Goal: Task Accomplishment & Management: Use online tool/utility

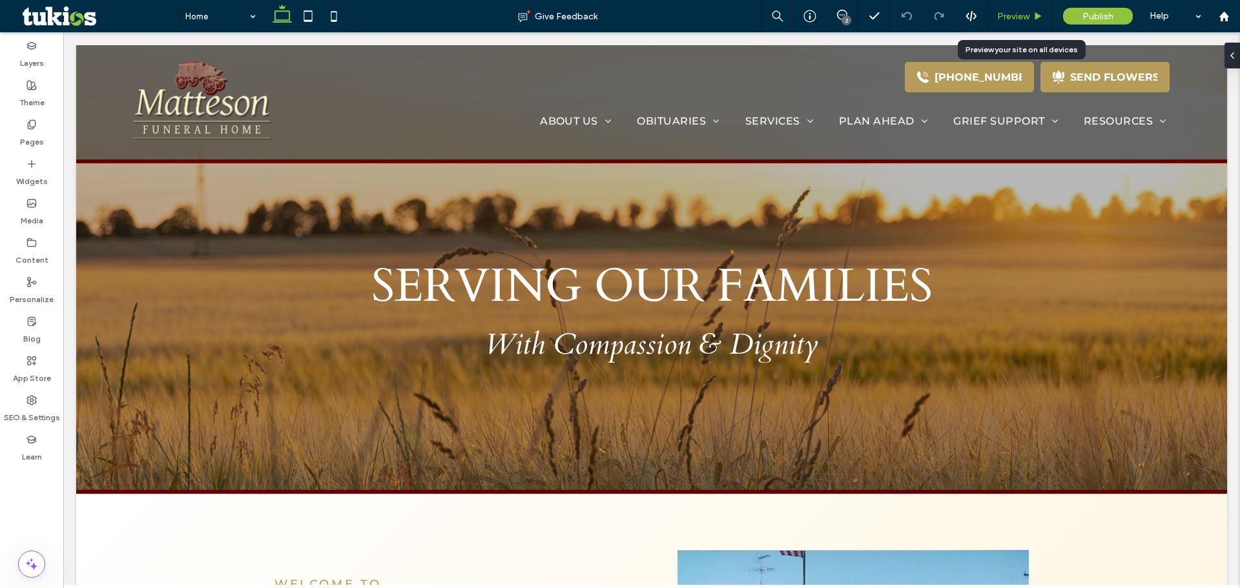
click at [1018, 19] on span "Preview" at bounding box center [1013, 16] width 32 height 11
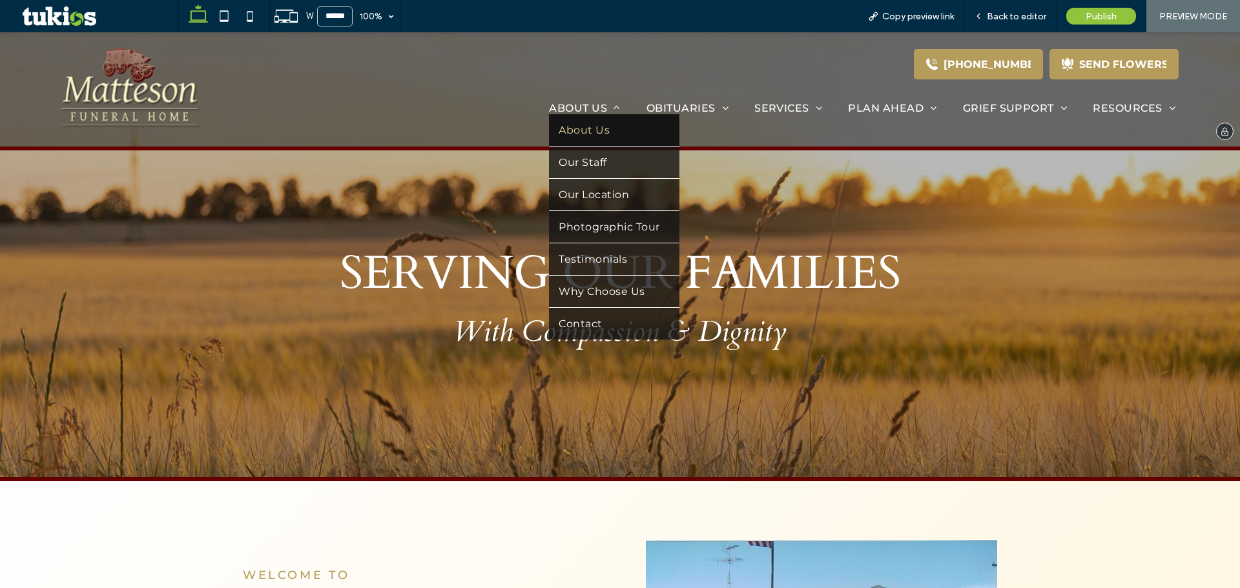
click at [583, 134] on span "About Us" at bounding box center [584, 130] width 51 height 12
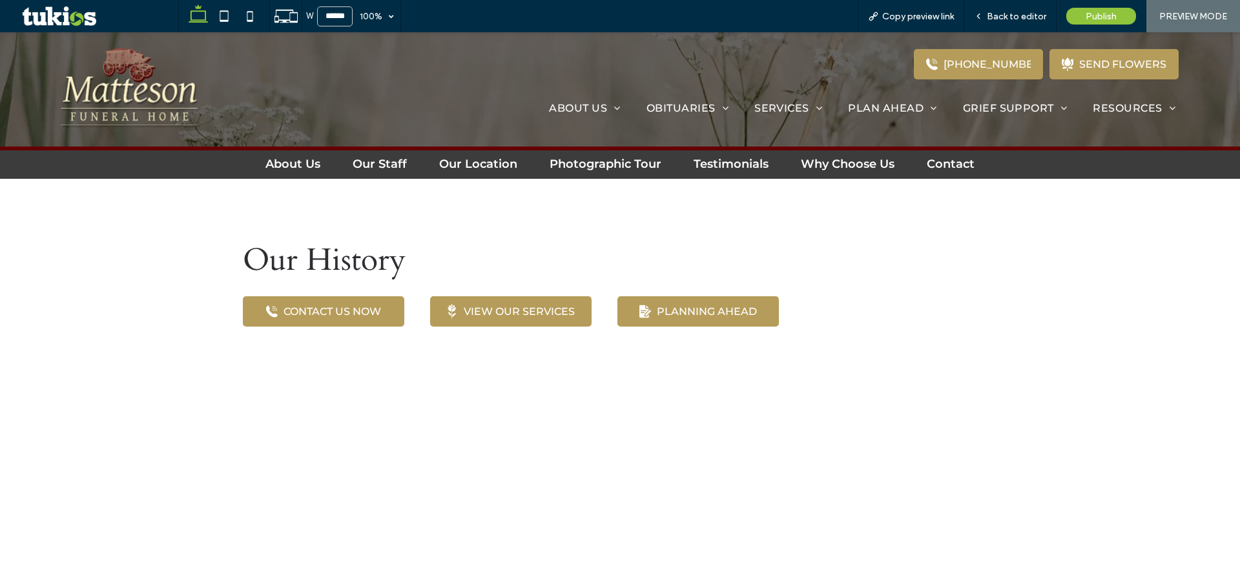
scroll to position [323, 0]
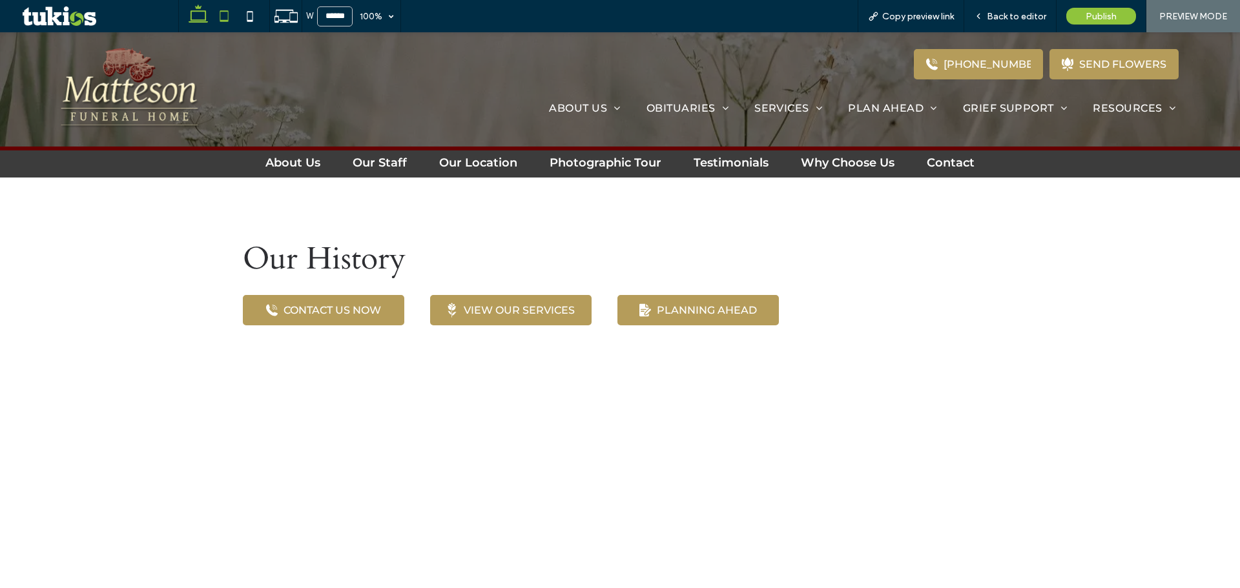
click at [224, 19] on icon at bounding box center [224, 16] width 26 height 26
type input "*****"
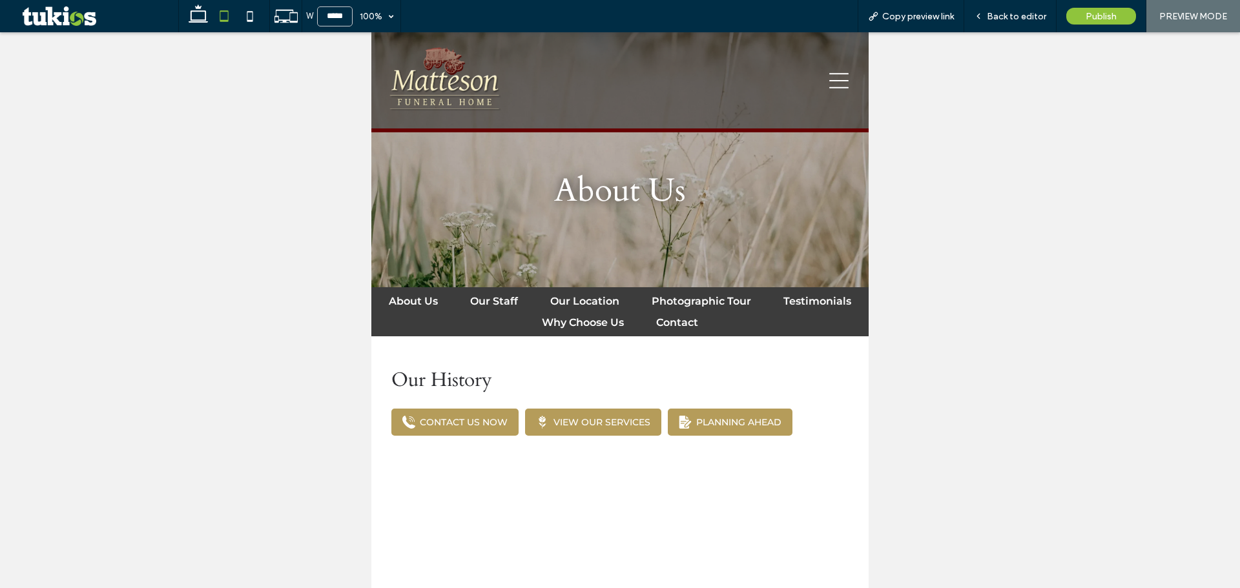
scroll to position [0, 0]
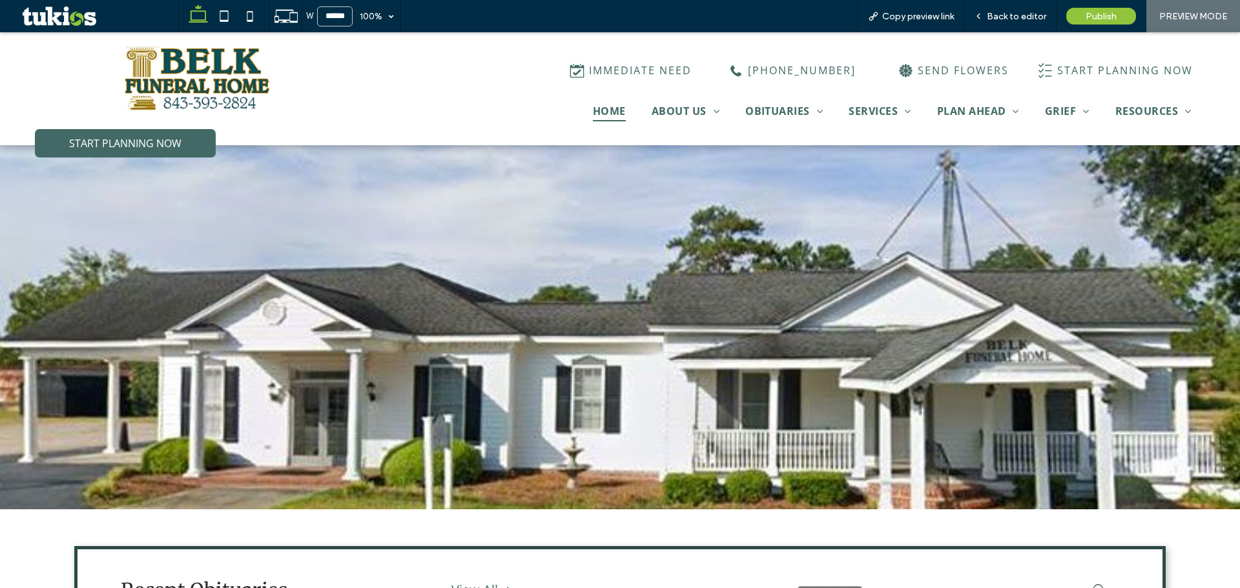
click at [673, 296] on div at bounding box center [808, 326] width 348 height 265
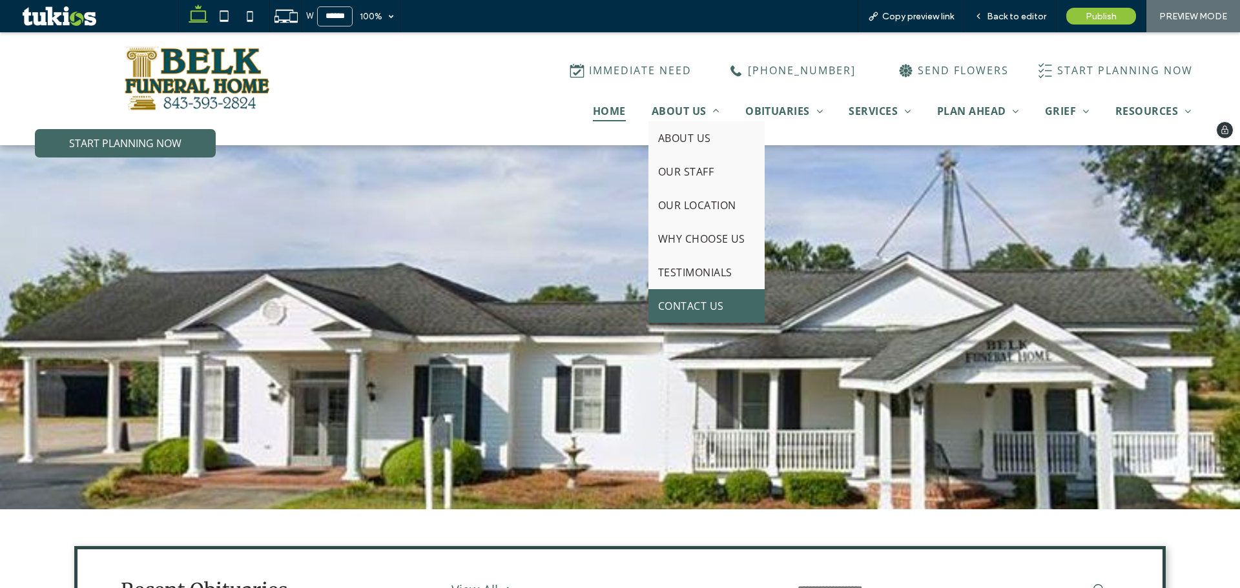
click at [668, 309] on span "CONTACT US" at bounding box center [691, 306] width 66 height 14
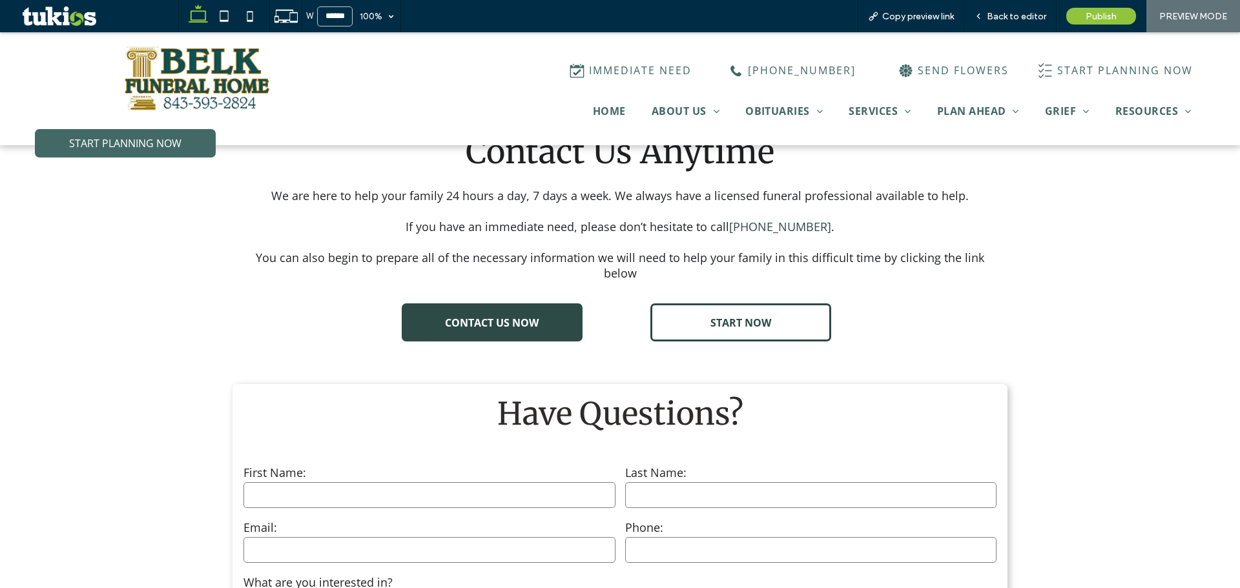
scroll to position [517, 0]
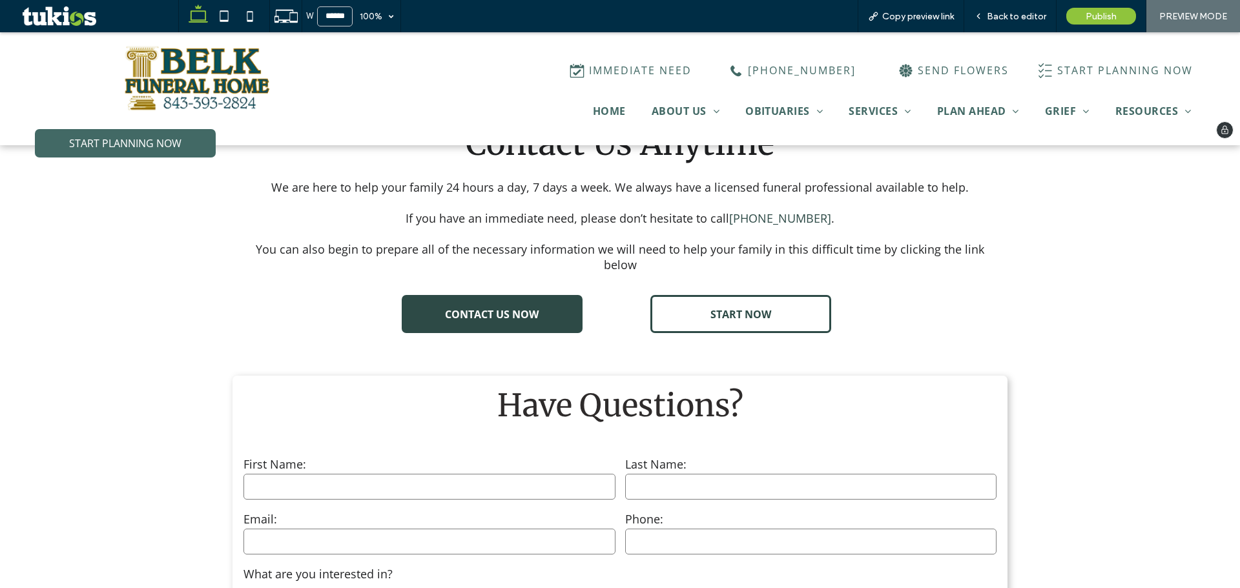
drag, startPoint x: 173, startPoint y: 88, endPoint x: 180, endPoint y: 117, distance: 29.3
click at [173, 88] on img at bounding box center [199, 78] width 184 height 71
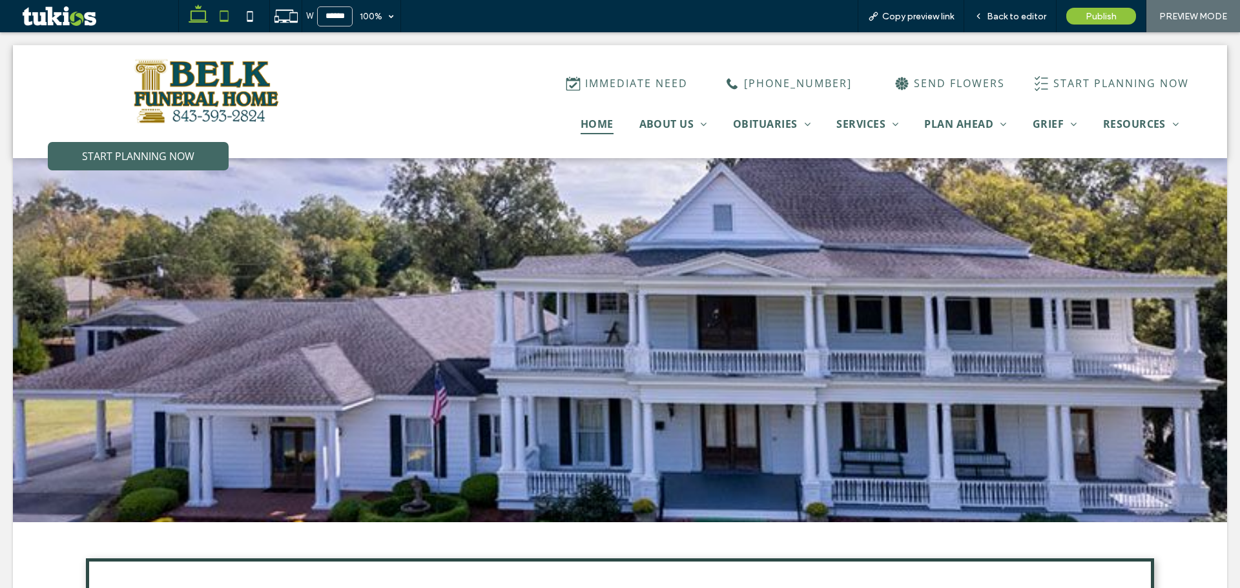
scroll to position [0, 0]
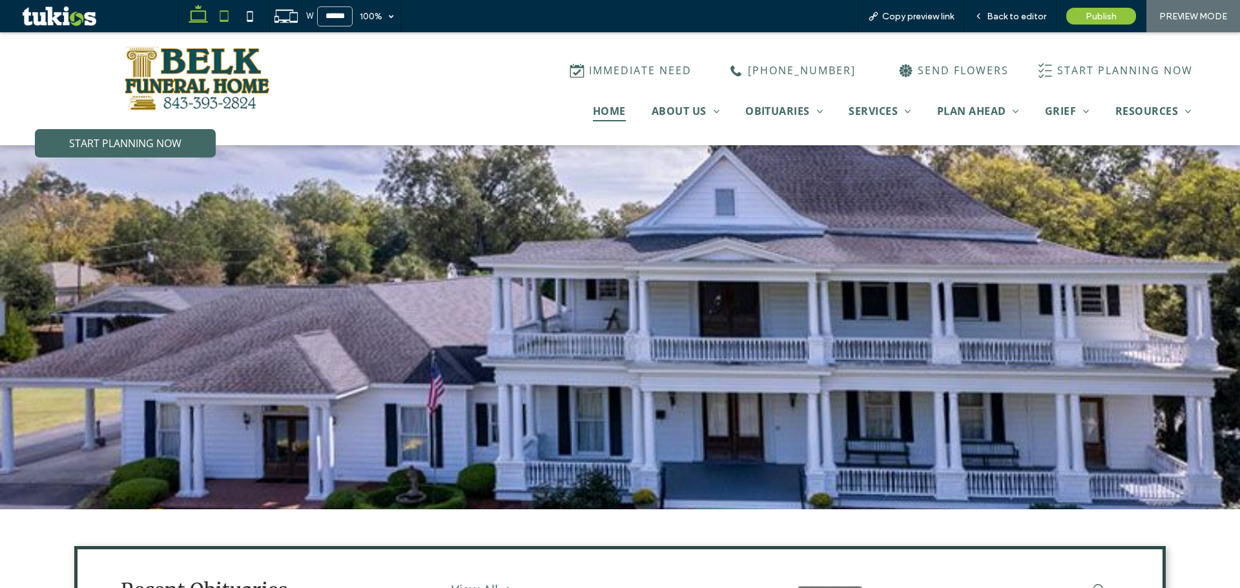
click at [231, 13] on icon at bounding box center [224, 16] width 26 height 26
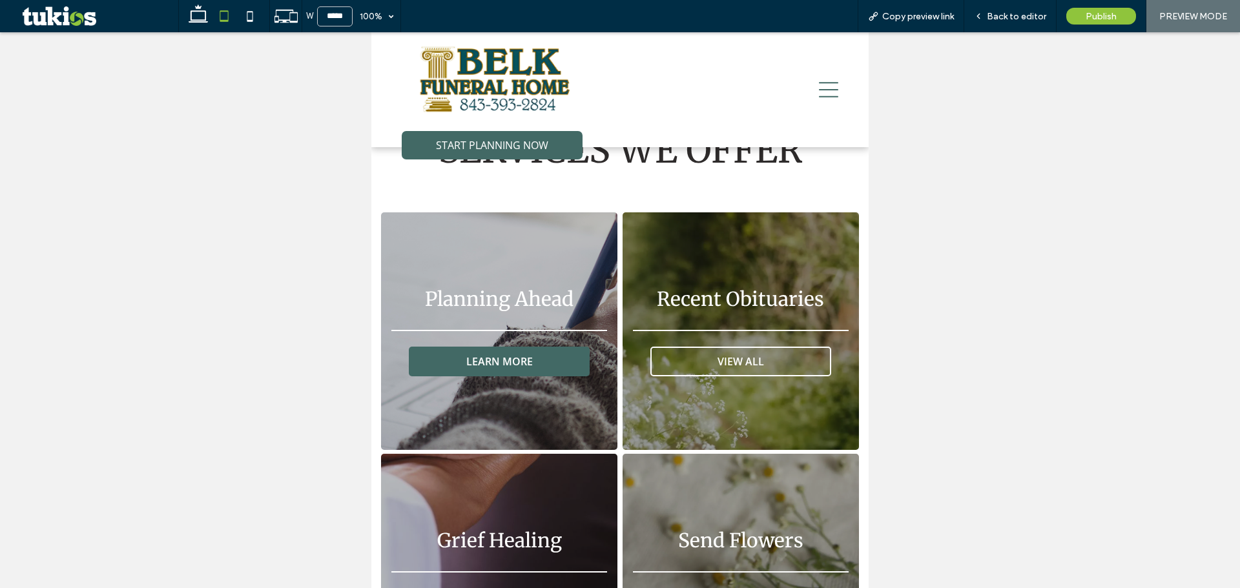
scroll to position [2260, 0]
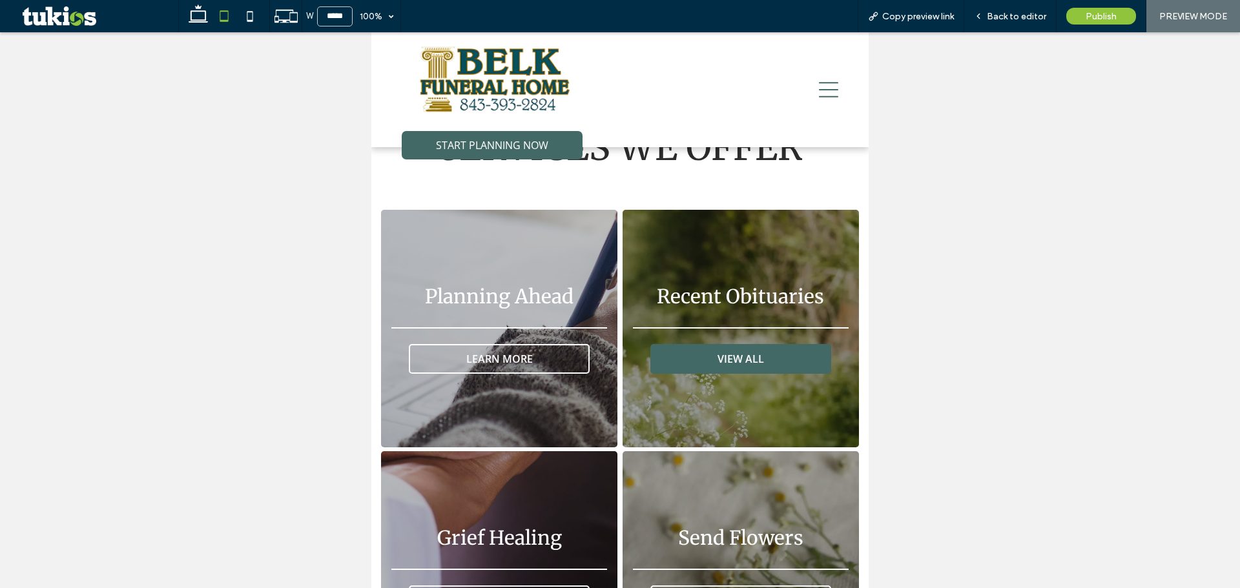
drag, startPoint x: 548, startPoint y: 308, endPoint x: 646, endPoint y: 324, distance: 98.7
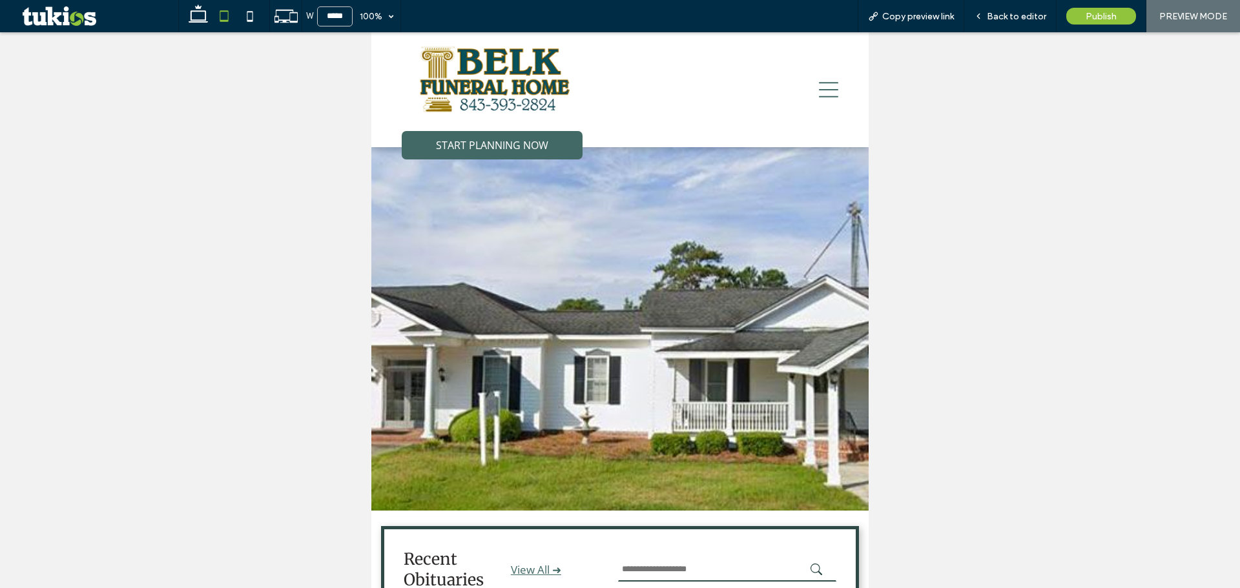
scroll to position [0, 0]
click at [819, 90] on icon at bounding box center [828, 90] width 19 height 16
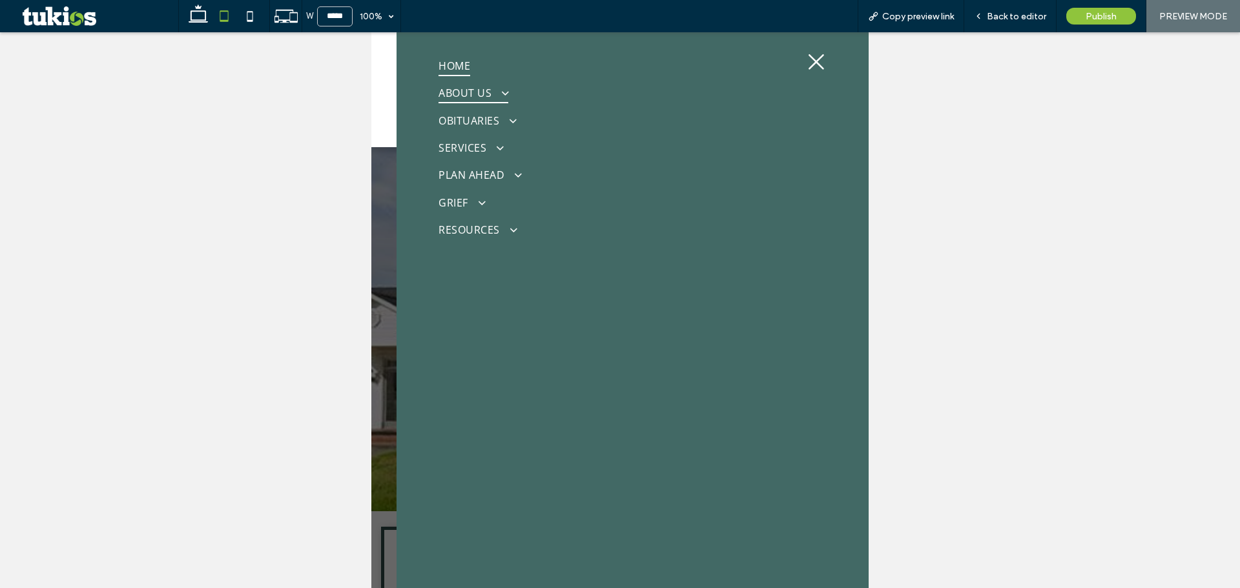
click at [510, 92] on link "ABOUT US" at bounding box center [614, 92] width 351 height 27
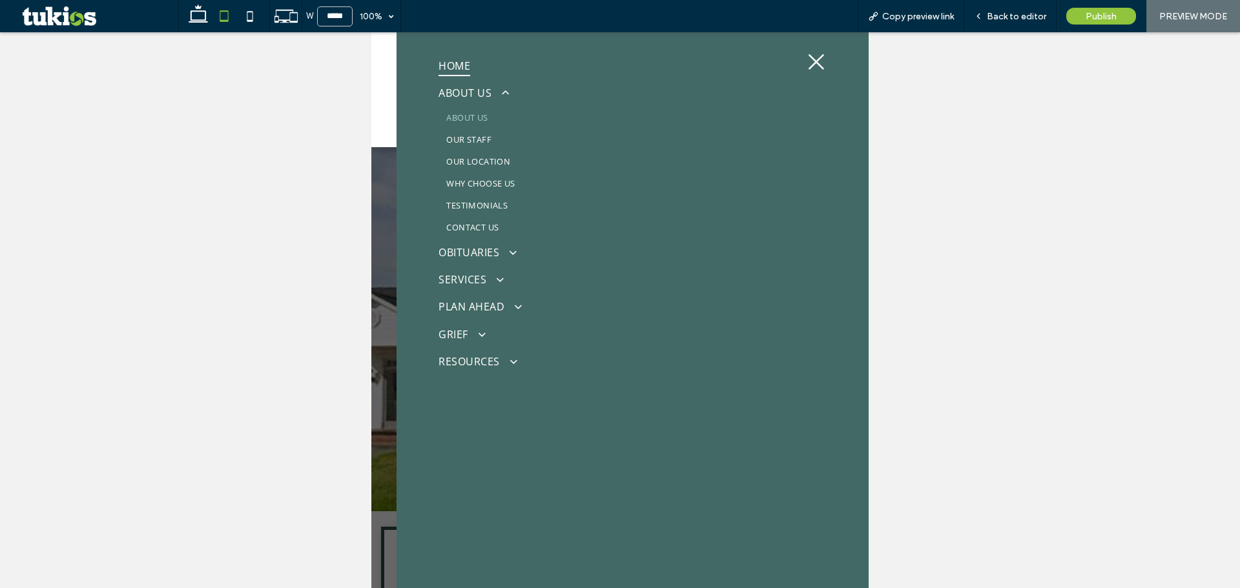
click at [511, 127] on link "ABOUT US" at bounding box center [614, 118] width 351 height 22
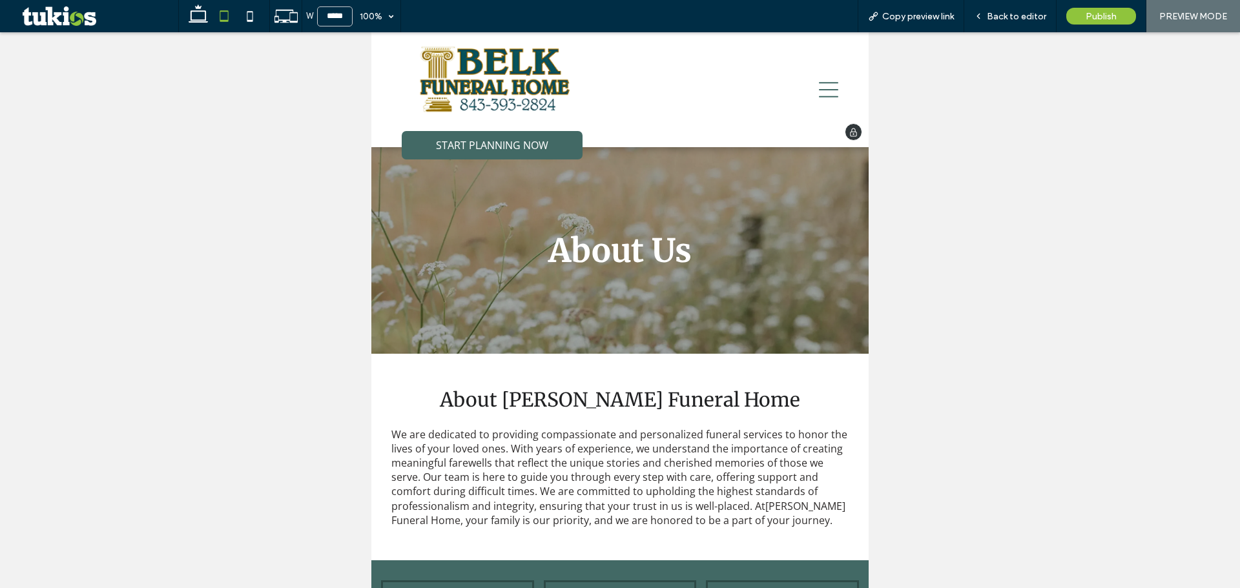
click at [819, 88] on icon at bounding box center [828, 89] width 19 height 19
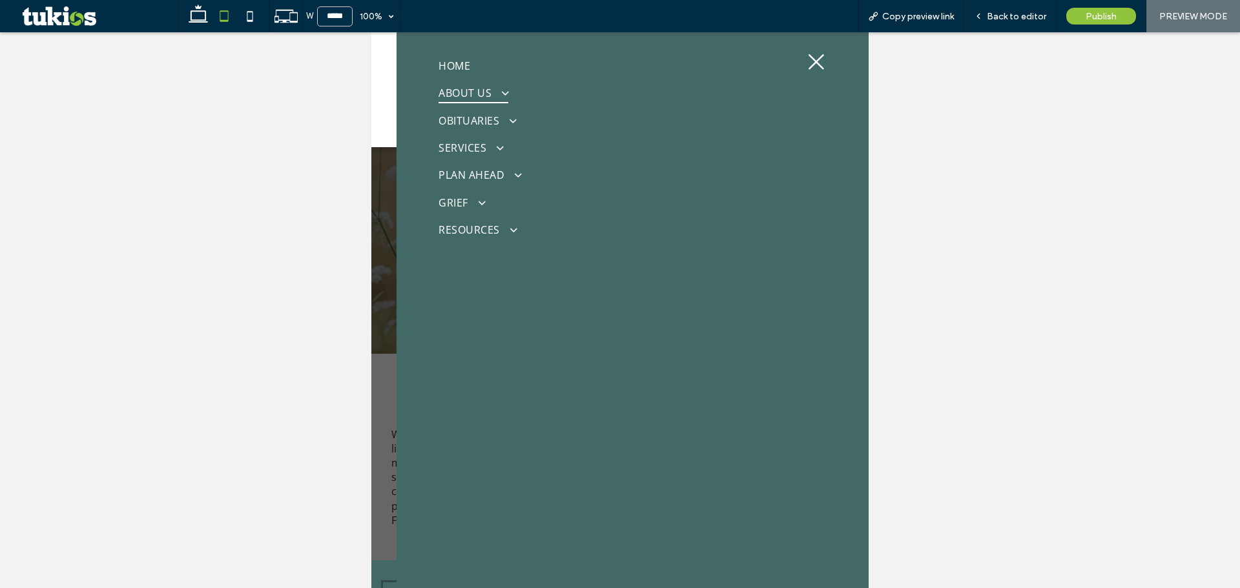
click at [525, 85] on link "ABOUT US" at bounding box center [614, 92] width 351 height 27
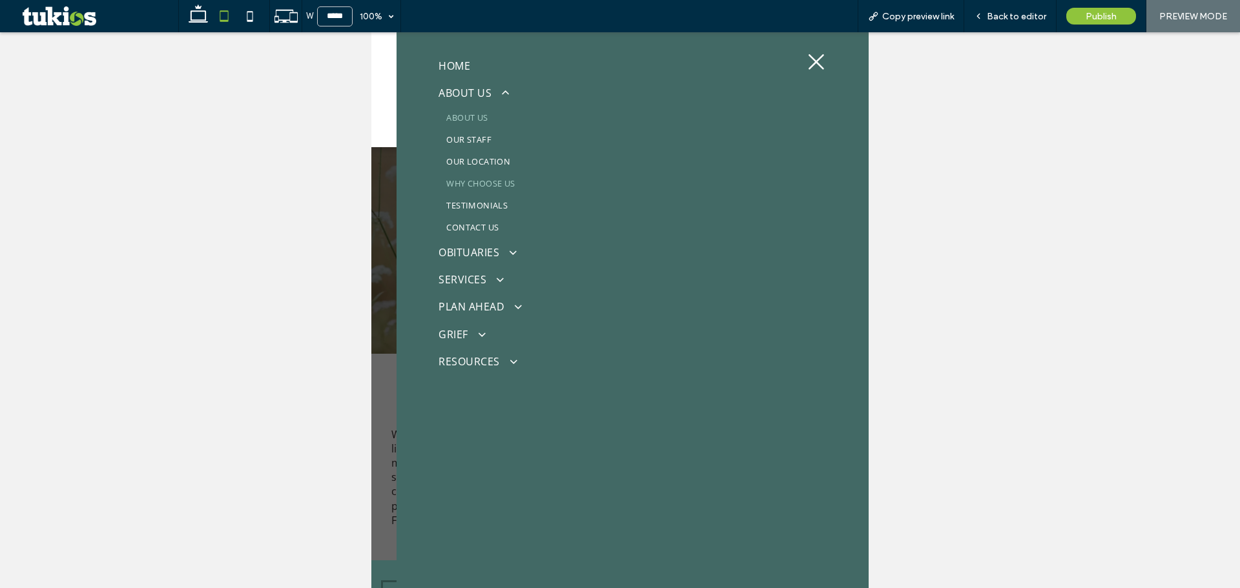
click at [491, 190] on link "WHY CHOOSE US" at bounding box center [614, 183] width 351 height 22
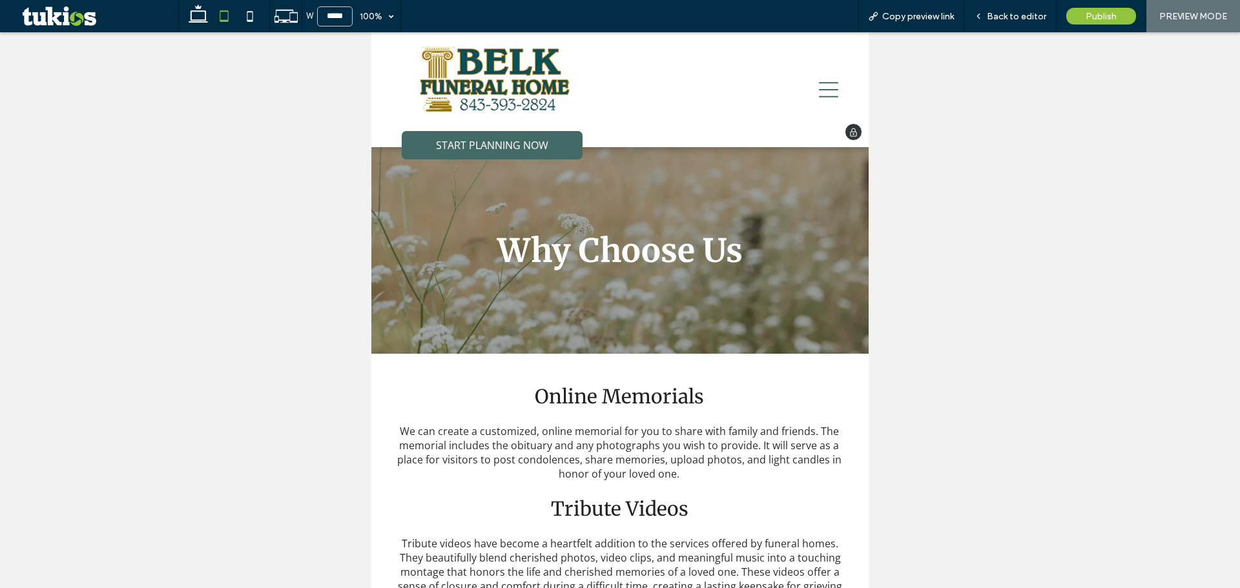
click at [825, 89] on icon at bounding box center [828, 89] width 19 height 19
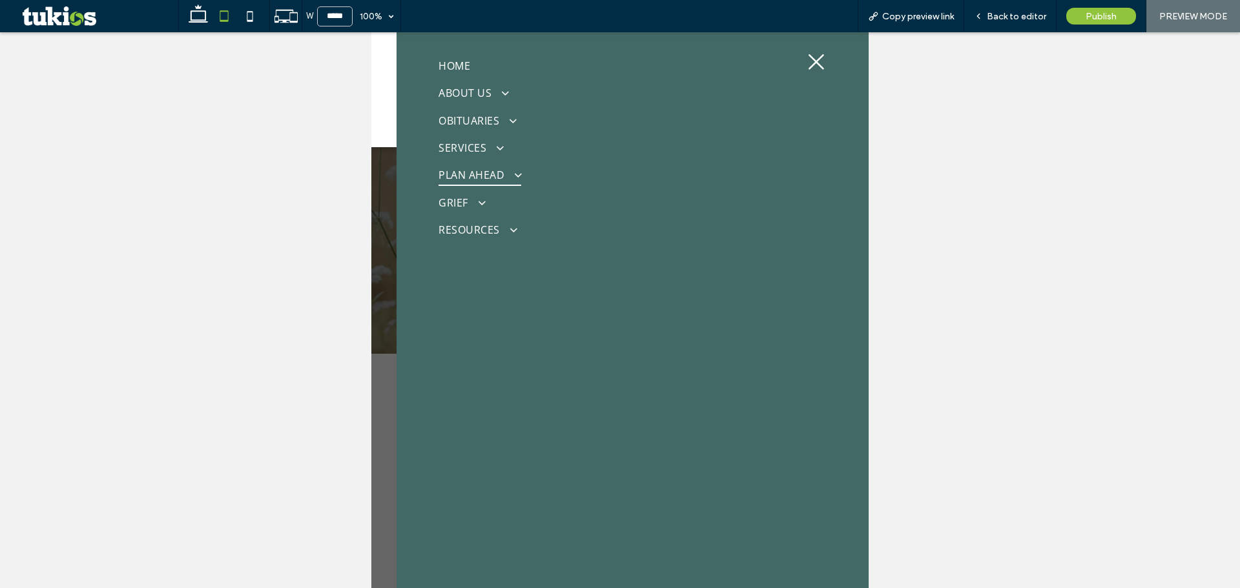
click at [496, 166] on span "PLAN AHEAD" at bounding box center [480, 175] width 82 height 21
click at [488, 203] on span "PLANNING AHEAD" at bounding box center [483, 200] width 74 height 12
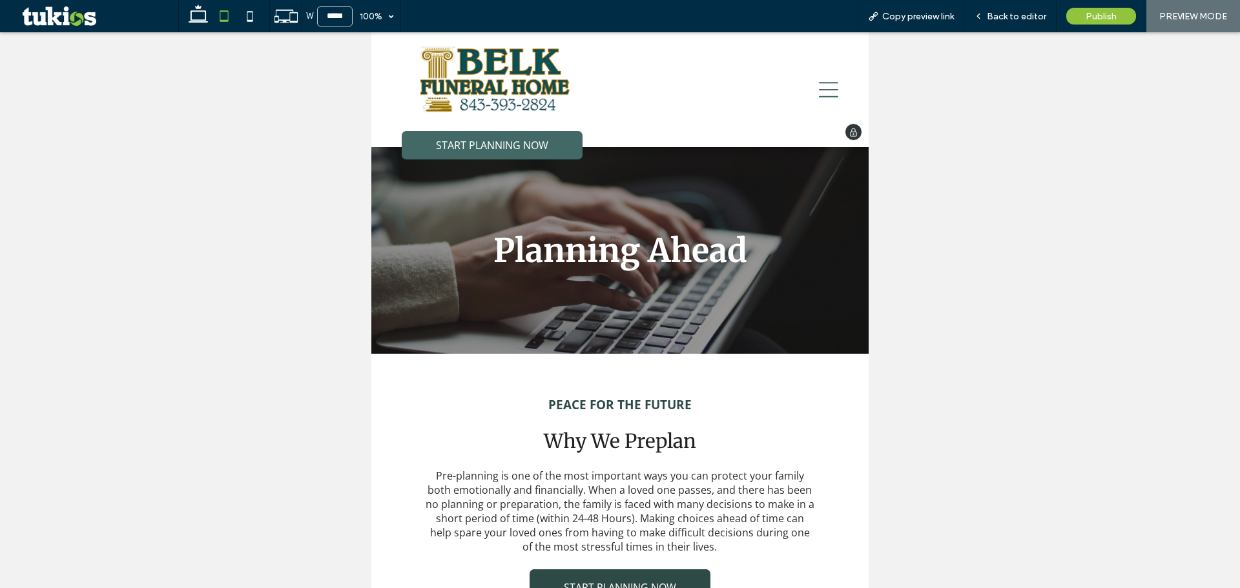
click at [819, 81] on icon at bounding box center [828, 89] width 19 height 19
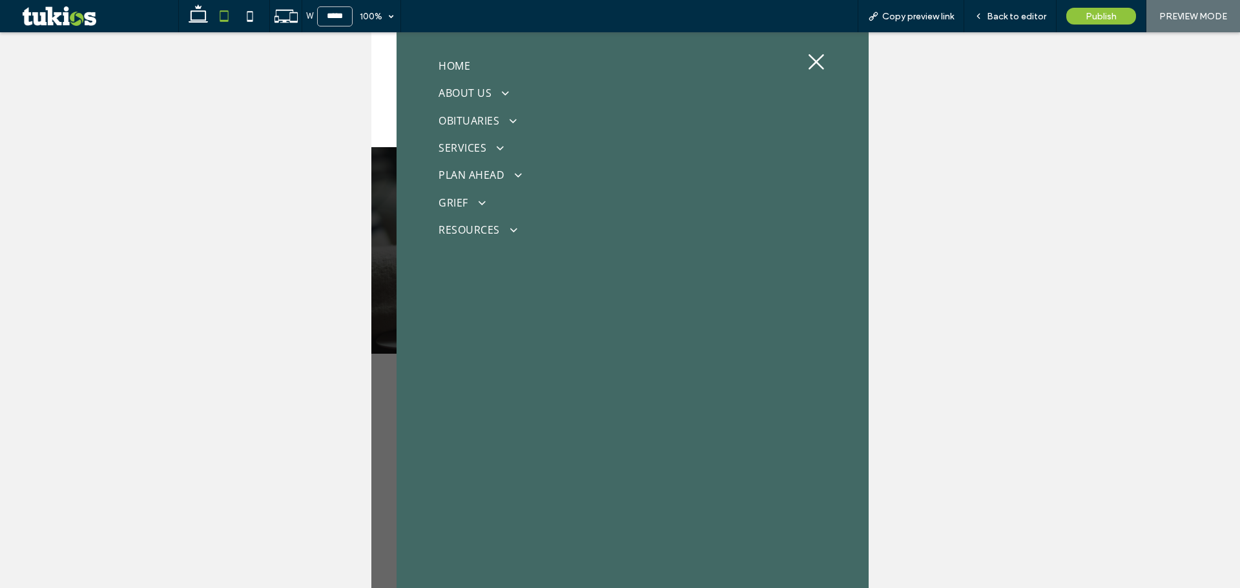
click at [809, 65] on icon at bounding box center [817, 62] width 16 height 16
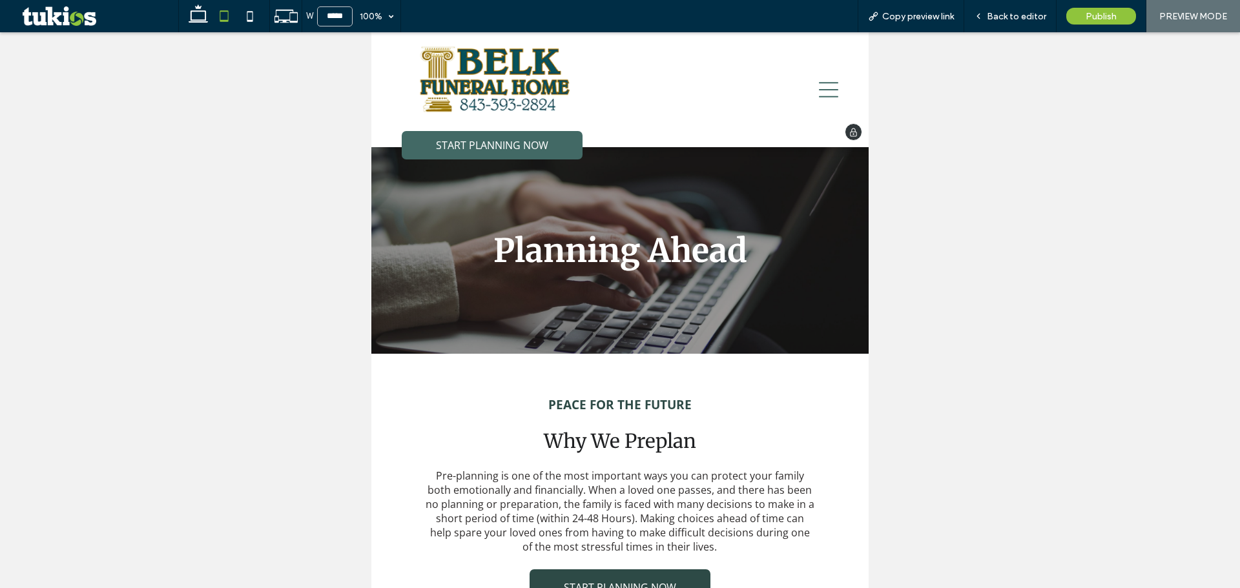
click at [516, 79] on img at bounding box center [497, 79] width 191 height 73
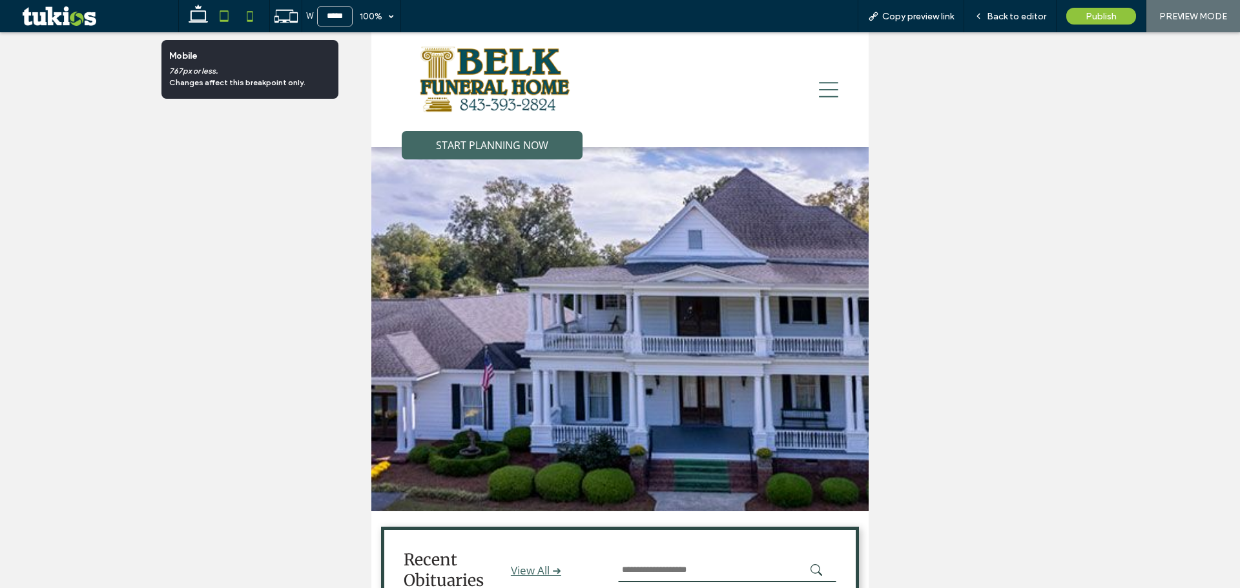
click at [254, 13] on icon at bounding box center [250, 16] width 26 height 26
type input "*****"
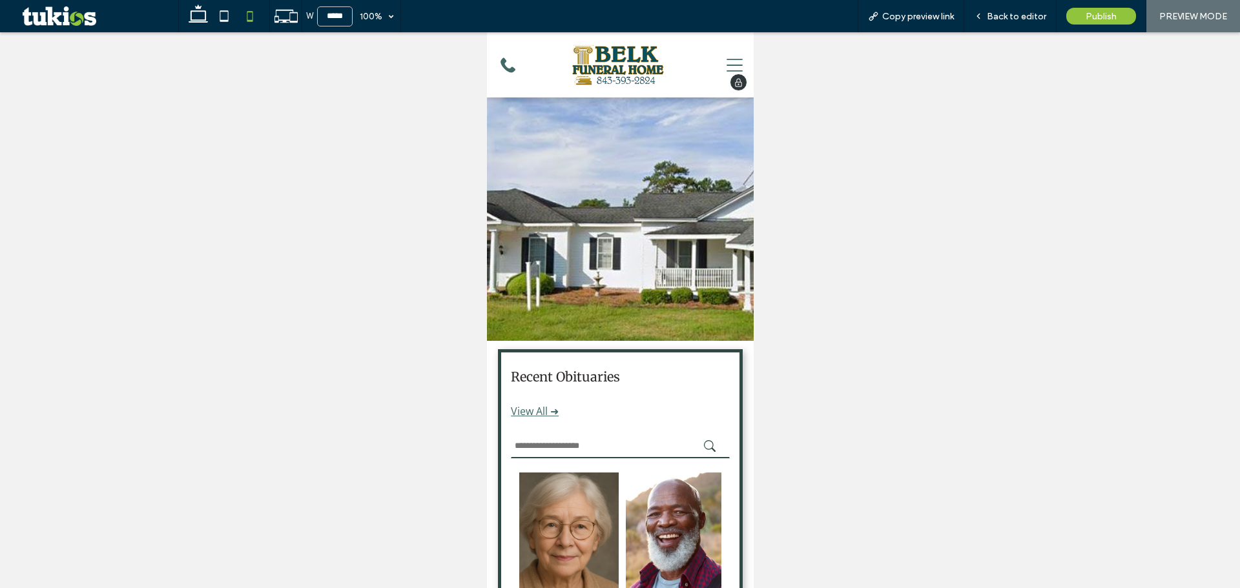
click at [726, 58] on icon at bounding box center [734, 65] width 16 height 34
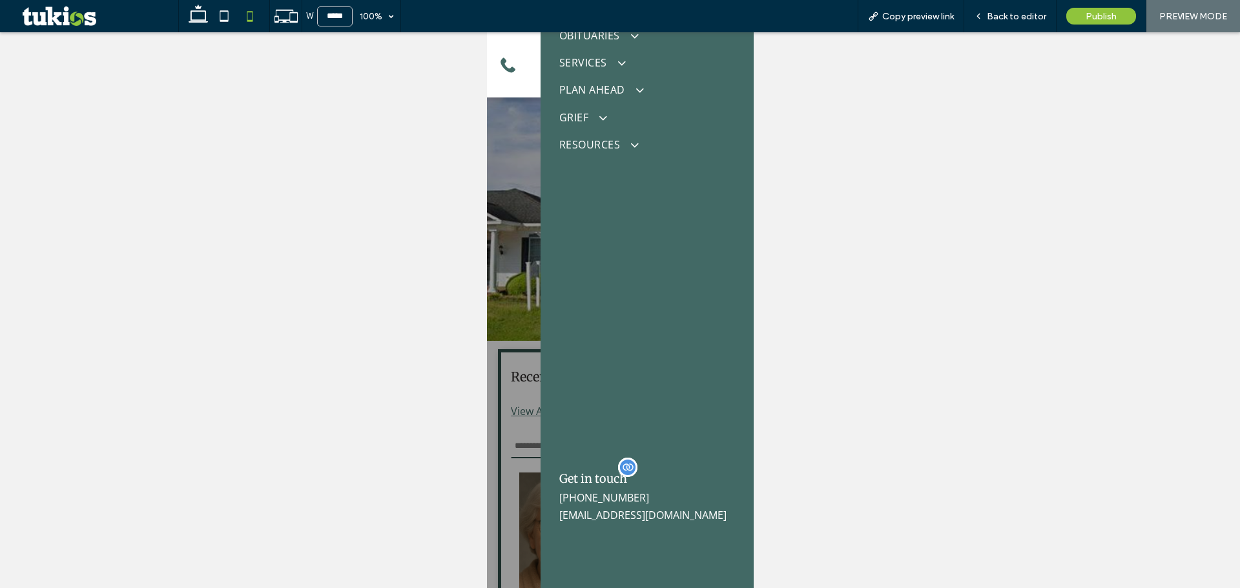
scroll to position [117, 0]
drag, startPoint x: 598, startPoint y: 497, endPoint x: 598, endPoint y: 507, distance: 9.7
click at [603, 497] on span "(843) 393-2824" at bounding box center [604, 496] width 90 height 14
click at [606, 513] on span "belkfuneralhome@aol.com" at bounding box center [642, 513] width 167 height 14
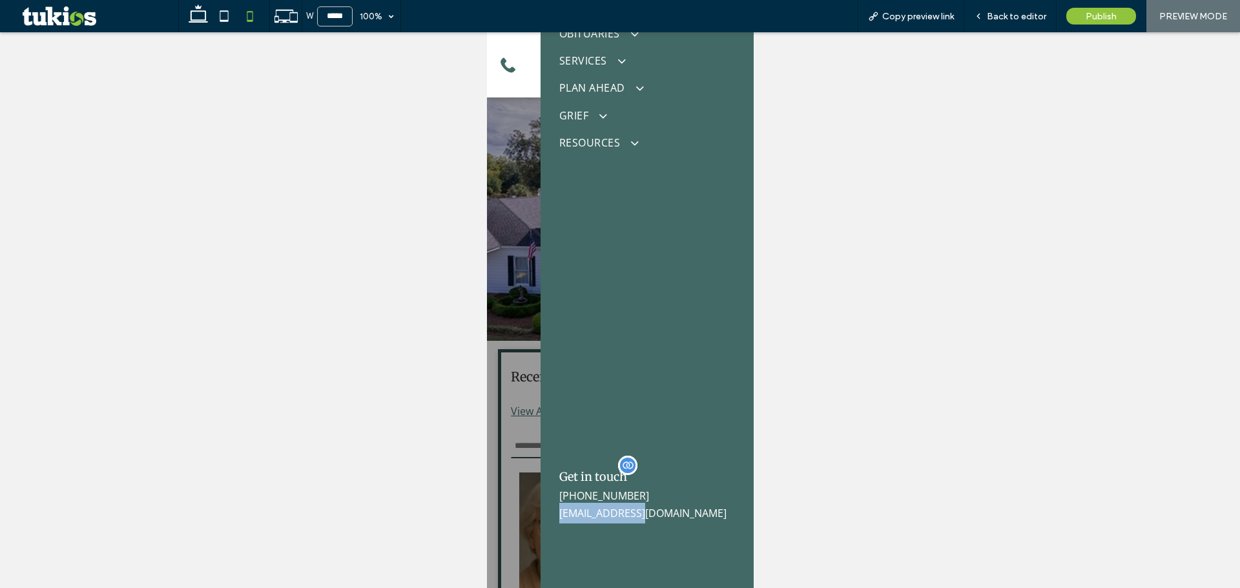
click at [606, 504] on p "belkfuneralhome@aol.com" at bounding box center [647, 513] width 176 height 21
click at [609, 496] on span "(843) 393-2824" at bounding box center [604, 496] width 90 height 14
click at [612, 513] on span "belkfuneralhome@aol.com" at bounding box center [642, 513] width 167 height 14
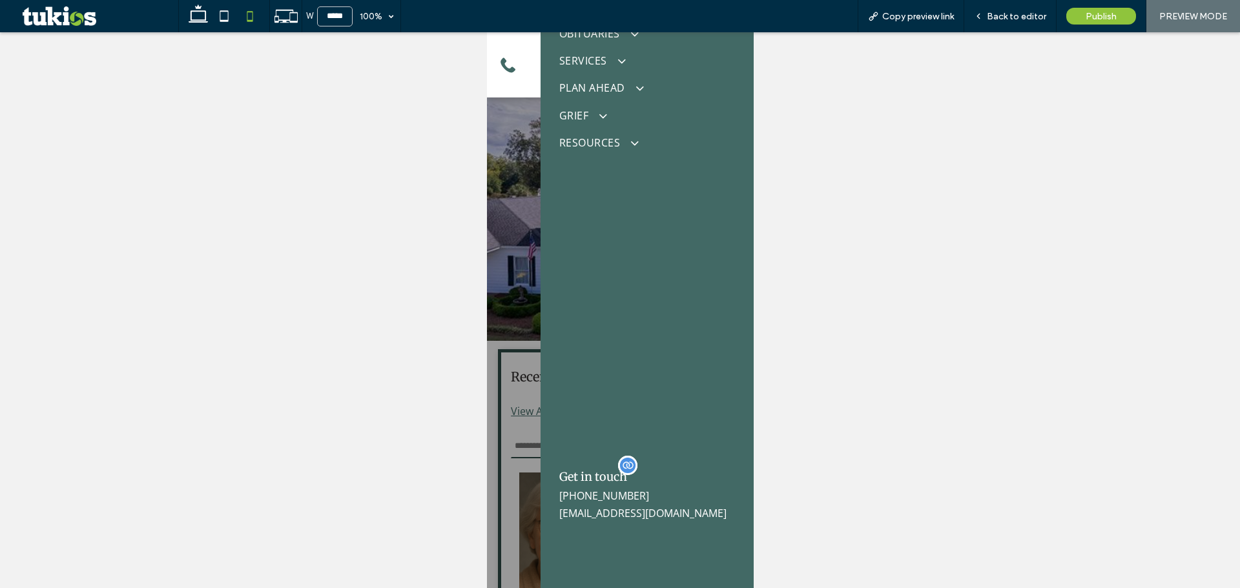
click at [612, 494] on span "(843) 393-2824" at bounding box center [604, 496] width 90 height 14
click at [630, 526] on div "Get in touch (843) 393-2824 belkfuneralhome@aol.com" at bounding box center [646, 519] width 196 height 140
click at [635, 515] on span "belkfuneralhome@aol.com" at bounding box center [642, 513] width 167 height 14
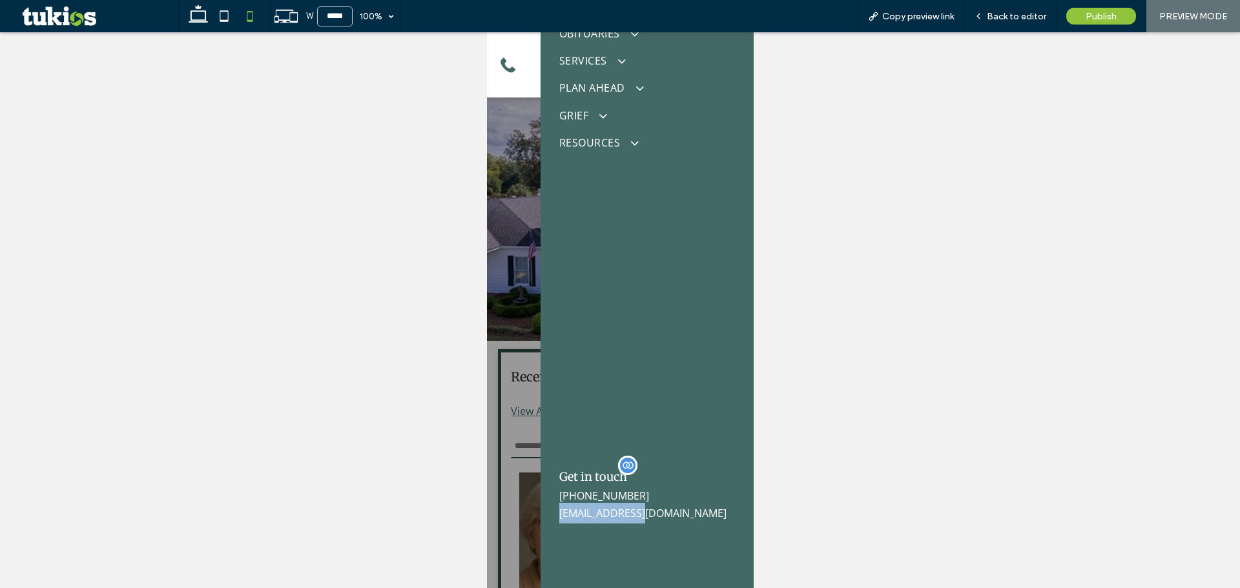
click at [635, 515] on span "belkfuneralhome@aol.com" at bounding box center [642, 513] width 167 height 14
click at [929, 205] on div at bounding box center [620, 310] width 1240 height 556
click at [1002, 12] on span "Back to editor" at bounding box center [1016, 16] width 59 height 11
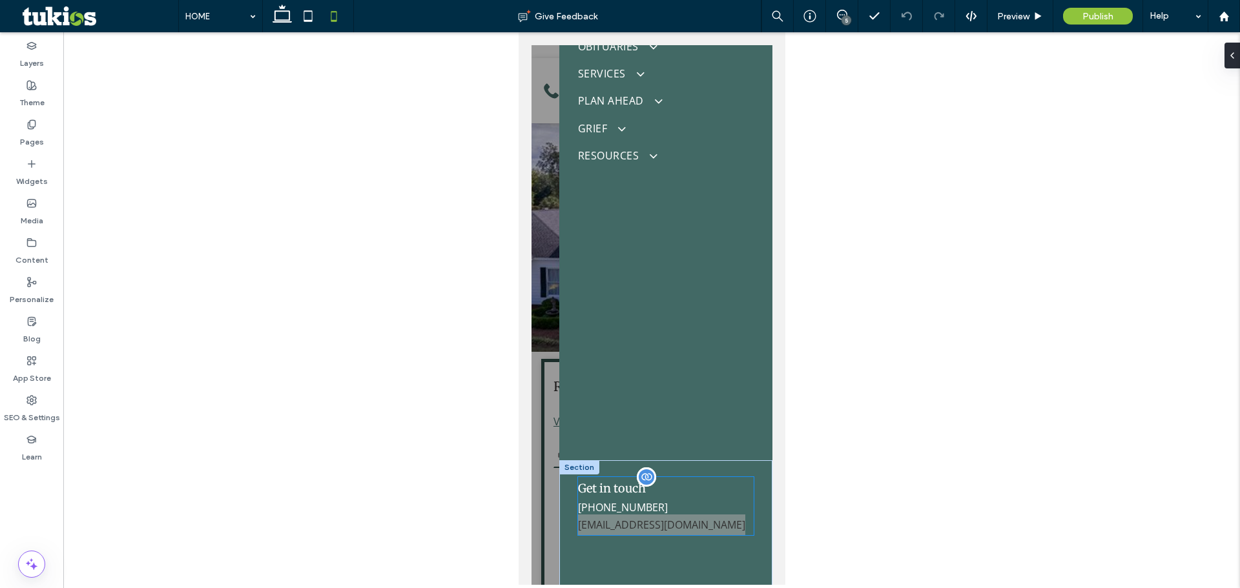
click at [633, 515] on p "belkfuneralhome@aol.com" at bounding box center [665, 525] width 176 height 21
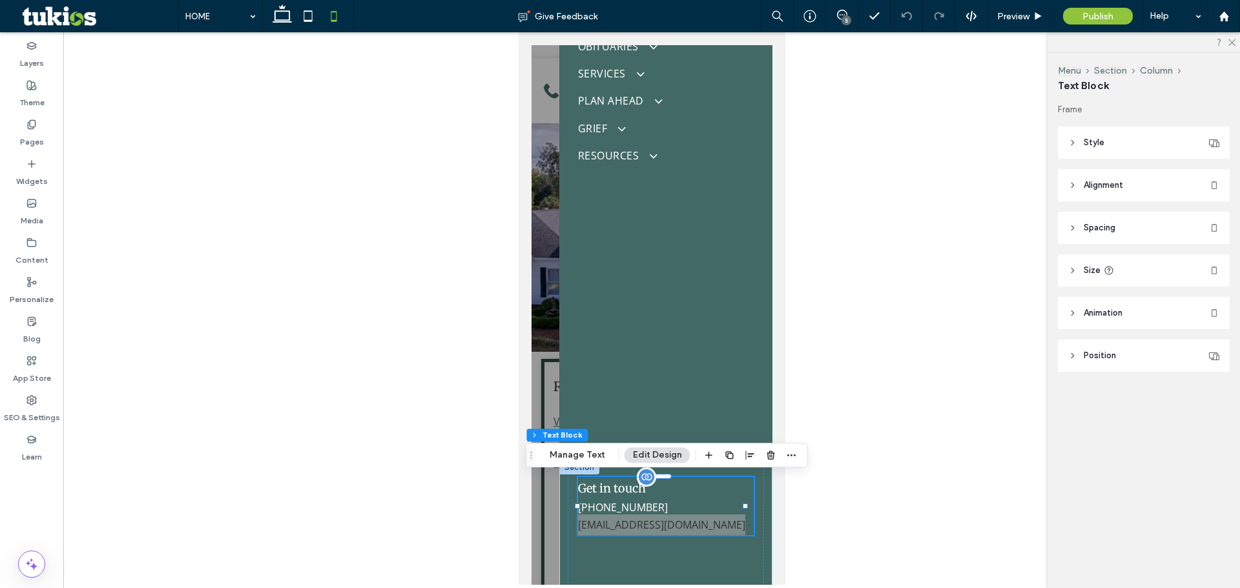
click at [619, 510] on span "(843) 393-2824" at bounding box center [622, 508] width 90 height 14
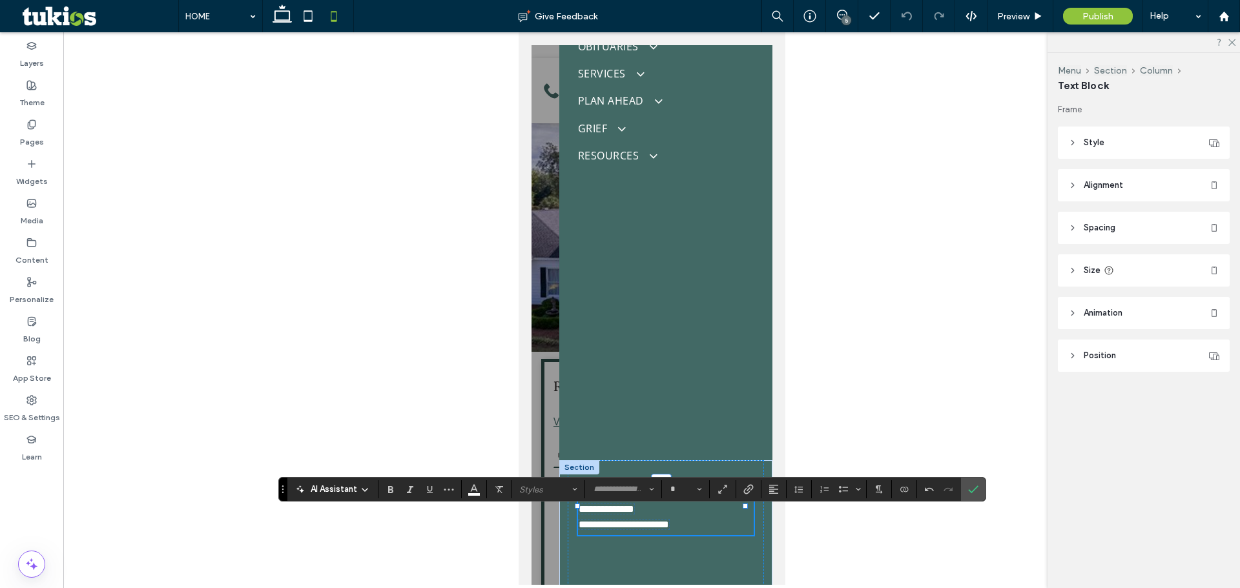
click at [619, 510] on span "**********" at bounding box center [606, 509] width 56 height 10
type input "*********"
type input "**"
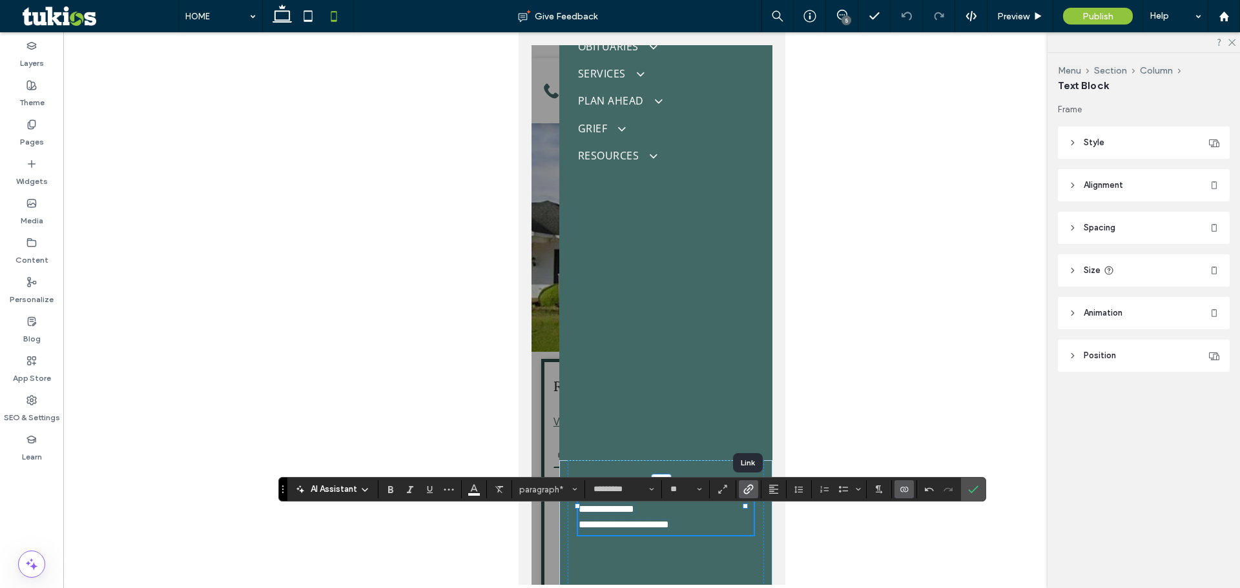
click at [753, 488] on use "Link" at bounding box center [748, 490] width 10 height 10
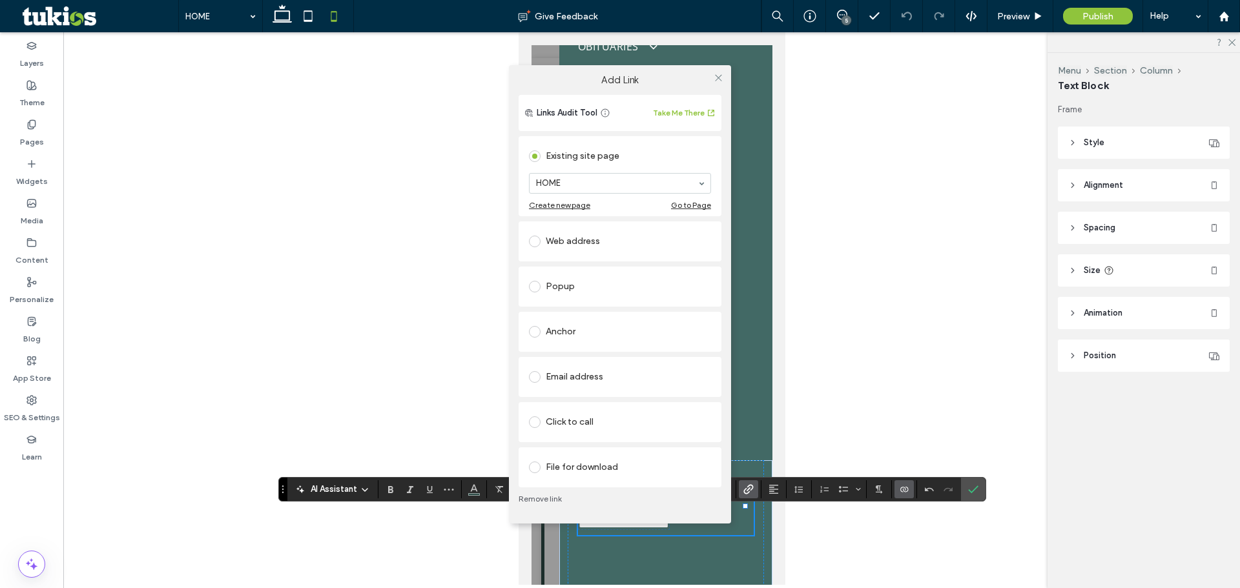
click at [600, 426] on div "Click to call" at bounding box center [620, 422] width 182 height 21
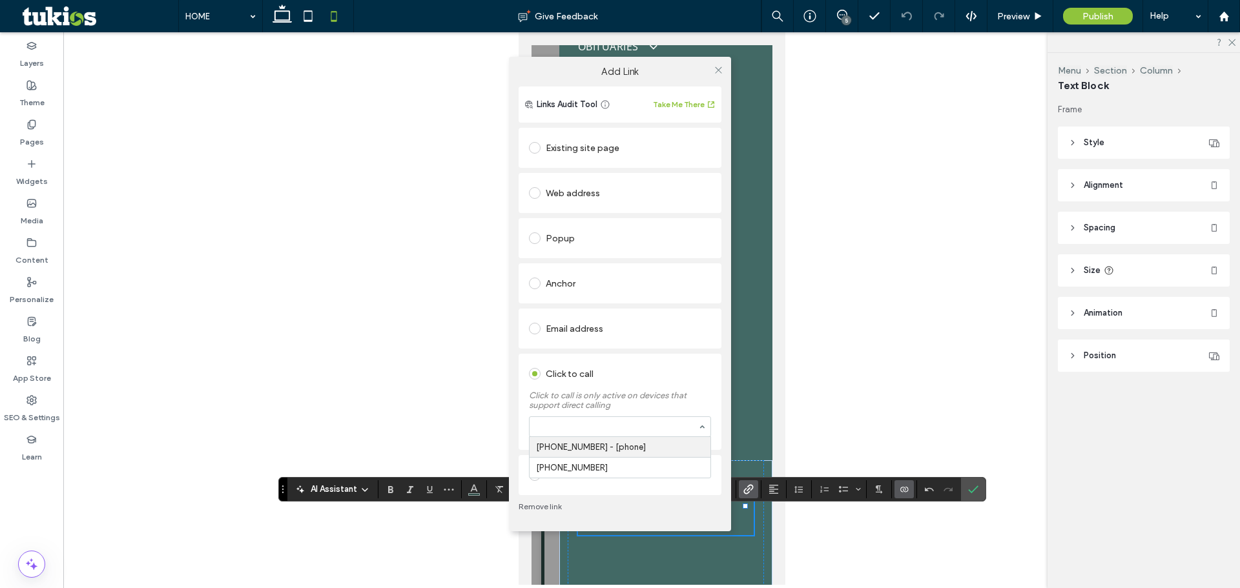
click at [632, 426] on input at bounding box center [616, 426] width 161 height 9
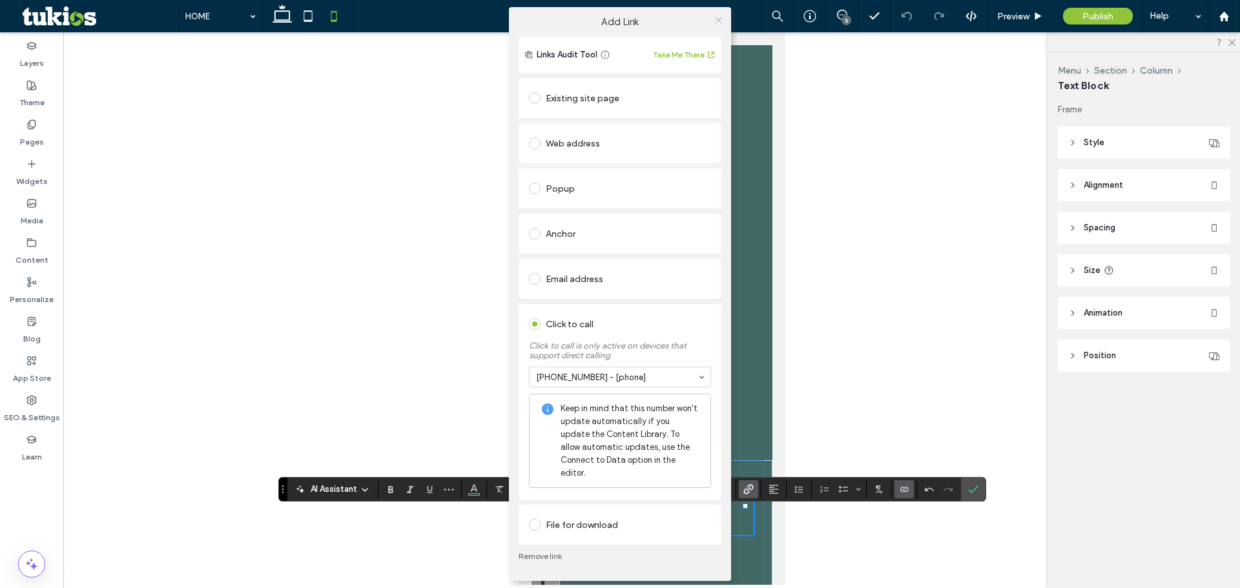
click at [714, 25] on icon at bounding box center [719, 21] width 10 height 10
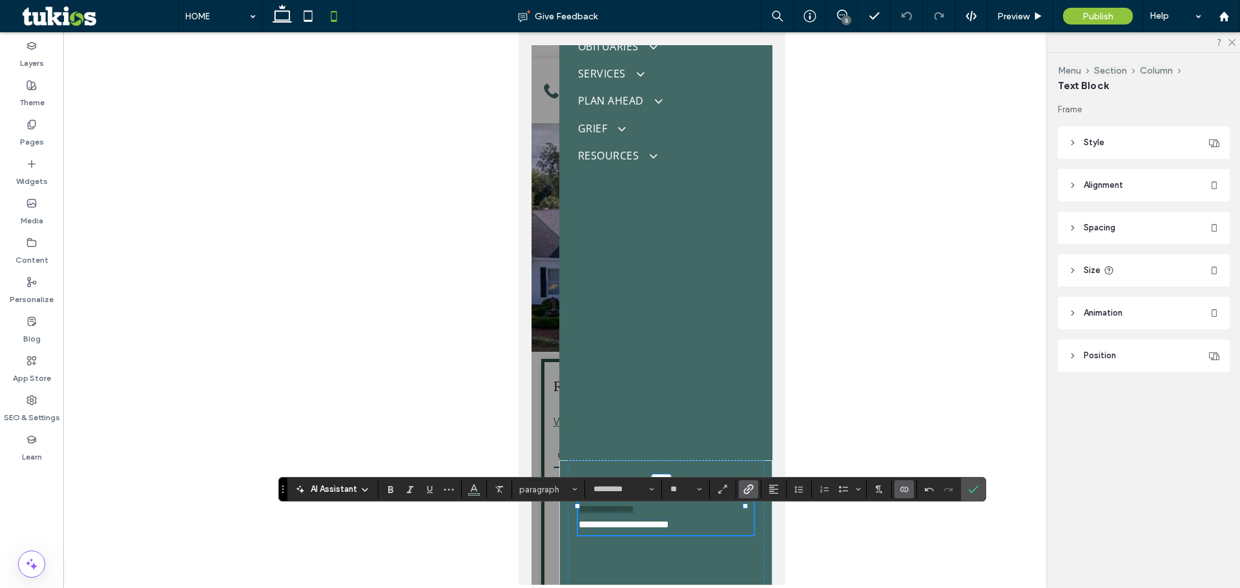
click at [991, 264] on div at bounding box center [651, 308] width 1177 height 553
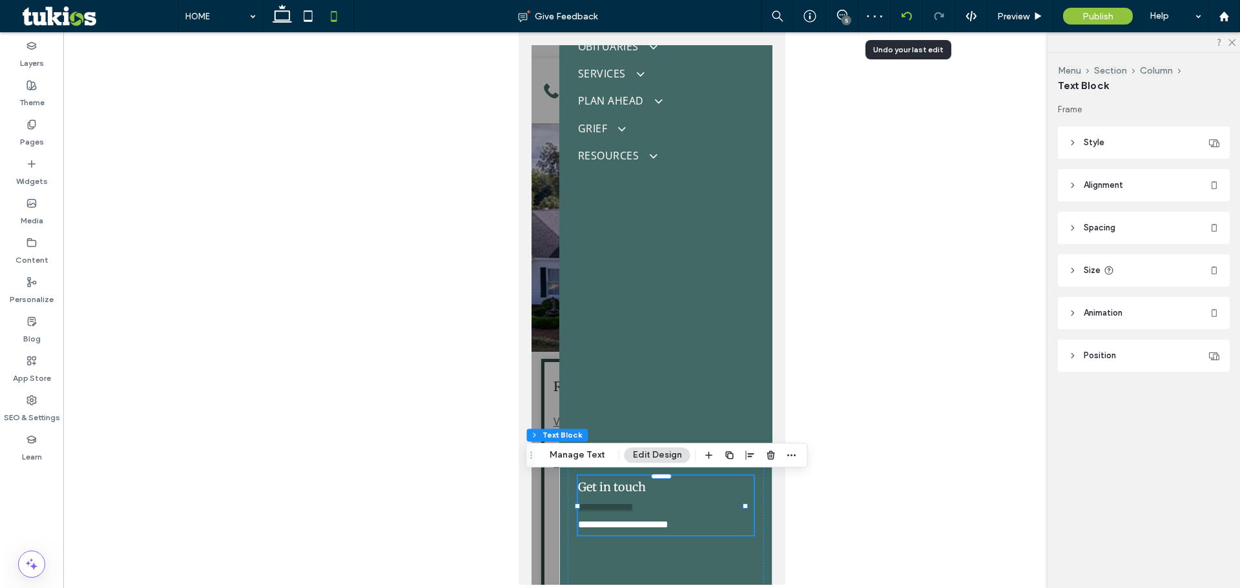
click at [903, 16] on use at bounding box center [906, 16] width 10 height 8
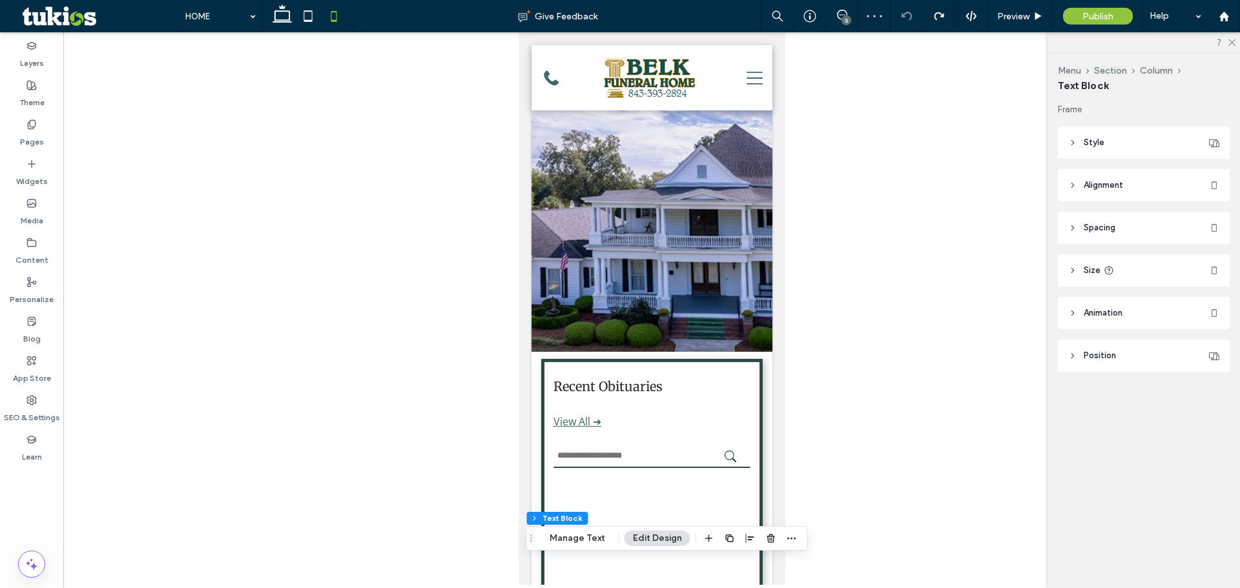
scroll to position [131, 0]
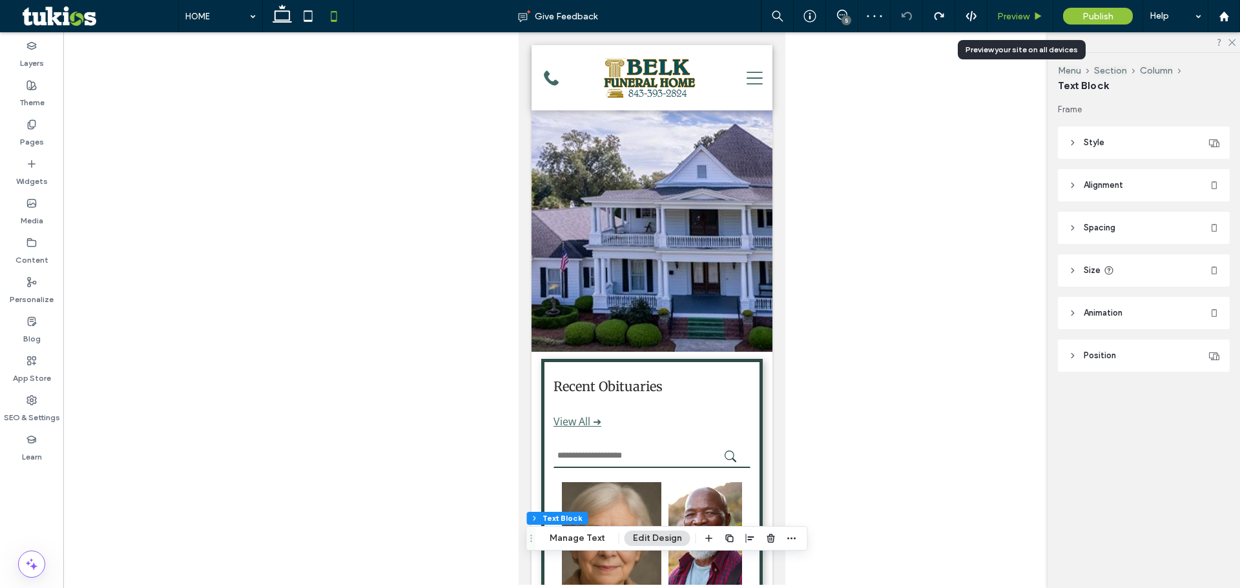
click at [1033, 7] on div "Preview" at bounding box center [1020, 16] width 66 height 32
click at [1011, 17] on span "Preview" at bounding box center [1013, 16] width 32 height 11
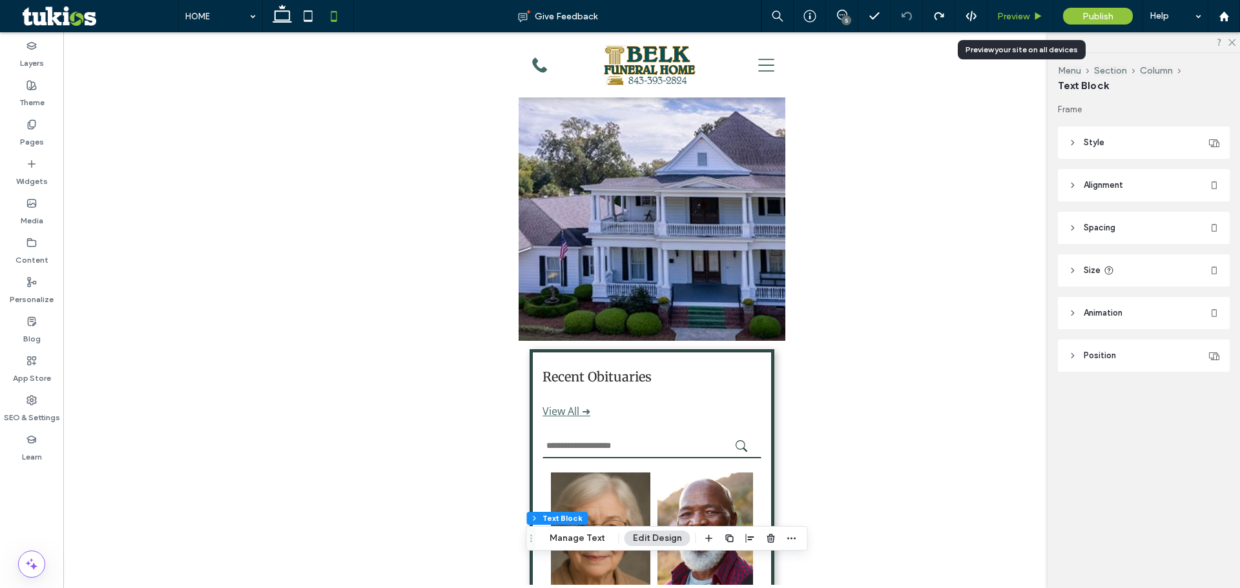
scroll to position [117, 0]
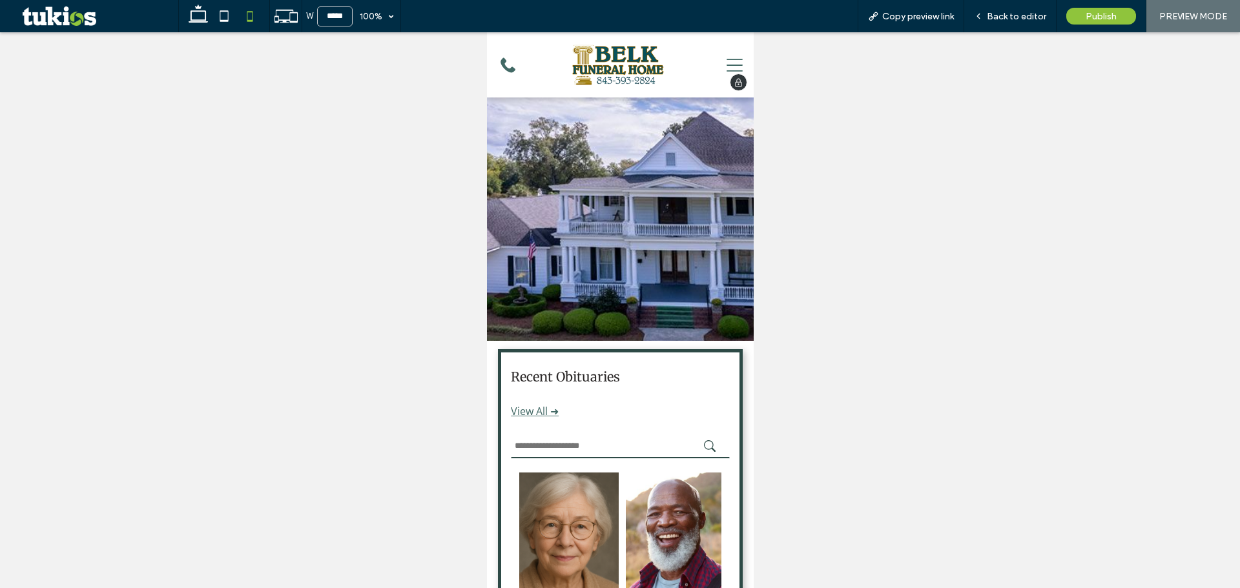
click at [734, 70] on div "START PLANNING NOW IMMEDIATE NEED (843) 393-2824 SEND FLOWERS START PLANNING NO…" at bounding box center [619, 64] width 267 height 65
click at [728, 63] on icon at bounding box center [734, 65] width 16 height 34
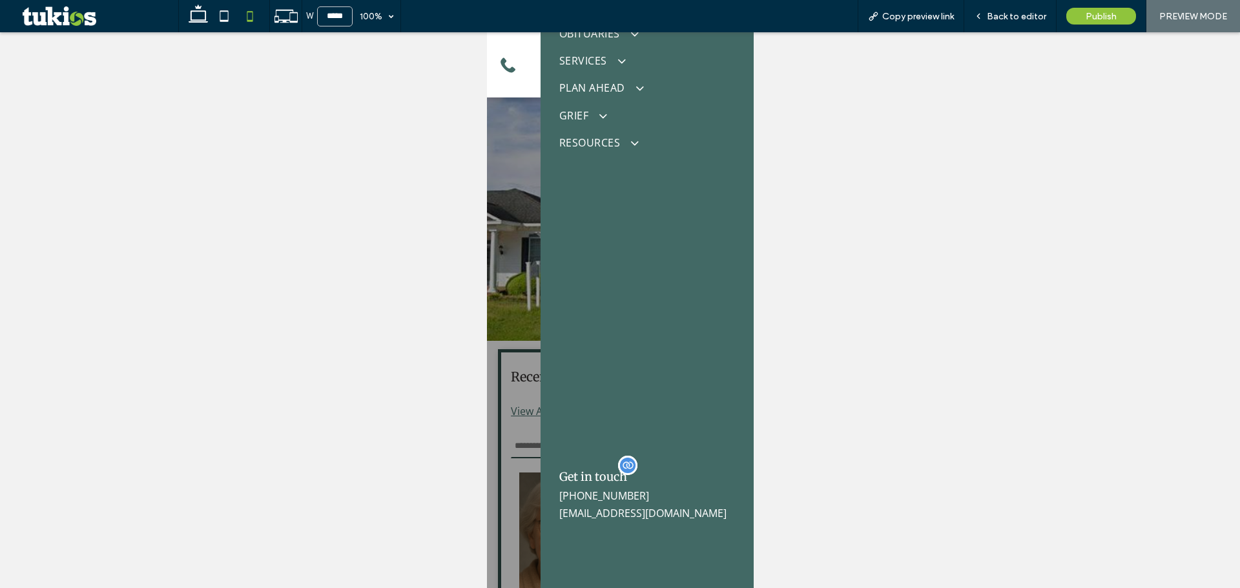
click at [607, 499] on span "(843) 393-2824" at bounding box center [604, 496] width 90 height 14
click at [595, 497] on span "(843) 393-2824" at bounding box center [604, 496] width 90 height 14
click at [595, 496] on span "(843) 393-2824" at bounding box center [604, 496] width 90 height 14
click at [593, 496] on span "(843) 393-2824" at bounding box center [604, 496] width 90 height 14
click at [579, 497] on span "(843) 393-2824" at bounding box center [604, 496] width 90 height 14
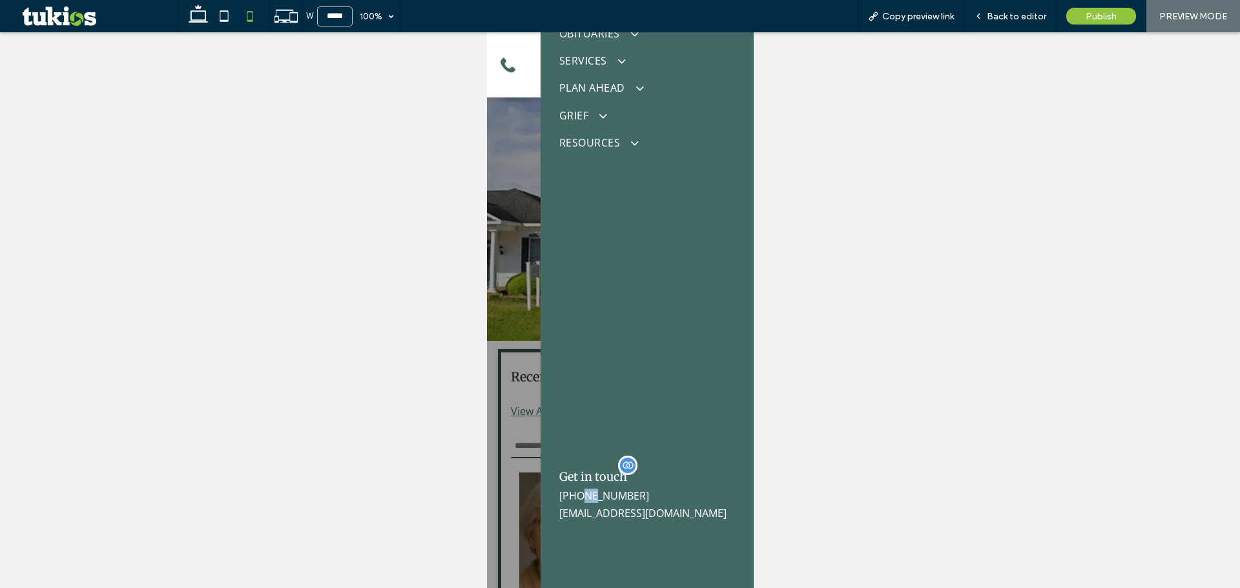
click at [579, 497] on span "(843) 393-2824" at bounding box center [604, 496] width 90 height 14
click at [1004, 19] on span "Back to editor" at bounding box center [1016, 16] width 59 height 11
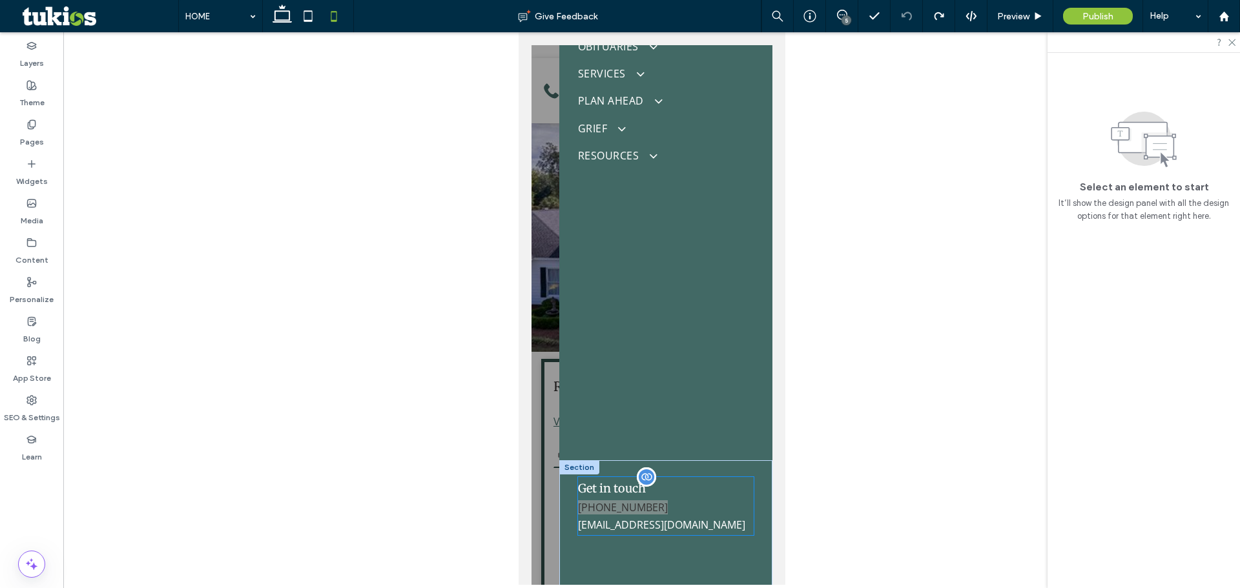
click at [639, 525] on span "belkfuneralhome@aol.com" at bounding box center [660, 525] width 167 height 14
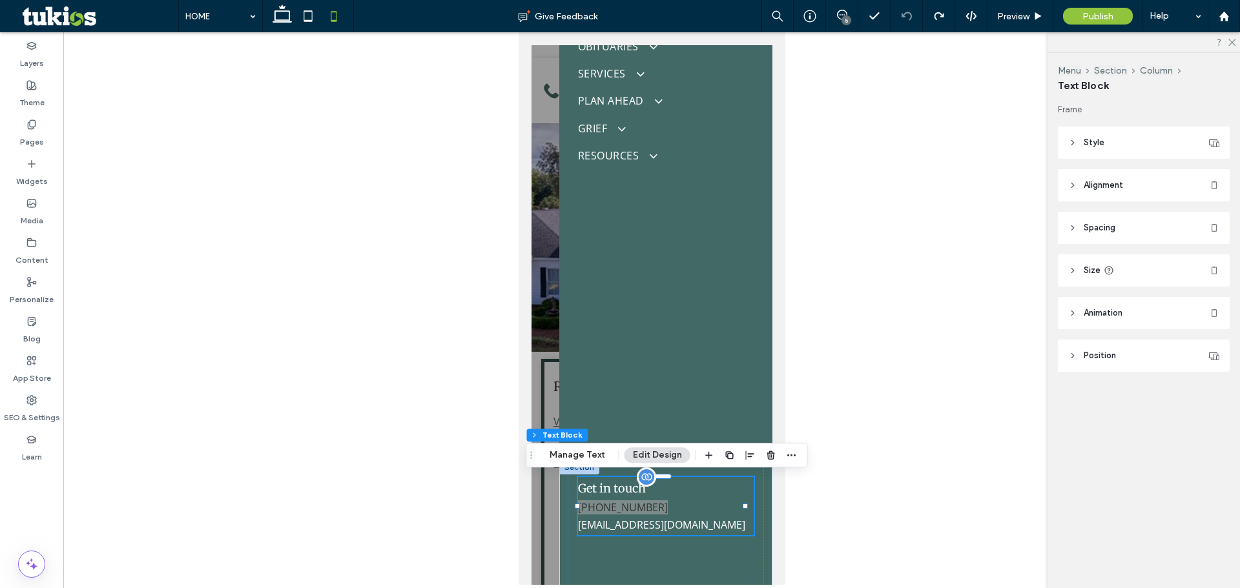
click at [633, 504] on span "(843) 393-2824" at bounding box center [622, 508] width 90 height 14
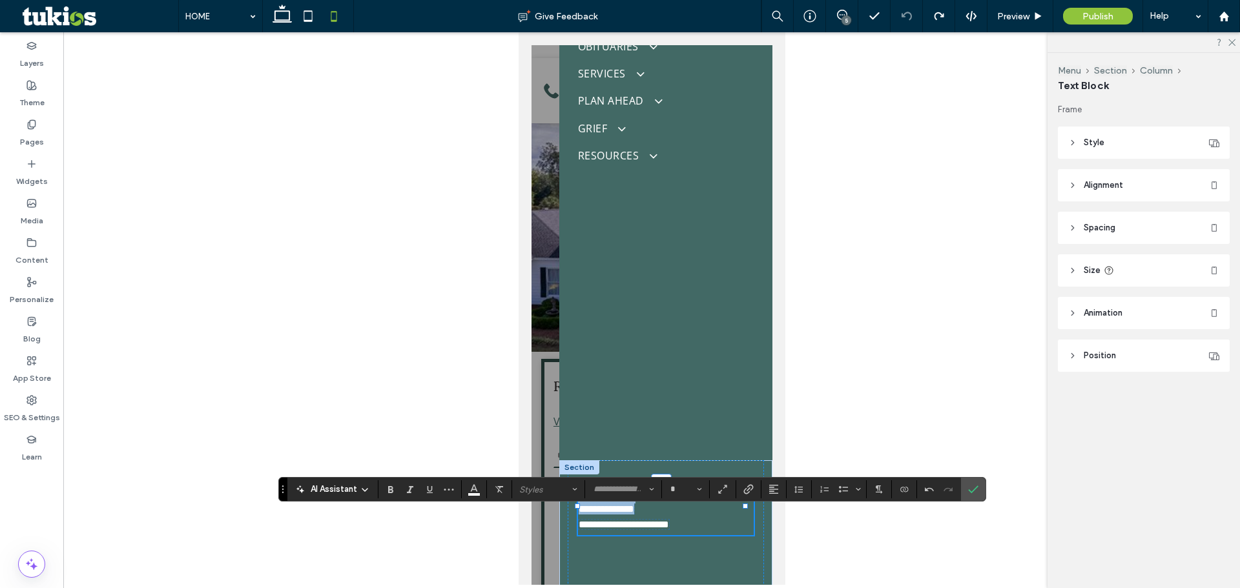
click at [634, 510] on span "**********" at bounding box center [606, 509] width 56 height 10
type input "*********"
type input "**"
click at [745, 496] on span "Link" at bounding box center [746, 490] width 6 height 18
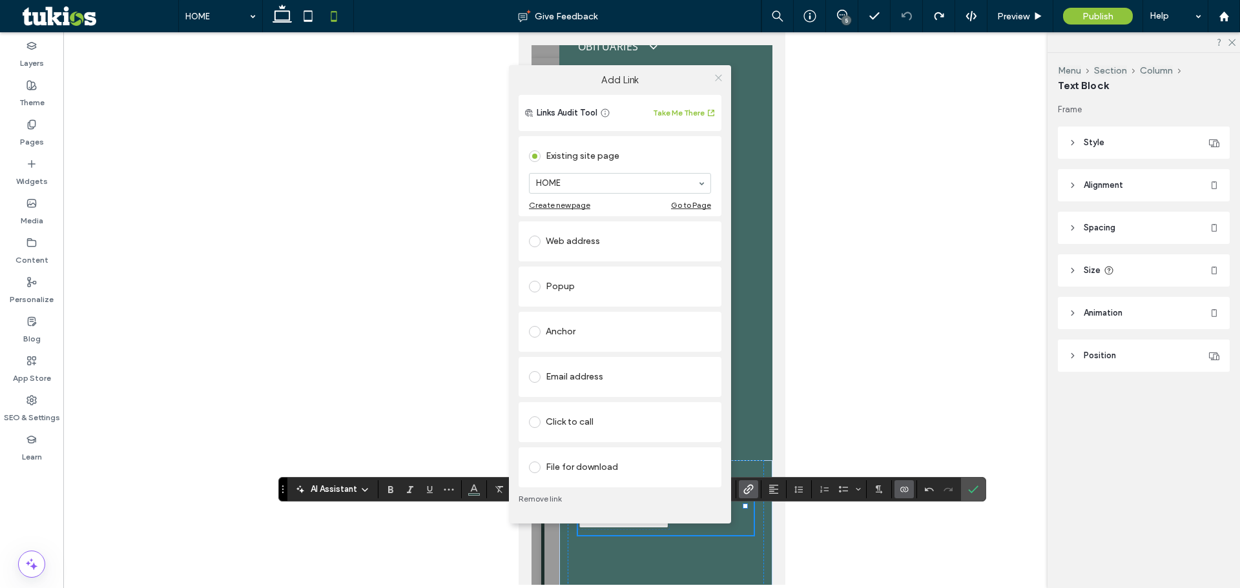
click at [717, 79] on use at bounding box center [718, 78] width 6 height 6
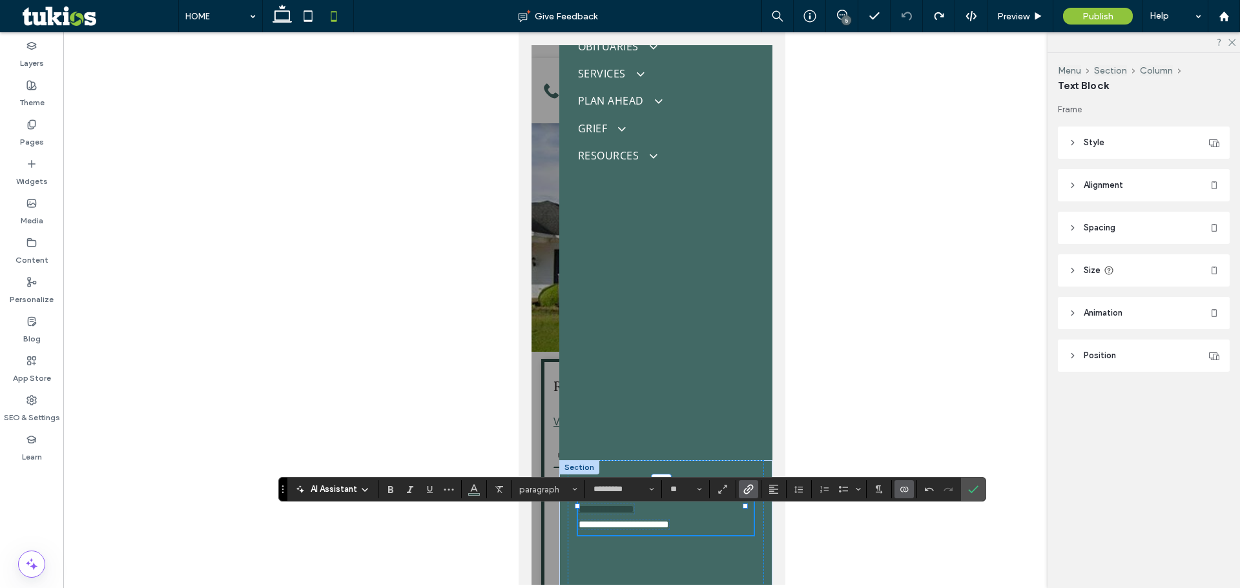
click at [657, 523] on span "**********" at bounding box center [623, 525] width 90 height 10
click at [913, 17] on div at bounding box center [907, 16] width 32 height 10
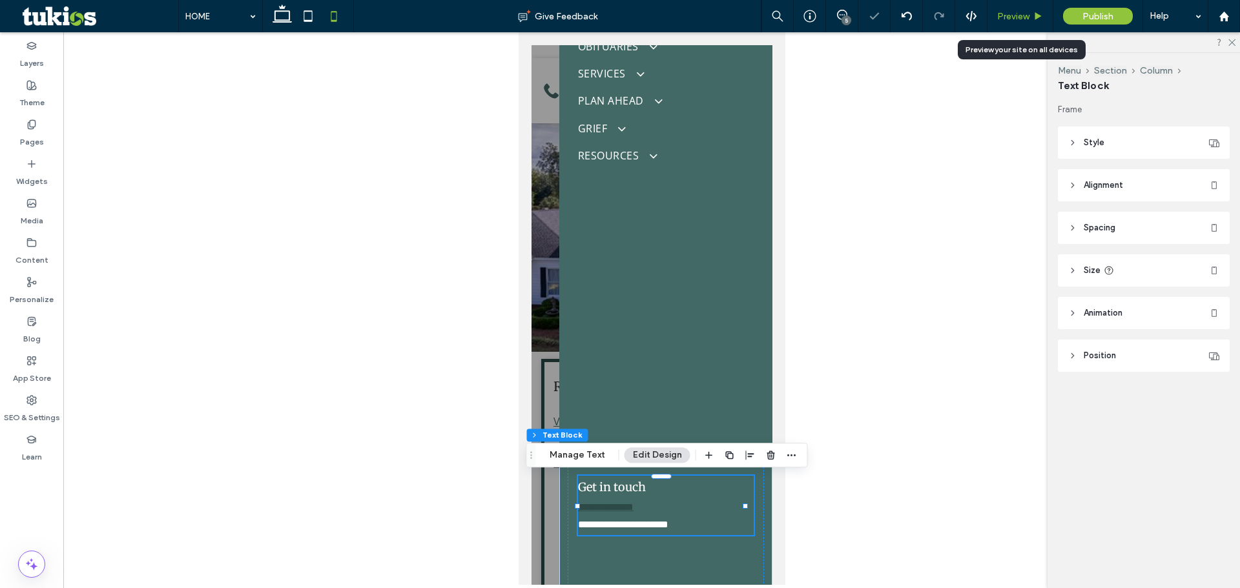
click at [1008, 12] on span "Preview" at bounding box center [1013, 16] width 32 height 11
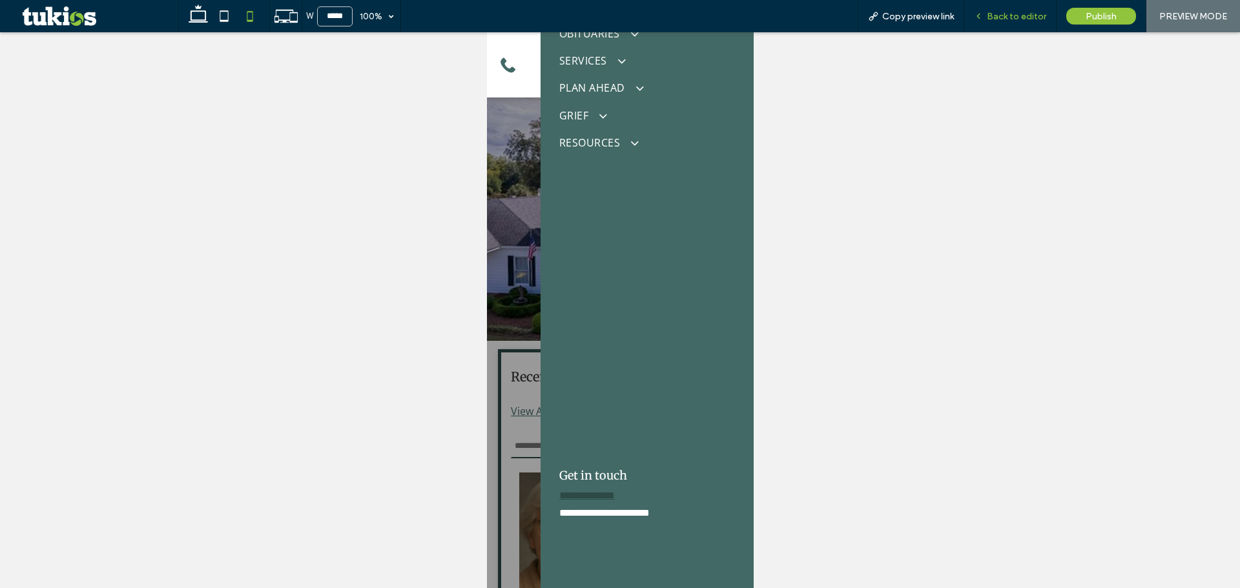
click at [994, 19] on span "Back to editor" at bounding box center [1016, 16] width 59 height 11
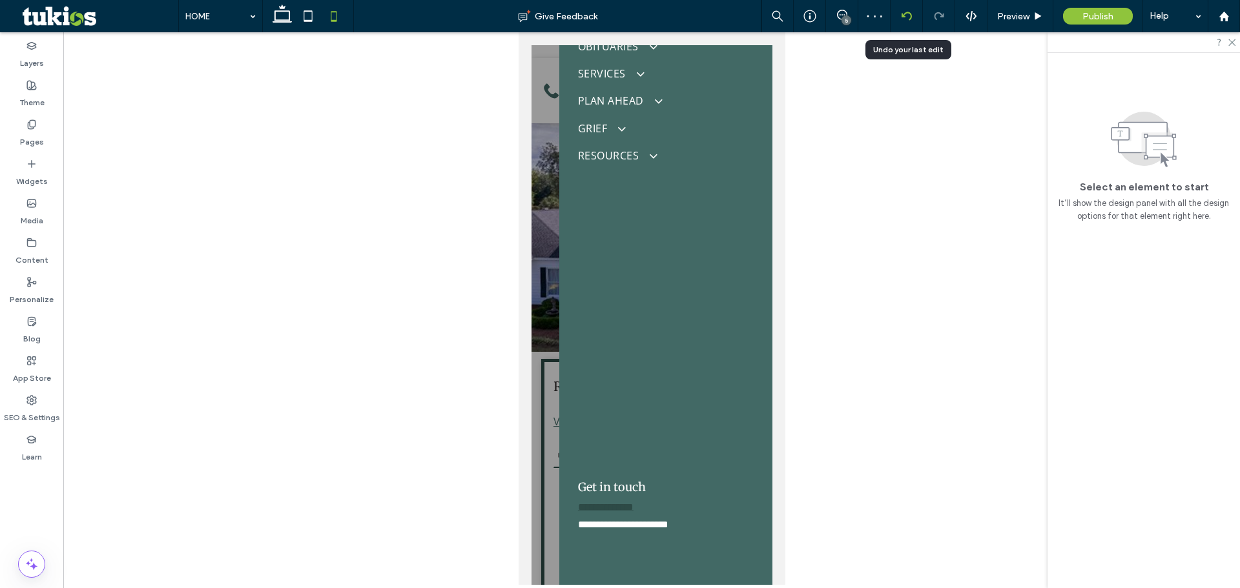
click at [905, 17] on icon at bounding box center [907, 16] width 10 height 10
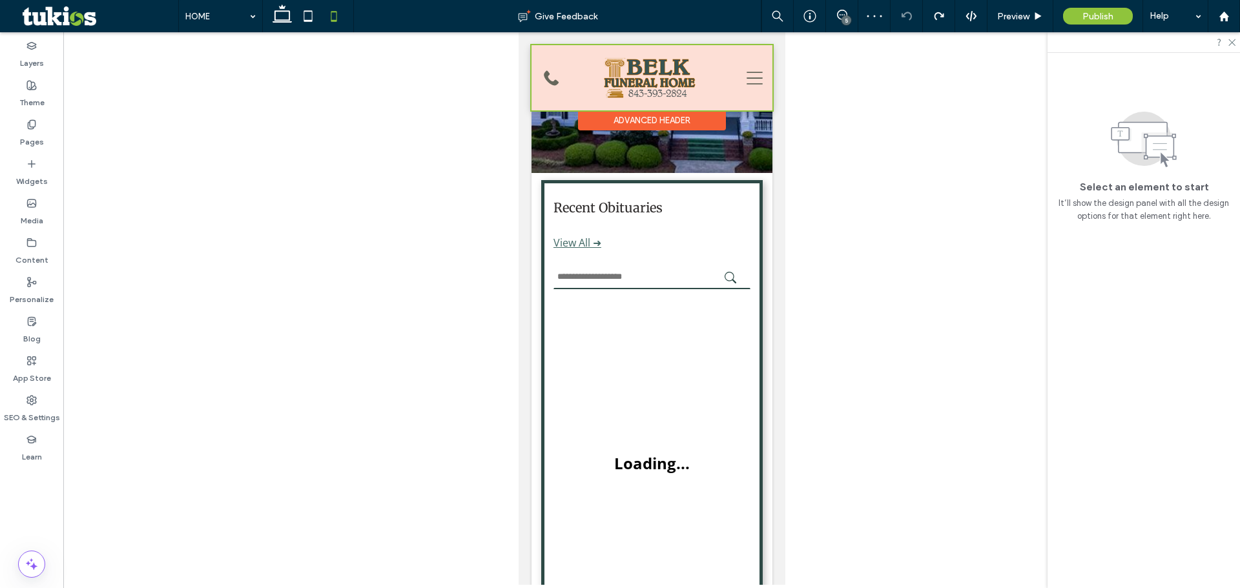
scroll to position [194, 0]
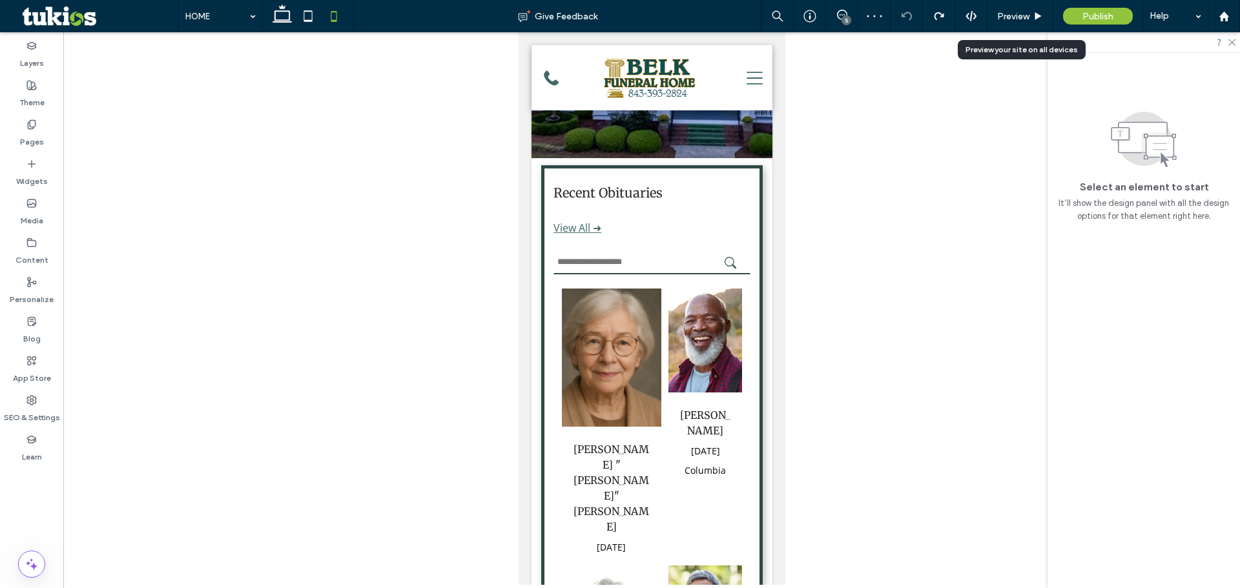
click at [1011, 15] on span "Preview" at bounding box center [1013, 16] width 32 height 11
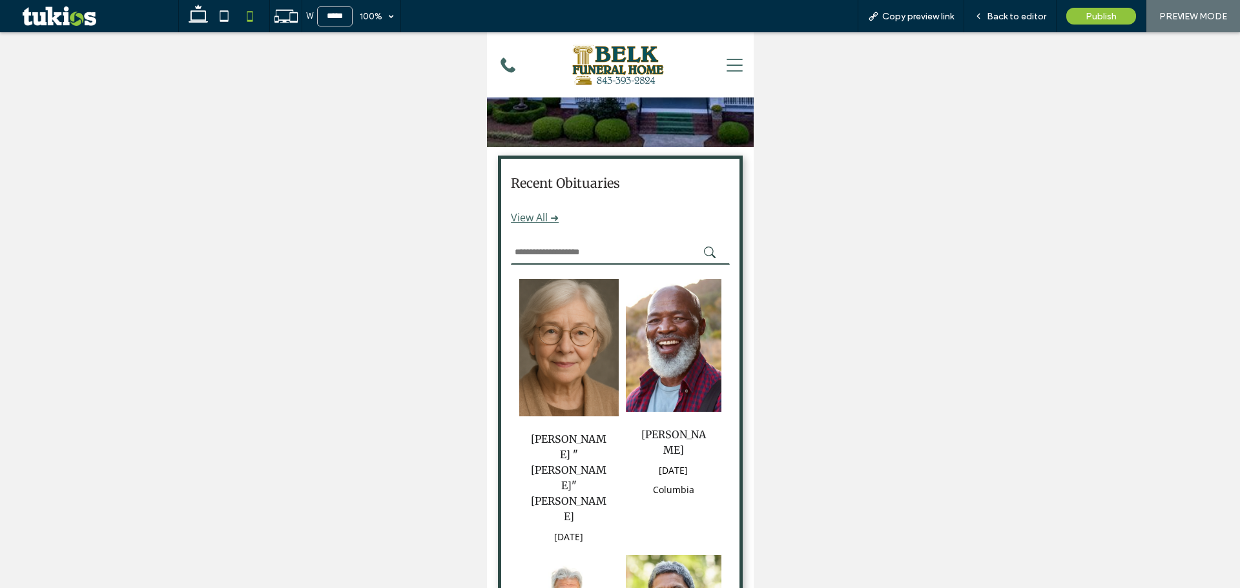
scroll to position [181, 0]
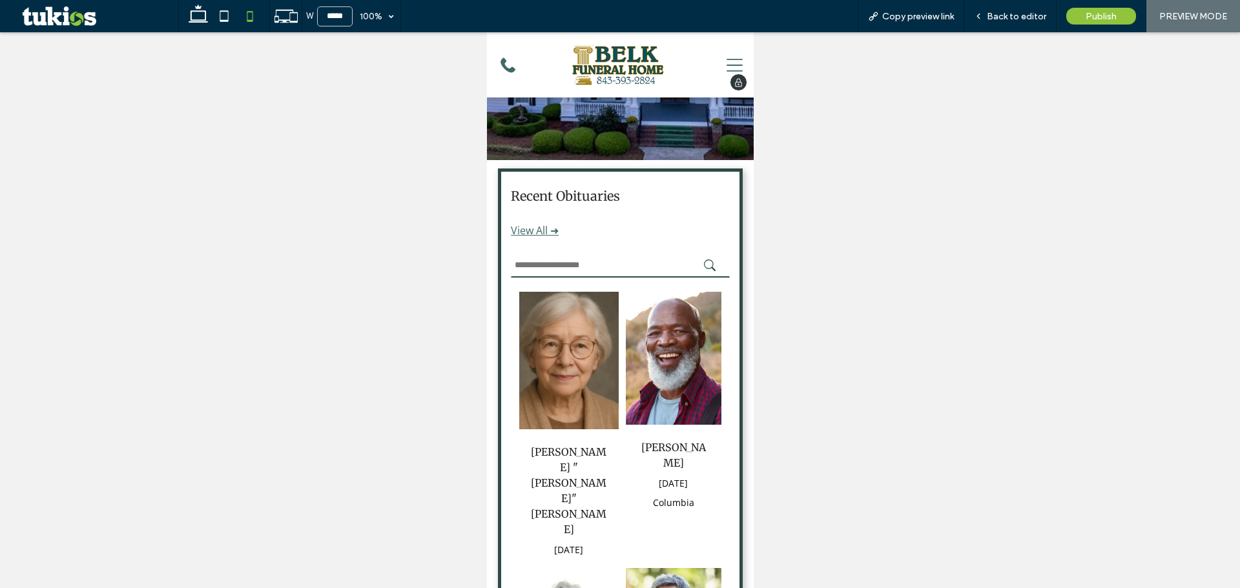
click at [730, 71] on icon at bounding box center [734, 65] width 16 height 13
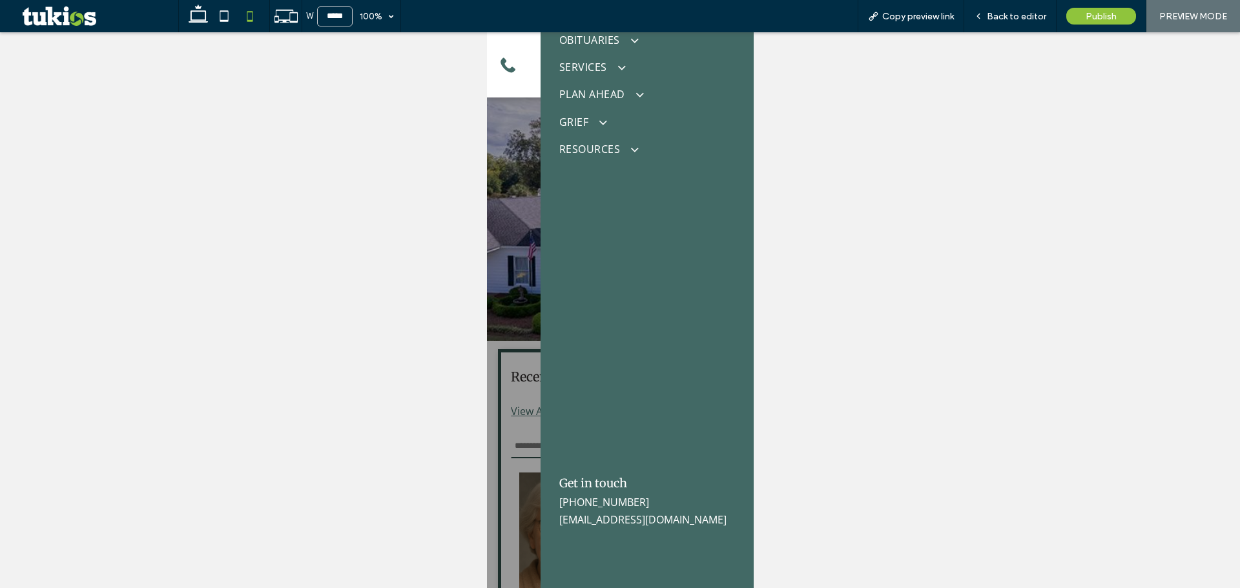
scroll to position [117, 0]
click at [1002, 12] on span "Back to editor" at bounding box center [1016, 16] width 59 height 11
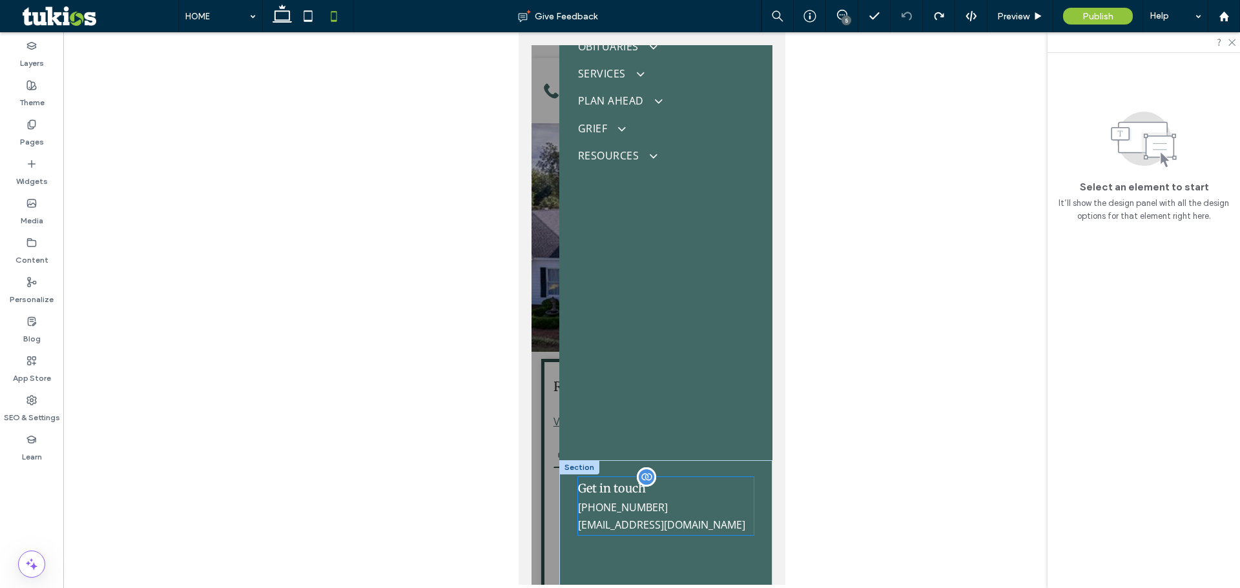
click at [665, 521] on span "belkfuneralhome@aol.com" at bounding box center [660, 525] width 167 height 14
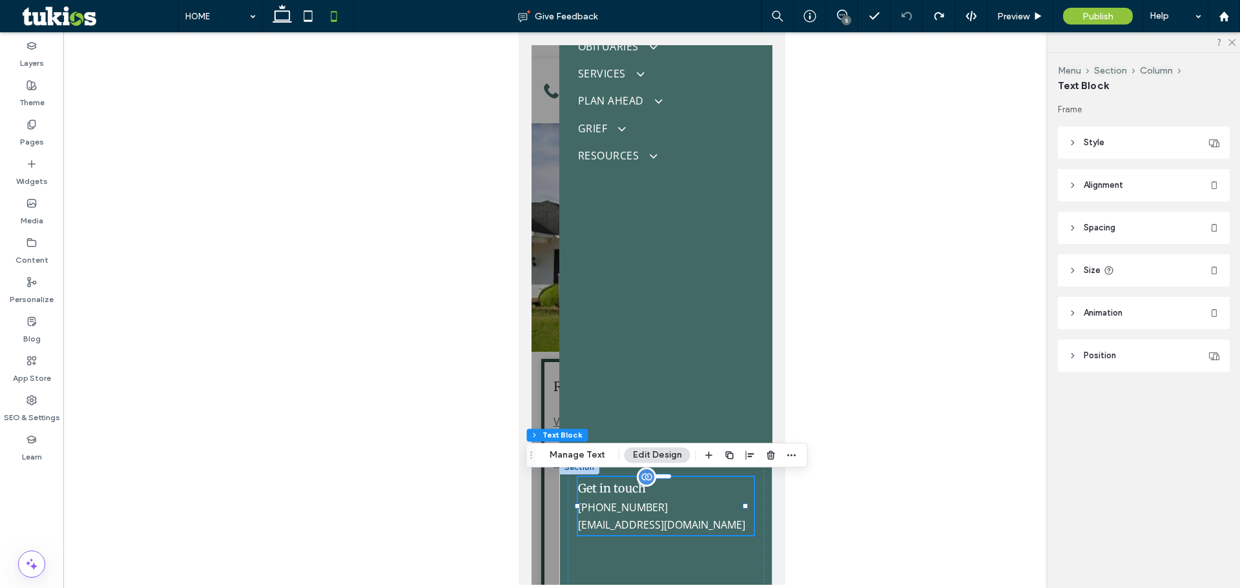
click at [657, 530] on span "belkfuneralhome@aol.com" at bounding box center [660, 525] width 167 height 14
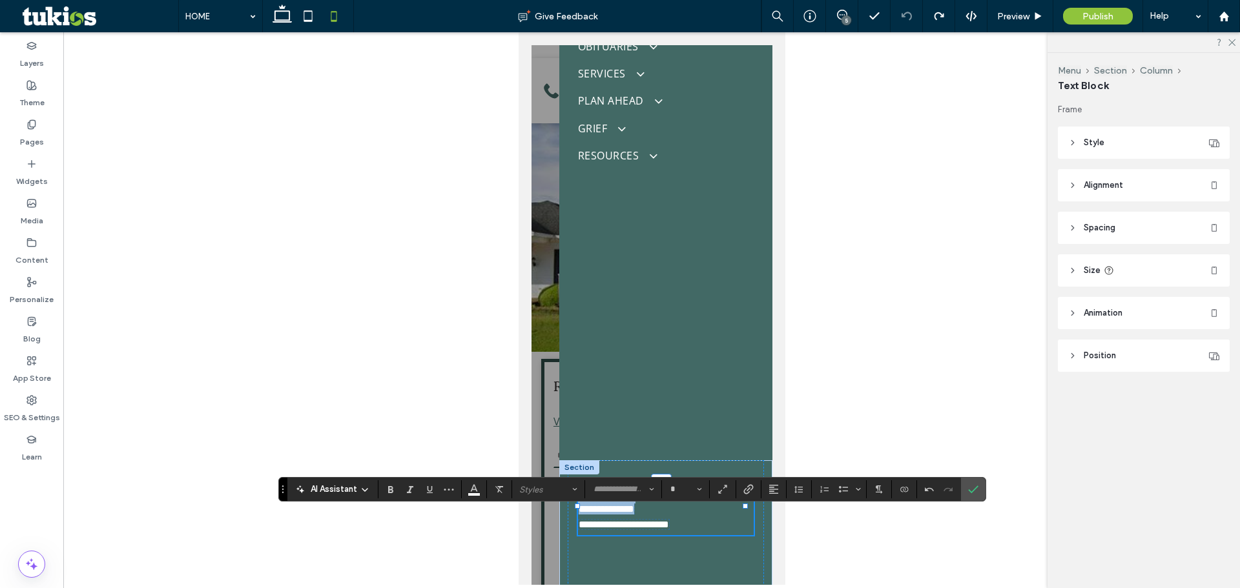
click at [659, 520] on span "**********" at bounding box center [623, 525] width 90 height 10
type input "*********"
type input "**"
click at [633, 510] on span "**********" at bounding box center [606, 509] width 56 height 10
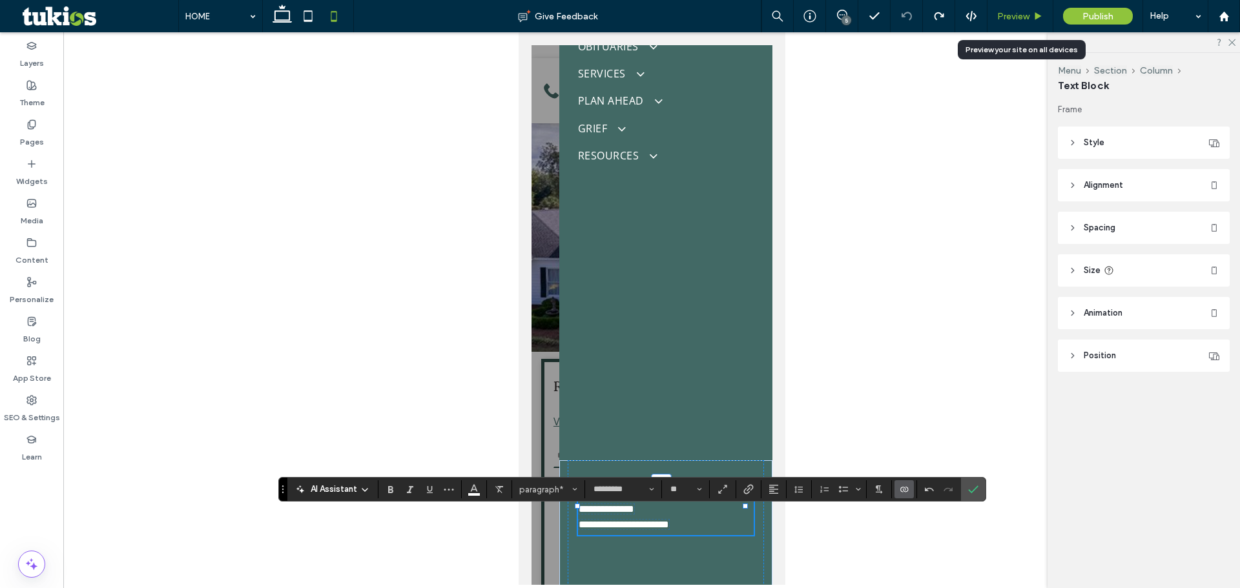
drag, startPoint x: 114, startPoint y: 480, endPoint x: 1021, endPoint y: 21, distance: 1016.7
click at [1021, 21] on span "Preview" at bounding box center [1013, 16] width 32 height 11
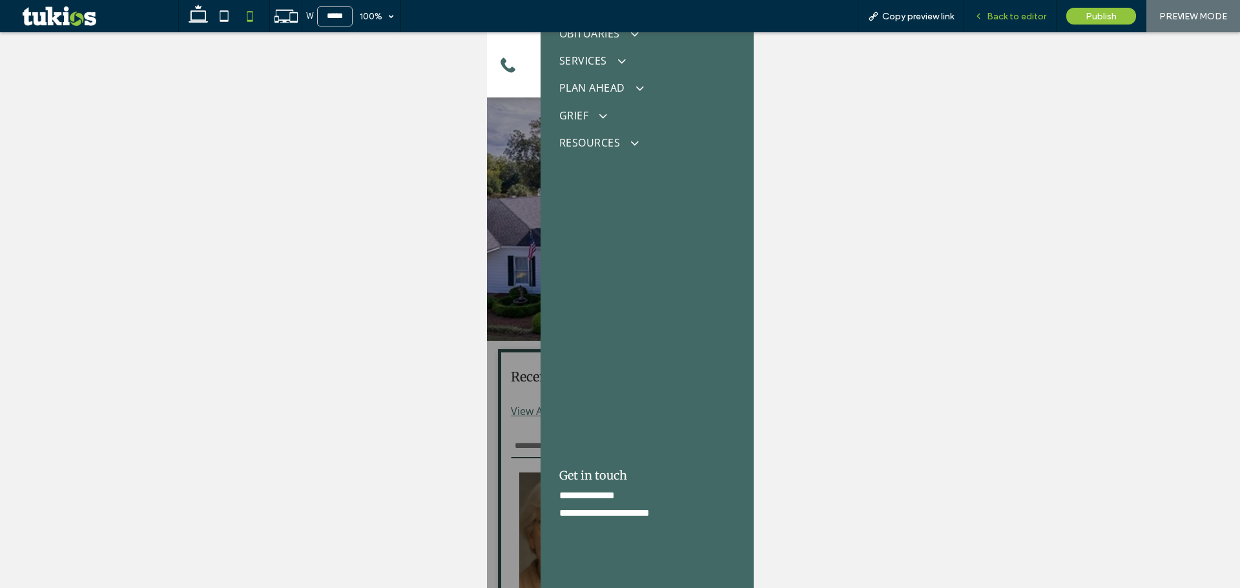
click at [1020, 17] on span "Back to editor" at bounding box center [1016, 16] width 59 height 11
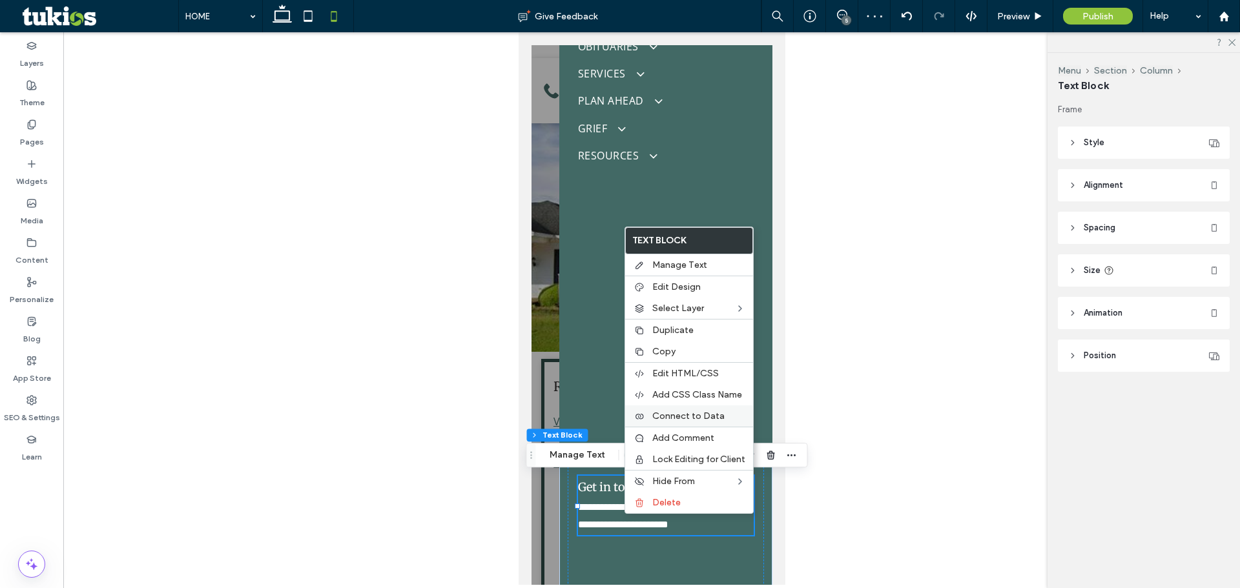
click at [698, 416] on span "Connect to Data" at bounding box center [688, 416] width 72 height 11
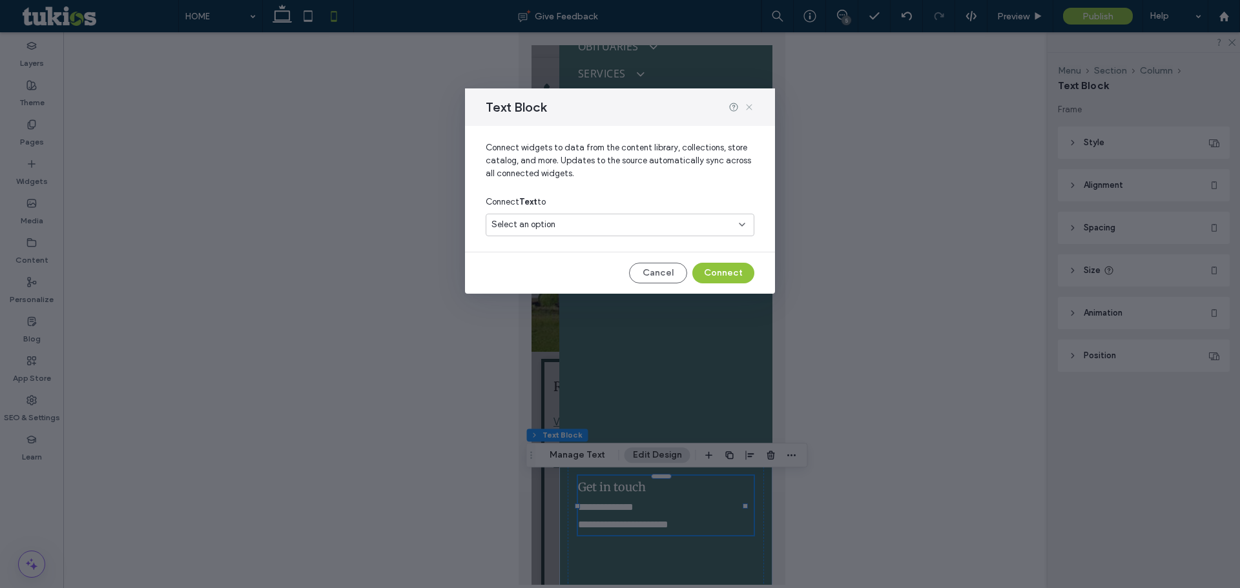
drag, startPoint x: 750, startPoint y: 108, endPoint x: 230, endPoint y: 76, distance: 521.6
click at [750, 108] on use at bounding box center [749, 107] width 6 height 6
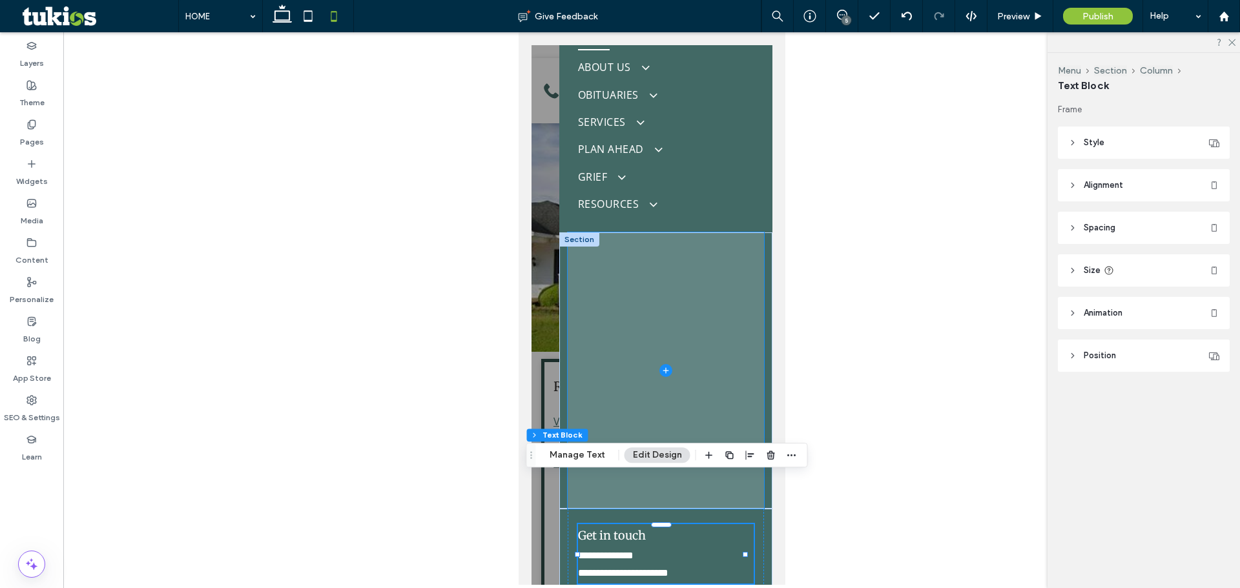
scroll to position [131, 0]
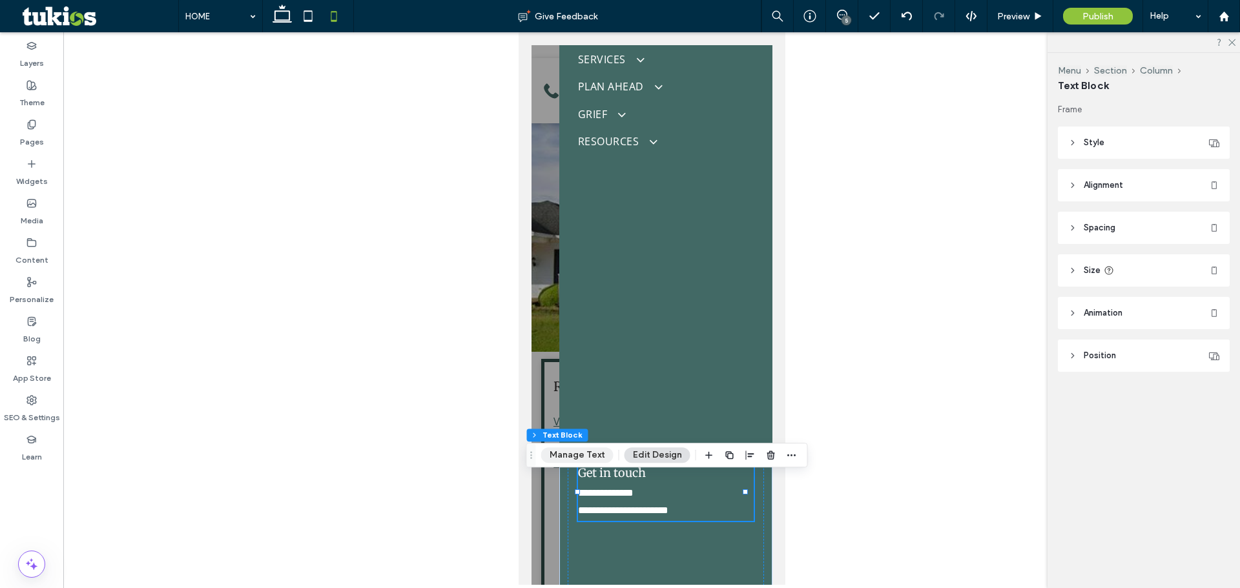
click at [593, 459] on button "Manage Text" at bounding box center [577, 456] width 72 height 16
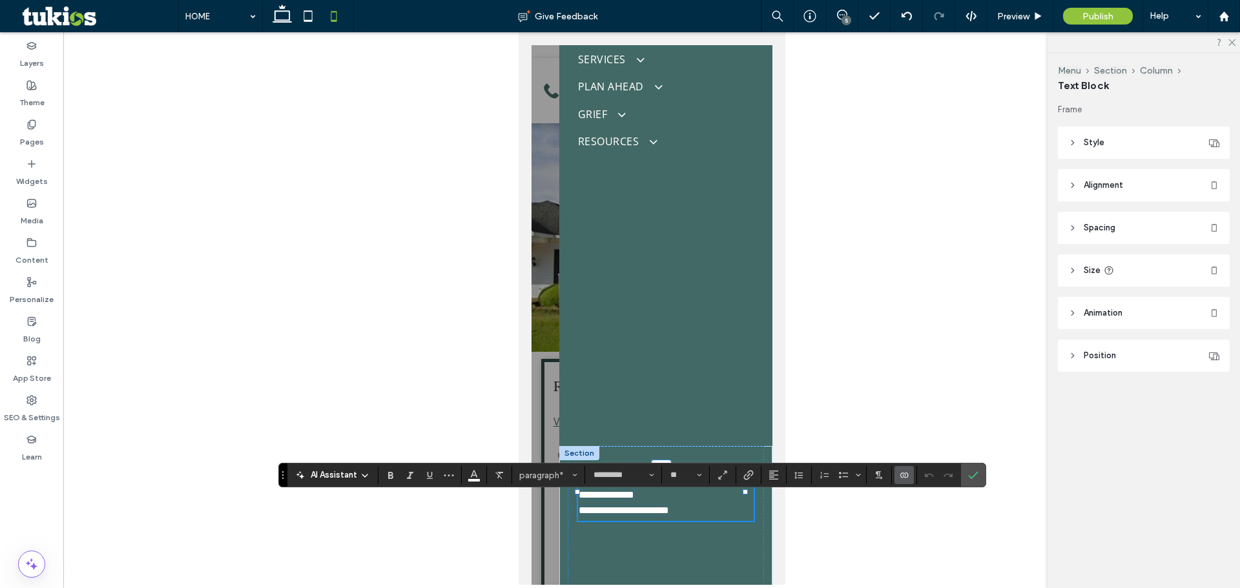
click at [628, 506] on span "**********" at bounding box center [623, 511] width 90 height 10
click at [1015, 17] on span "Preview" at bounding box center [1013, 16] width 32 height 11
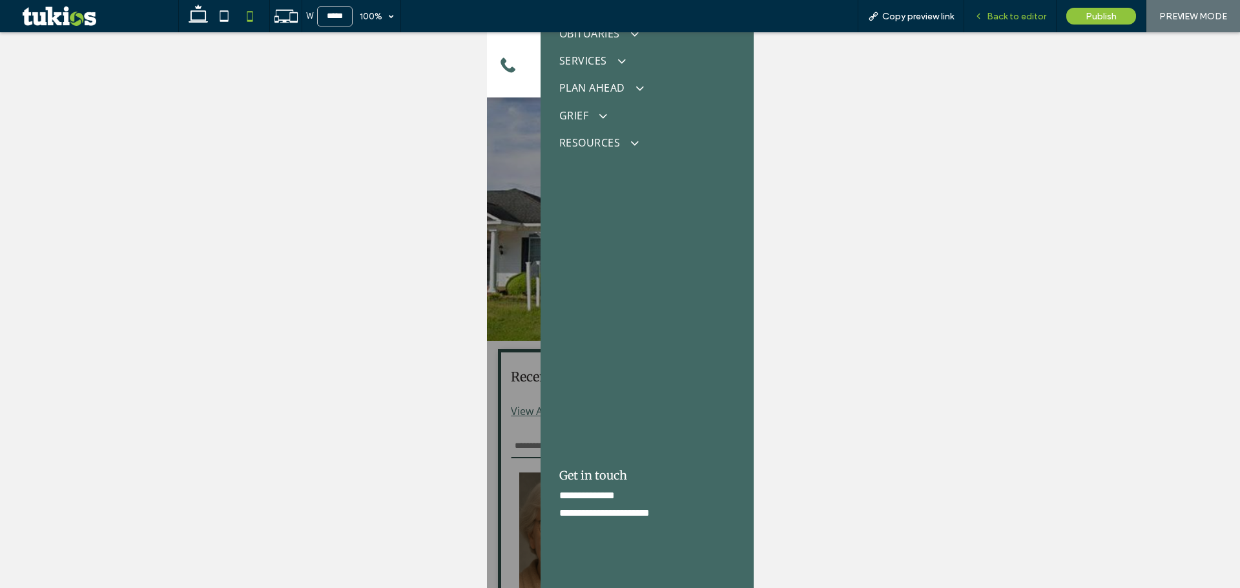
scroll to position [117, 0]
click at [979, 19] on icon at bounding box center [978, 16] width 9 height 9
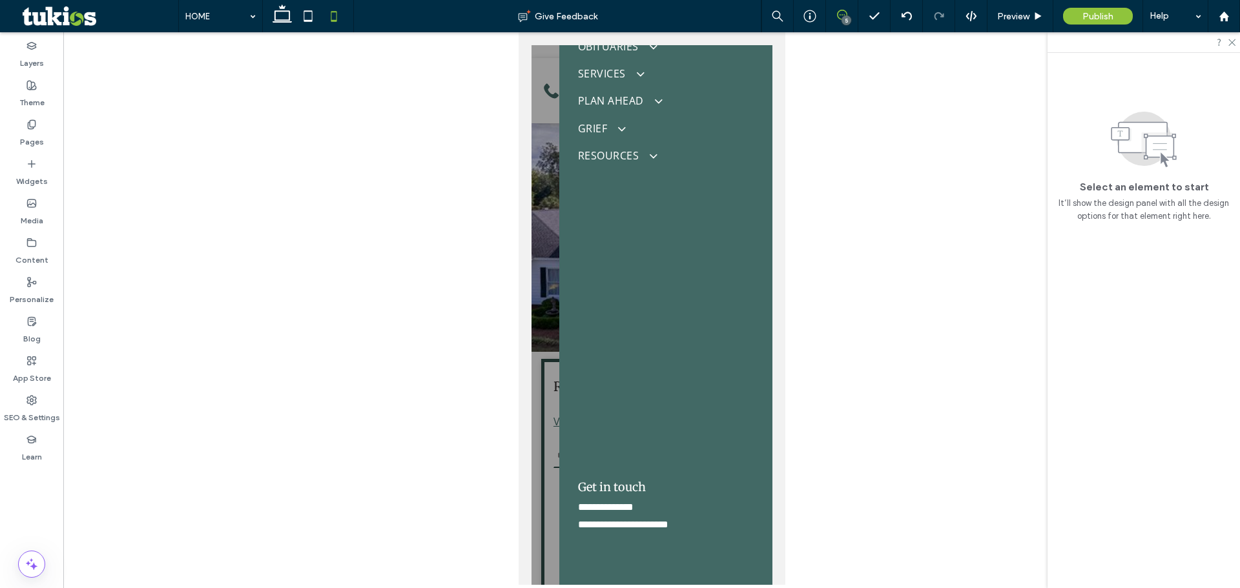
click at [840, 13] on icon at bounding box center [842, 15] width 10 height 10
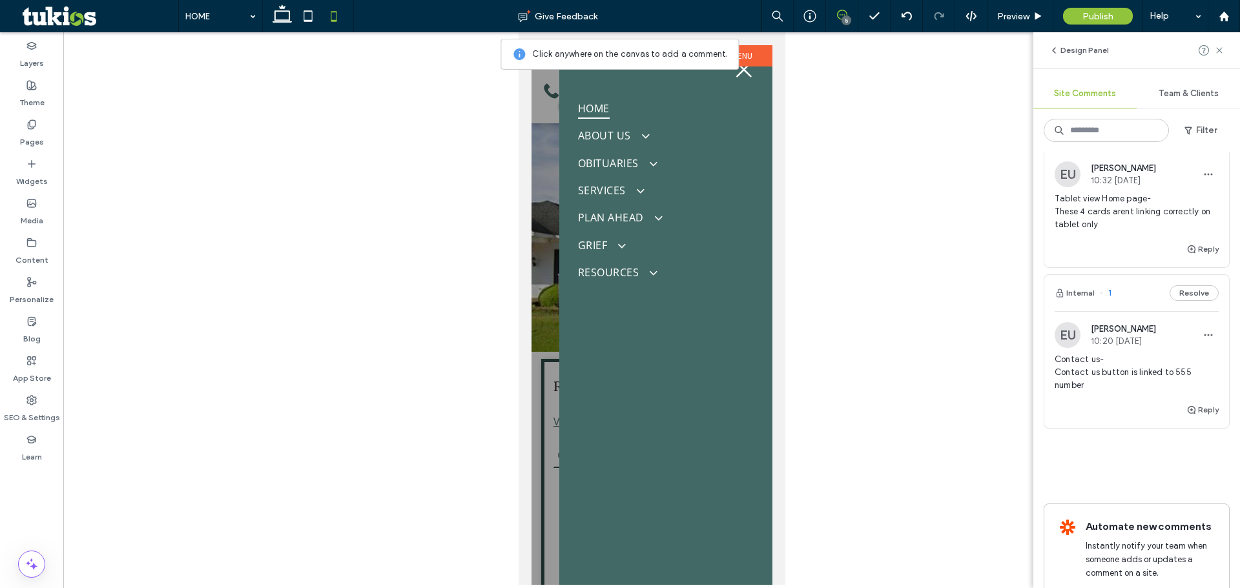
scroll to position [581, 0]
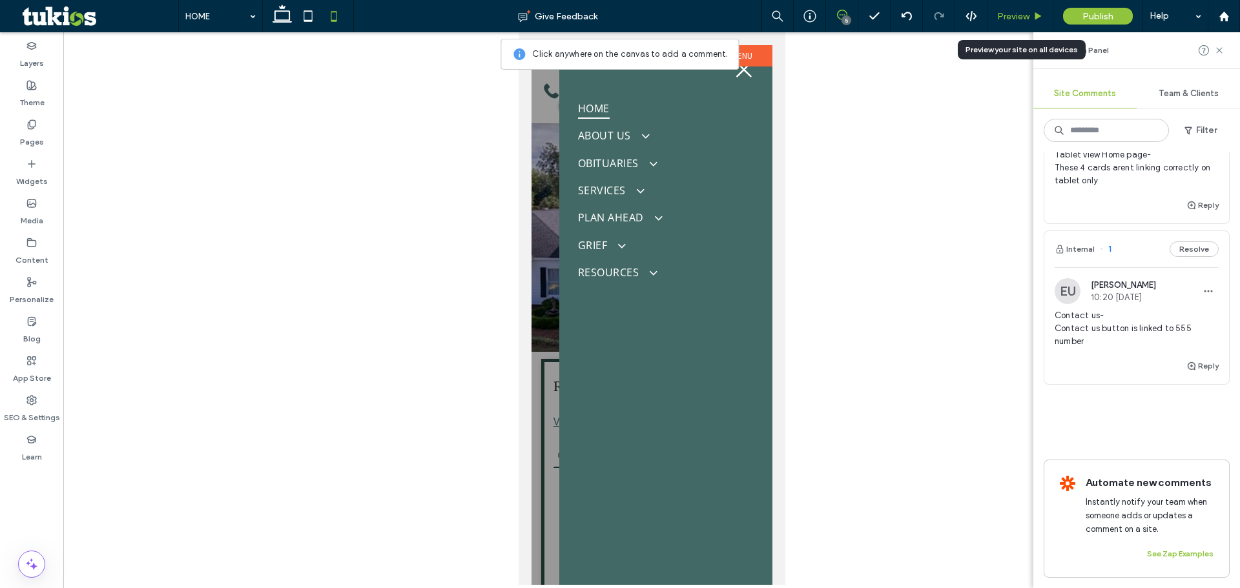
click at [1020, 19] on span "Preview" at bounding box center [1013, 16] width 32 height 11
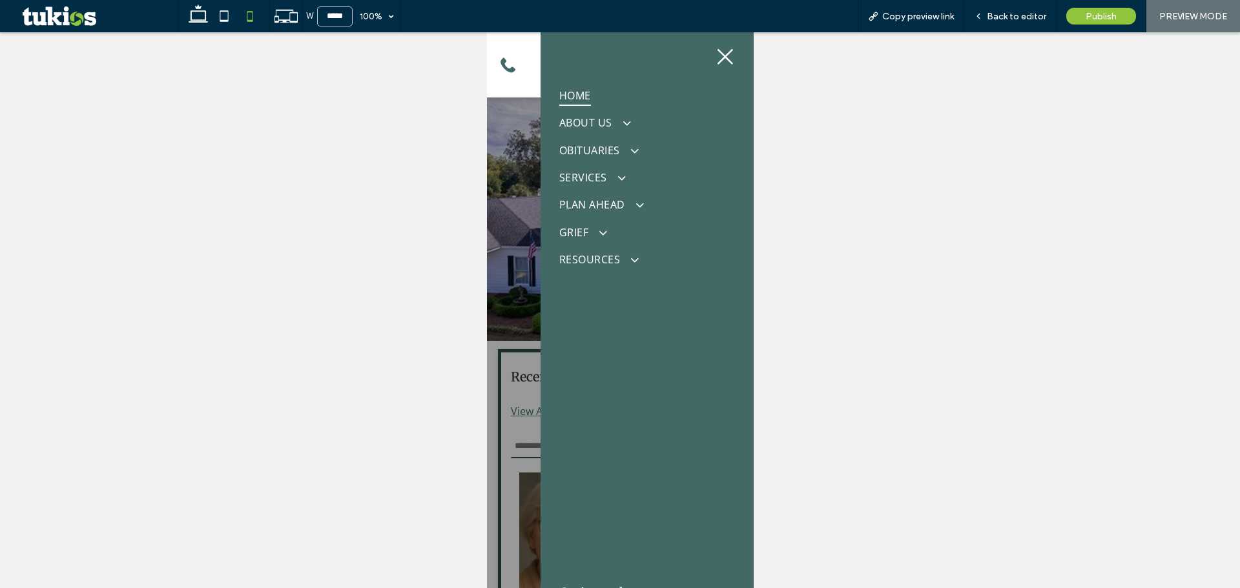
click at [717, 57] on icon at bounding box center [725, 57] width 16 height 16
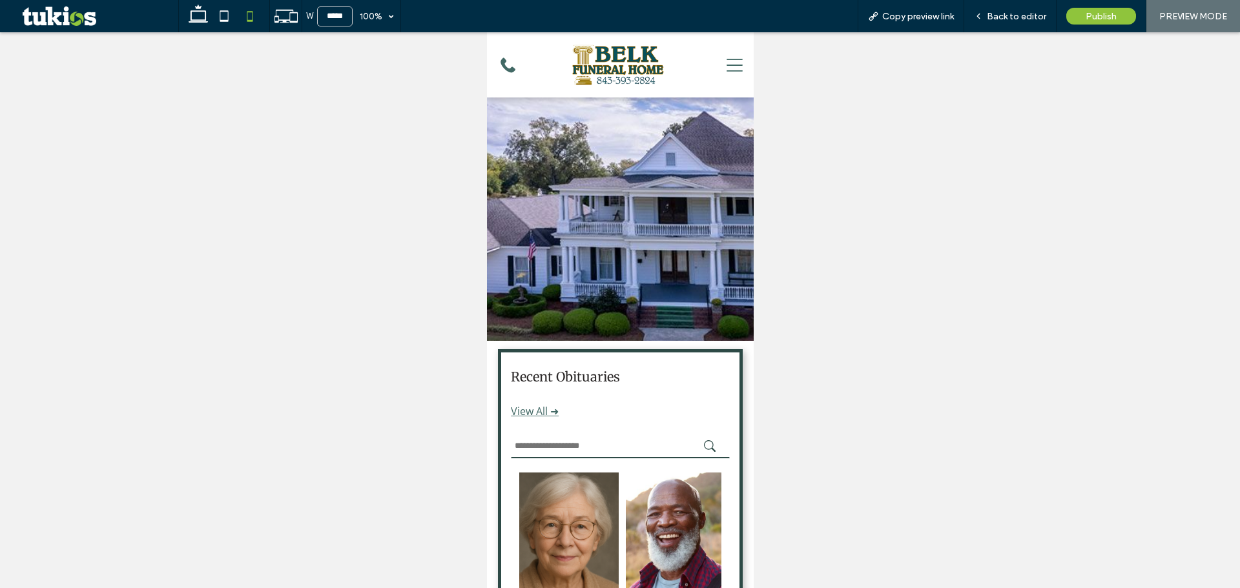
scroll to position [181, 0]
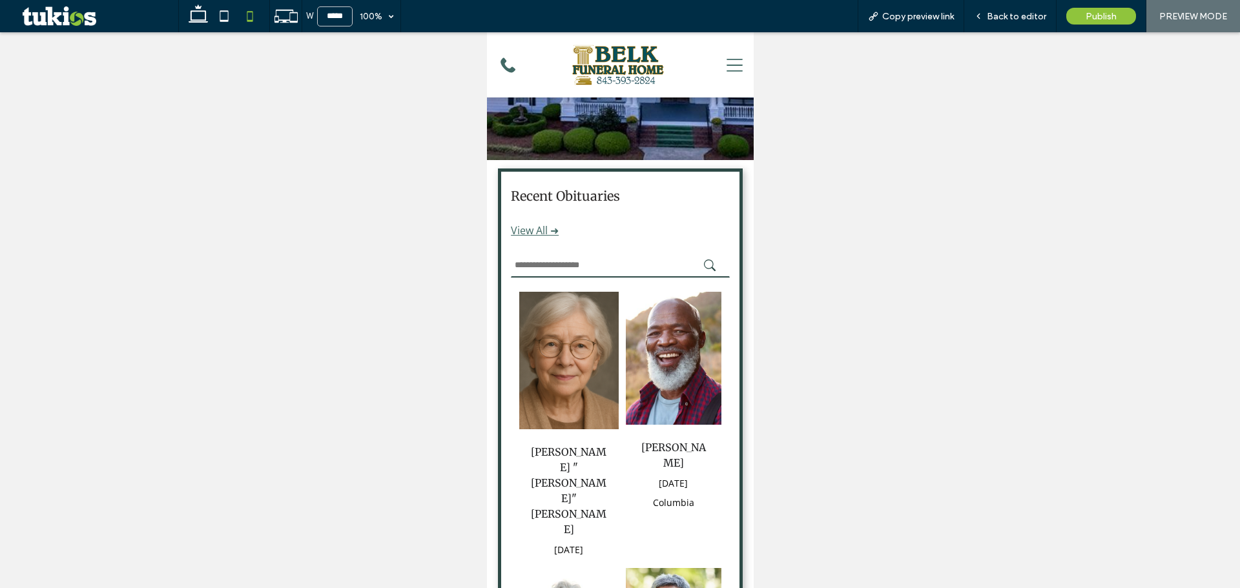
click at [834, 291] on div at bounding box center [620, 310] width 1240 height 556
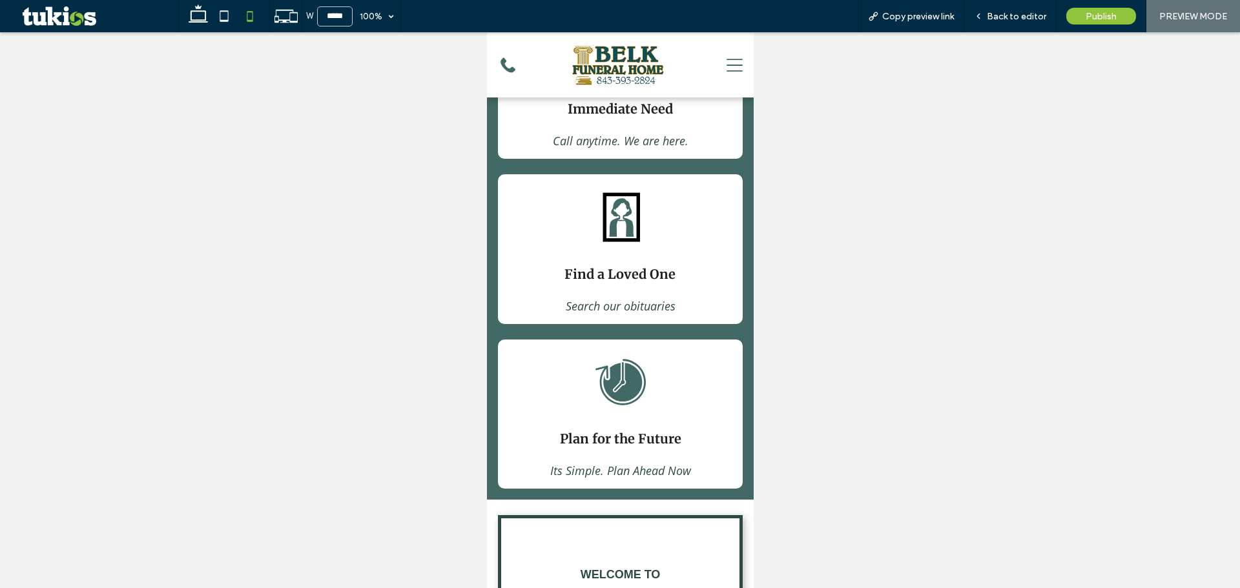
scroll to position [1537, 0]
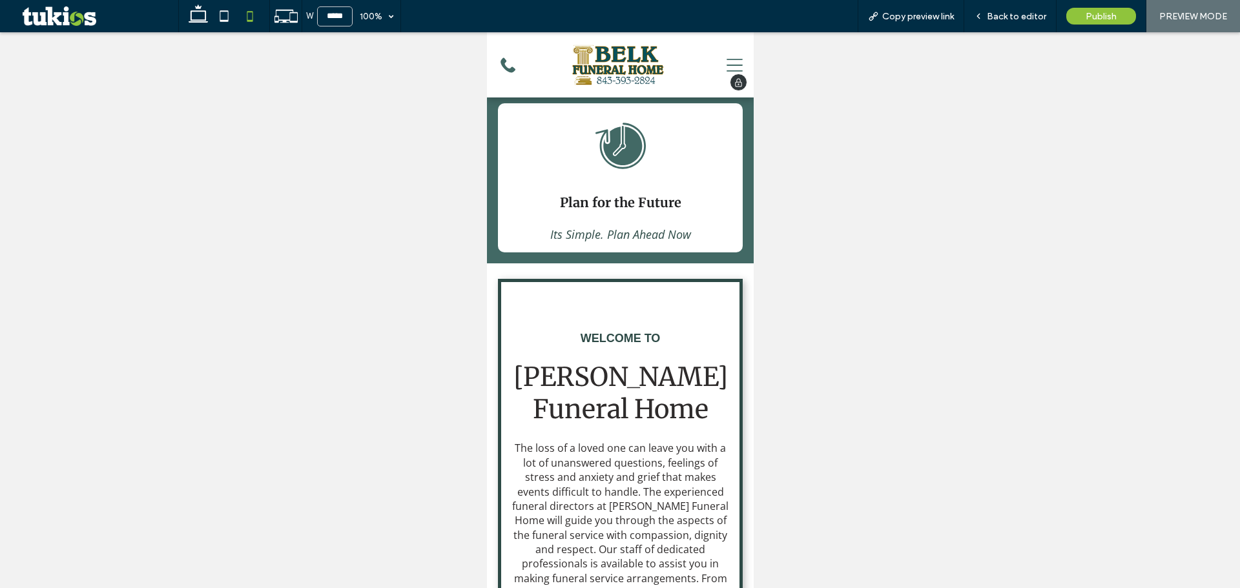
click at [728, 62] on icon at bounding box center [734, 65] width 16 height 34
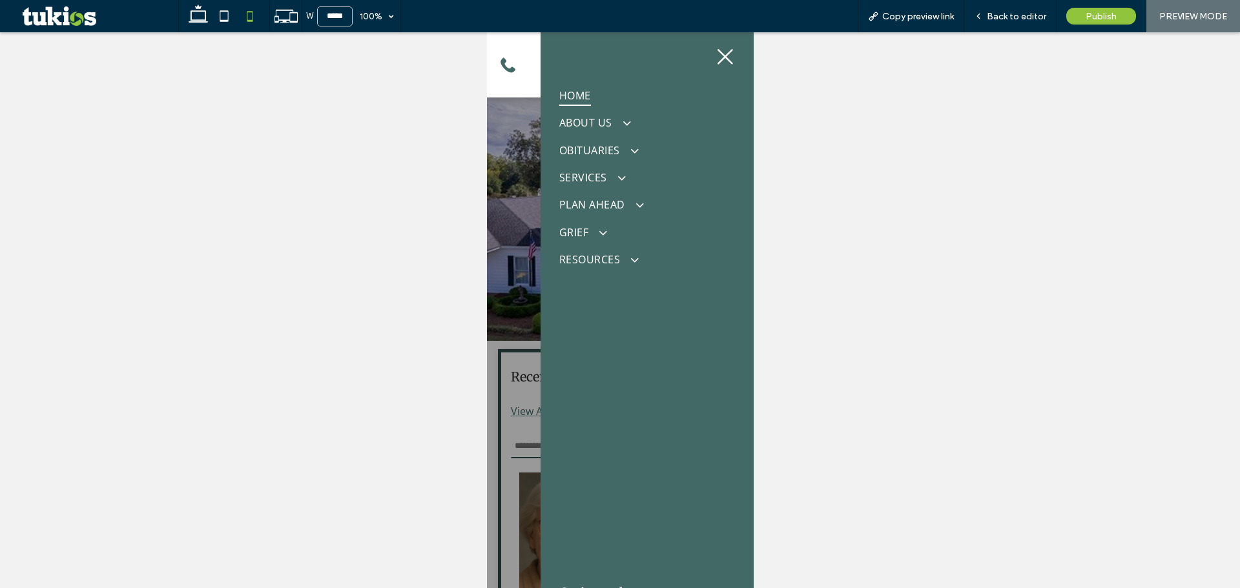
scroll to position [0, 0]
click at [993, 19] on span "Back to editor" at bounding box center [1016, 16] width 59 height 11
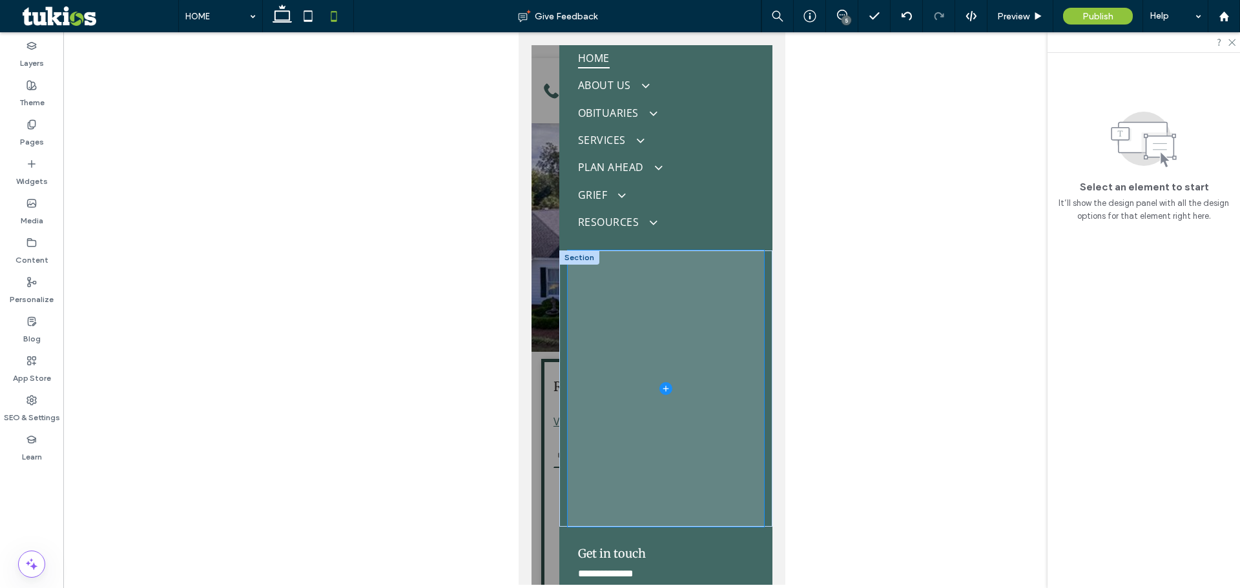
scroll to position [131, 0]
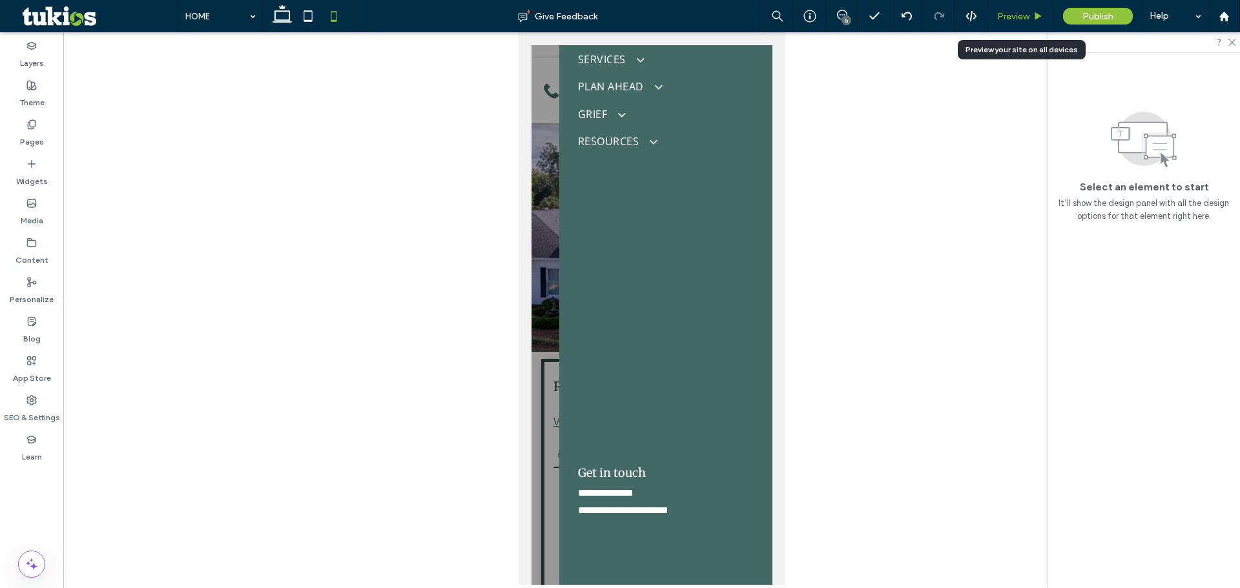
click at [1038, 20] on icon at bounding box center [1038, 17] width 10 height 10
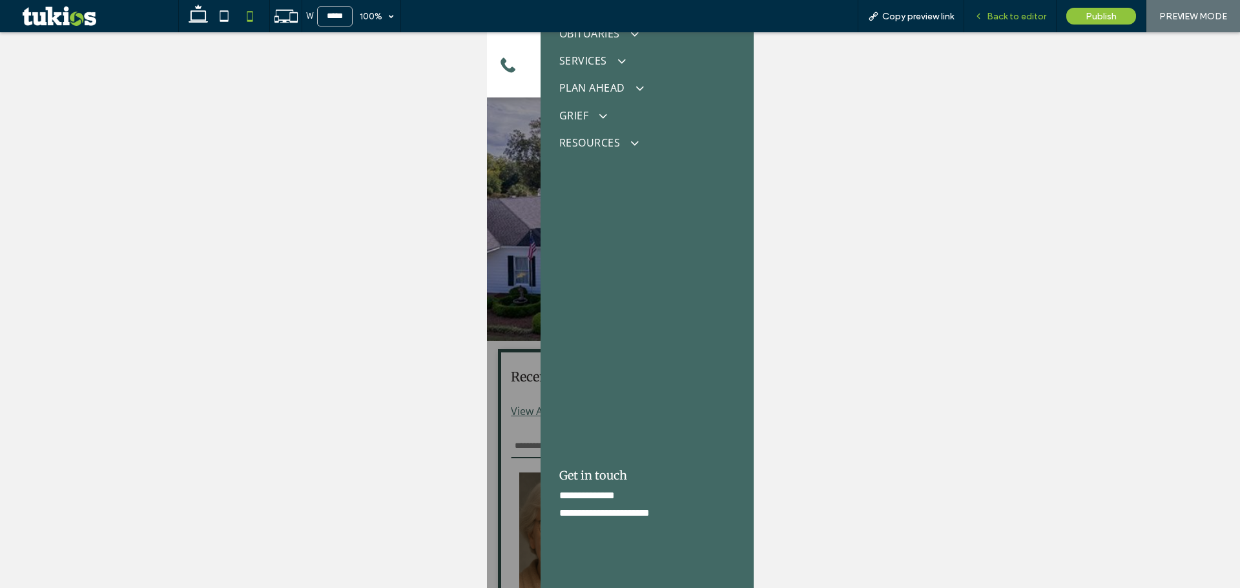
scroll to position [117, 0]
click at [937, 16] on span "Copy preview link" at bounding box center [918, 16] width 72 height 11
drag, startPoint x: 671, startPoint y: 355, endPoint x: 668, endPoint y: 329, distance: 25.3
click at [672, 337] on div at bounding box center [646, 310] width 196 height 278
click at [517, 233] on div at bounding box center [619, 310] width 267 height 556
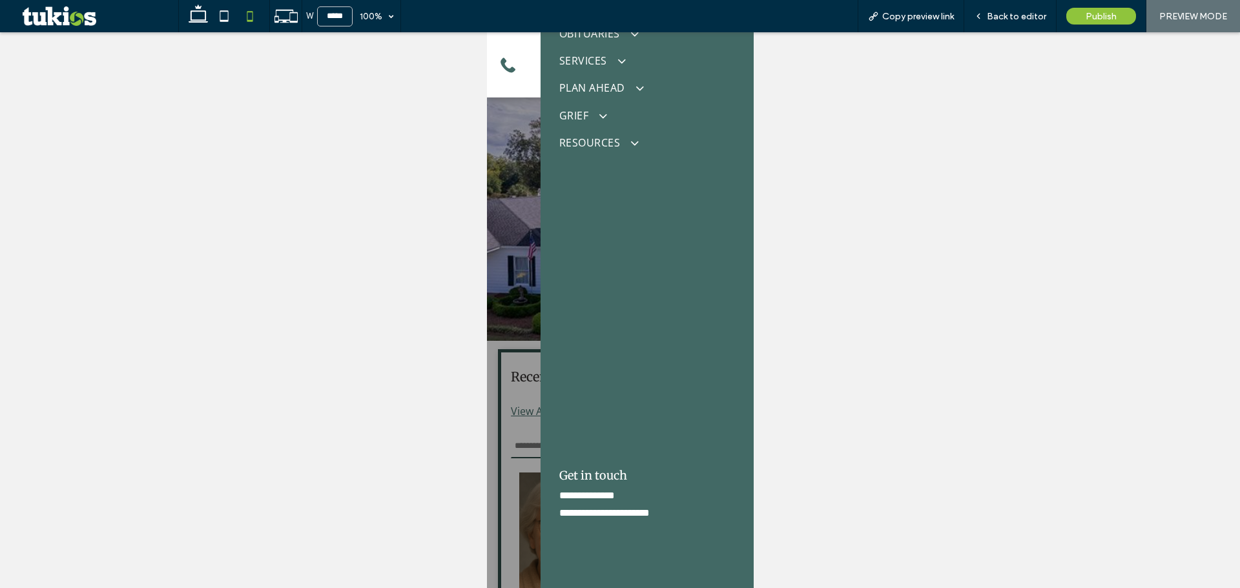
scroll to position [1537, 0]
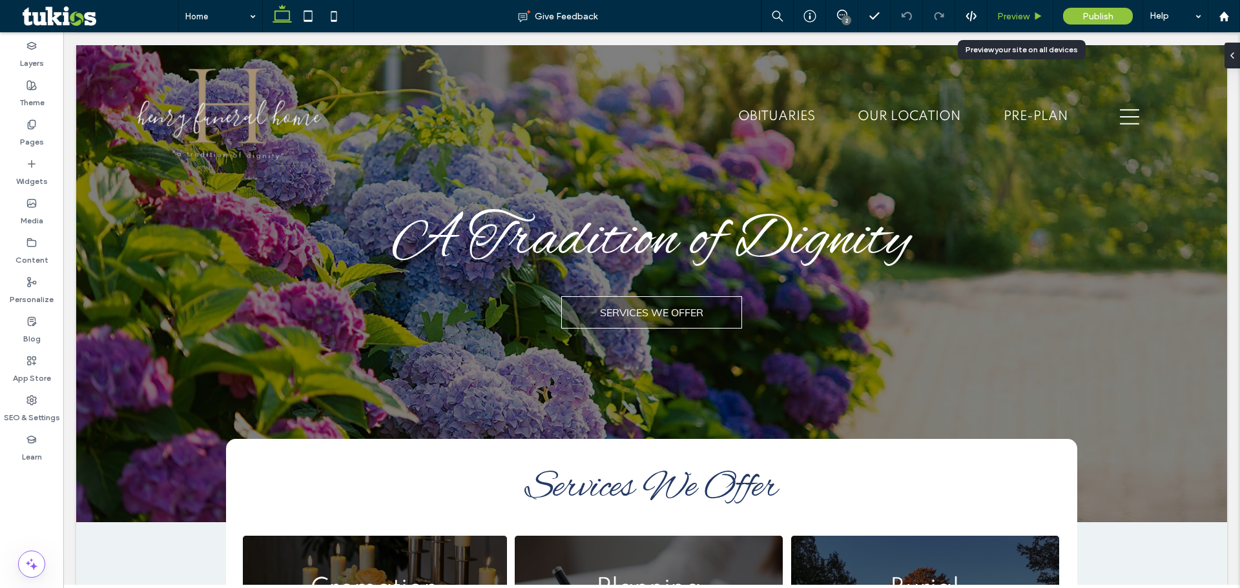
click at [1038, 14] on use at bounding box center [1038, 15] width 6 height 7
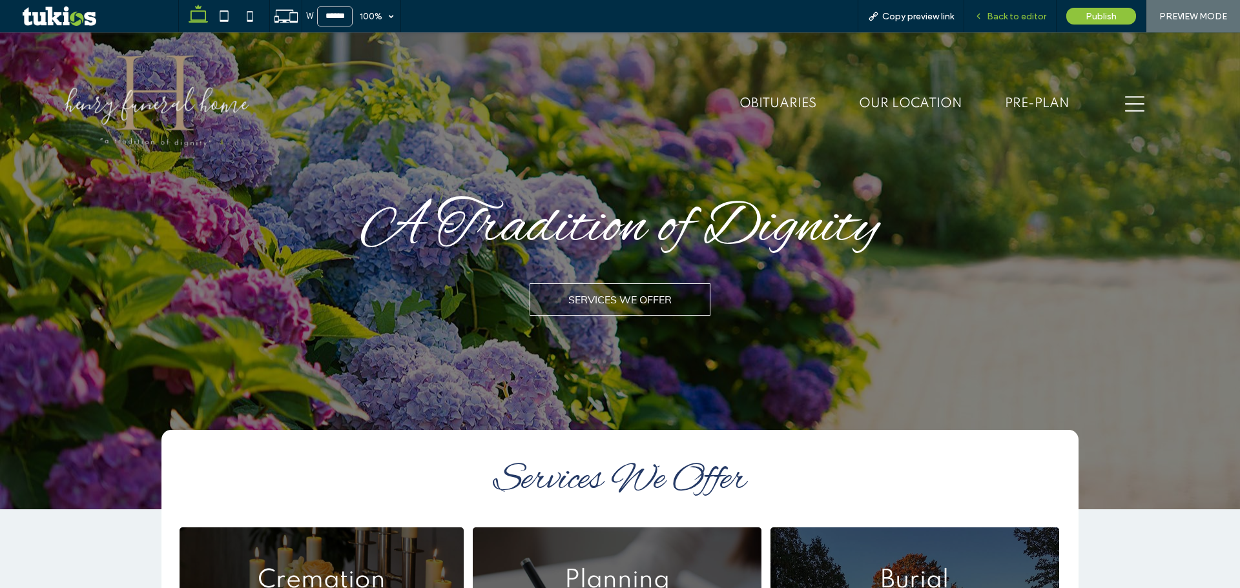
click at [1037, 14] on span "Back to editor" at bounding box center [1016, 16] width 59 height 11
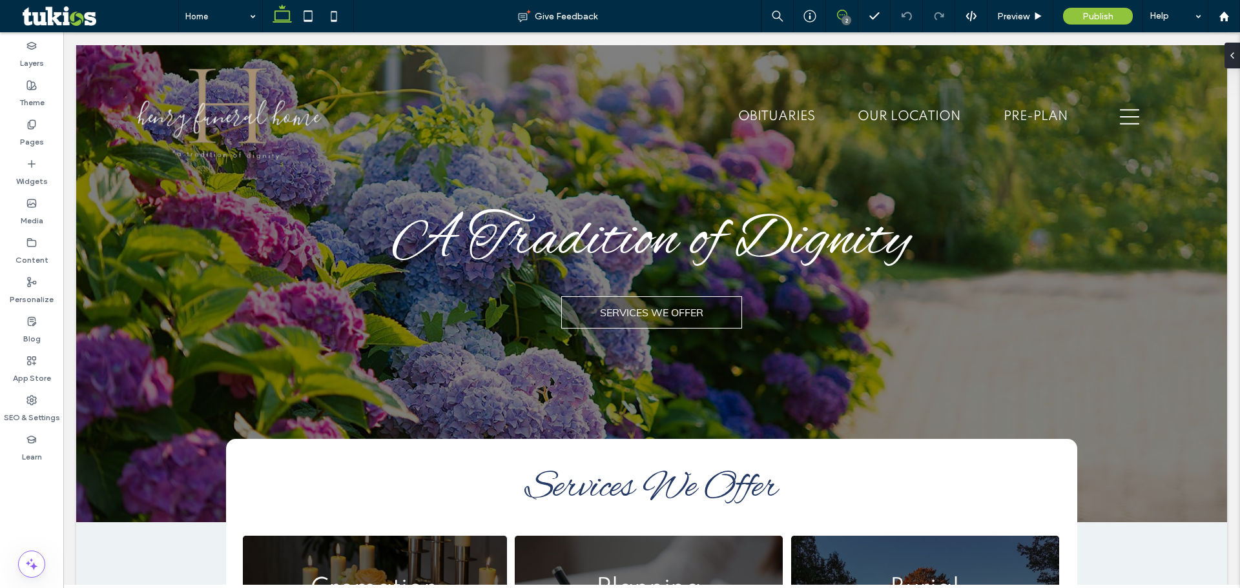
click at [833, 14] on span at bounding box center [842, 15] width 32 height 10
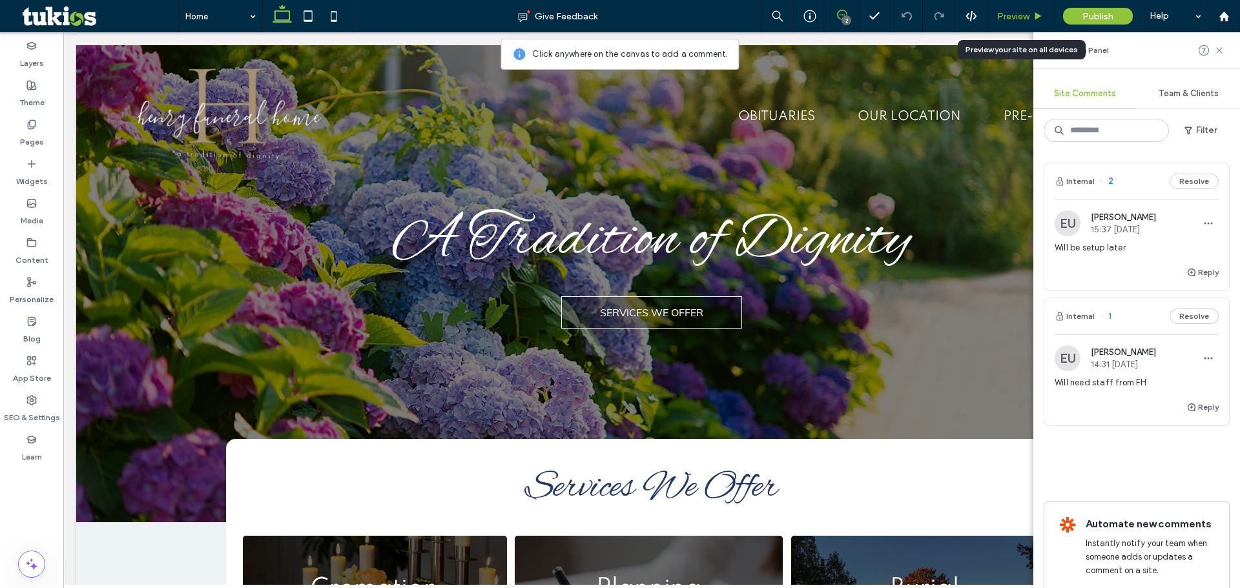
click at [1028, 17] on span "Preview" at bounding box center [1013, 16] width 32 height 11
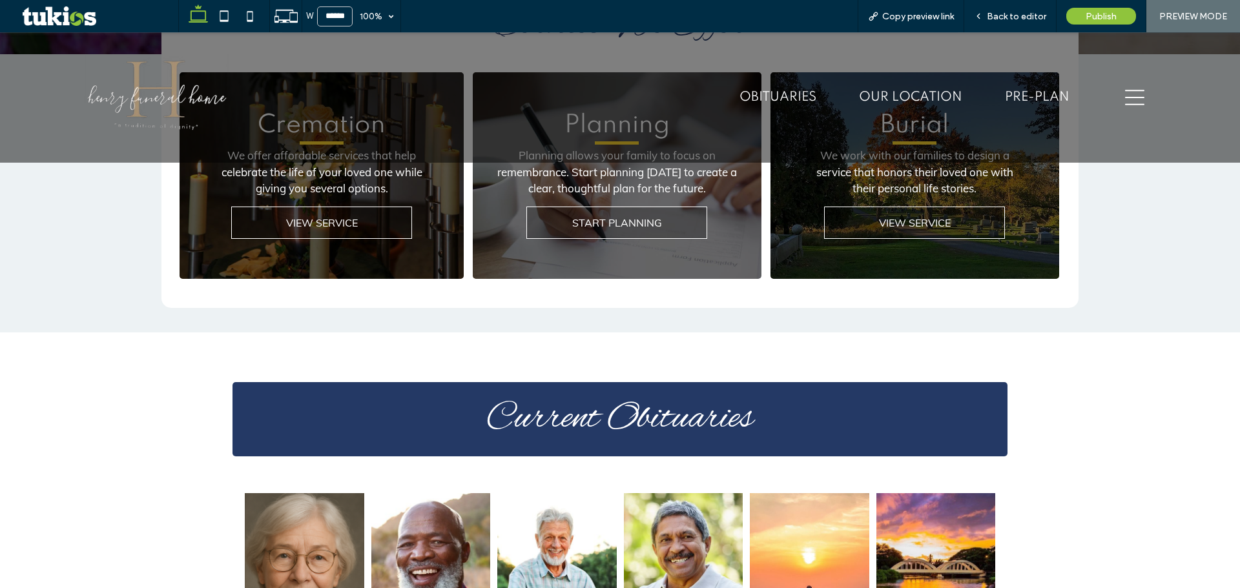
scroll to position [452, 0]
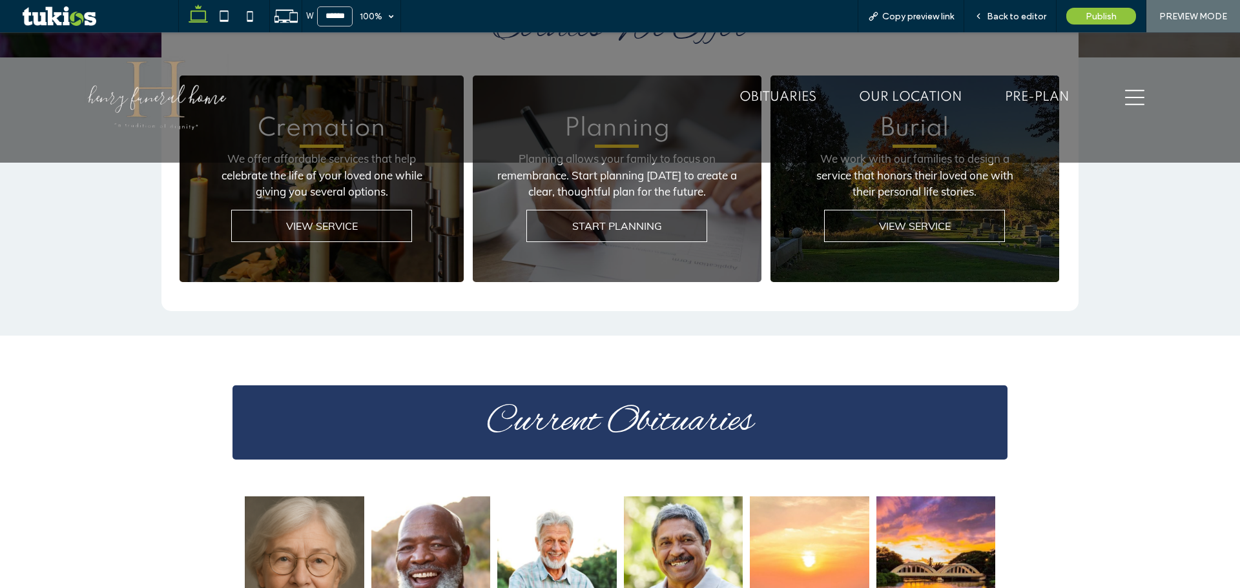
click at [1121, 87] on div "hamburger menu icon" at bounding box center [1135, 97] width 110 height 123
click at [1125, 107] on icon "hamburger menu icon" at bounding box center [1134, 97] width 19 height 19
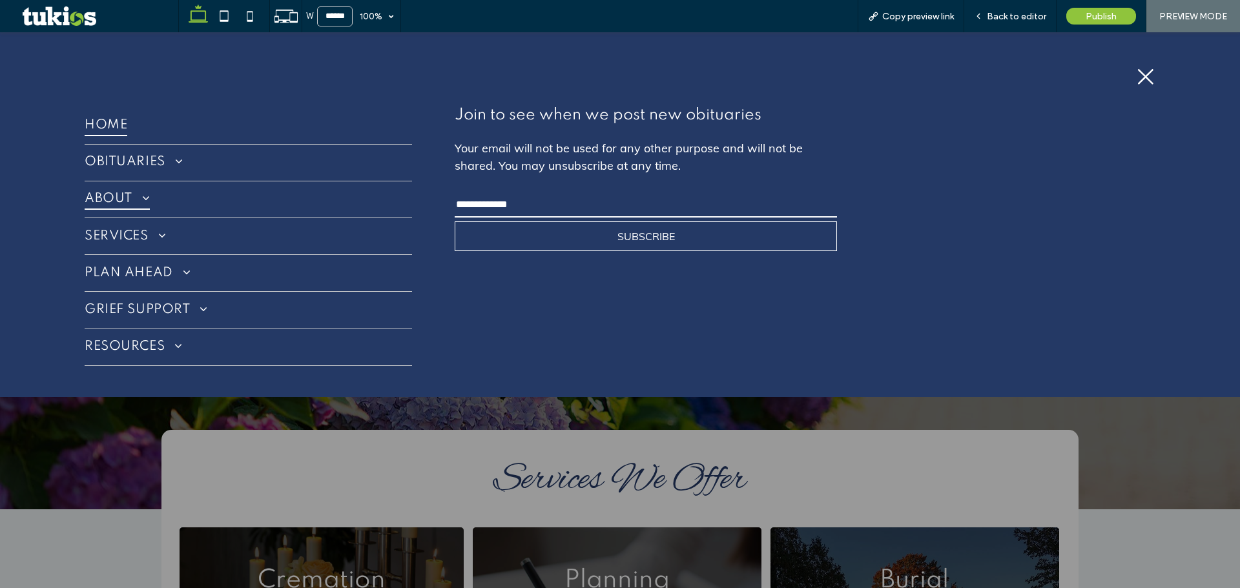
click at [148, 187] on link "ABOUT" at bounding box center [248, 199] width 327 height 36
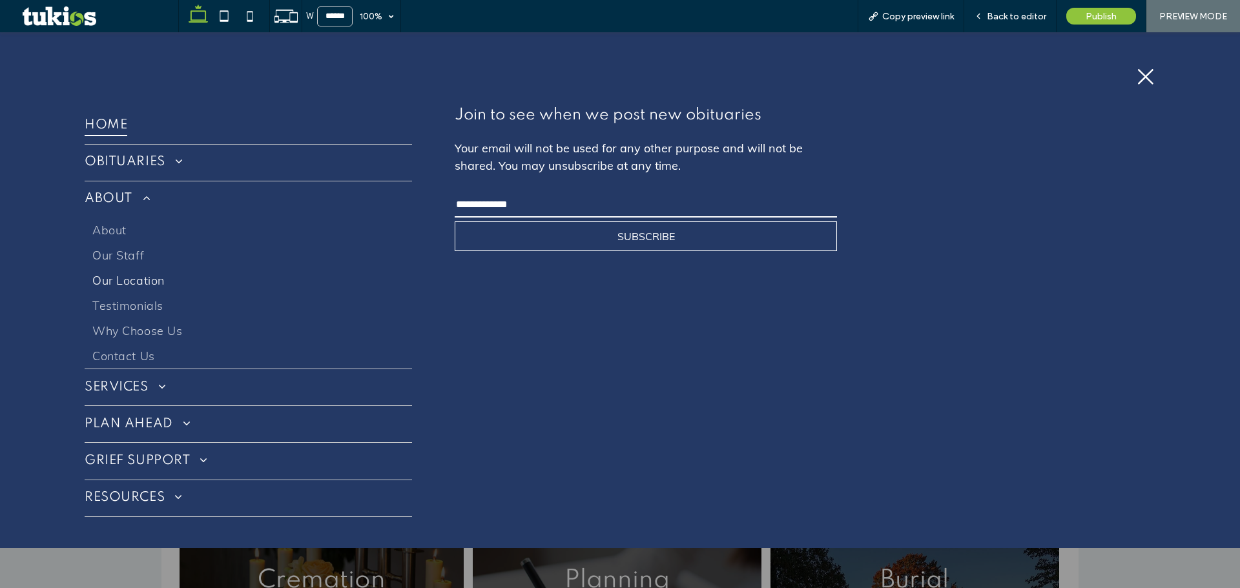
click at [136, 276] on span "Our Location" at bounding box center [128, 280] width 72 height 15
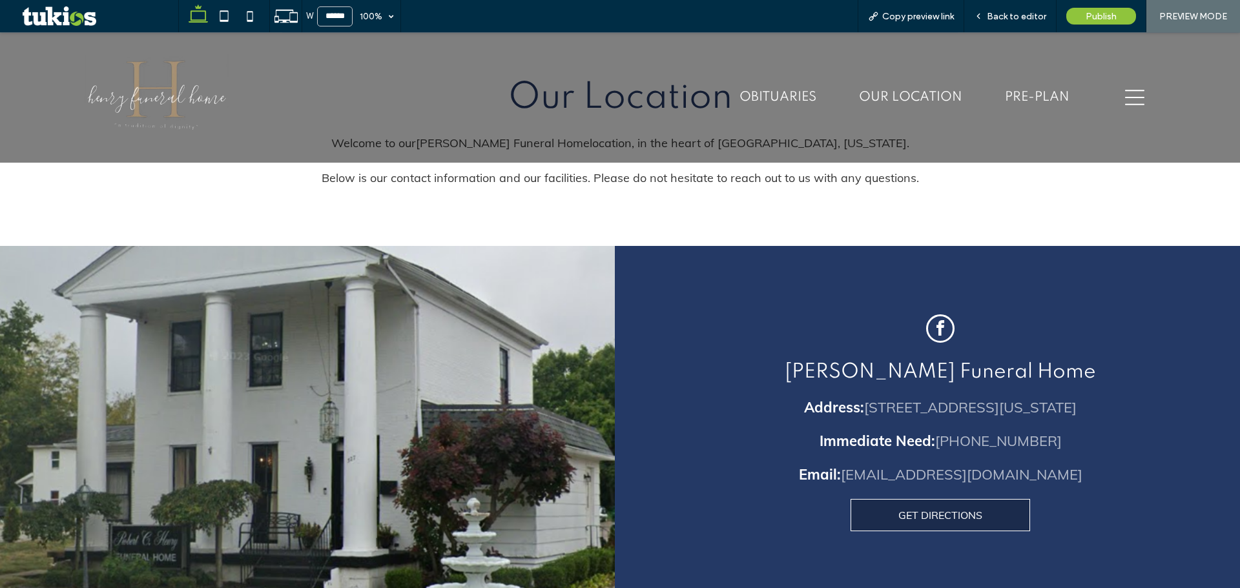
scroll to position [840, 0]
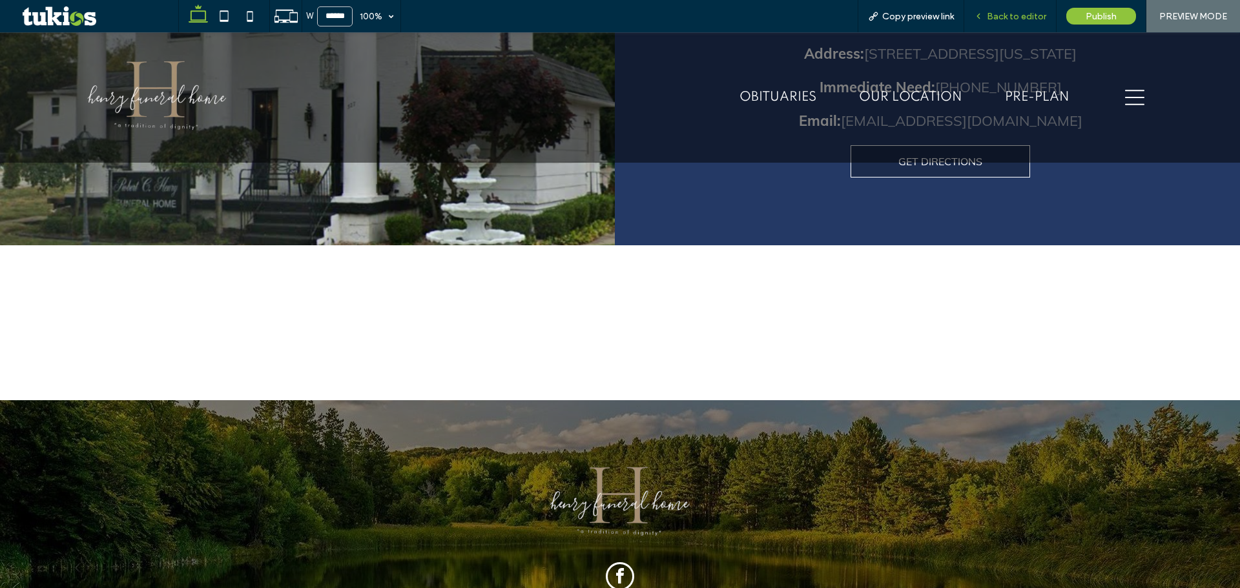
click at [1013, 11] on span "Back to editor" at bounding box center [1016, 16] width 59 height 11
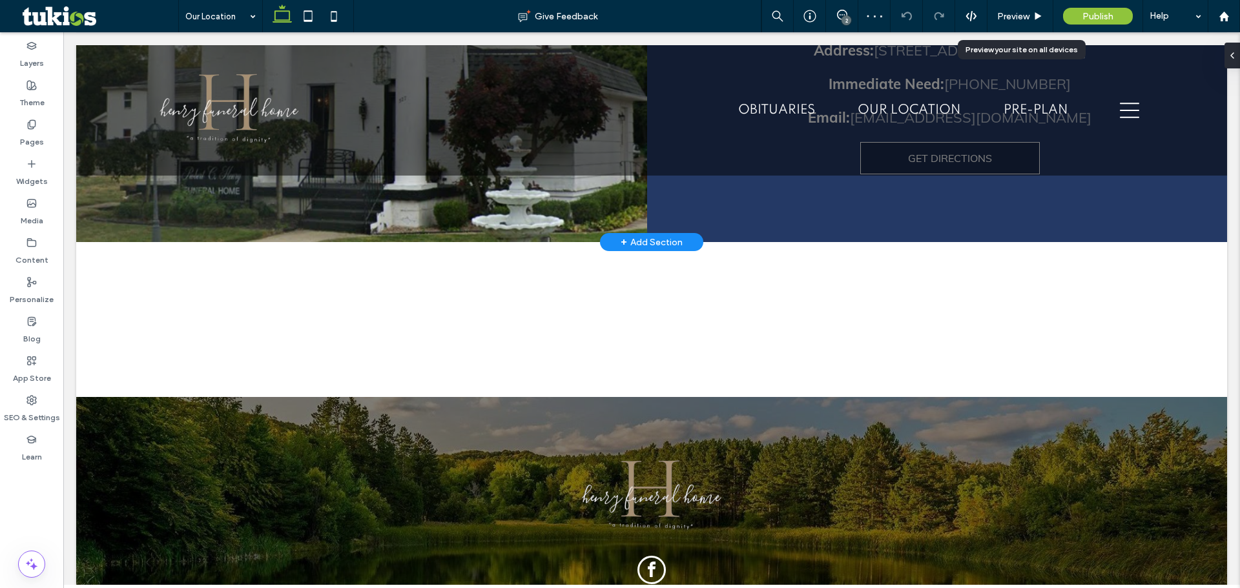
scroll to position [817, 0]
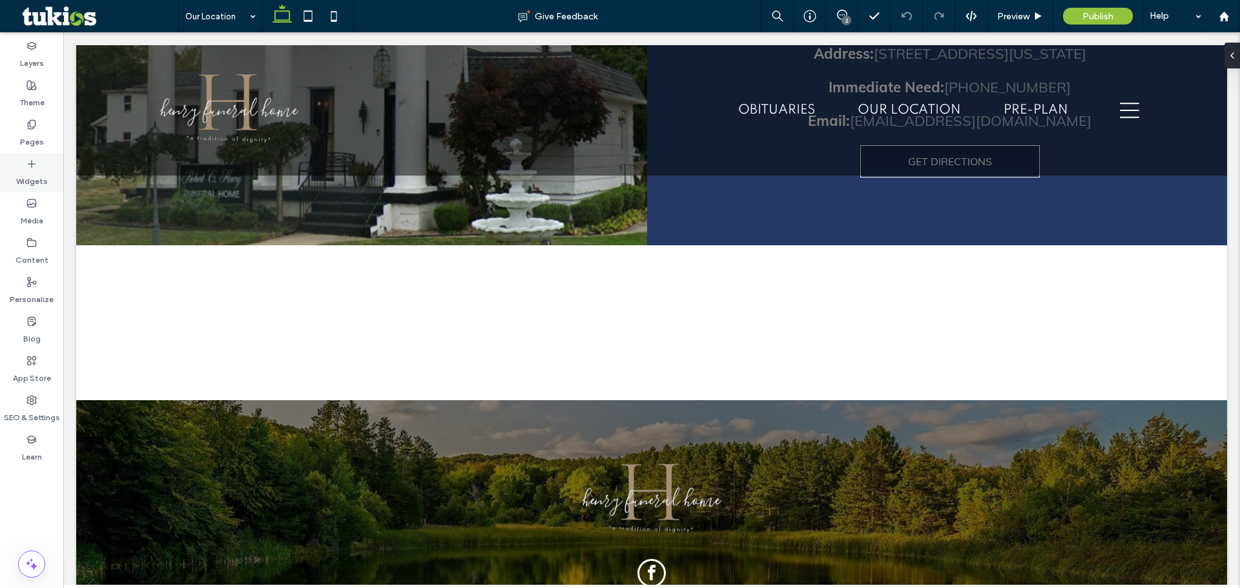
click at [45, 171] on label "Widgets" at bounding box center [32, 178] width 32 height 18
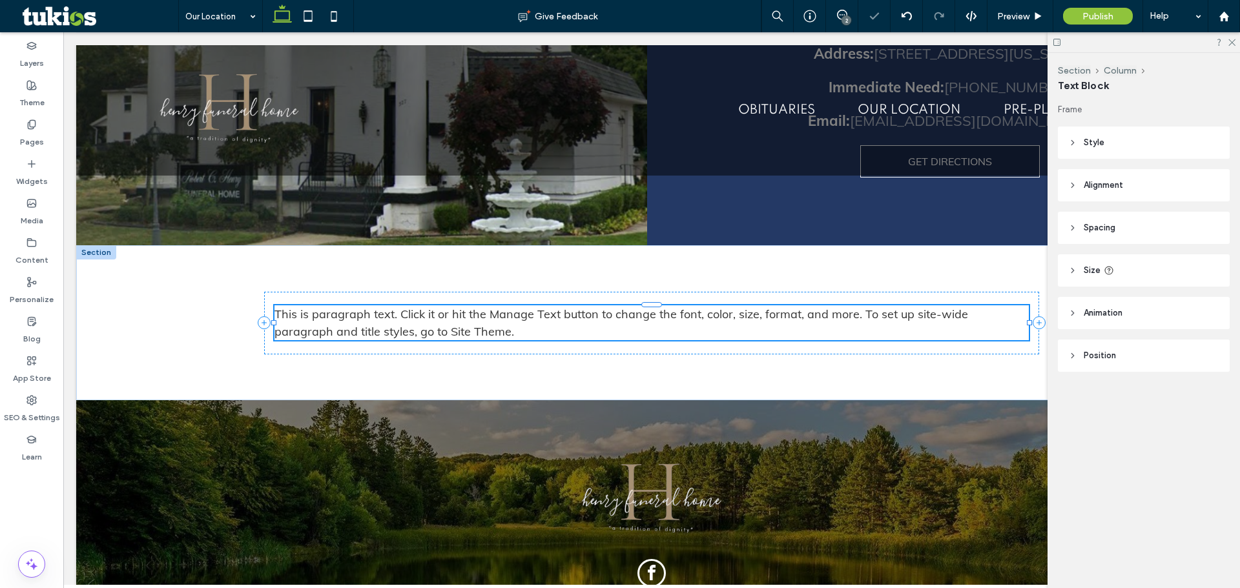
type input "****"
type input "**"
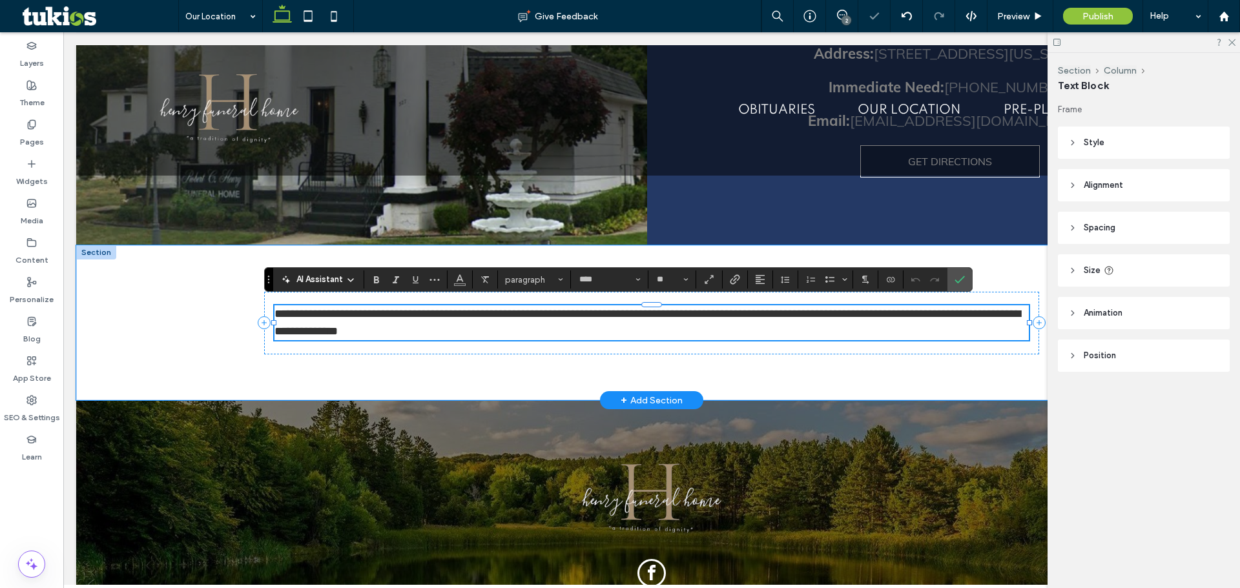
click at [656, 324] on p "**********" at bounding box center [651, 322] width 754 height 35
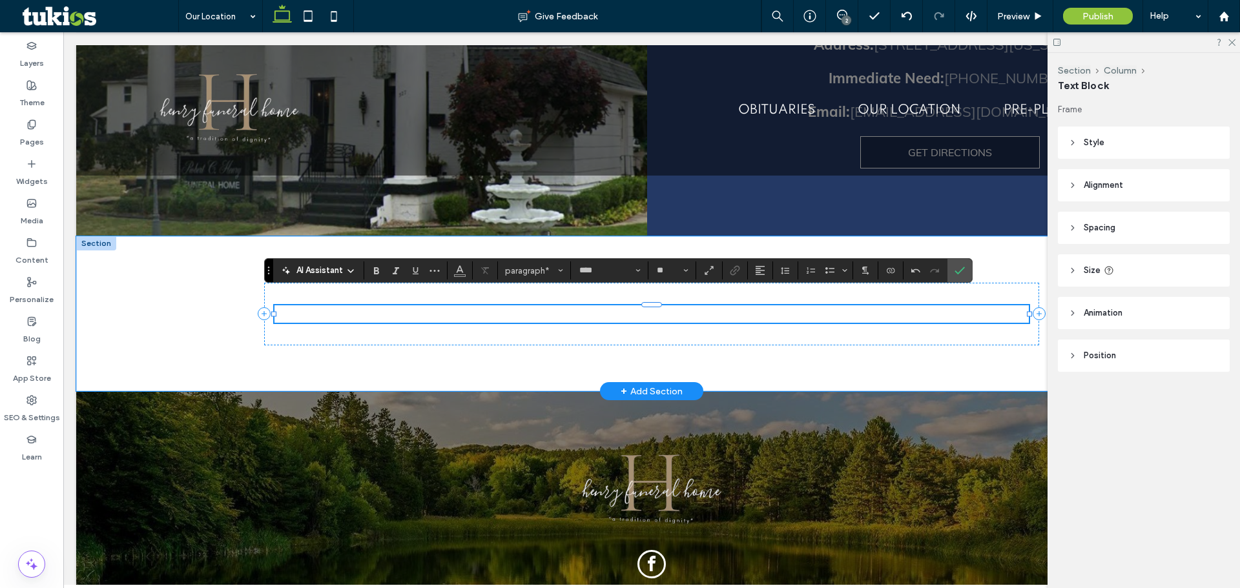
click at [297, 313] on p "﻿" at bounding box center [651, 313] width 754 height 17
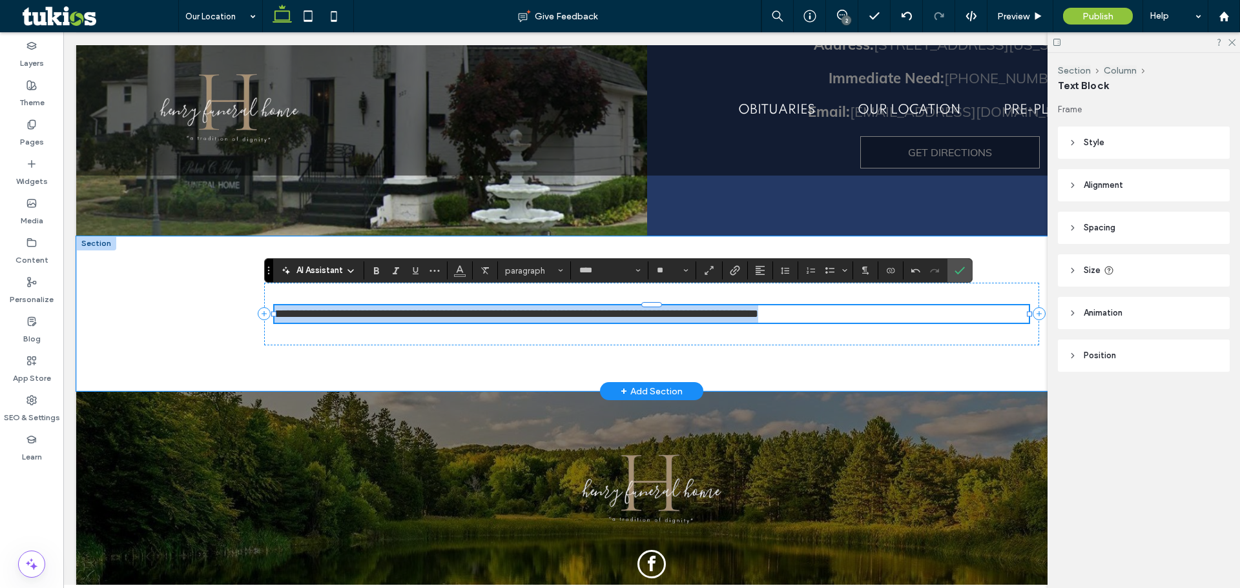
drag, startPoint x: 883, startPoint y: 309, endPoint x: 268, endPoint y: 307, distance: 614.8
click at [268, 307] on div "**********" at bounding box center [651, 313] width 775 height 155
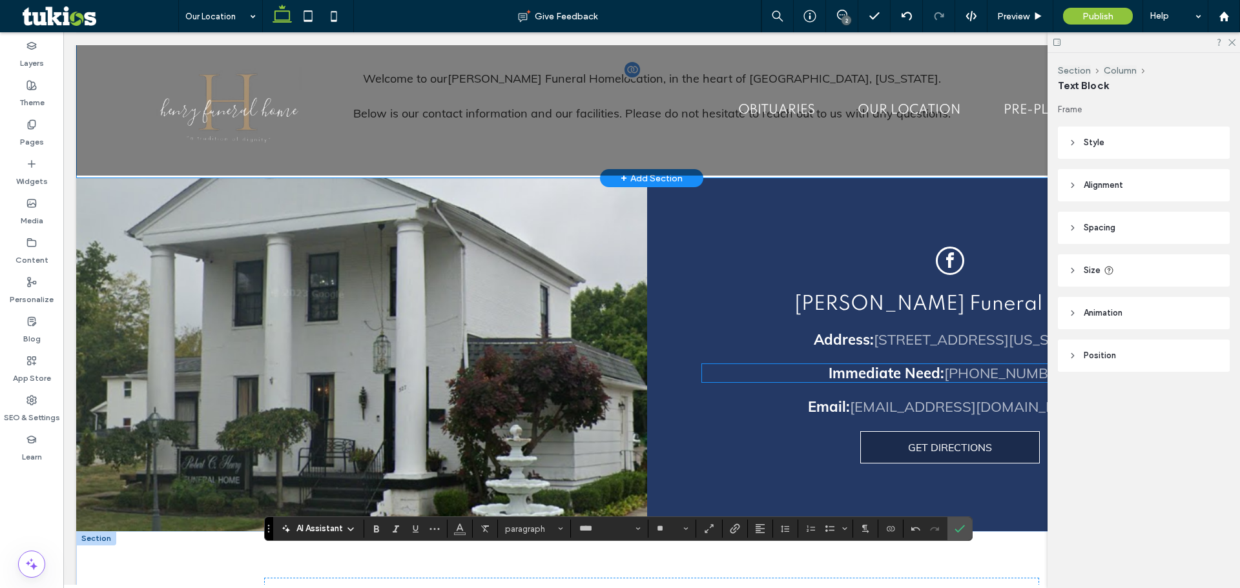
scroll to position [309, 0]
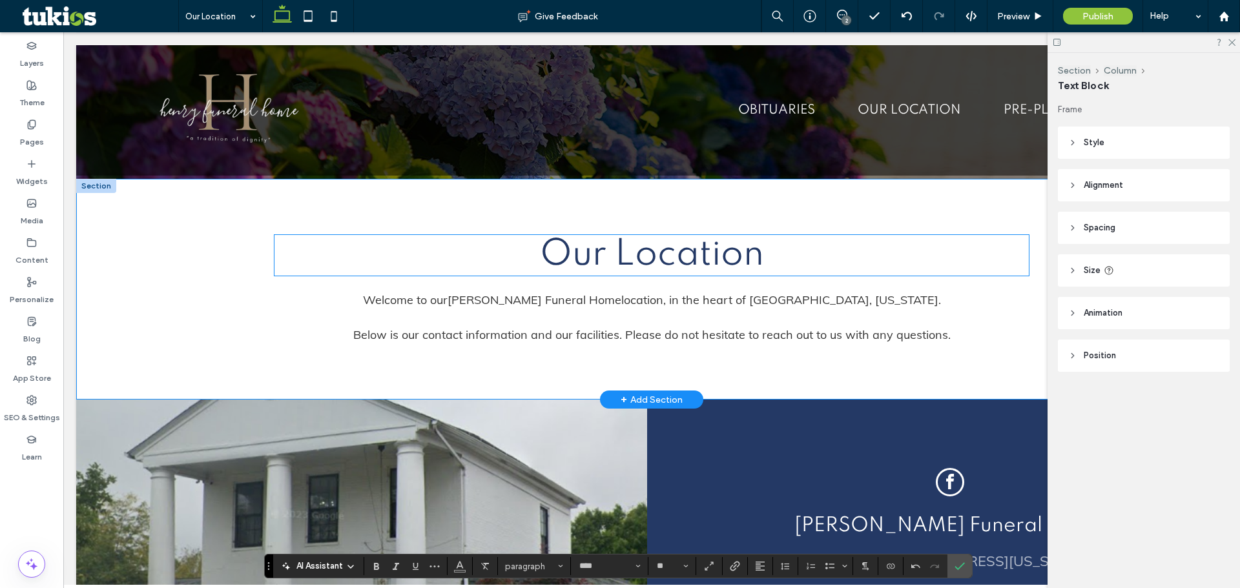
click at [684, 245] on span "Our Location" at bounding box center [652, 255] width 224 height 36
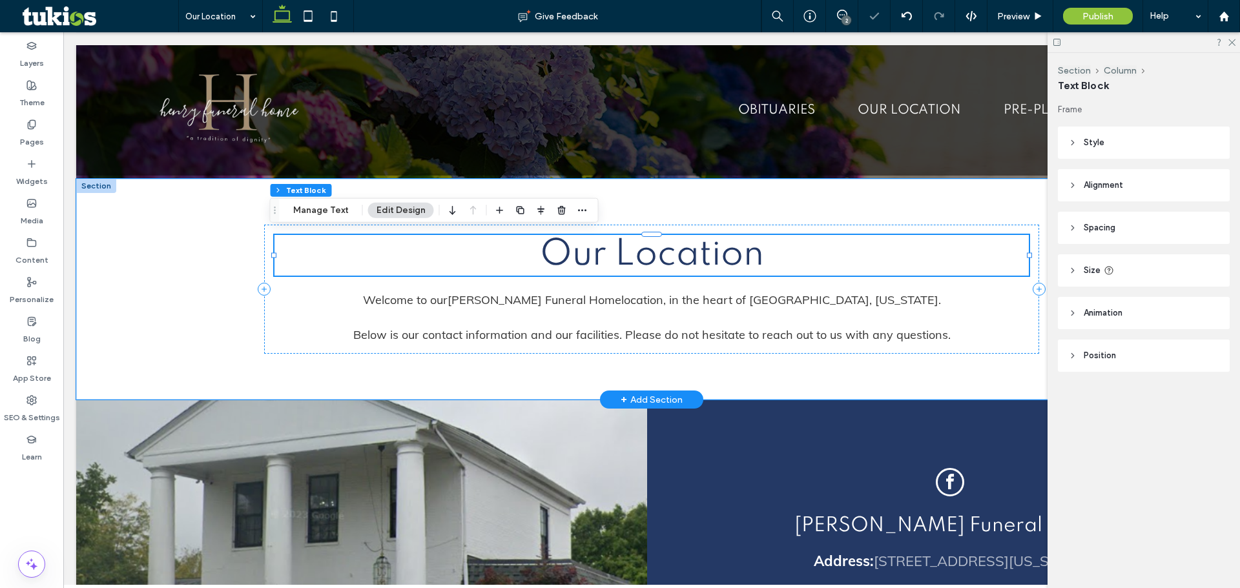
click at [679, 253] on span "Our Location" at bounding box center [652, 255] width 224 height 36
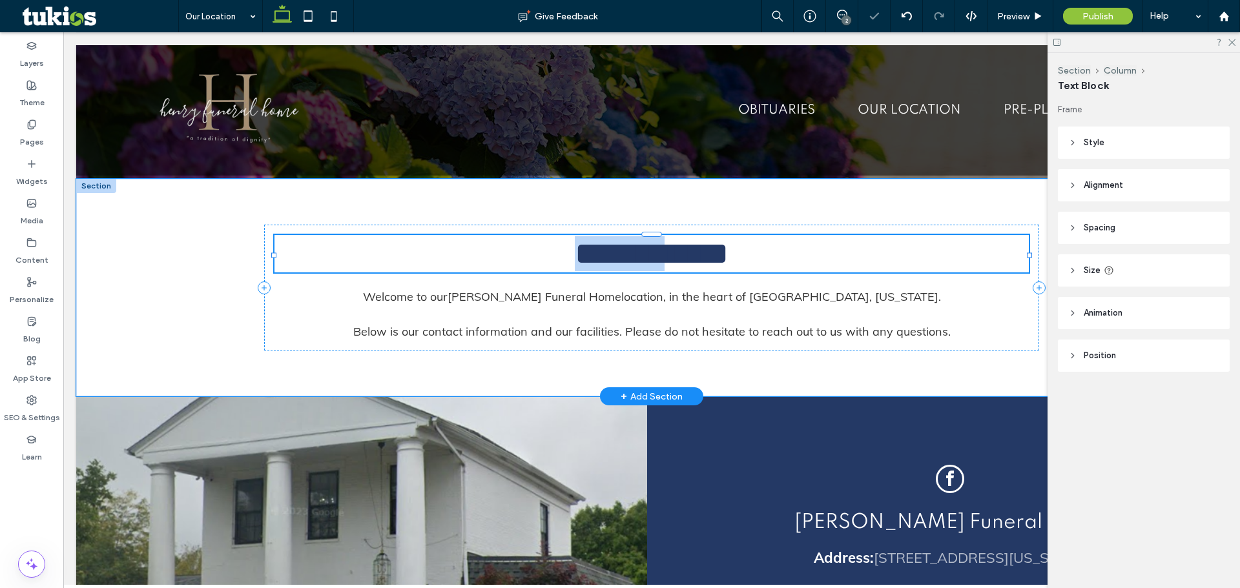
click at [679, 253] on span "**********" at bounding box center [652, 254] width 154 height 32
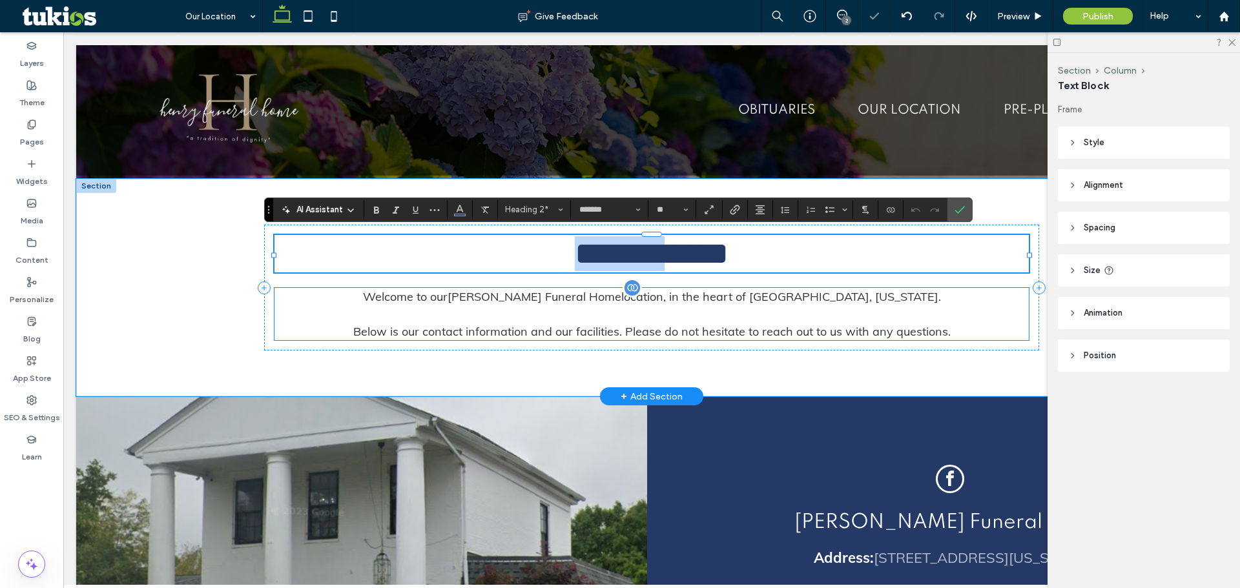
click at [674, 302] on span "Welcome to our Robert C. Henry Funeral Home location, in the heart of Springfie…" at bounding box center [652, 296] width 578 height 15
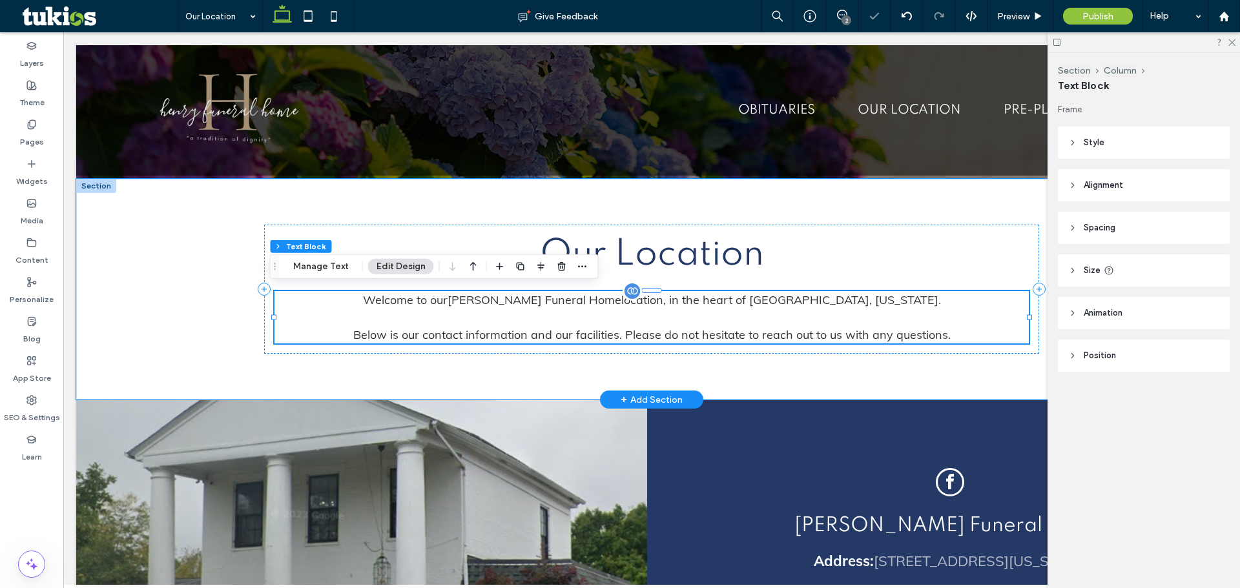
click at [674, 302] on span "Welcome to our Robert C. Henry Funeral Home location, in the heart of Springfie…" at bounding box center [652, 300] width 578 height 15
type input "****"
type input "**"
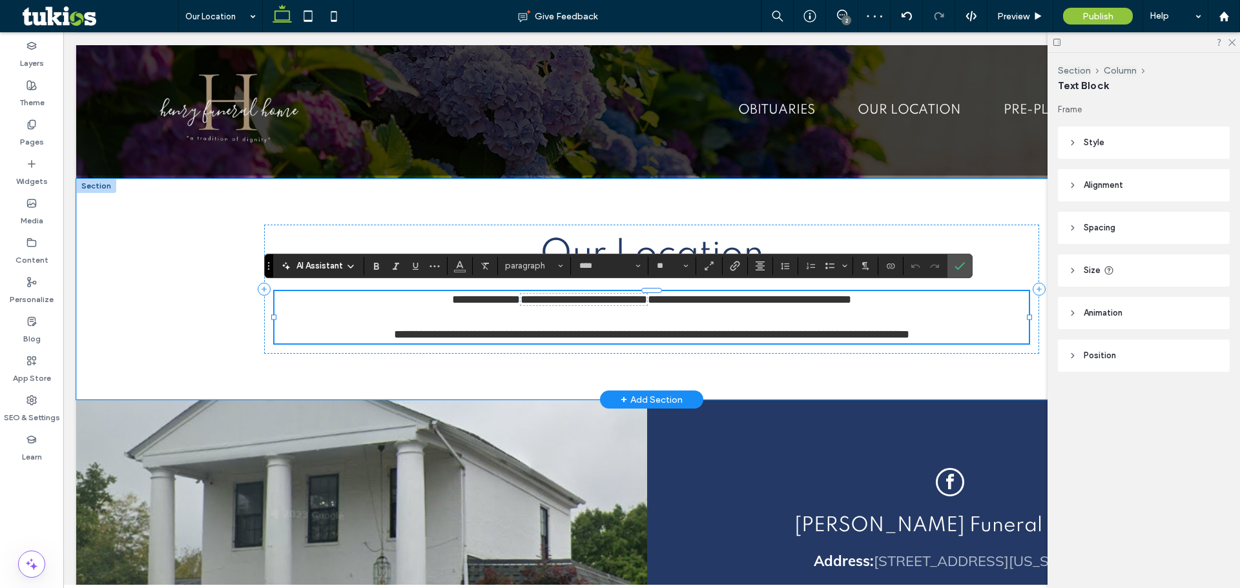
click at [675, 304] on span "**********" at bounding box center [651, 299] width 399 height 13
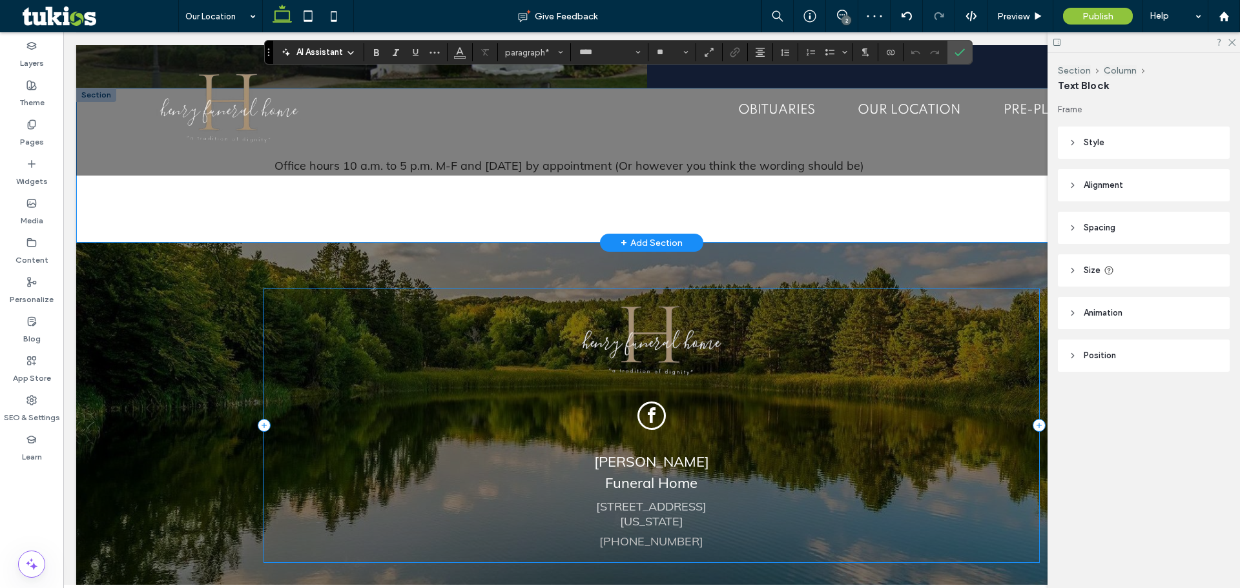
scroll to position [826, 0]
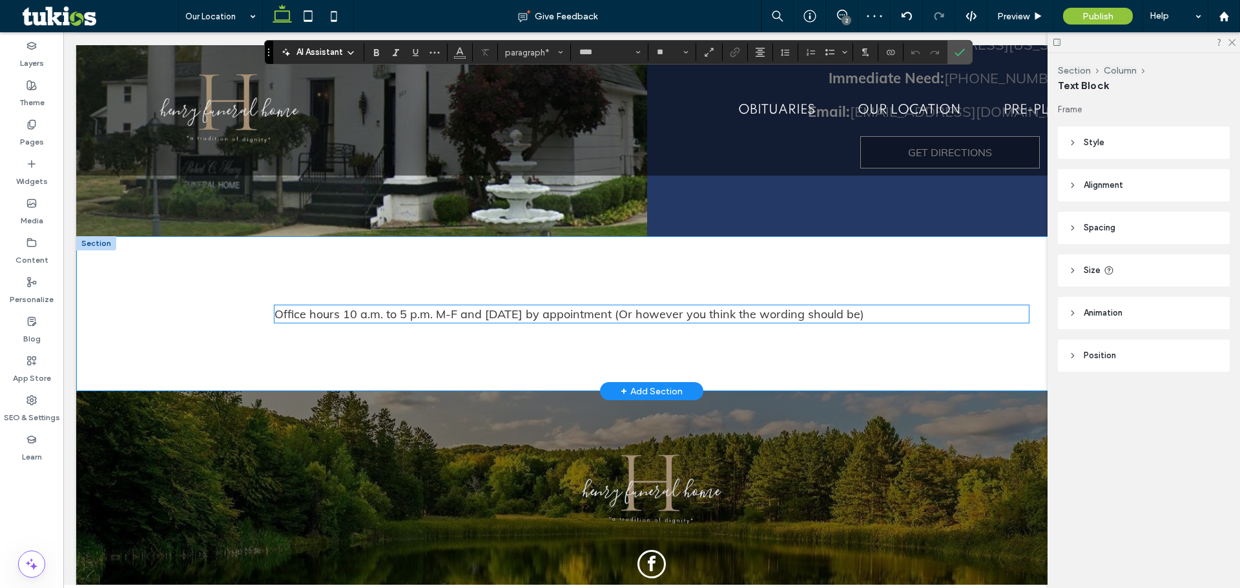
click at [494, 311] on span "Office hours 10 a.m. to 5 p.m. M-F and Saturday by appointment (Or however you …" at bounding box center [569, 314] width 590 height 15
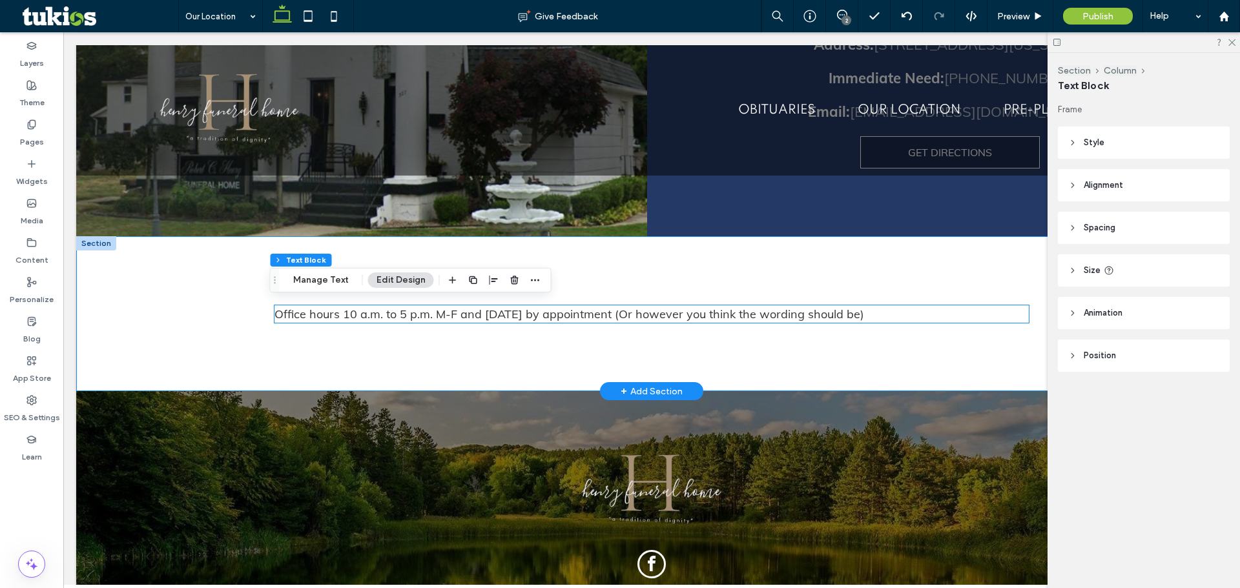
click at [494, 311] on div "Office hours 10 a.m. to 5 p.m. M-F and Saturday by appointment (Or however you …" at bounding box center [651, 313] width 754 height 17
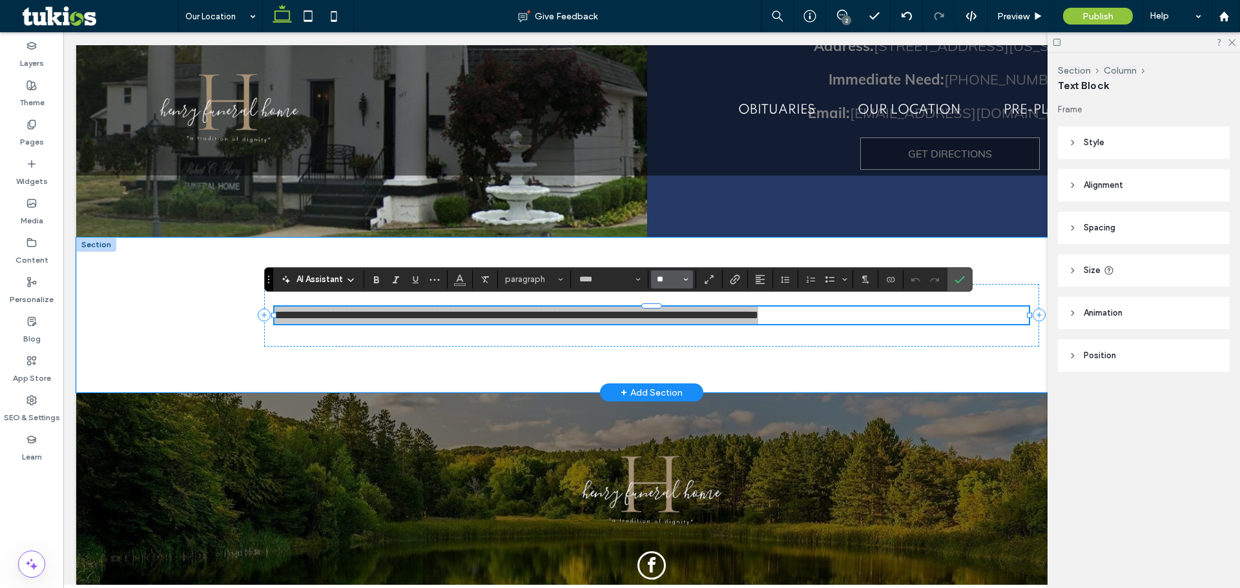
click at [667, 282] on input "**" at bounding box center [668, 279] width 25 height 10
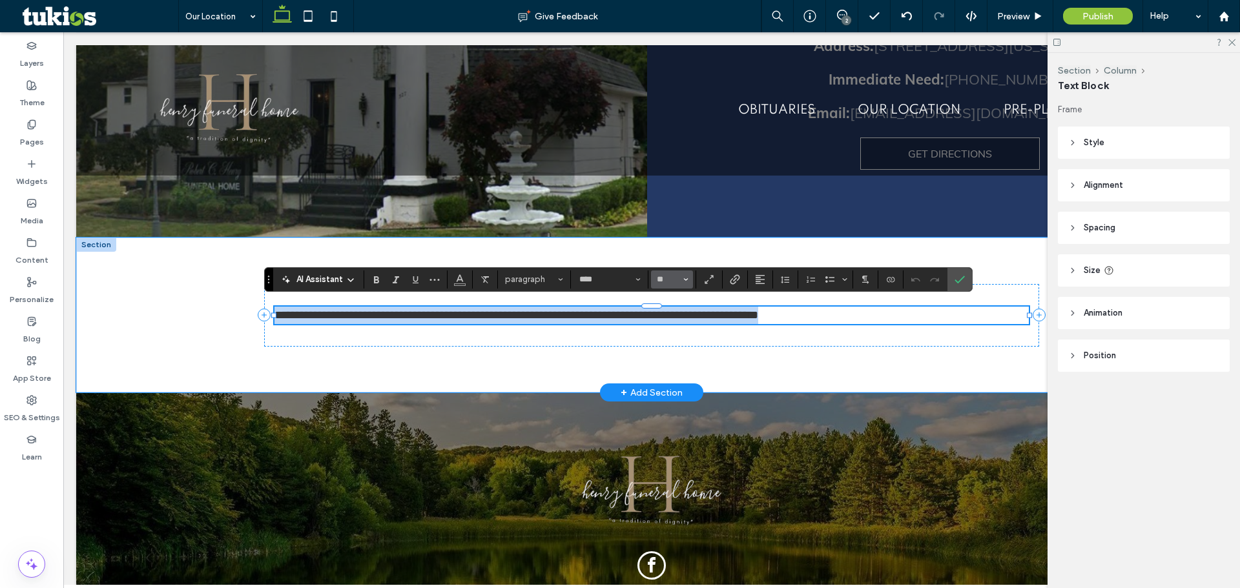
type input "**"
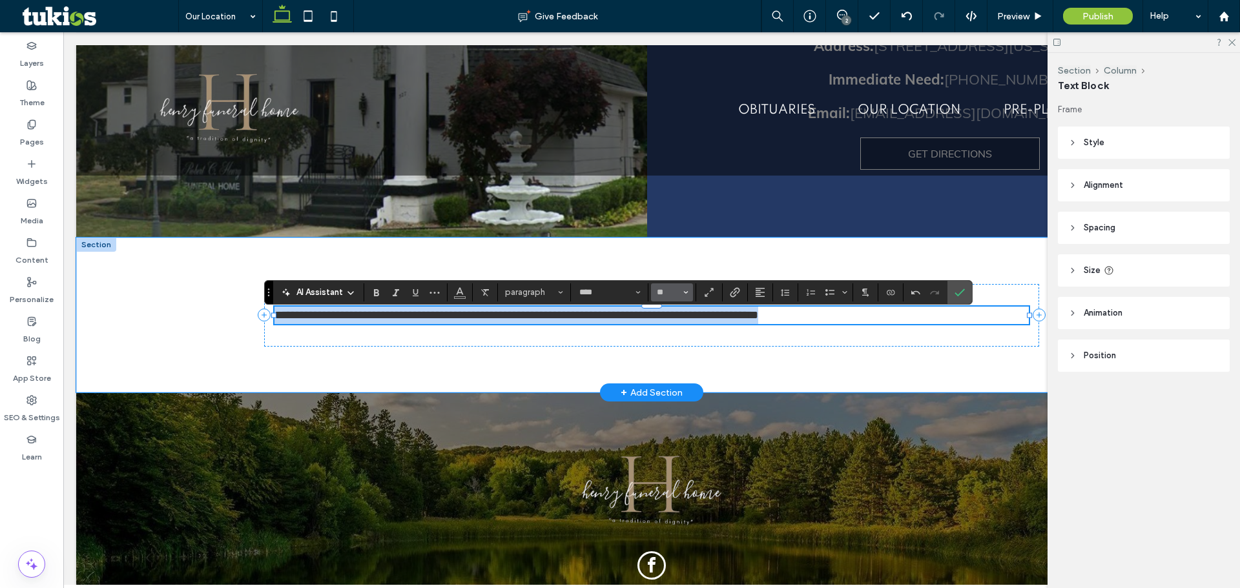
scroll to position [813, 0]
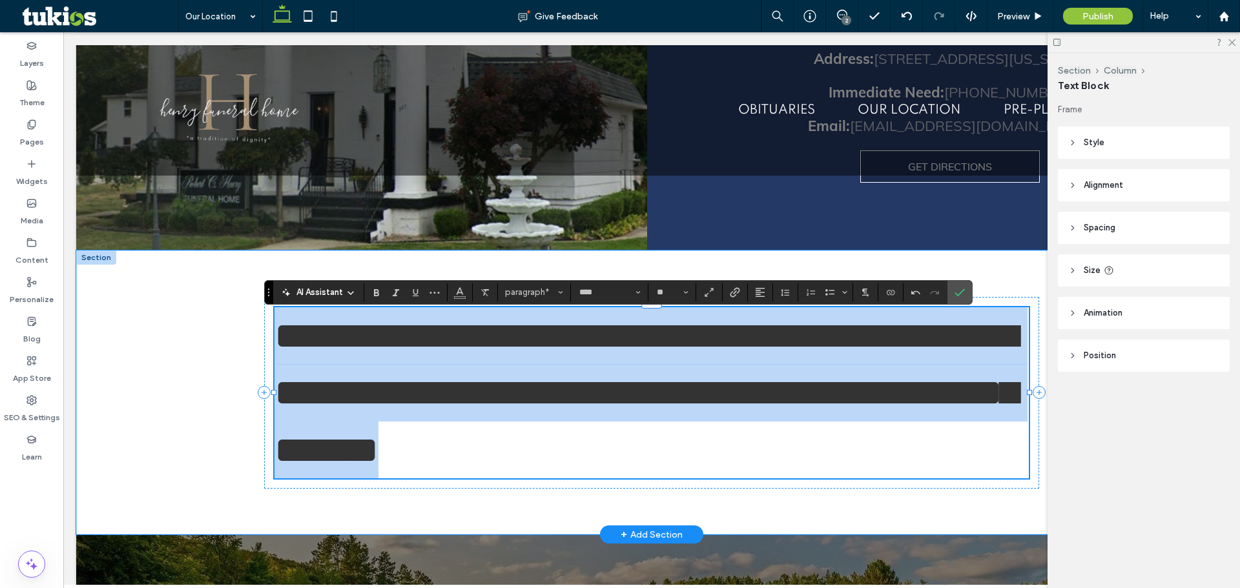
click at [774, 426] on p "**********" at bounding box center [651, 393] width 754 height 172
drag, startPoint x: 707, startPoint y: 414, endPoint x: 491, endPoint y: 316, distance: 236.1
click at [491, 316] on p "**********" at bounding box center [651, 393] width 754 height 172
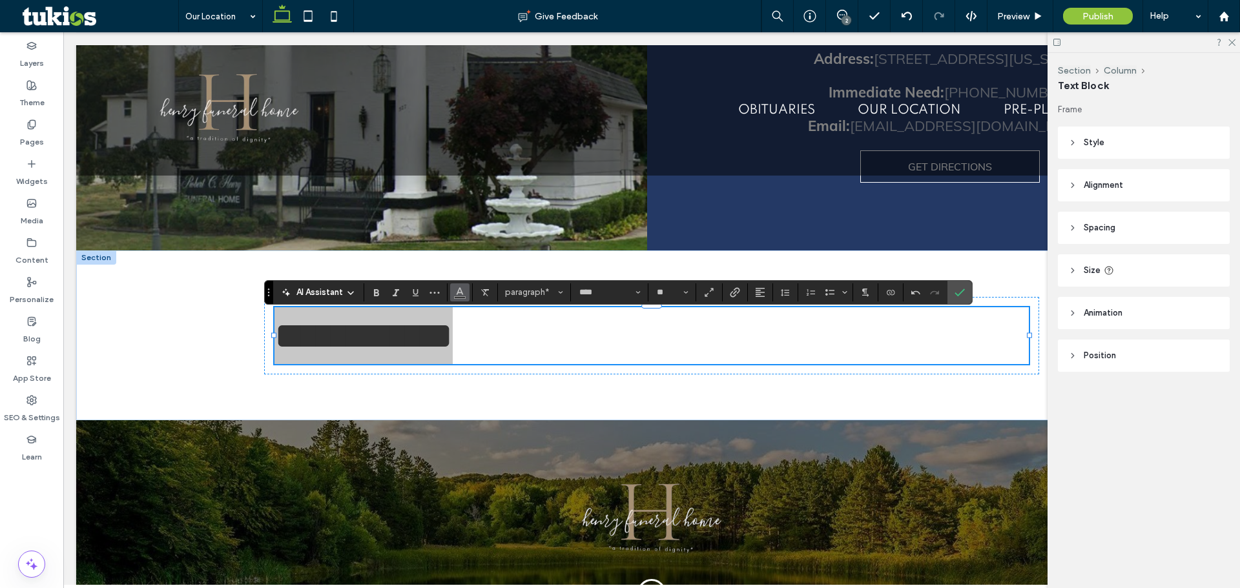
click at [458, 298] on span "Color" at bounding box center [460, 291] width 10 height 17
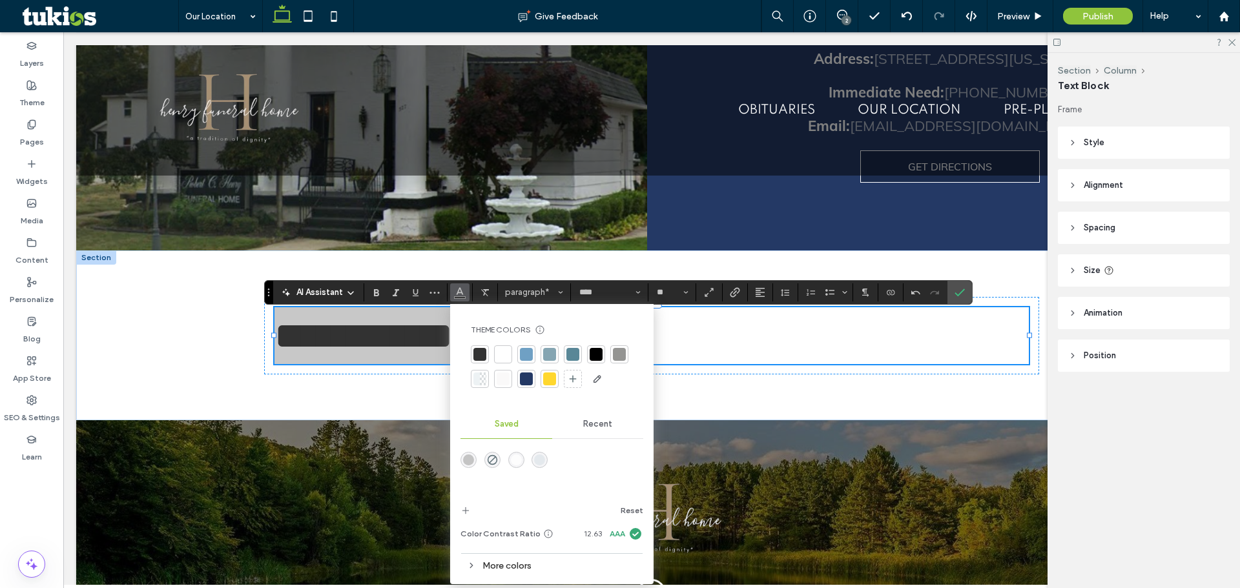
click at [534, 377] on div at bounding box center [526, 379] width 18 height 18
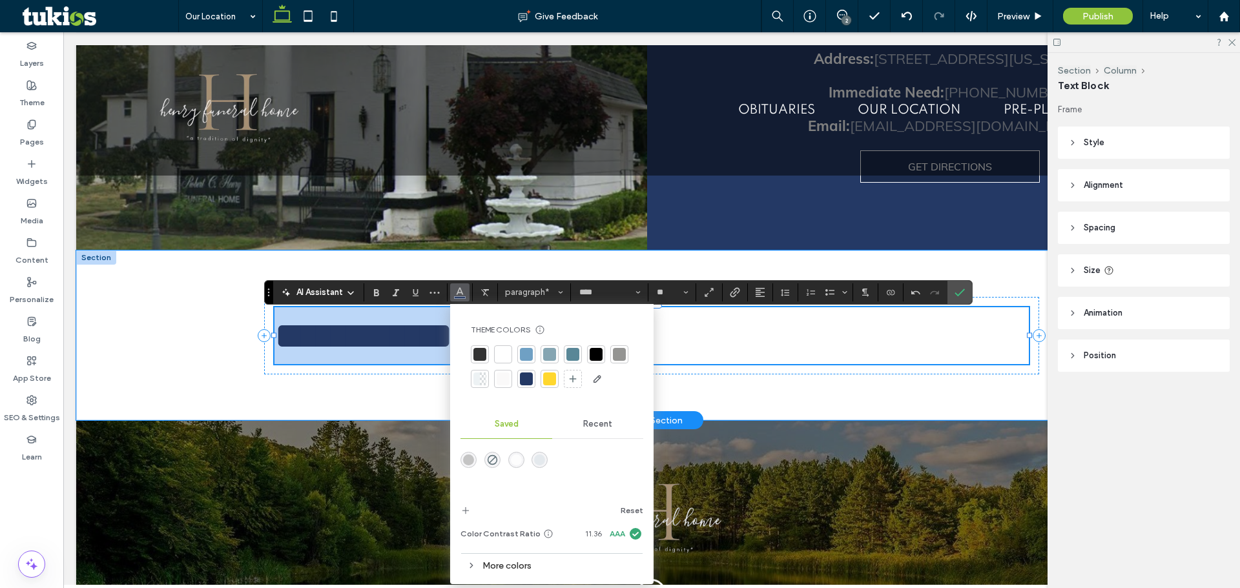
click at [706, 352] on p "**********" at bounding box center [651, 335] width 754 height 57
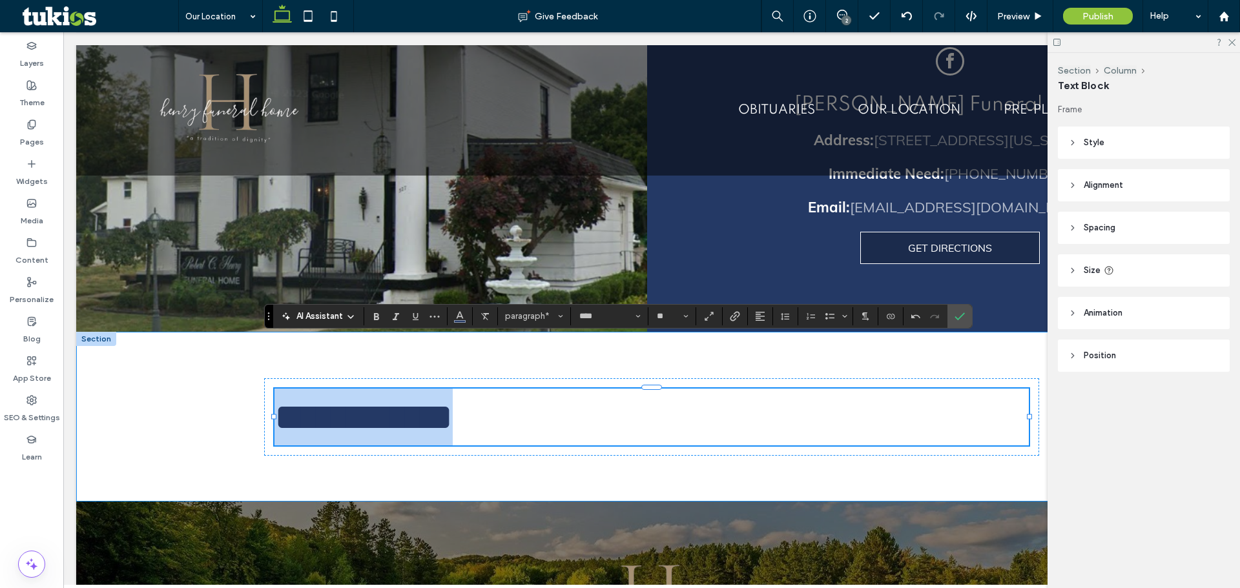
scroll to position [619, 0]
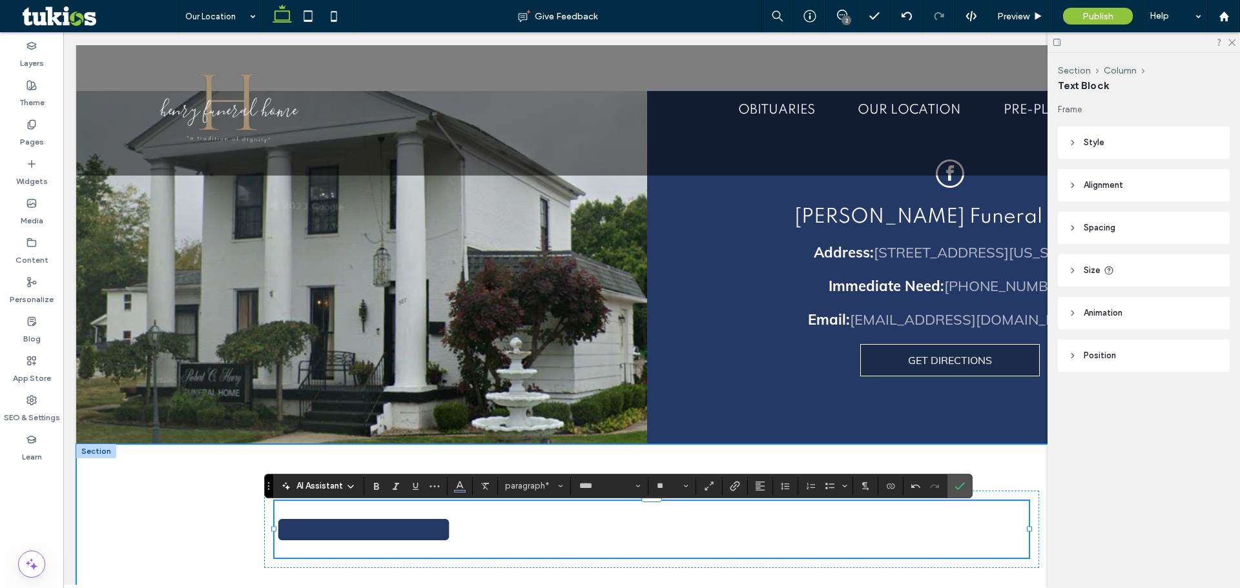
click at [198, 495] on div "**********" at bounding box center [651, 529] width 1151 height 170
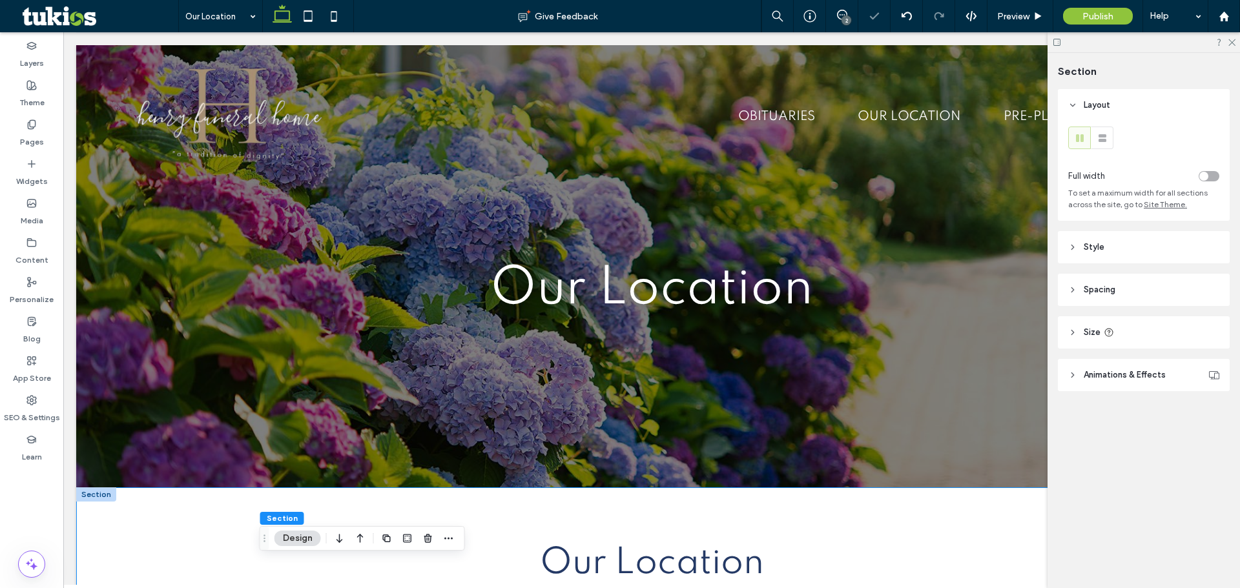
scroll to position [0, 0]
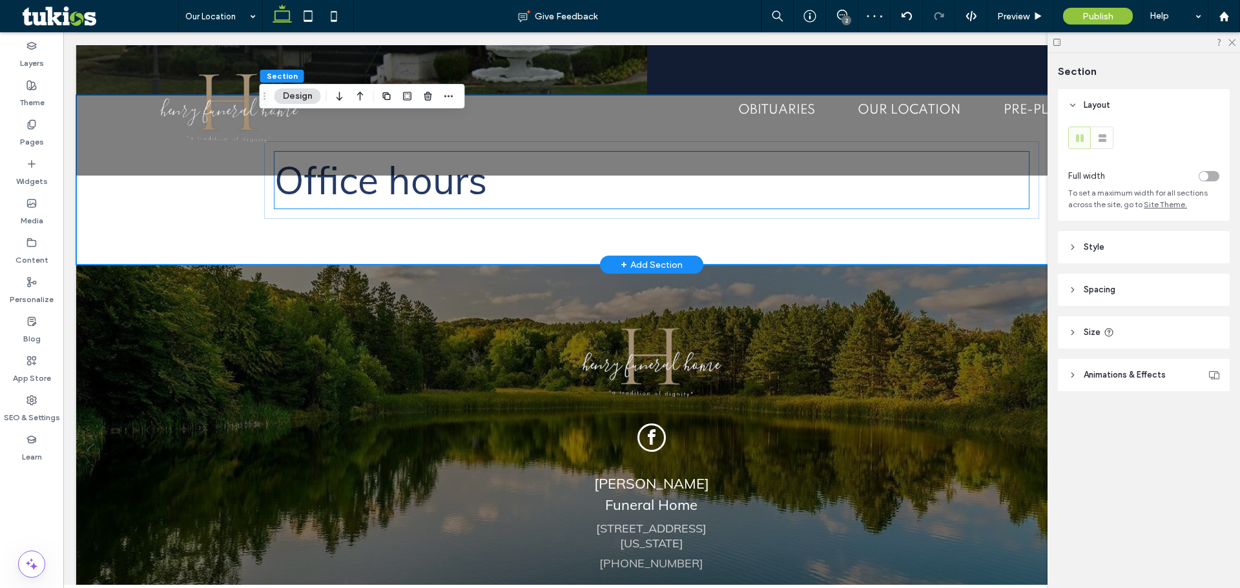
click at [482, 190] on p "Office hours" at bounding box center [651, 180] width 754 height 57
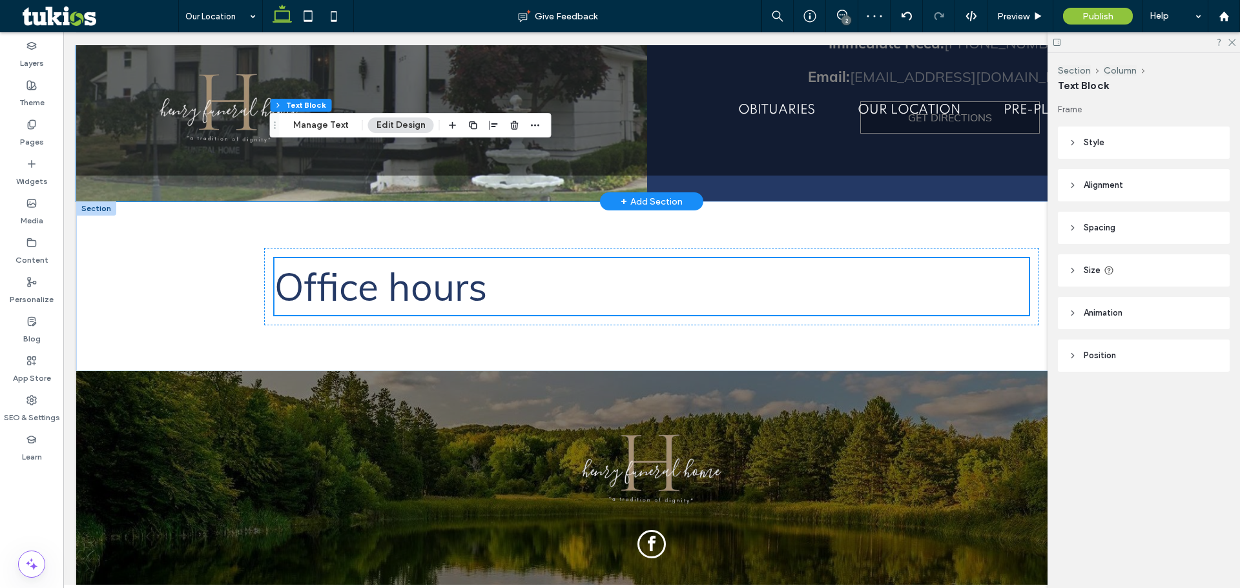
scroll to position [710, 0]
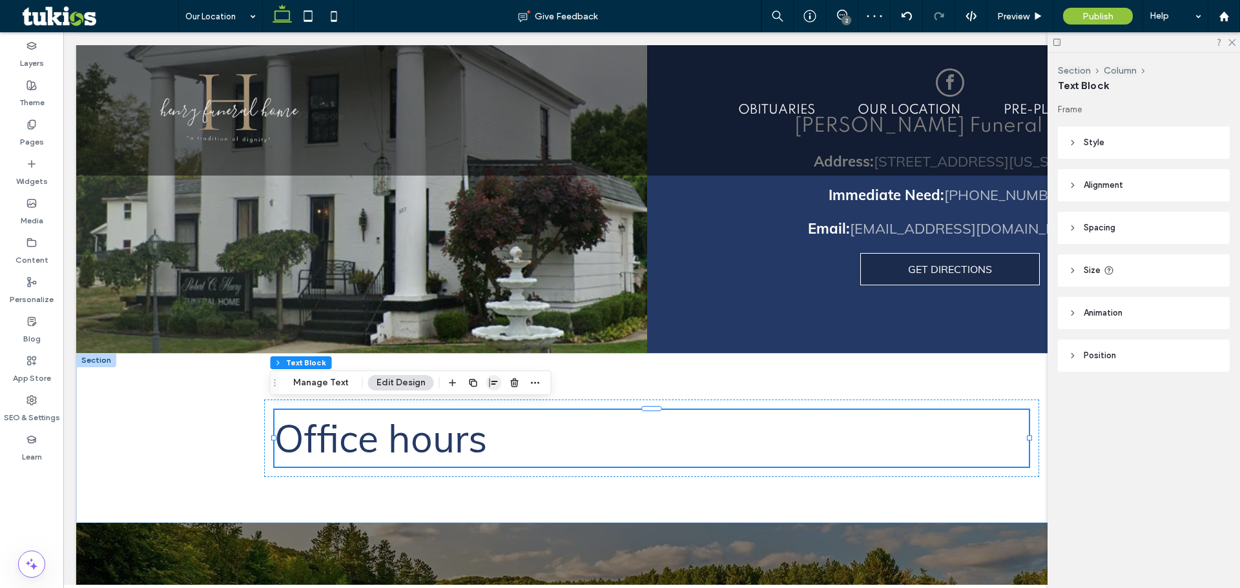
click at [491, 388] on icon "button" at bounding box center [494, 383] width 10 height 10
click at [482, 410] on icon "center" at bounding box center [480, 408] width 10 height 10
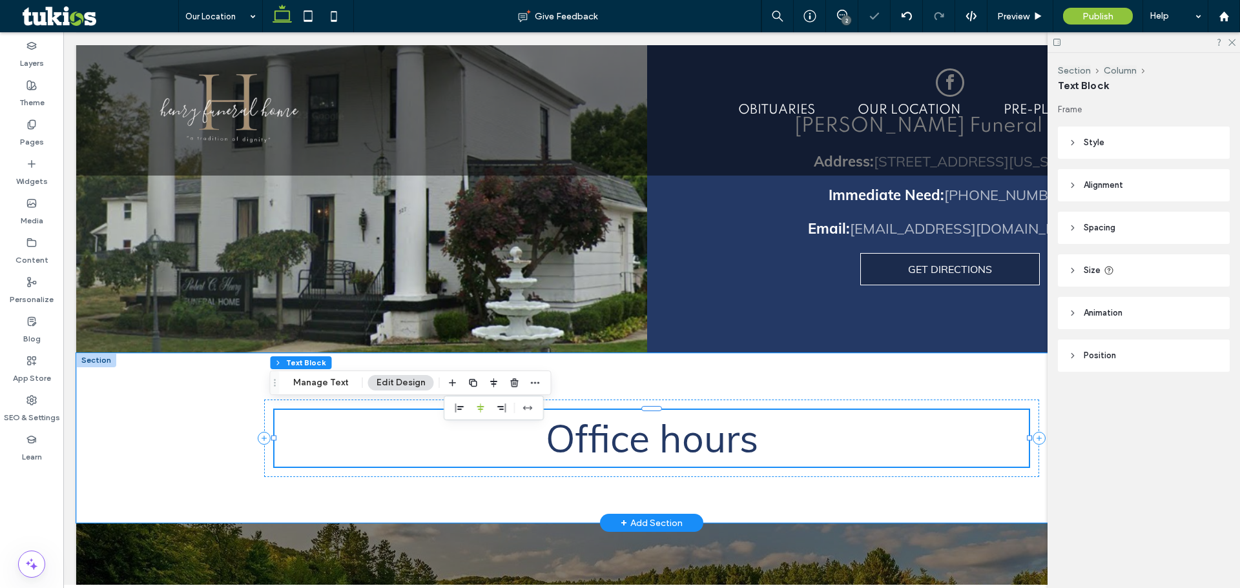
click at [738, 435] on span "Office hours" at bounding box center [652, 439] width 212 height 48
type input "****"
type input "**"
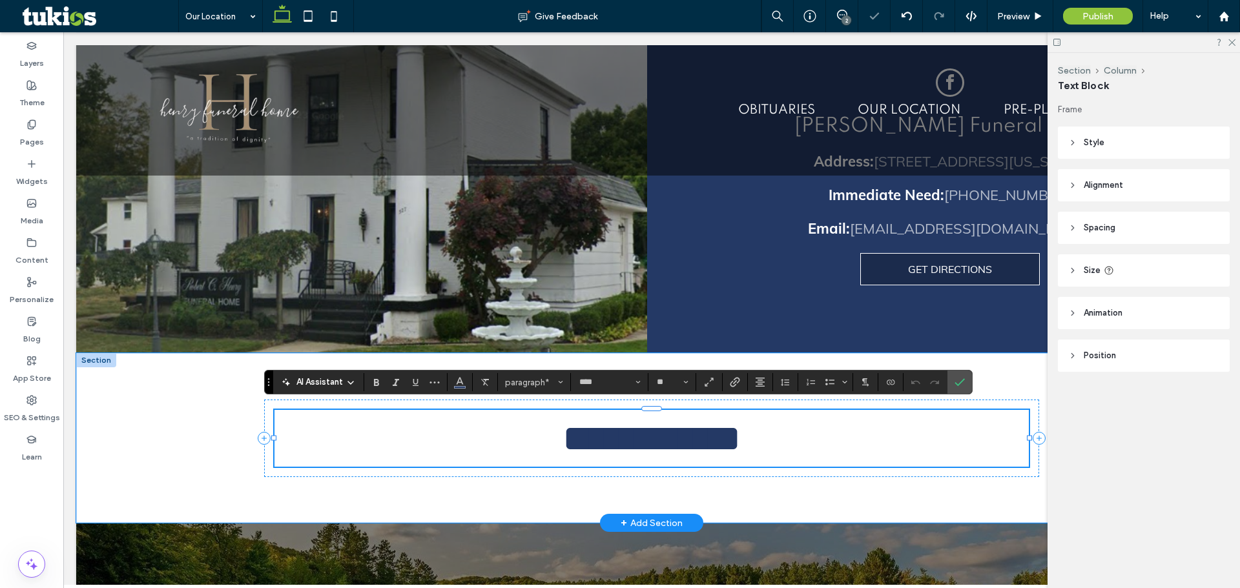
click at [765, 435] on p "**********" at bounding box center [651, 438] width 754 height 57
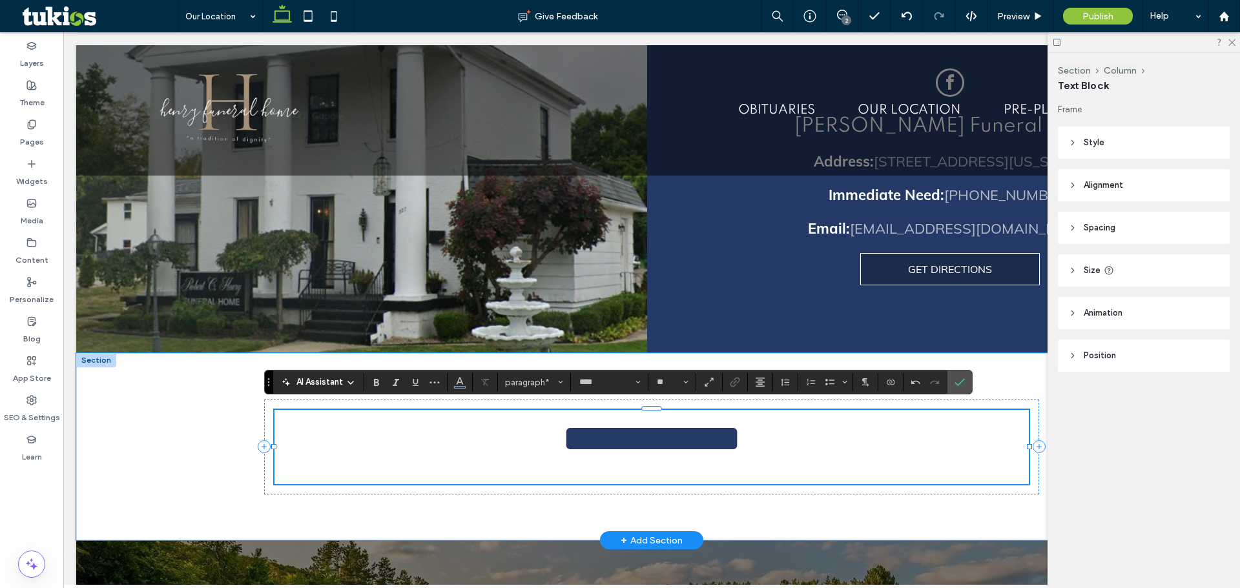
click at [690, 446] on span "**********" at bounding box center [652, 438] width 178 height 37
click at [768, 450] on p "**********" at bounding box center [651, 438] width 754 height 57
click at [657, 437] on span "**********" at bounding box center [652, 438] width 178 height 37
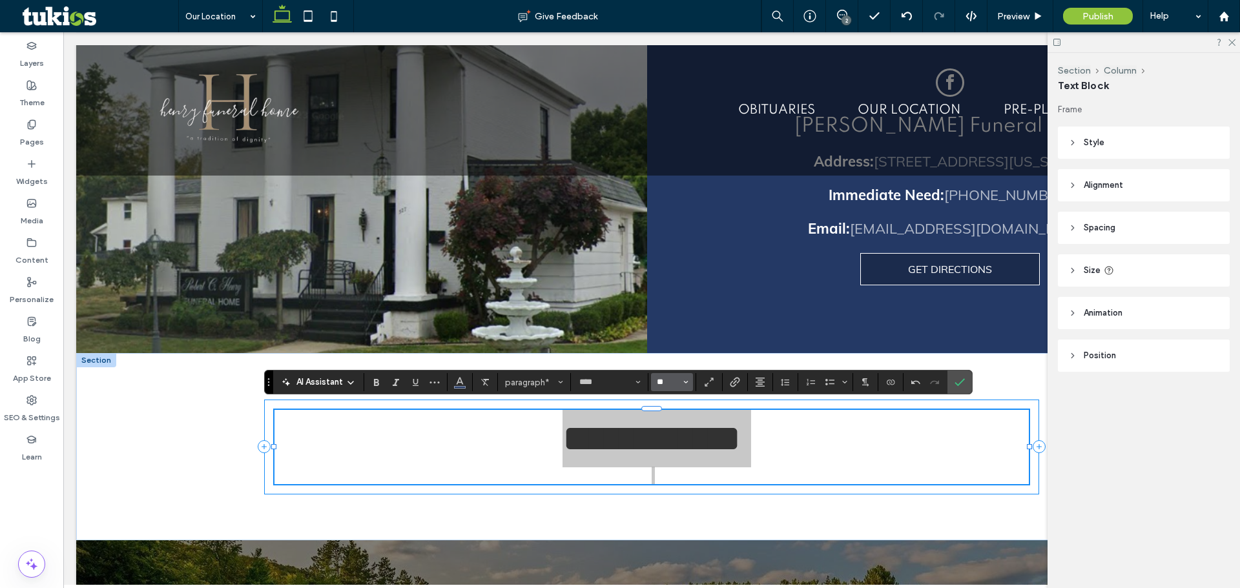
click at [668, 381] on input "**" at bounding box center [668, 382] width 25 height 10
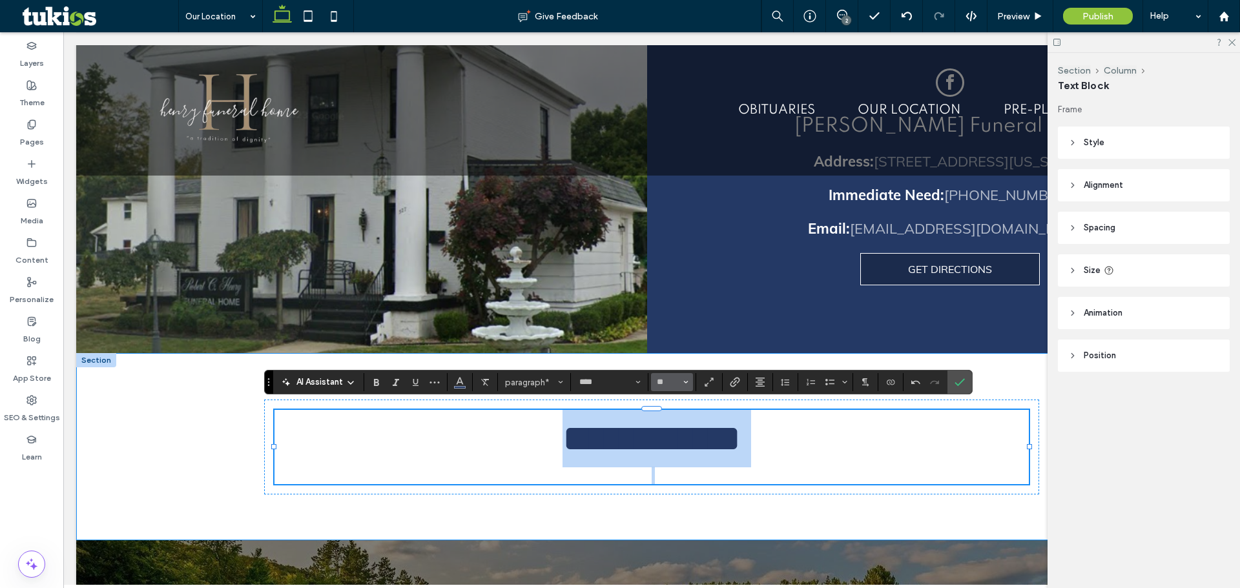
type input "**"
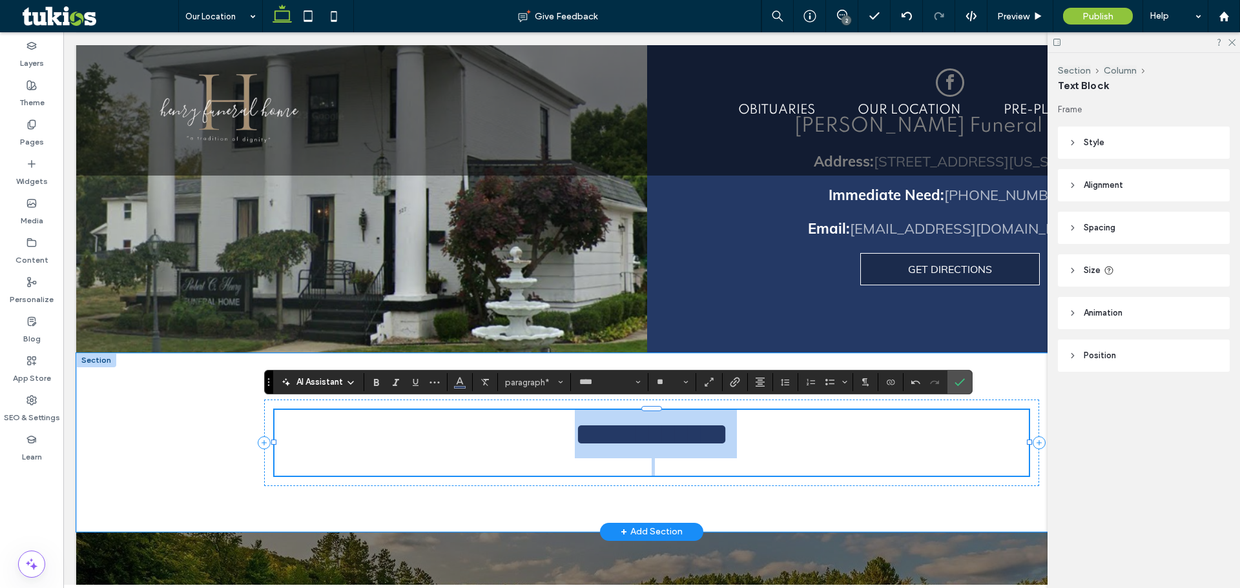
drag, startPoint x: 739, startPoint y: 450, endPoint x: 738, endPoint y: 441, distance: 8.4
click at [739, 450] on p "**********" at bounding box center [651, 434] width 754 height 48
click at [729, 430] on span "**********" at bounding box center [652, 435] width 154 height 32
click at [740, 427] on p "**********" at bounding box center [651, 434] width 754 height 48
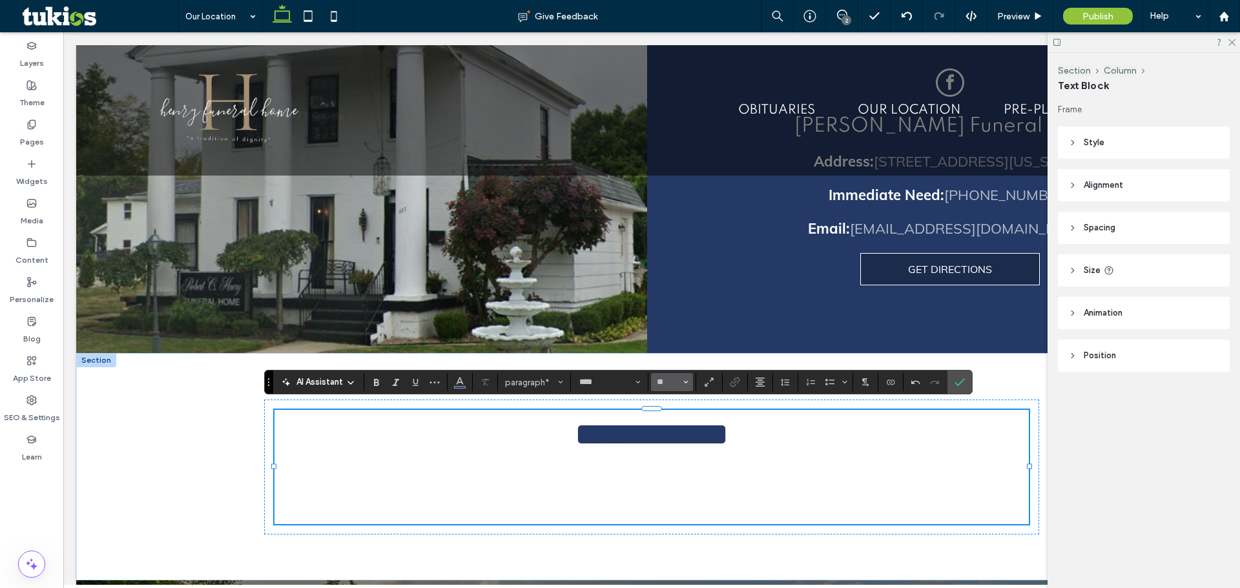
drag, startPoint x: 656, startPoint y: 380, endPoint x: 669, endPoint y: 388, distance: 15.1
click at [661, 384] on input "**" at bounding box center [668, 382] width 25 height 10
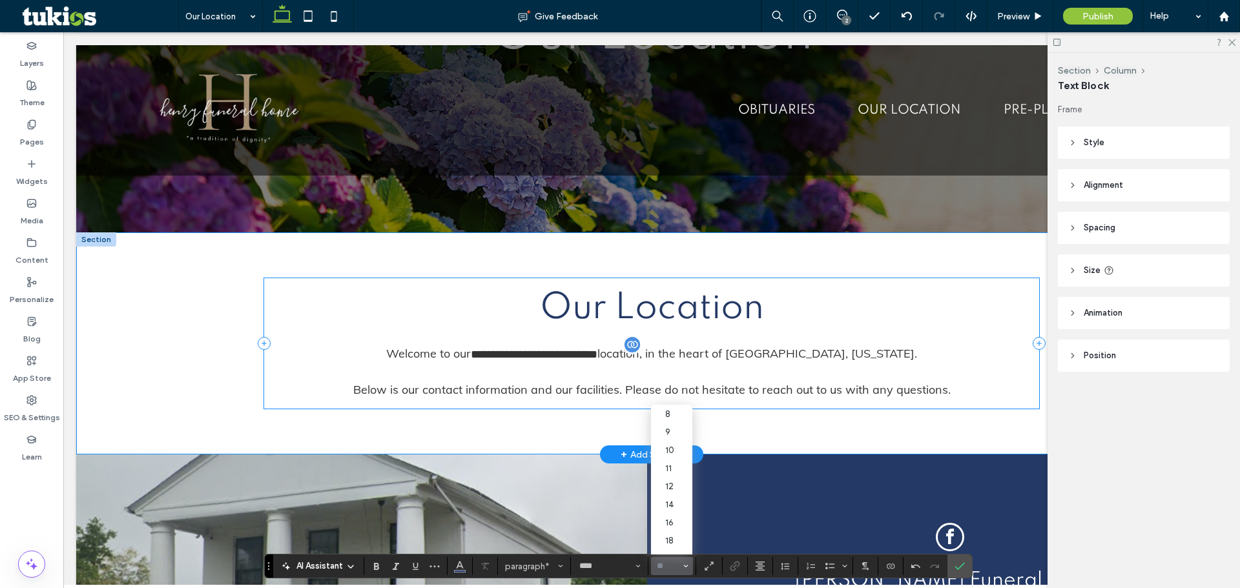
scroll to position [258, 0]
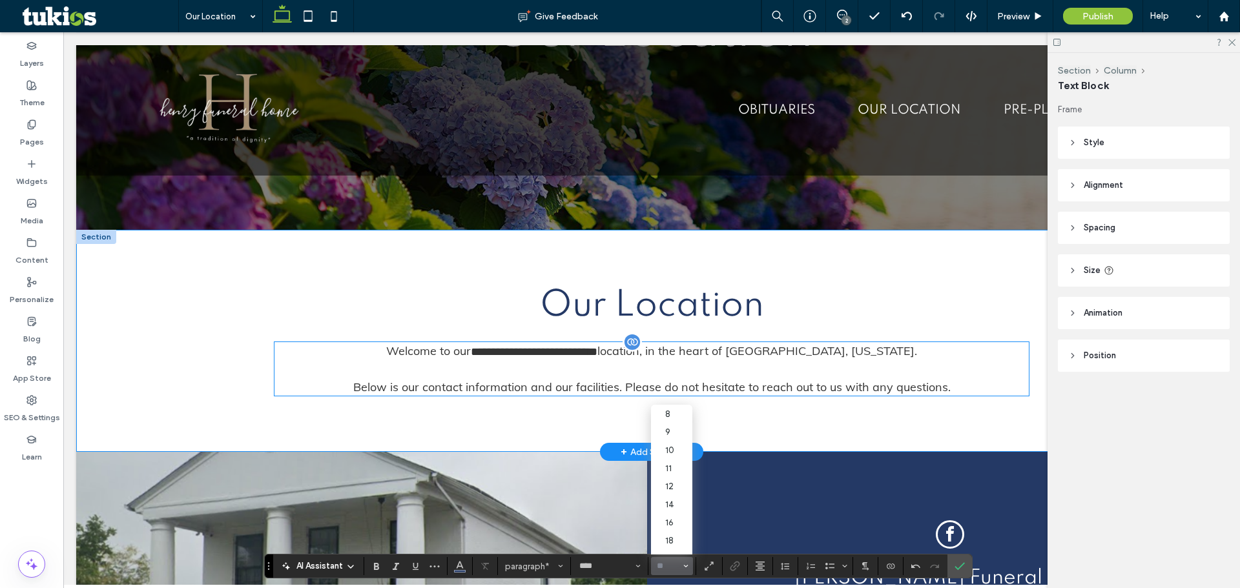
click at [590, 380] on span "Below is our contact information and our facilities. Please do not hesitate to …" at bounding box center [651, 387] width 597 height 15
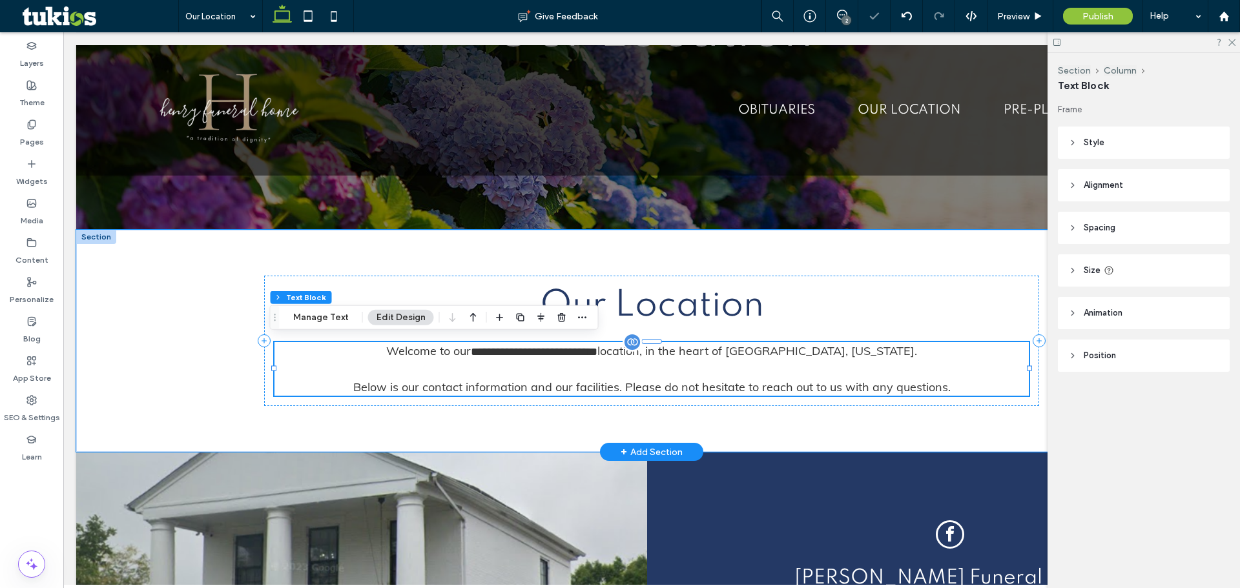
click at [590, 380] on span "Below is our contact information and our facilities. Please do not hesitate to …" at bounding box center [651, 387] width 597 height 15
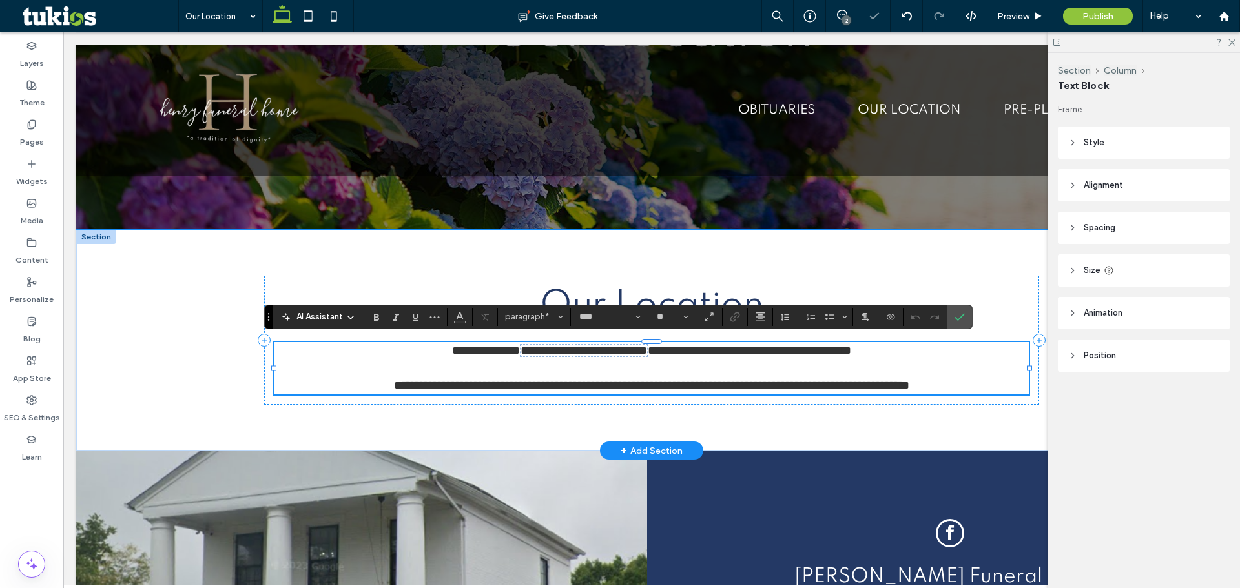
click at [590, 382] on span "**********" at bounding box center [651, 386] width 515 height 12
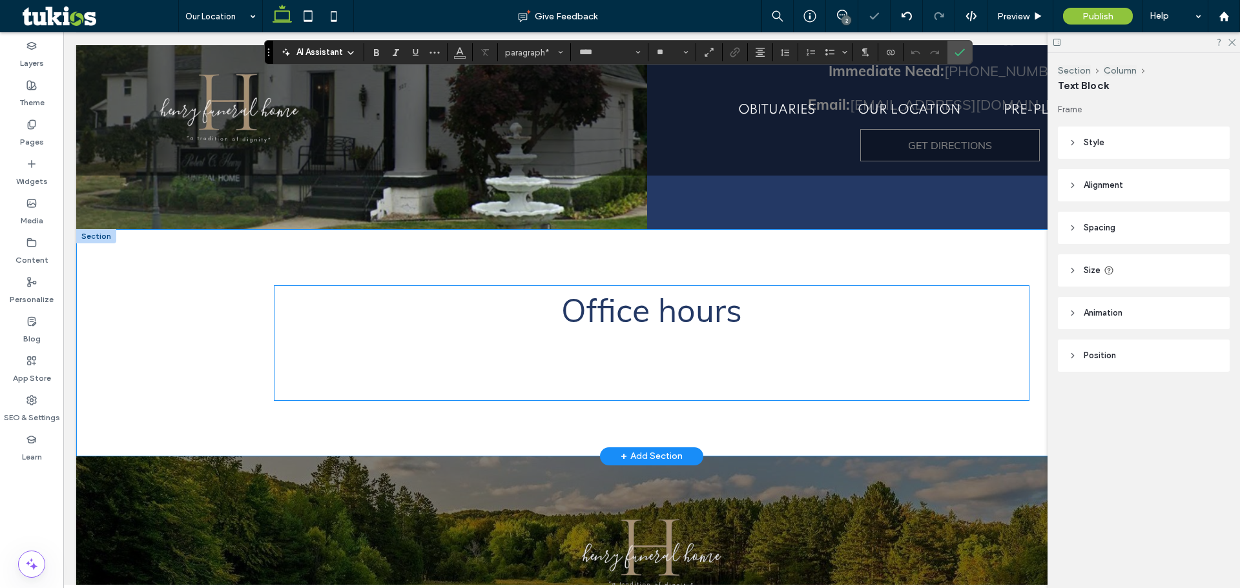
scroll to position [840, 0]
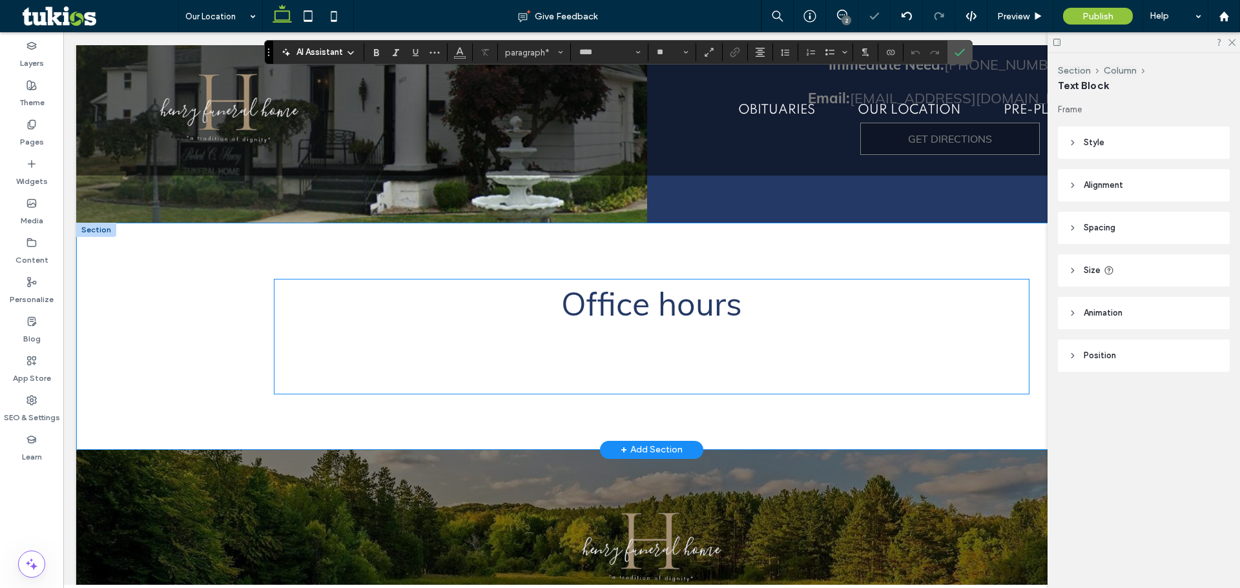
click at [682, 333] on p "﻿" at bounding box center [651, 352] width 754 height 48
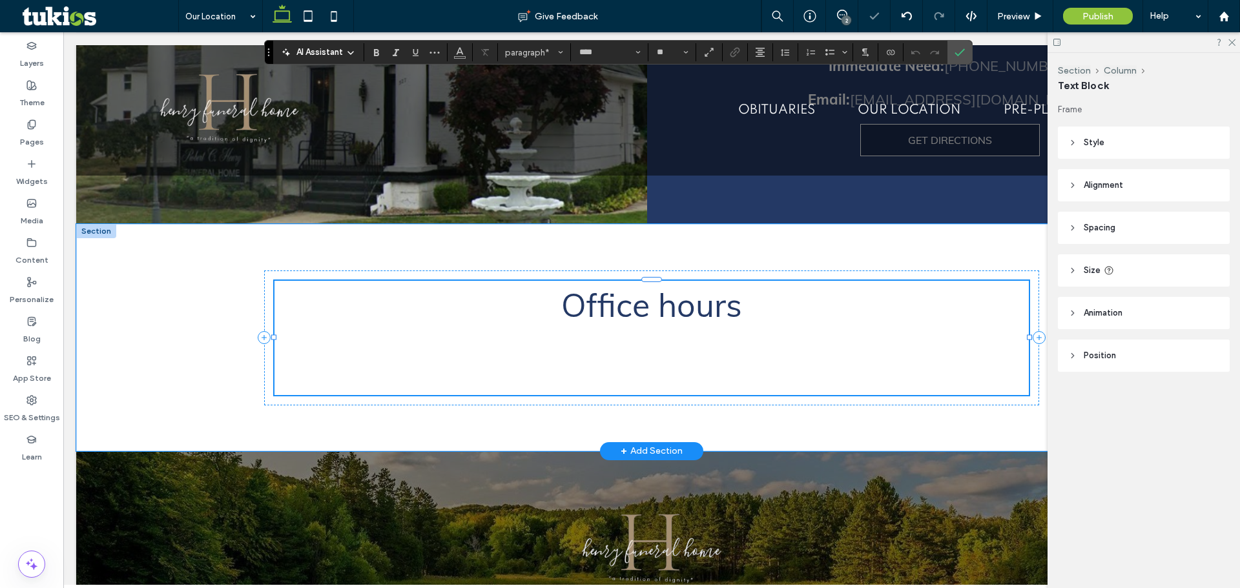
click at [682, 333] on p "﻿" at bounding box center [651, 353] width 754 height 48
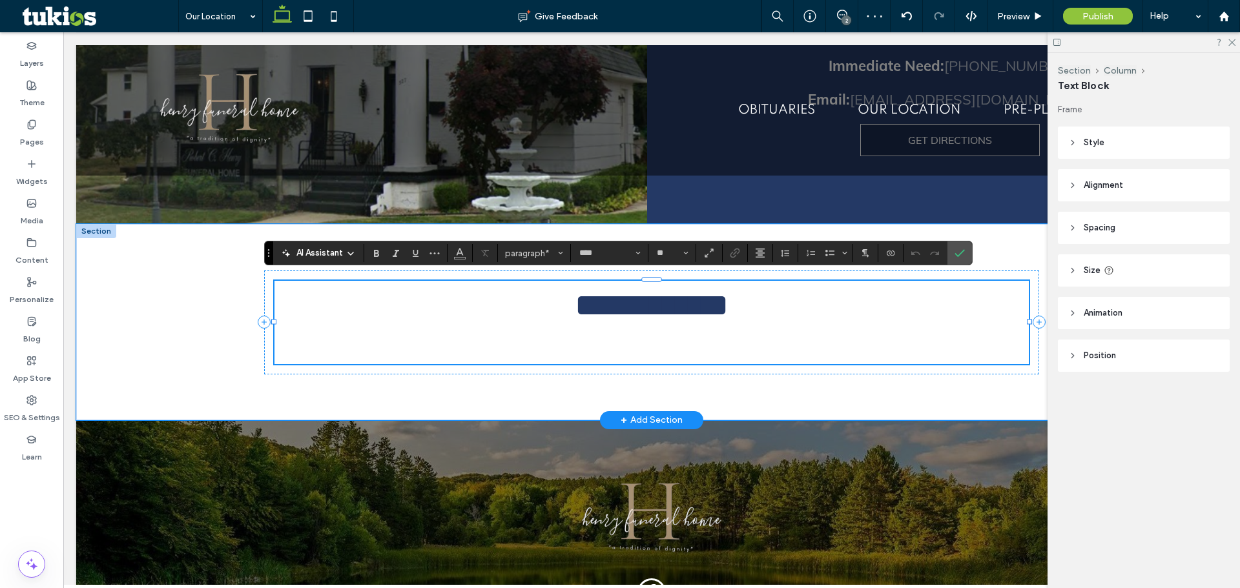
click at [729, 303] on span "**********" at bounding box center [652, 305] width 154 height 32
click at [683, 338] on p at bounding box center [651, 337] width 754 height 17
click at [652, 347] on p at bounding box center [651, 355] width 754 height 17
drag, startPoint x: 654, startPoint y: 330, endPoint x: 654, endPoint y: 338, distance: 7.8
click at [654, 330] on p "﻿" at bounding box center [651, 337] width 754 height 17
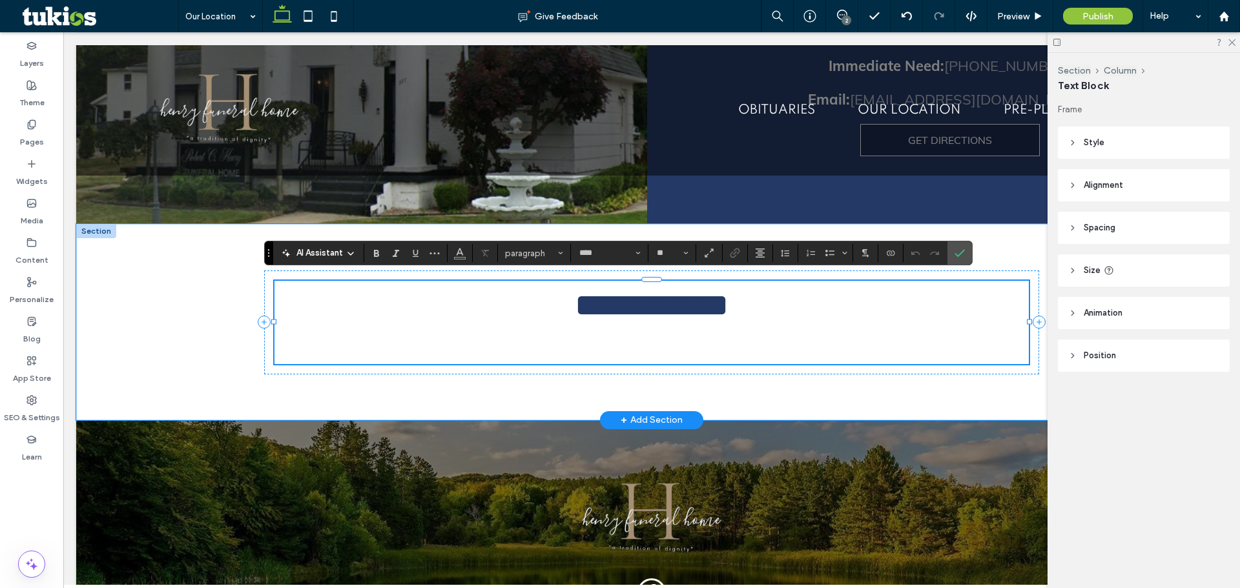
click at [654, 347] on p at bounding box center [651, 355] width 754 height 17
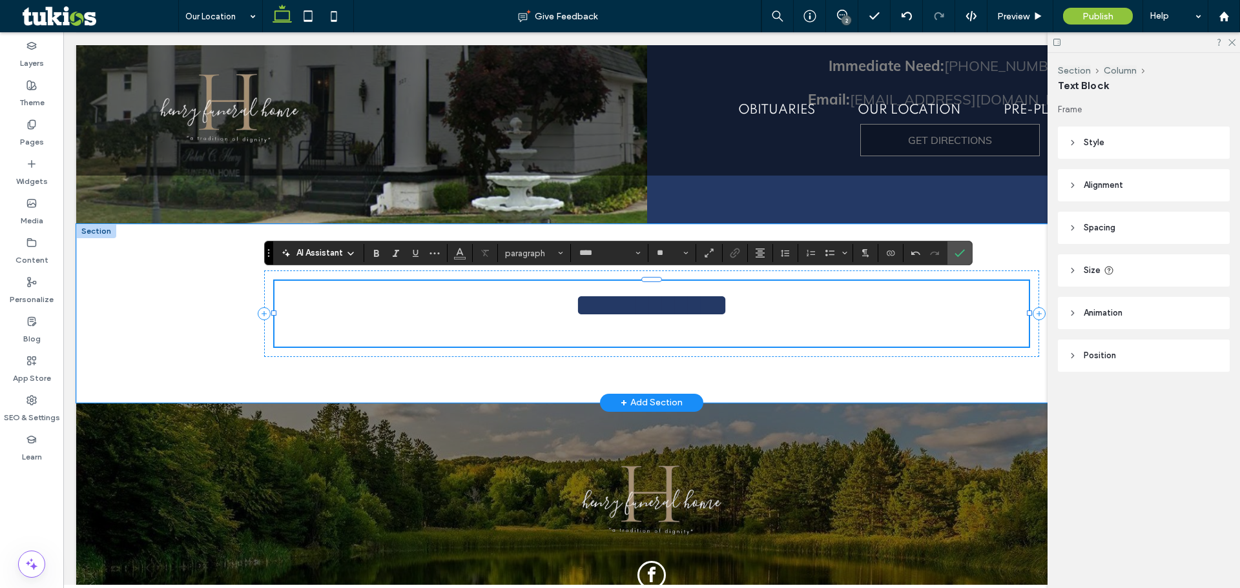
click at [662, 322] on p "**********" at bounding box center [651, 305] width 754 height 48
click at [654, 334] on p at bounding box center [651, 337] width 754 height 17
click at [599, 303] on span "**********" at bounding box center [652, 305] width 154 height 32
drag, startPoint x: 607, startPoint y: 328, endPoint x: 613, endPoint y: 315, distance: 14.2
click at [607, 329] on p at bounding box center [651, 337] width 754 height 17
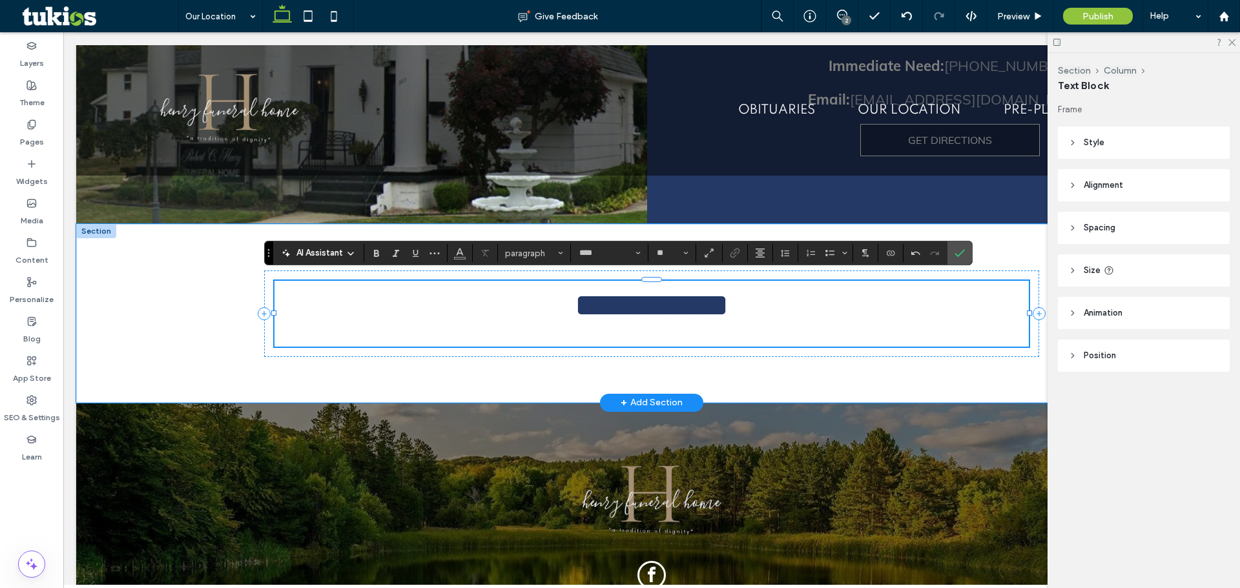
click at [602, 323] on p "**********" at bounding box center [651, 305] width 754 height 48
type input "**"
click at [605, 330] on p at bounding box center [651, 337] width 754 height 17
click at [592, 336] on p at bounding box center [651, 337] width 754 height 17
click at [592, 335] on p at bounding box center [651, 337] width 754 height 17
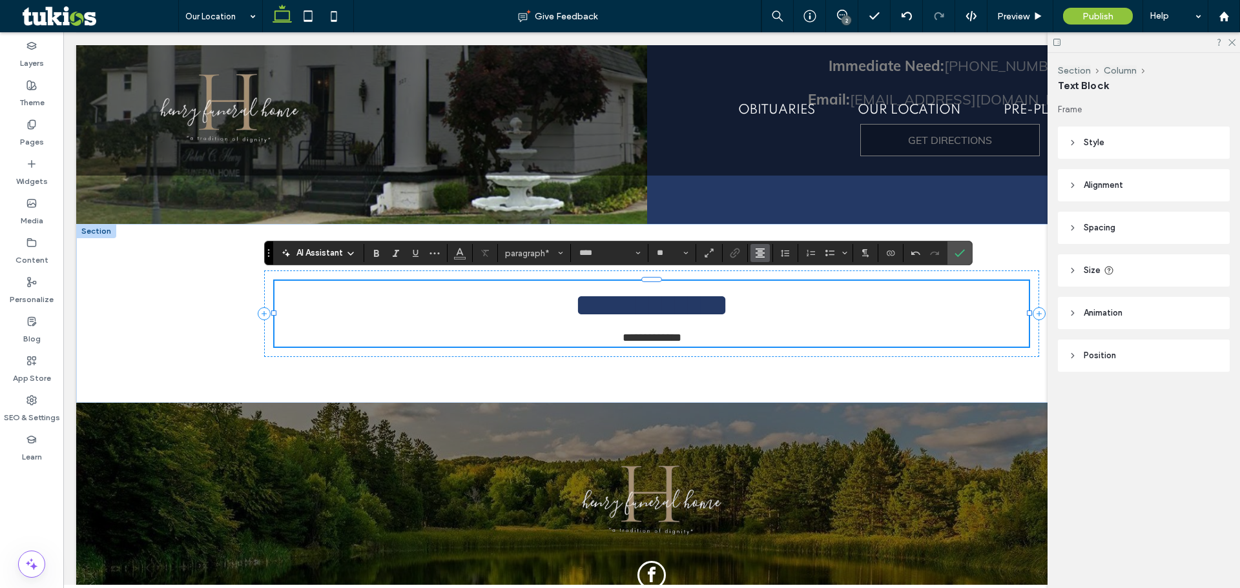
click at [762, 249] on icon "Alignment" at bounding box center [760, 253] width 10 height 10
click at [770, 280] on label "ui.textEditor.alignment.left" at bounding box center [772, 274] width 45 height 19
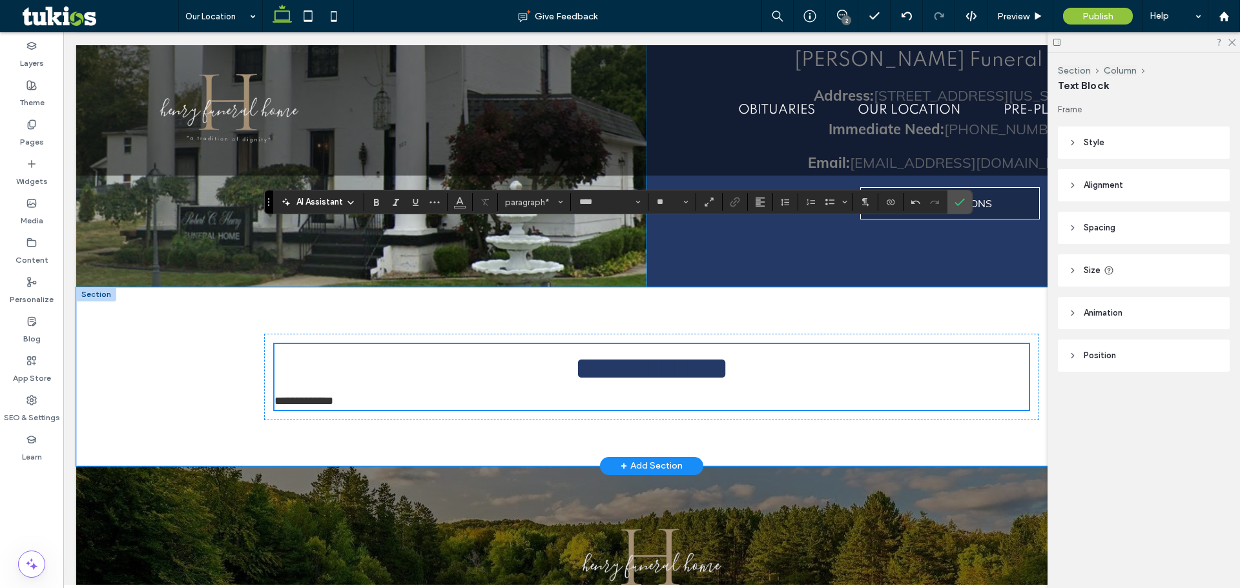
scroll to position [775, 0]
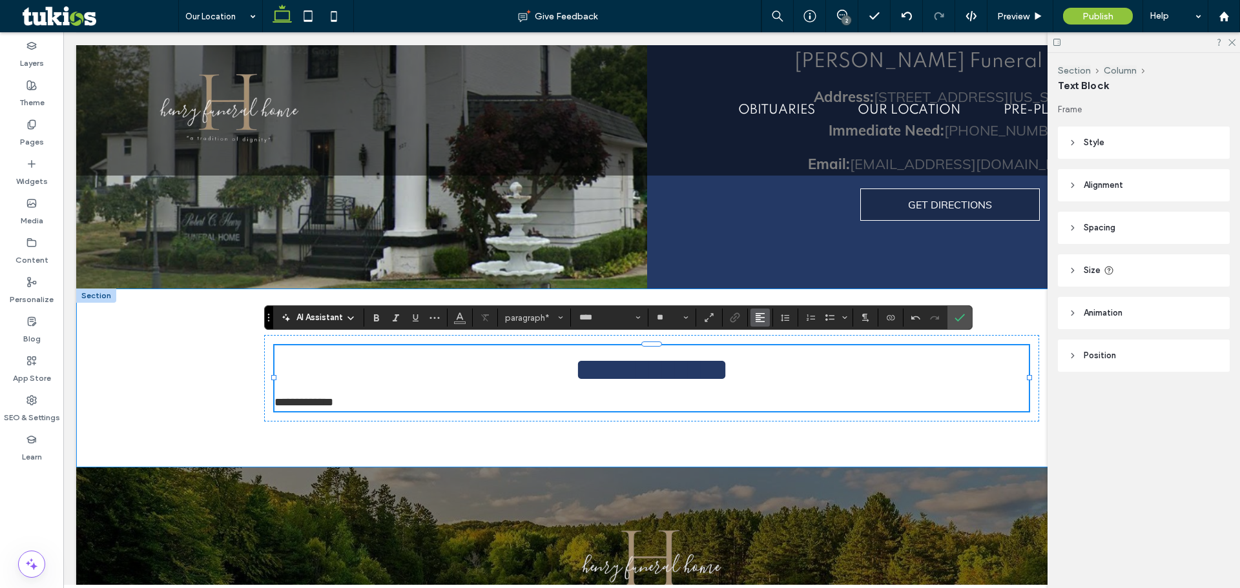
click at [763, 319] on icon "Alignment" at bounding box center [760, 318] width 10 height 10
click at [774, 361] on use "ui.textEditor.alignment.center" at bounding box center [769, 357] width 9 height 9
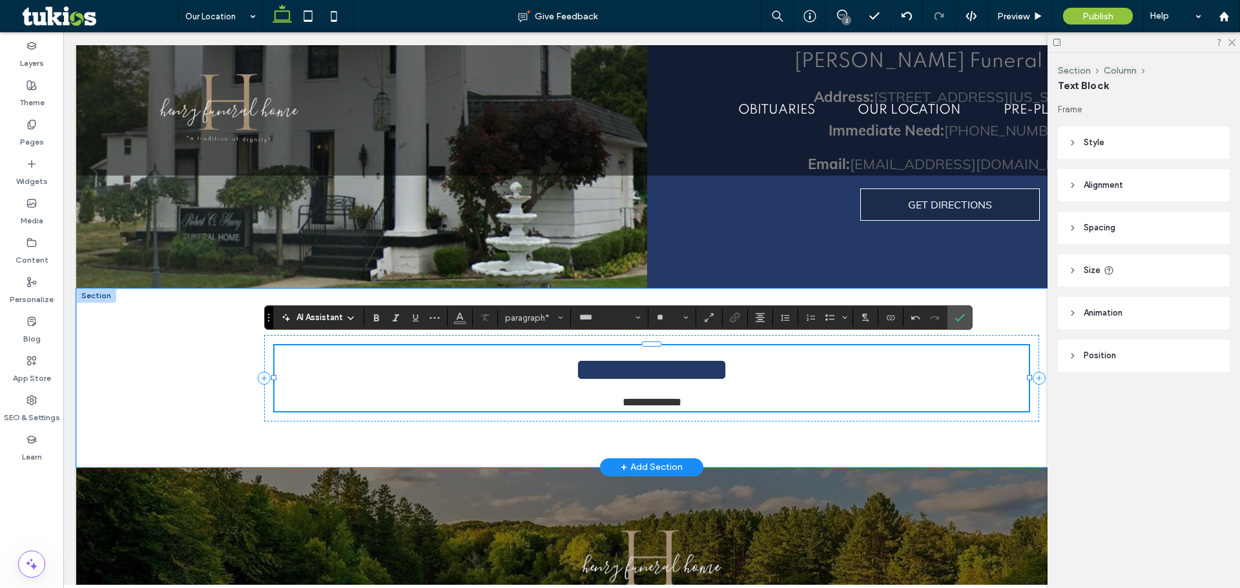
click at [623, 404] on span "**********" at bounding box center [652, 403] width 59 height 12
click at [710, 394] on p "**********" at bounding box center [651, 402] width 754 height 17
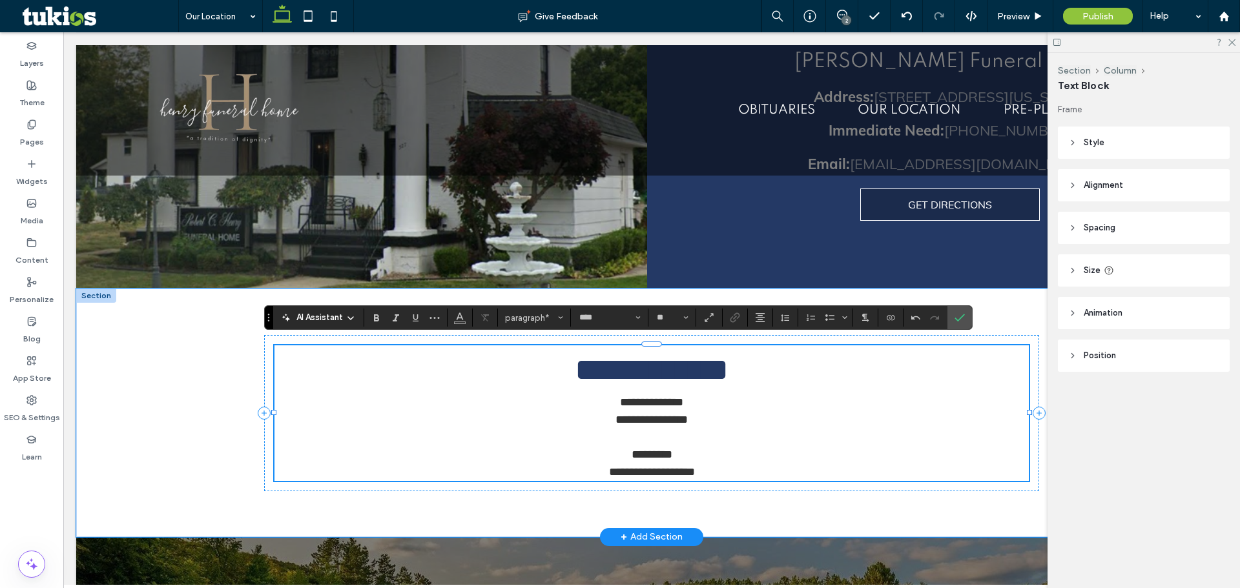
drag, startPoint x: 768, startPoint y: 440, endPoint x: 778, endPoint y: 430, distance: 14.2
click at [768, 440] on div "**********" at bounding box center [651, 414] width 754 height 136
click at [807, 385] on p "**********" at bounding box center [651, 370] width 754 height 48
type input "**"
drag, startPoint x: 788, startPoint y: 402, endPoint x: 785, endPoint y: 409, distance: 8.4
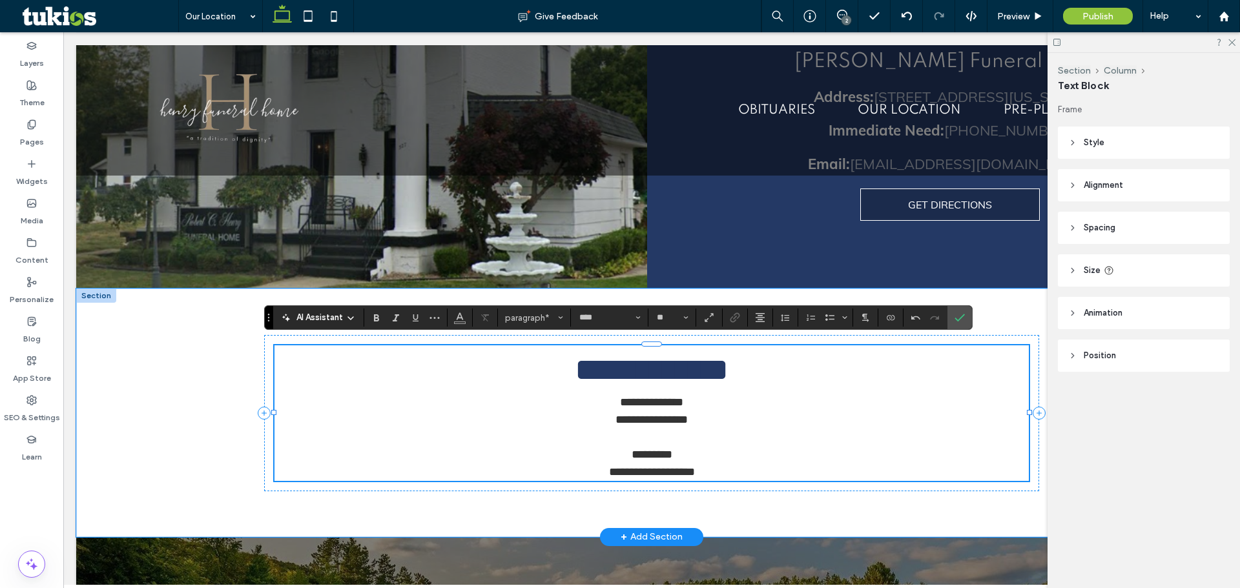
click at [788, 402] on p "**********" at bounding box center [651, 411] width 754 height 35
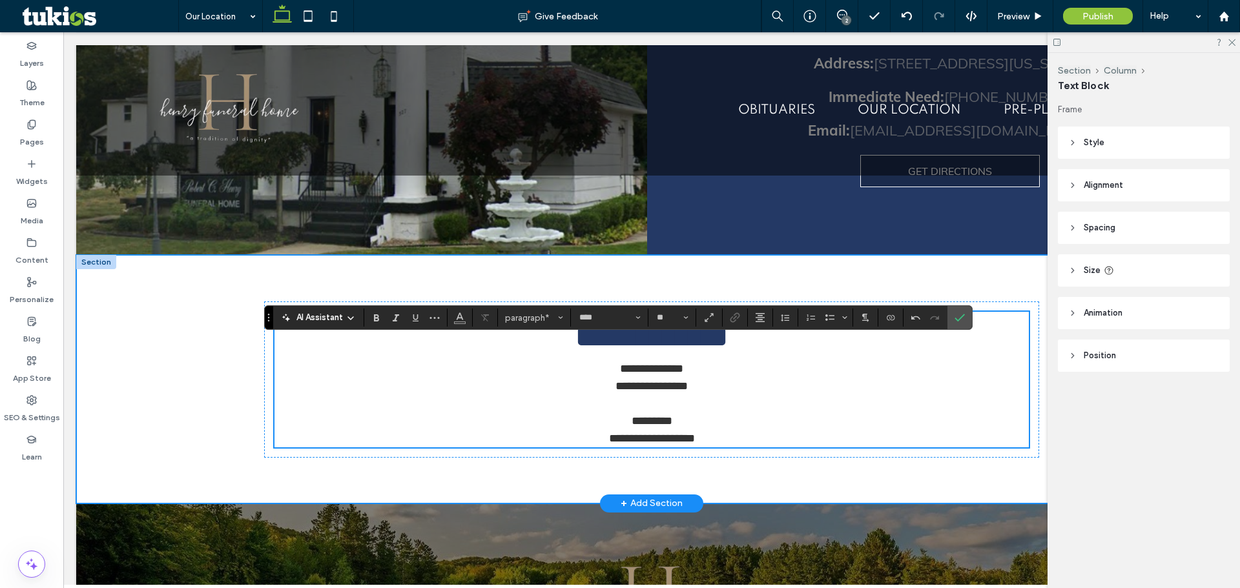
scroll to position [904, 0]
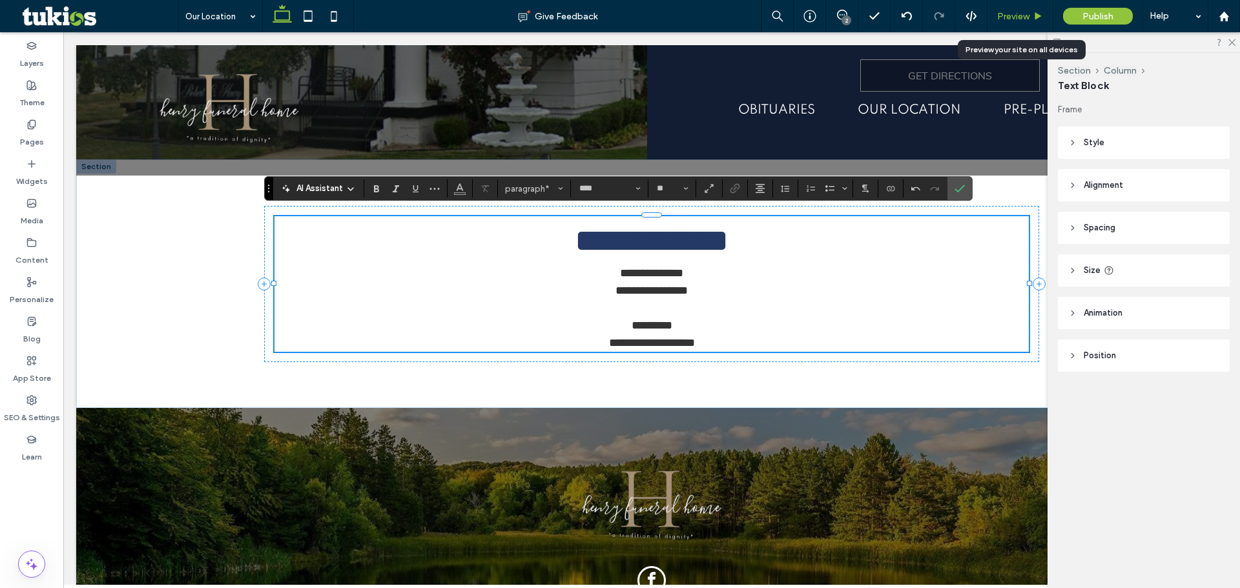
click at [1014, 19] on span "Preview" at bounding box center [1013, 16] width 32 height 11
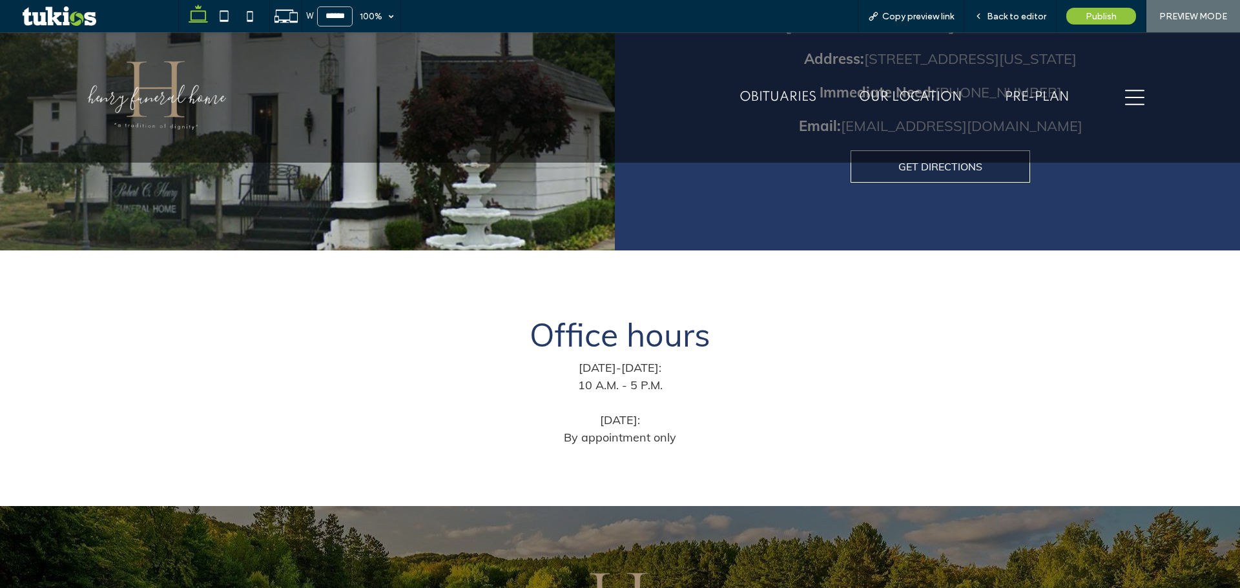
scroll to position [862, 0]
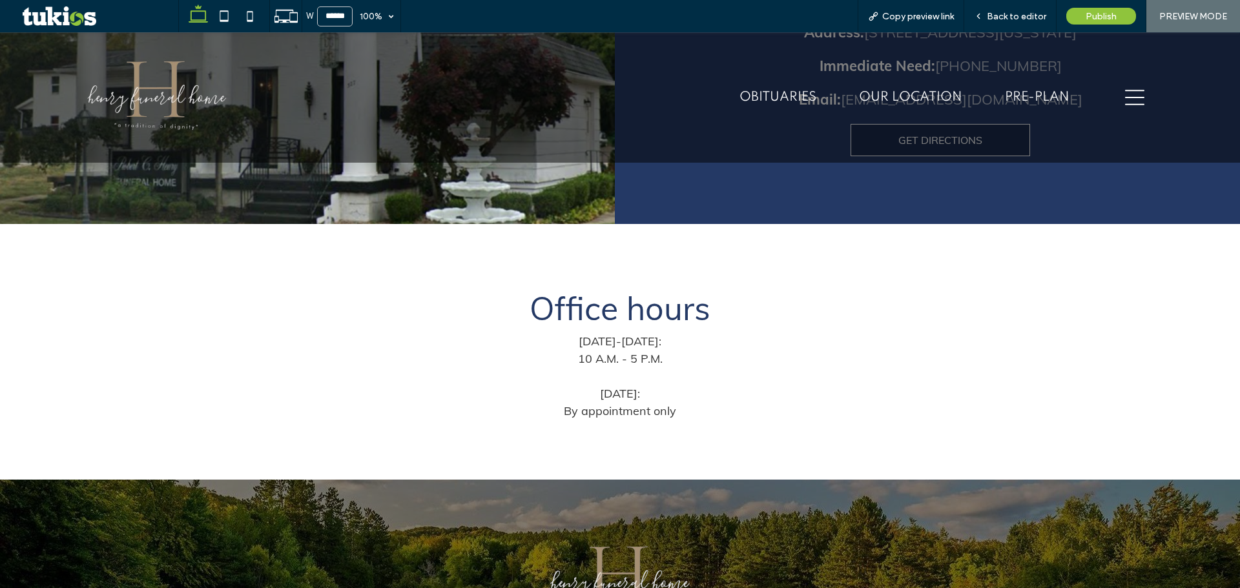
click at [711, 402] on p "Saturday: By appointment only" at bounding box center [620, 402] width 754 height 35
click at [669, 402] on span "Saturday: By appointment only" at bounding box center [620, 402] width 112 height 32
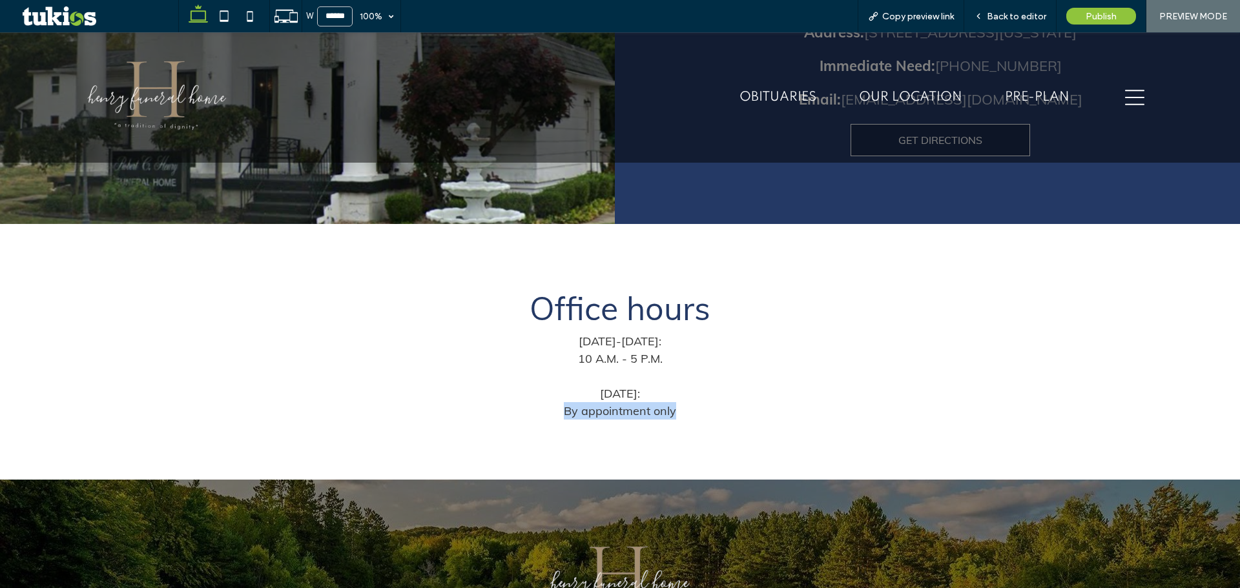
click at [669, 402] on span "Saturday: By appointment only" at bounding box center [620, 402] width 112 height 32
click at [668, 402] on span "Saturday: By appointment only" at bounding box center [620, 402] width 112 height 32
click at [670, 395] on p "Saturday: By appointment only" at bounding box center [620, 402] width 754 height 35
click at [659, 401] on span "Saturday: By appointment only" at bounding box center [620, 402] width 112 height 32
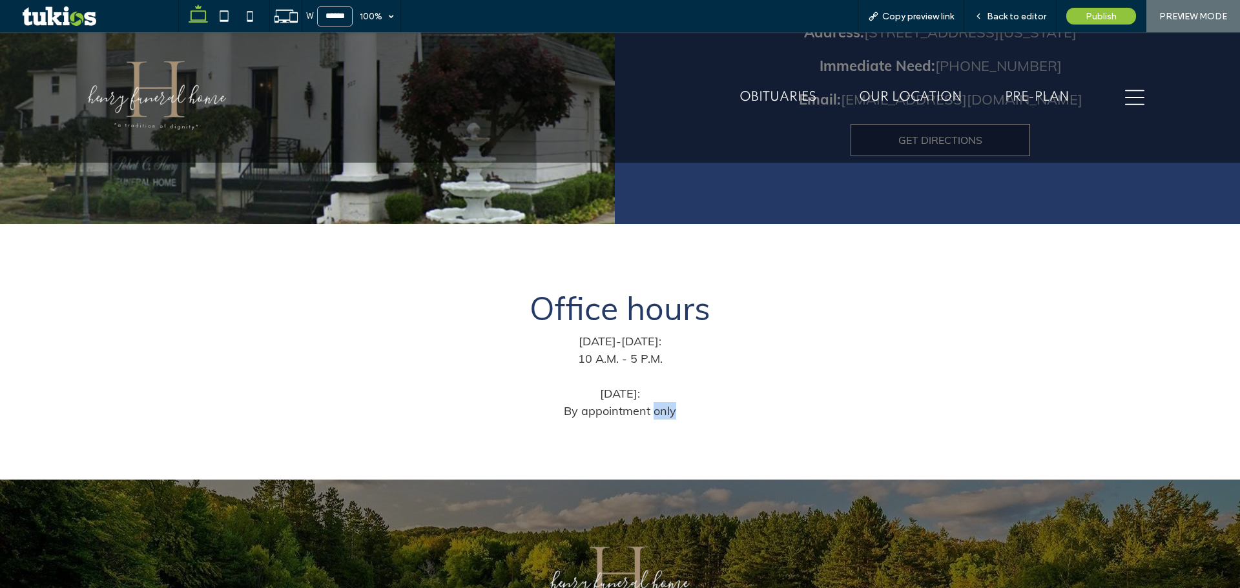
click at [659, 401] on span "Saturday: By appointment only" at bounding box center [620, 402] width 112 height 32
click at [659, 400] on span "Saturday: By appointment only" at bounding box center [620, 402] width 112 height 32
click at [635, 375] on p at bounding box center [620, 375] width 754 height 17
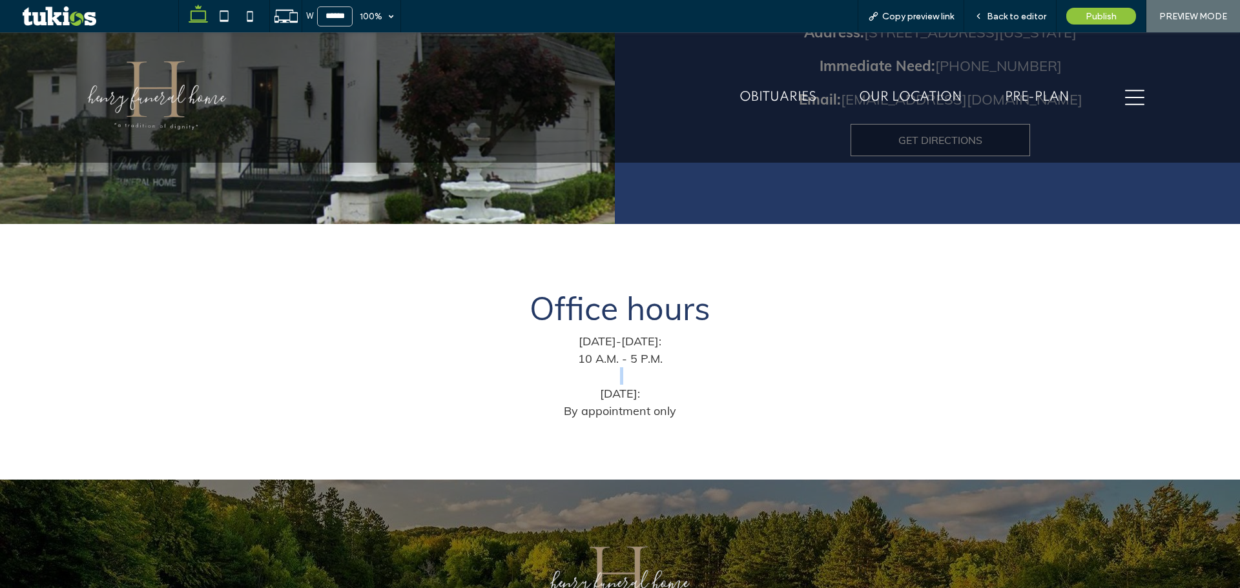
click at [635, 375] on p at bounding box center [620, 375] width 754 height 17
click at [646, 346] on span "Monday-Friday: 10 A.M. - 5 P.M." at bounding box center [620, 350] width 85 height 32
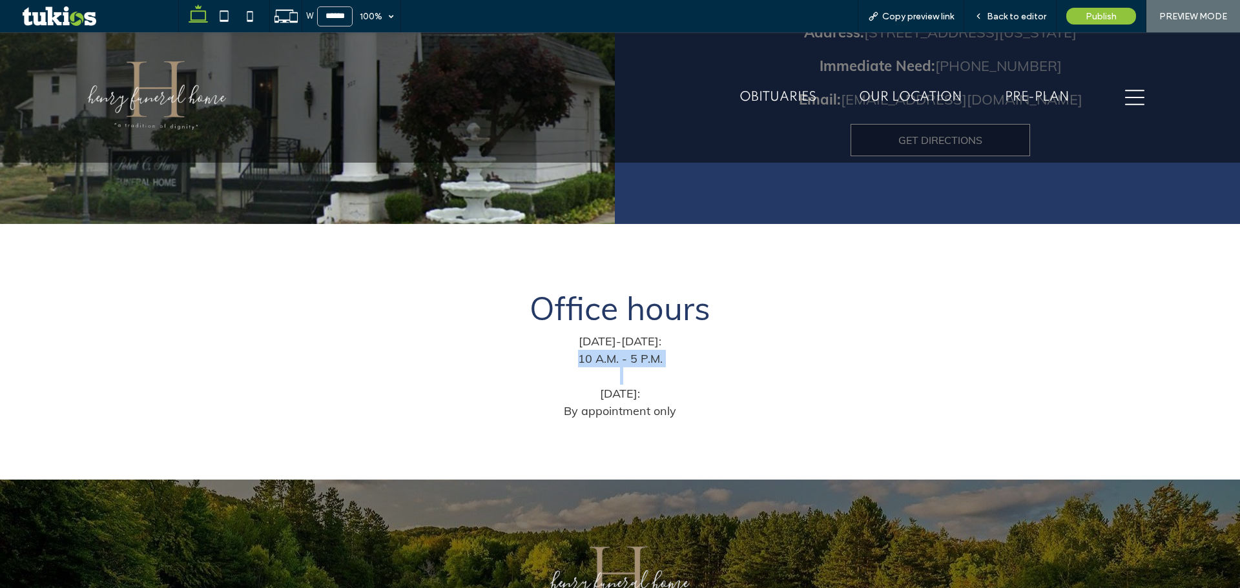
click at [646, 346] on span "Monday-Friday: 10 A.M. - 5 P.M." at bounding box center [620, 350] width 85 height 32
click at [654, 334] on span "Monday-Friday: 10 A.M. - 5 P.M." at bounding box center [620, 350] width 85 height 32
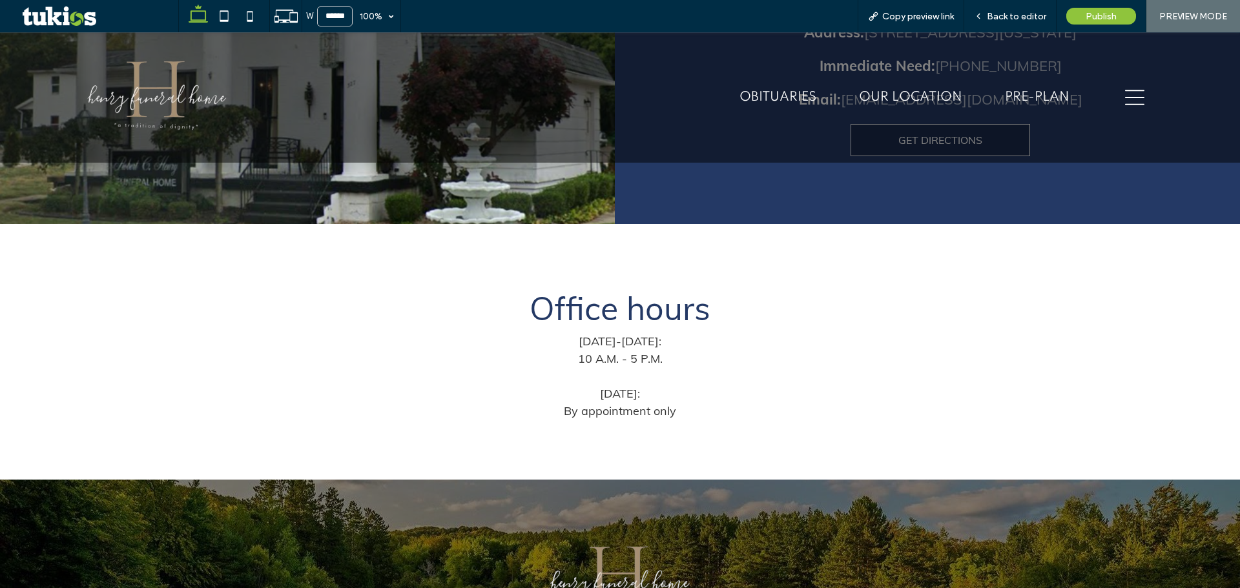
click at [661, 305] on span "Office hours" at bounding box center [620, 308] width 181 height 41
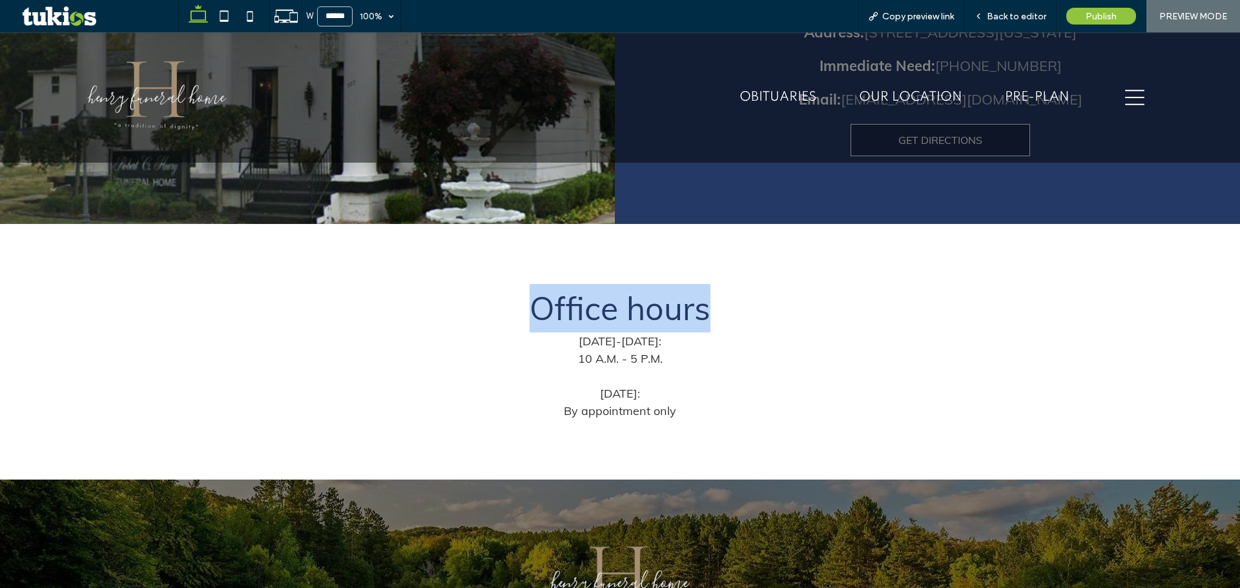
click at [661, 305] on span "Office hours" at bounding box center [620, 308] width 181 height 41
click at [796, 318] on p "Office hours" at bounding box center [620, 308] width 754 height 48
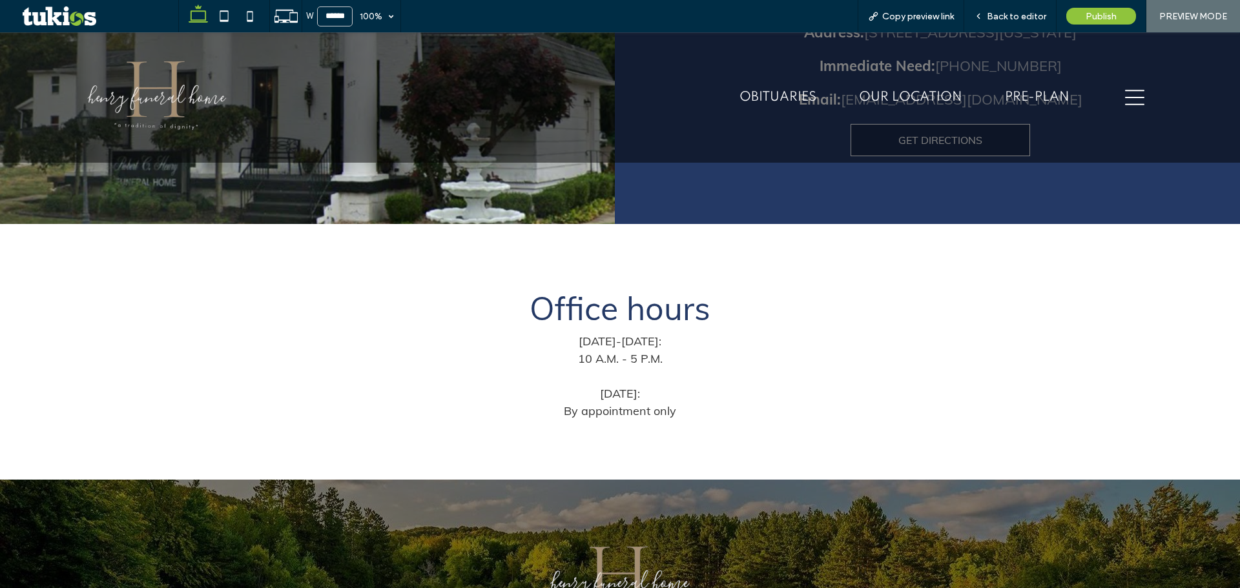
click at [845, 404] on p "Saturday: By appointment only" at bounding box center [620, 402] width 754 height 35
click at [1000, 19] on span "Back to editor" at bounding box center [1016, 16] width 59 height 11
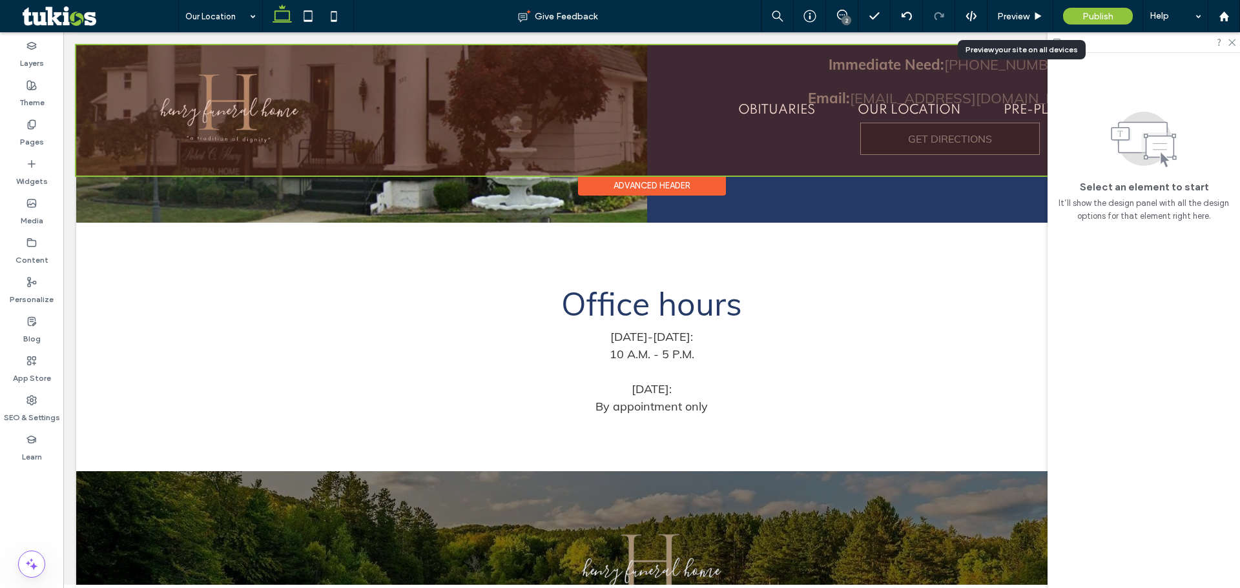
scroll to position [840, 0]
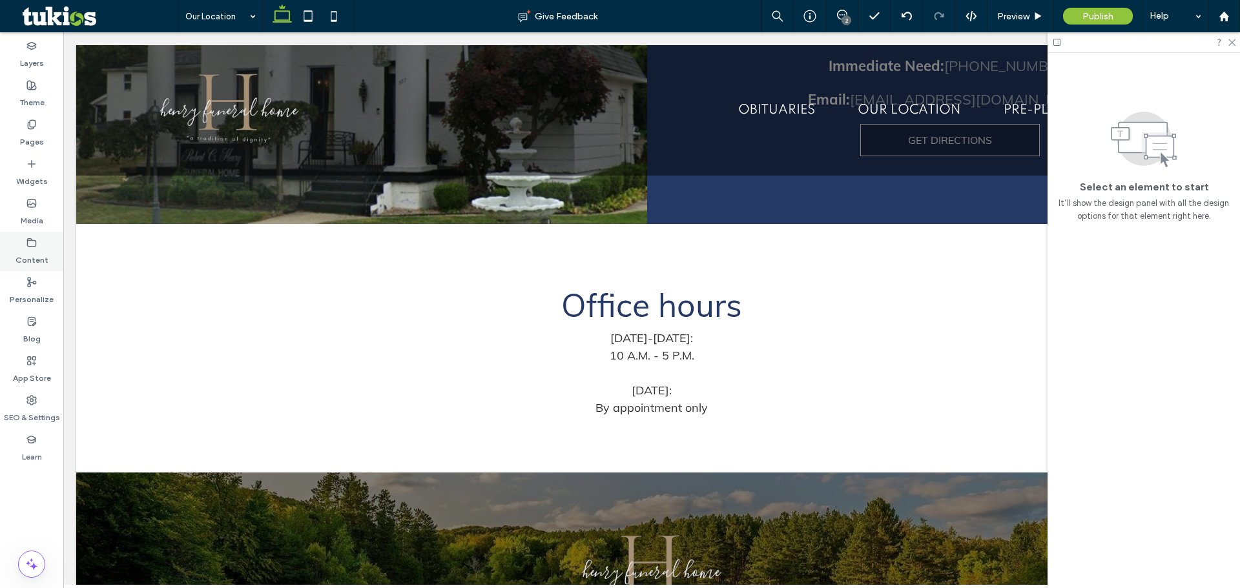
click at [31, 244] on icon at bounding box center [31, 243] width 10 height 10
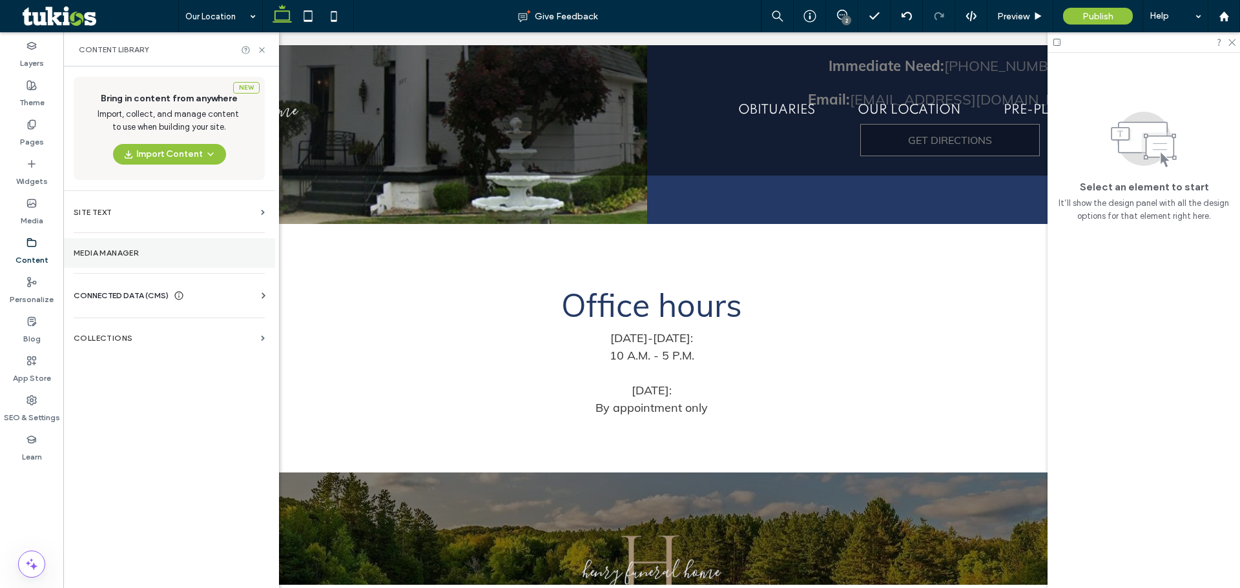
click at [156, 260] on section "Media Manager" at bounding box center [169, 253] width 212 height 30
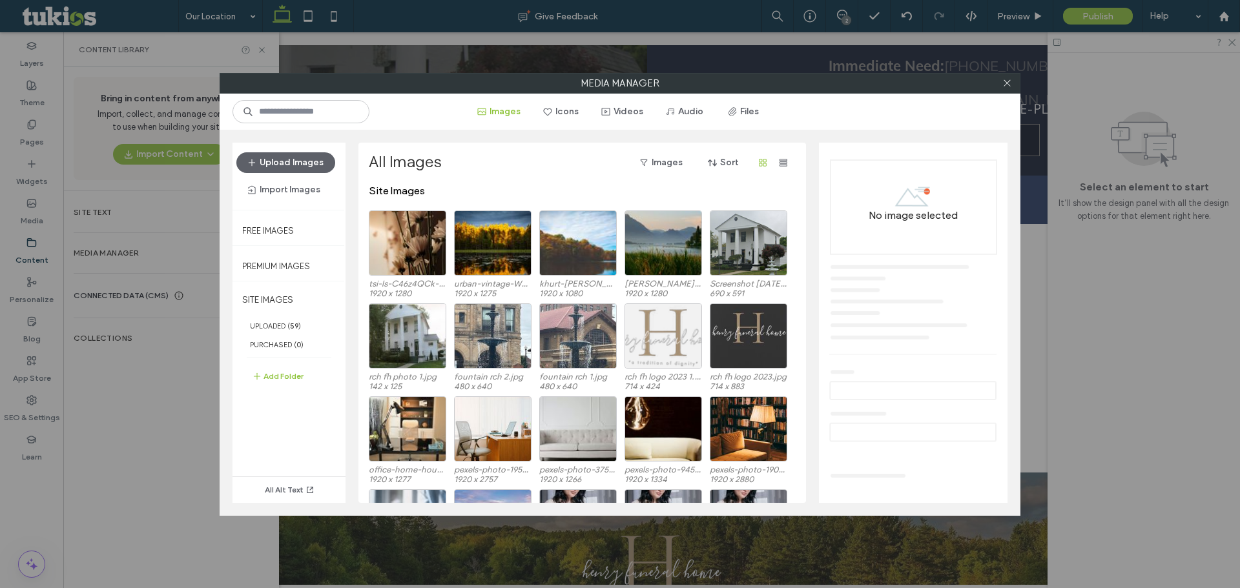
click at [1000, 82] on div at bounding box center [1006, 83] width 19 height 19
click at [1008, 84] on icon at bounding box center [1007, 83] width 10 height 10
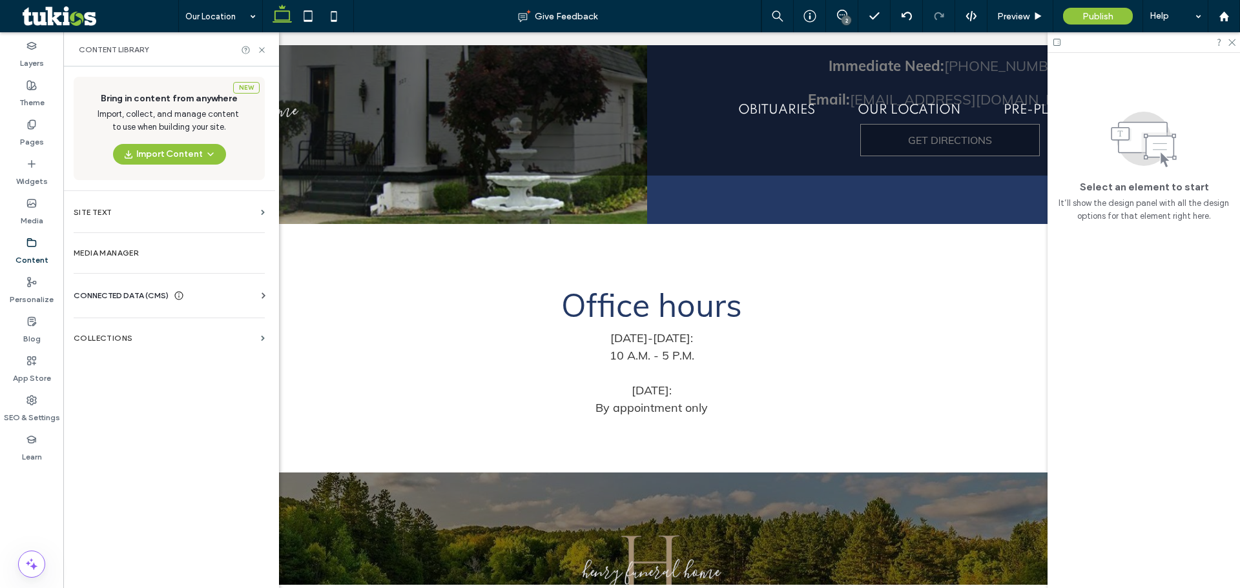
click at [216, 295] on div "CONNECTED DATA (CMS)" at bounding box center [172, 295] width 196 height 13
drag, startPoint x: 154, startPoint y: 326, endPoint x: 162, endPoint y: 320, distance: 9.7
click at [159, 324] on label "Business Info" at bounding box center [172, 327] width 176 height 9
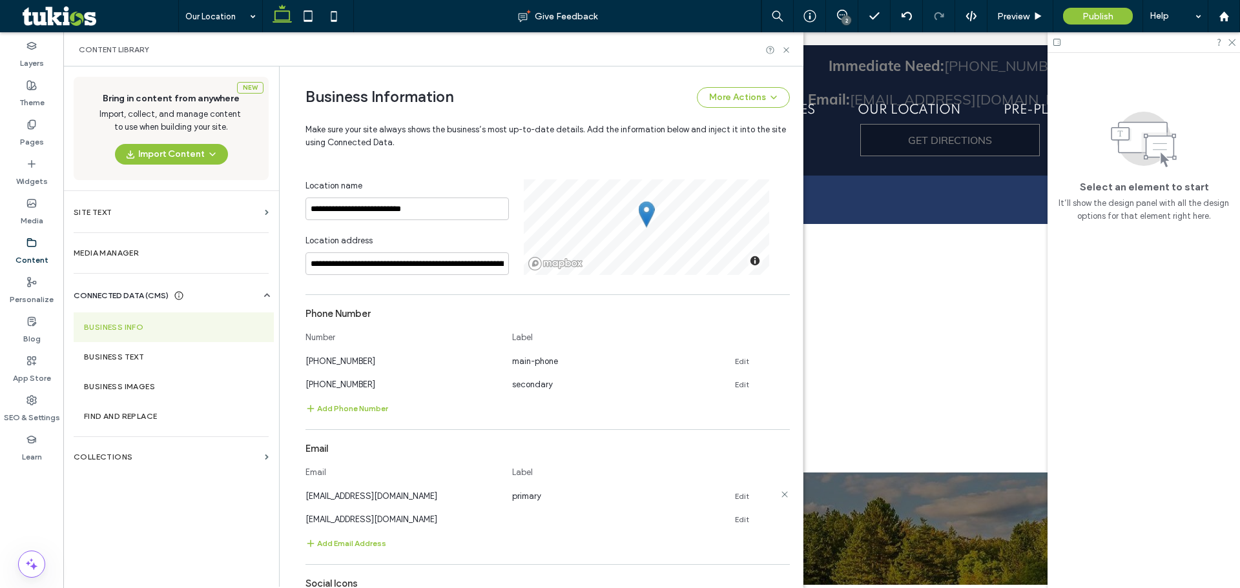
scroll to position [264, 0]
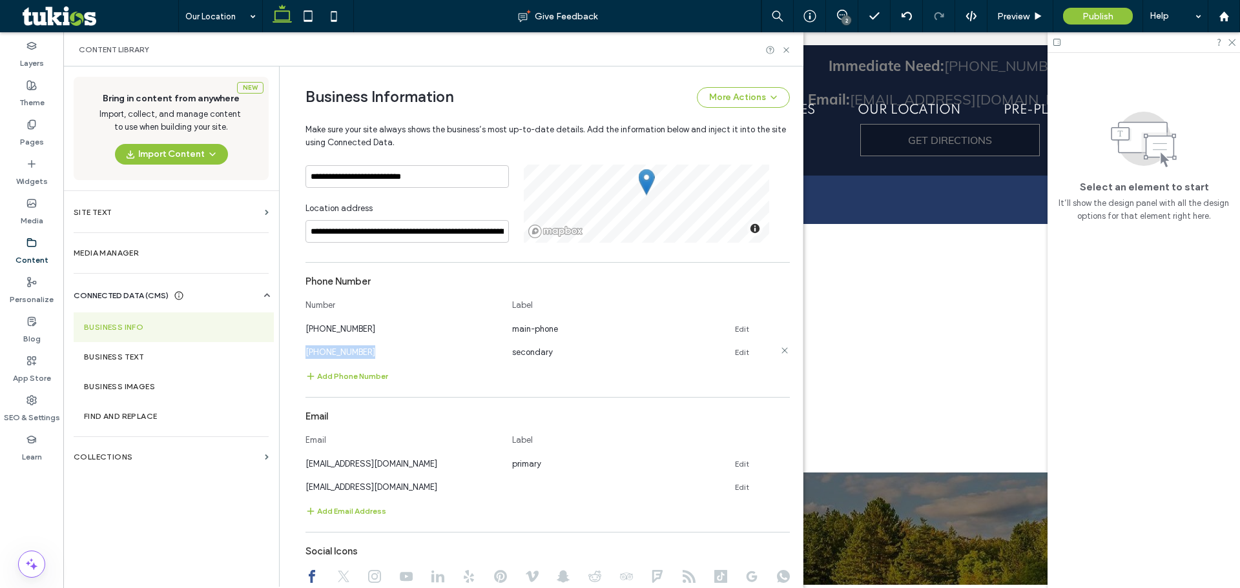
drag, startPoint x: 296, startPoint y: 355, endPoint x: 359, endPoint y: 353, distance: 63.3
click at [359, 353] on div "**********" at bounding box center [538, 318] width 504 height 1033
copy span "(937)-322-8520"
click at [286, 339] on div "**********" at bounding box center [538, 318] width 504 height 1033
click at [786, 50] on use at bounding box center [785, 49] width 5 height 5
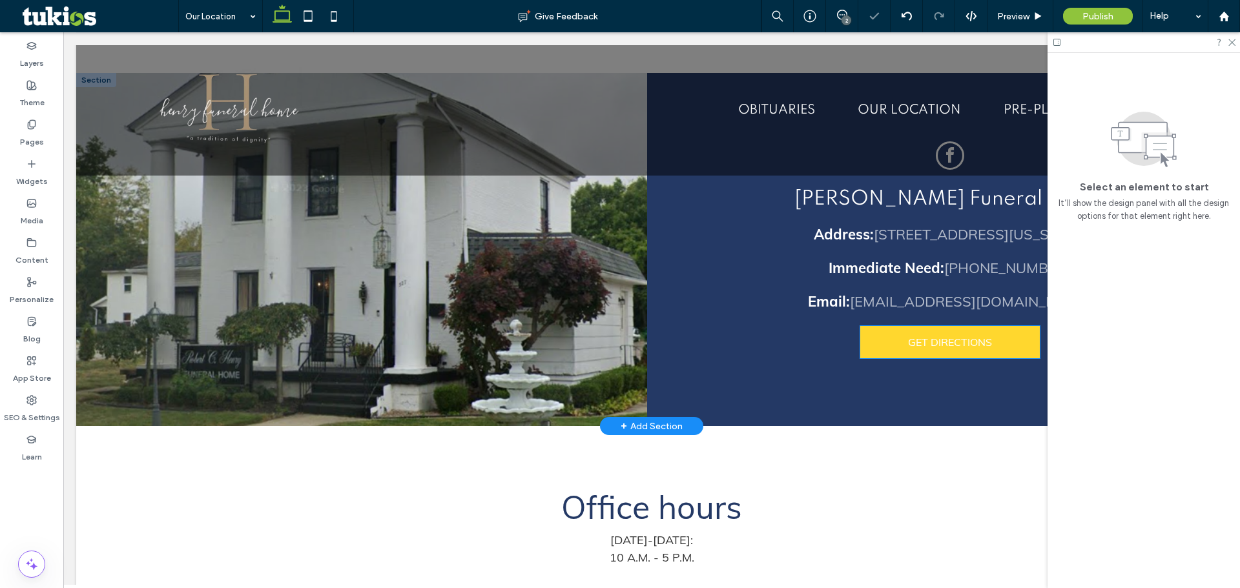
scroll to position [646, 0]
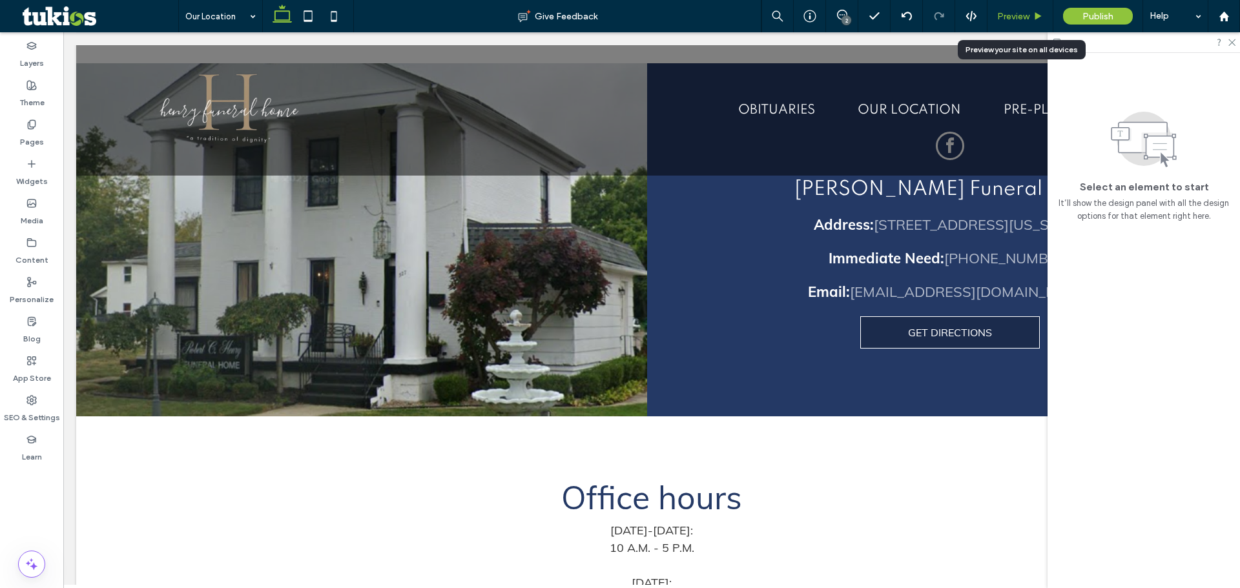
click at [1010, 17] on span "Preview" at bounding box center [1013, 16] width 32 height 11
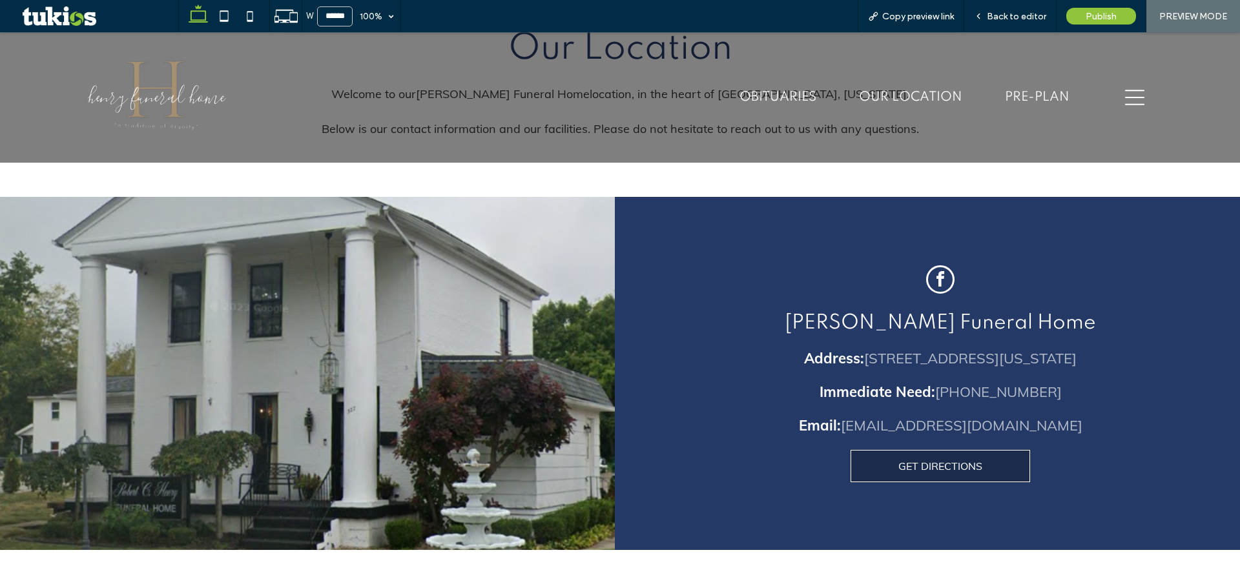
scroll to position [532, 0]
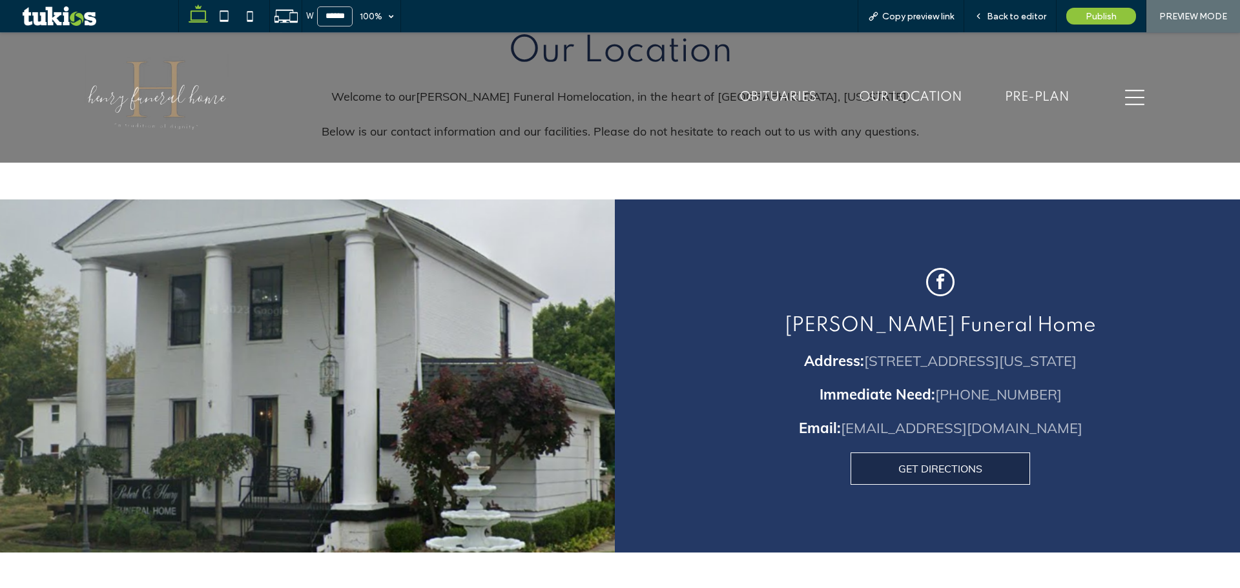
click at [1126, 93] on icon "hamburger menu icon" at bounding box center [1134, 97] width 19 height 19
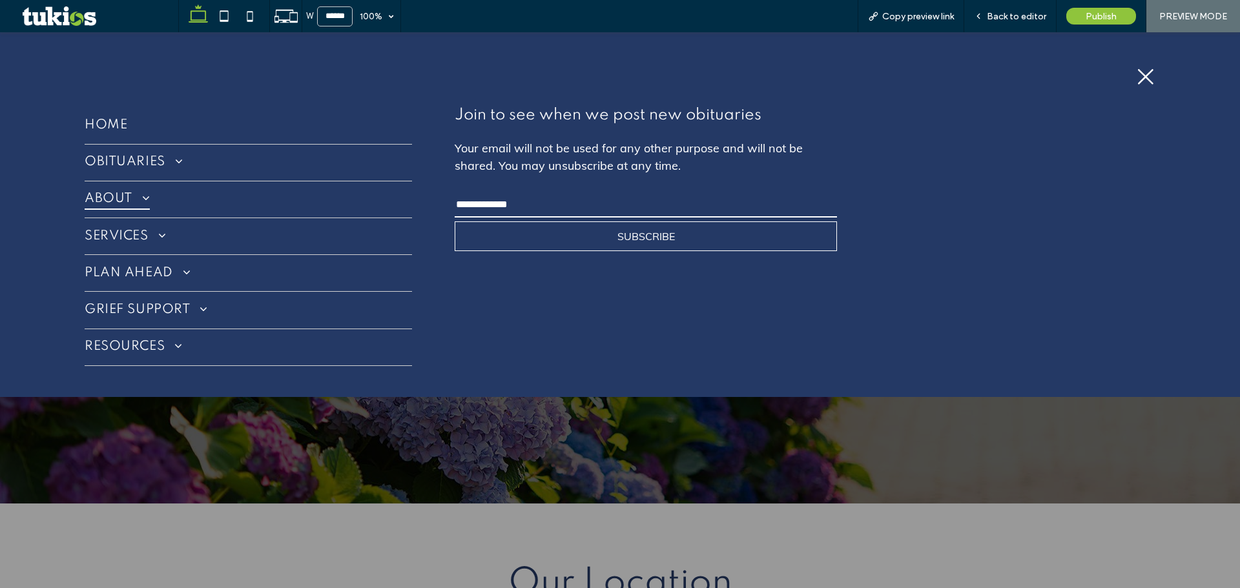
click at [154, 188] on link "ABOUT" at bounding box center [248, 199] width 327 height 36
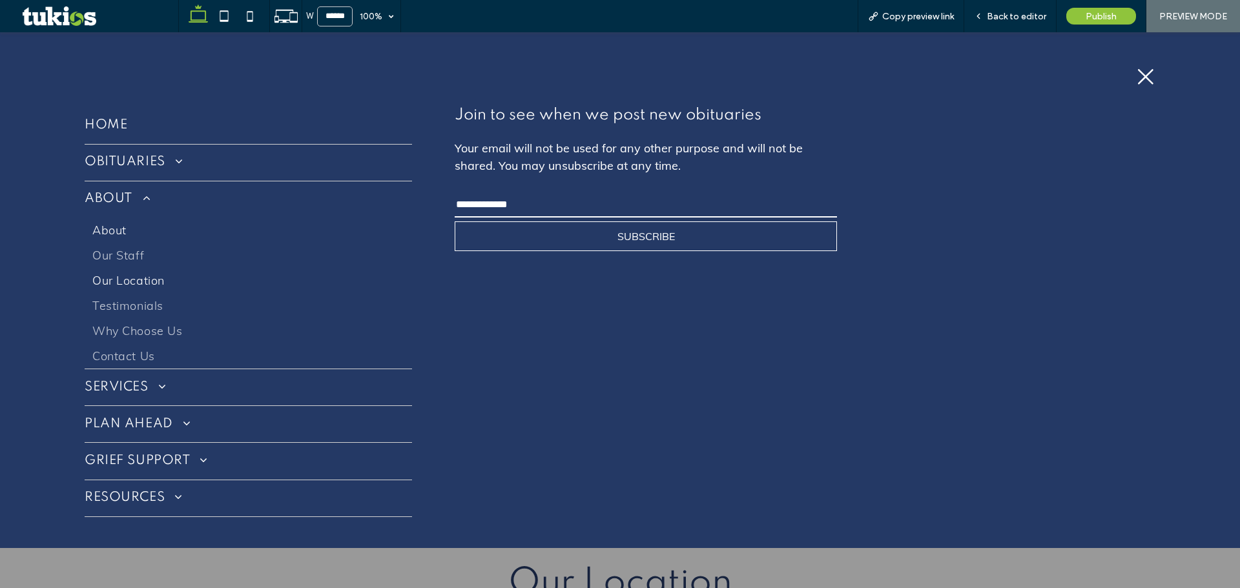
click at [123, 232] on span "About" at bounding box center [109, 230] width 34 height 15
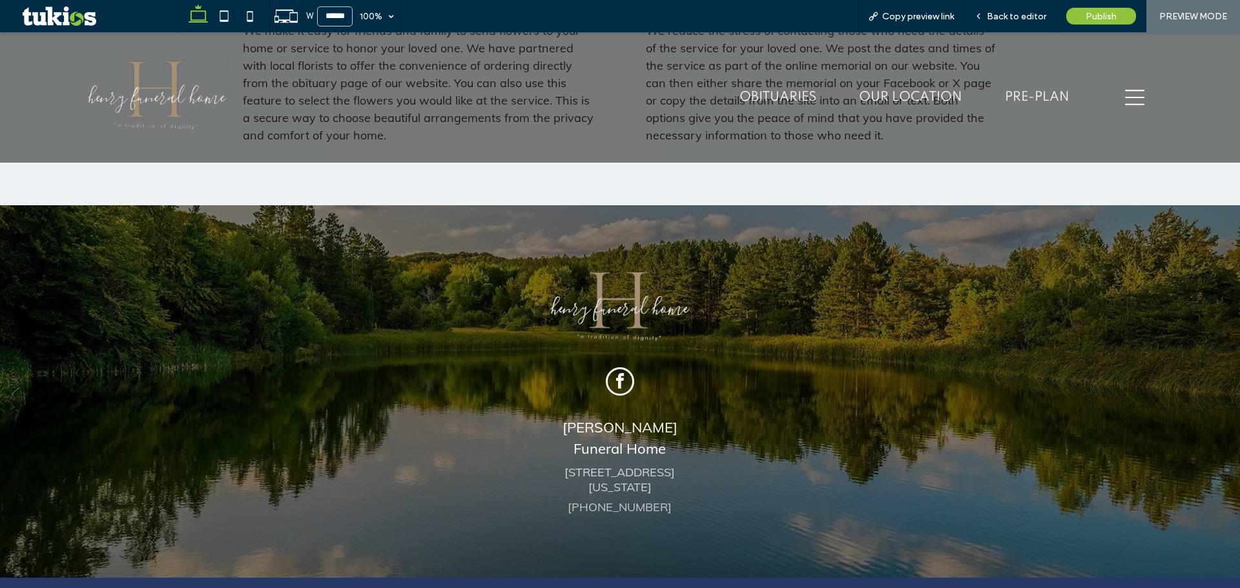
scroll to position [1485, 0]
click at [1125, 96] on icon "hamburger menu icon" at bounding box center [1134, 97] width 19 height 19
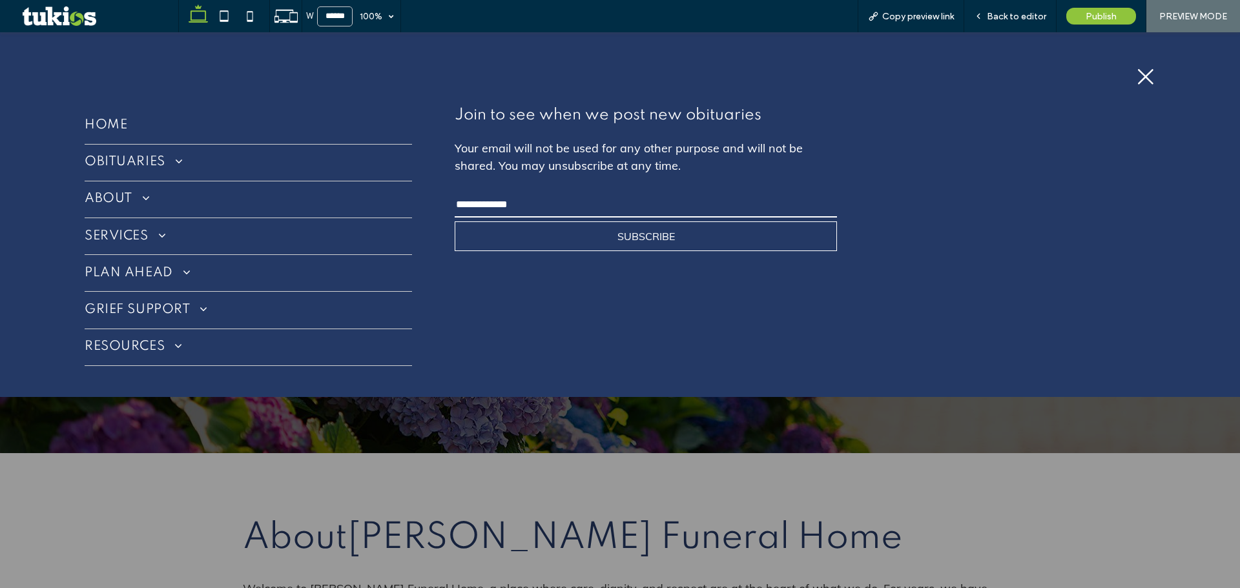
scroll to position [0, 0]
click at [1135, 74] on div "X ICON" at bounding box center [619, 77] width 1091 height 40
click at [1141, 74] on icon "X ICON" at bounding box center [1145, 76] width 19 height 19
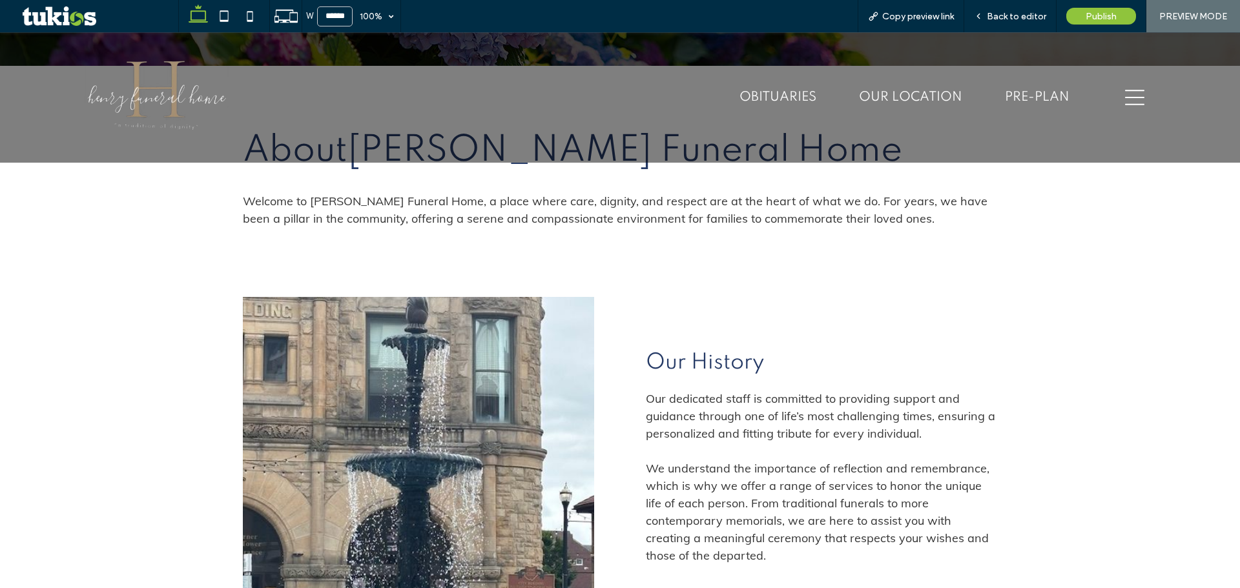
scroll to position [452, 0]
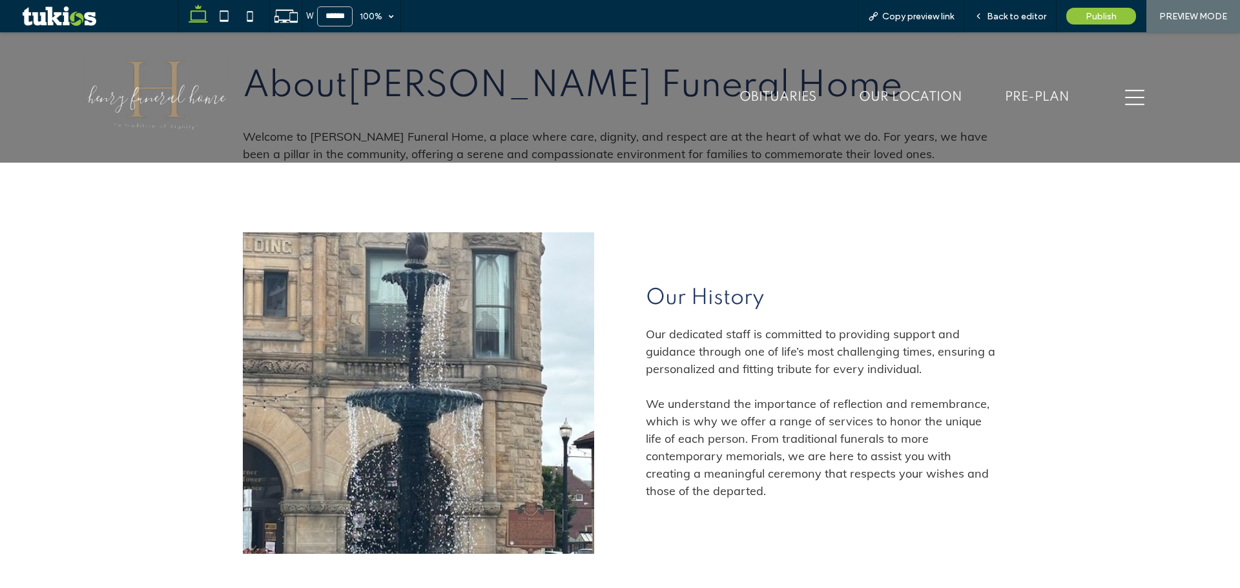
click at [1129, 81] on div "hamburger menu icon" at bounding box center [1135, 97] width 110 height 123
click at [1126, 95] on icon "hamburger menu icon" at bounding box center [1134, 97] width 19 height 19
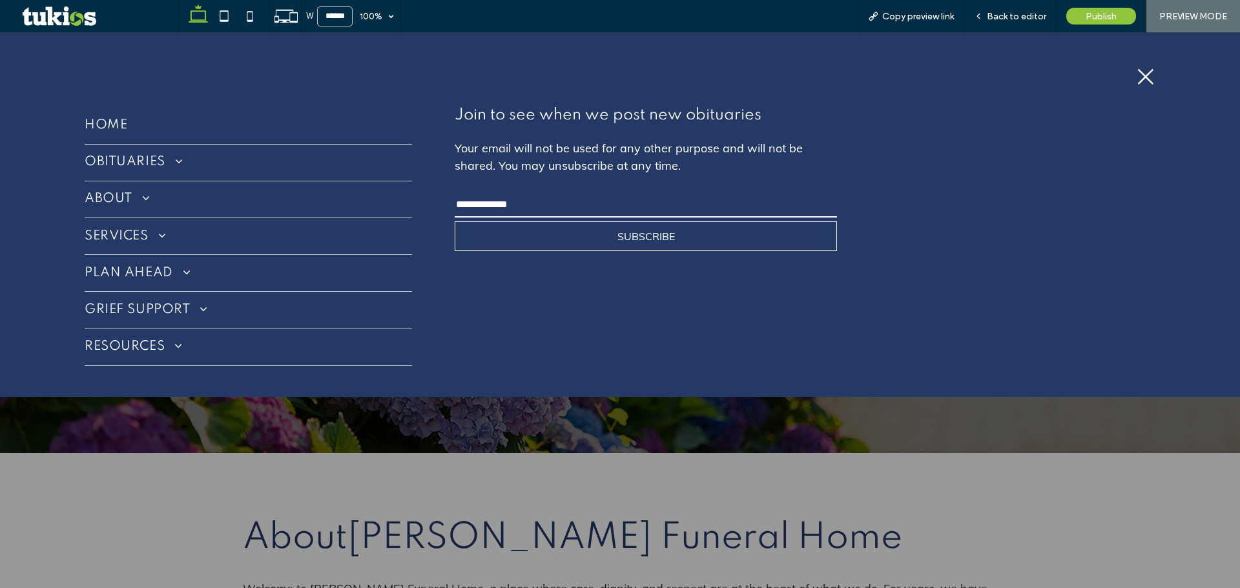
scroll to position [0, 0]
click at [152, 167] on span "OBITUARIES" at bounding box center [134, 162] width 98 height 21
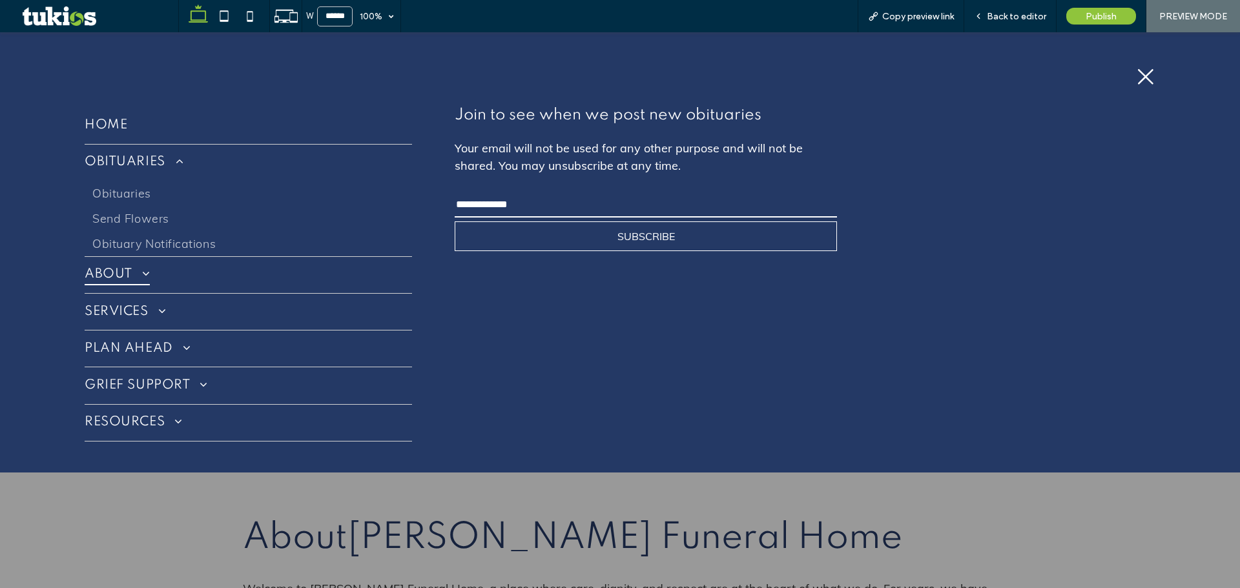
click at [141, 281] on span "ABOUT" at bounding box center [117, 275] width 65 height 21
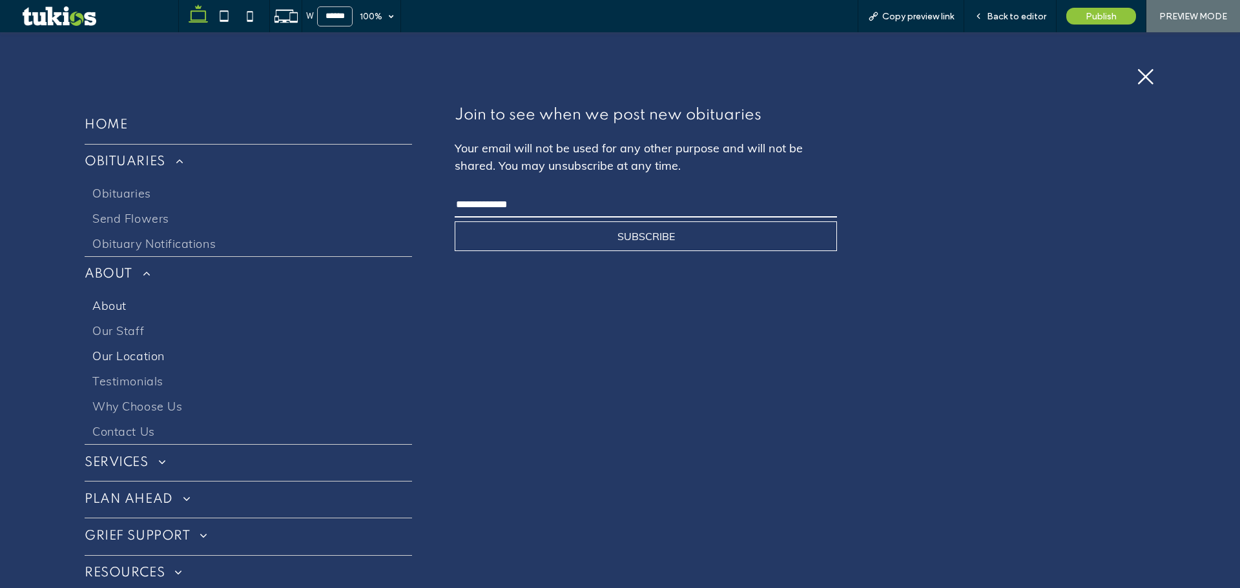
click at [160, 355] on span "Our Location" at bounding box center [128, 356] width 72 height 15
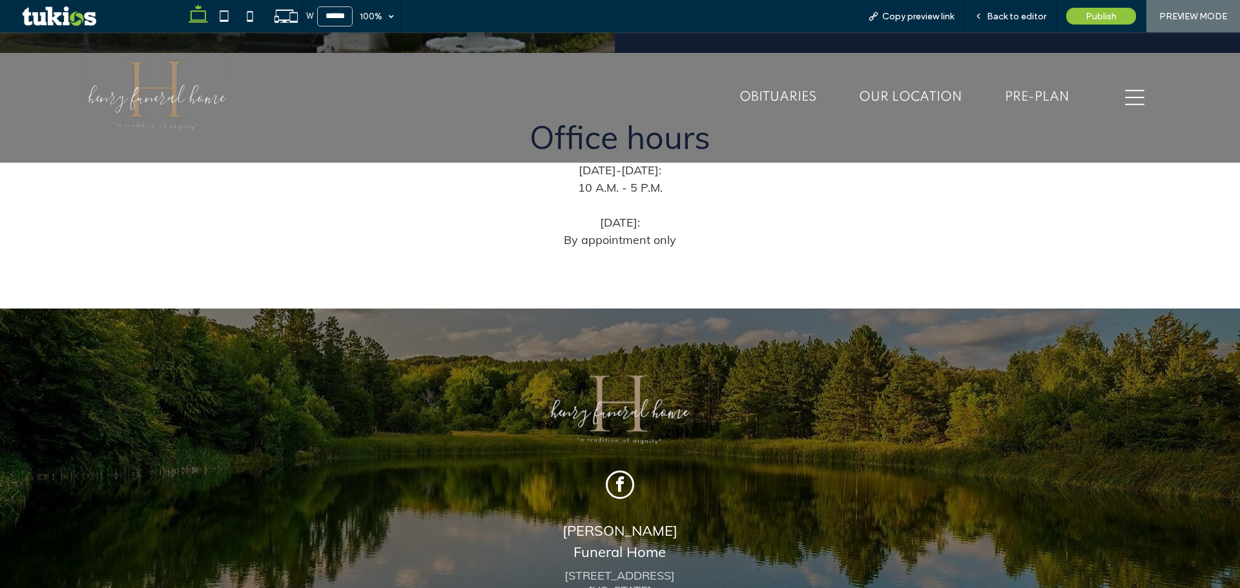
scroll to position [1033, 0]
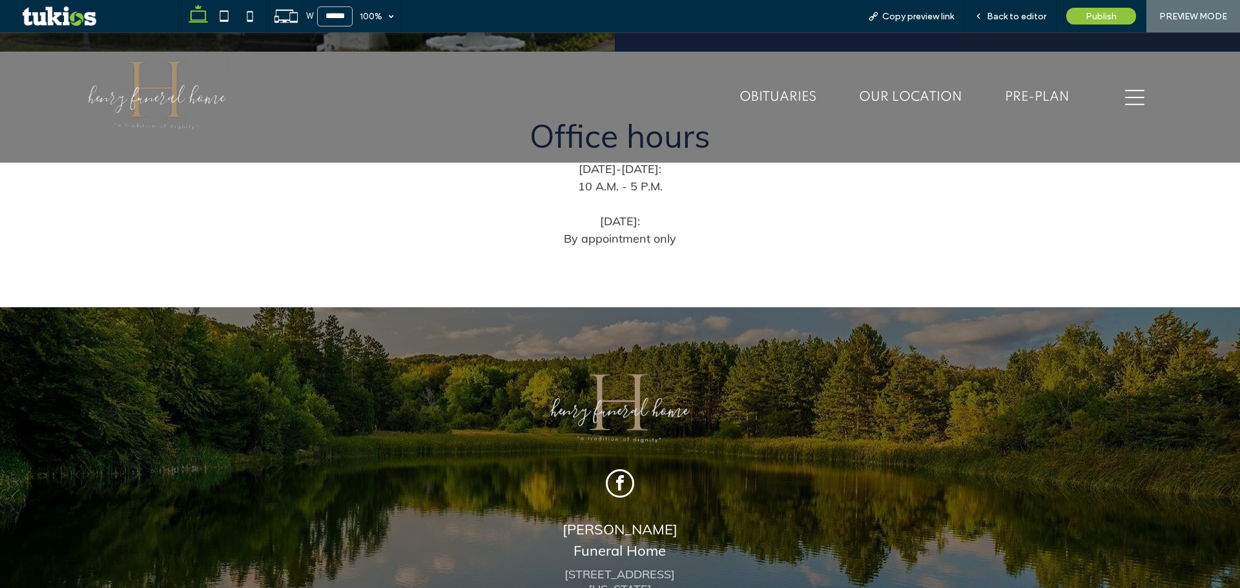
click at [1127, 86] on div "hamburger menu icon" at bounding box center [1135, 97] width 110 height 123
click at [1125, 101] on icon "hamburger menu icon" at bounding box center [1134, 97] width 19 height 19
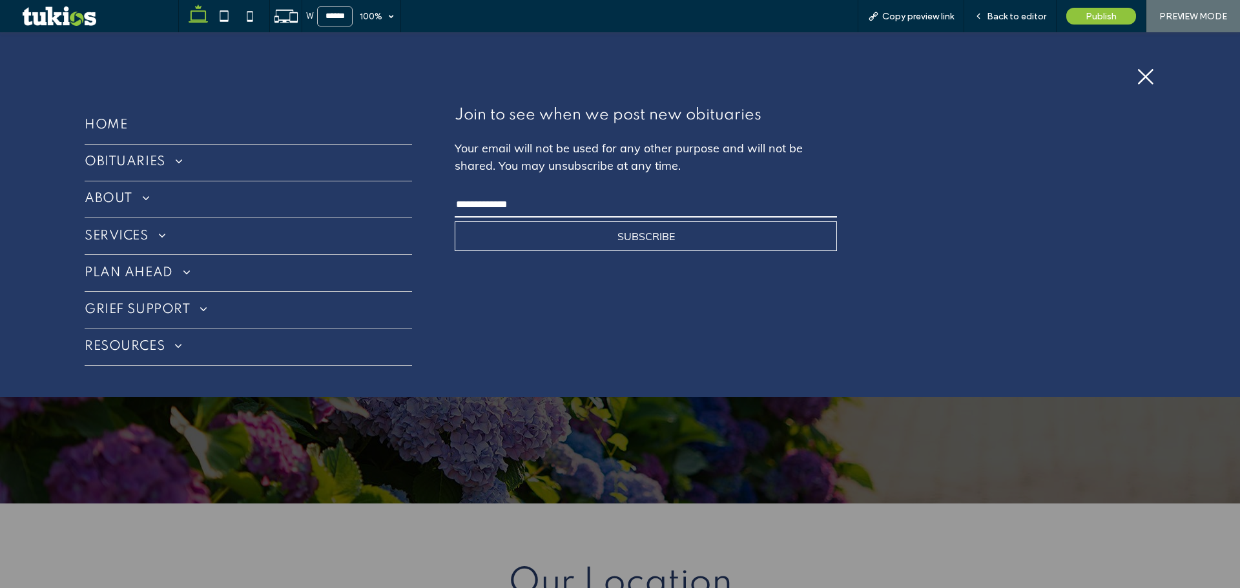
scroll to position [0, 0]
click at [135, 199] on span at bounding box center [141, 198] width 18 height 12
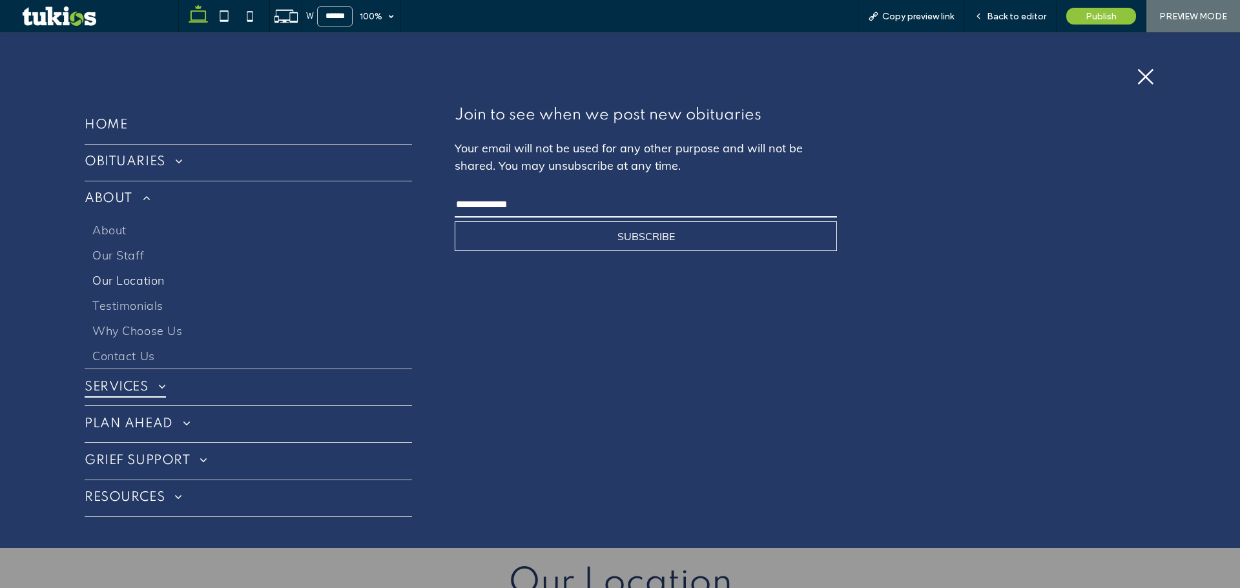
click at [142, 386] on span "SERVICES" at bounding box center [125, 387] width 81 height 21
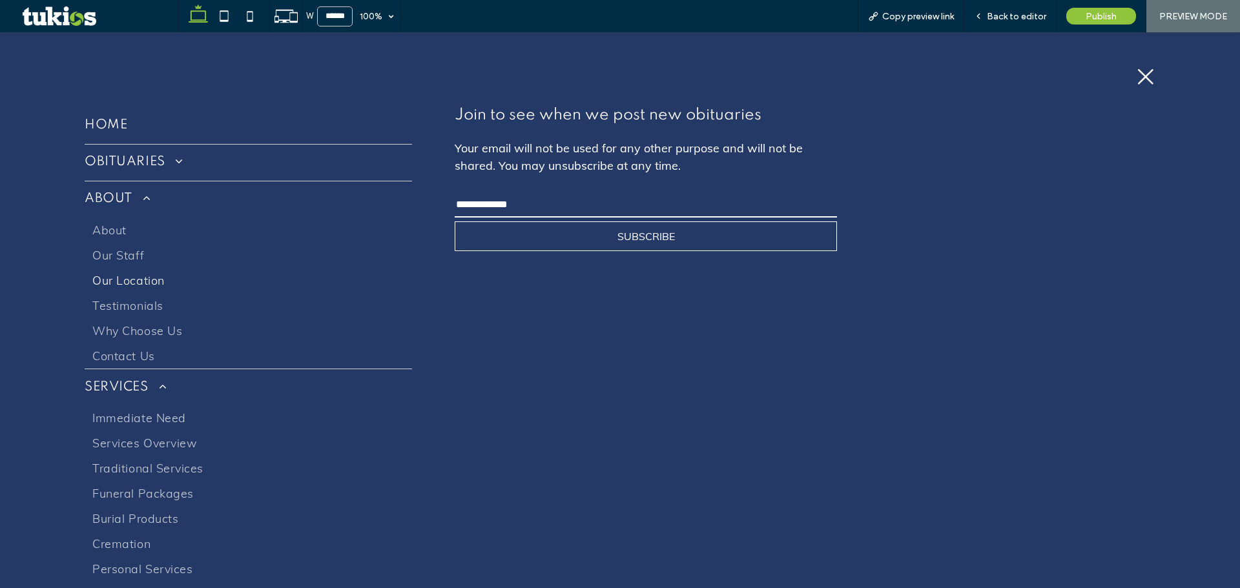
click at [565, 384] on div "Home OBITUARIES Obituaries Send Flowers Obituary Notifications ABOUT About Our …" at bounding box center [619, 413] width 1091 height 632
click at [1136, 82] on icon "X ICON" at bounding box center [1145, 76] width 19 height 19
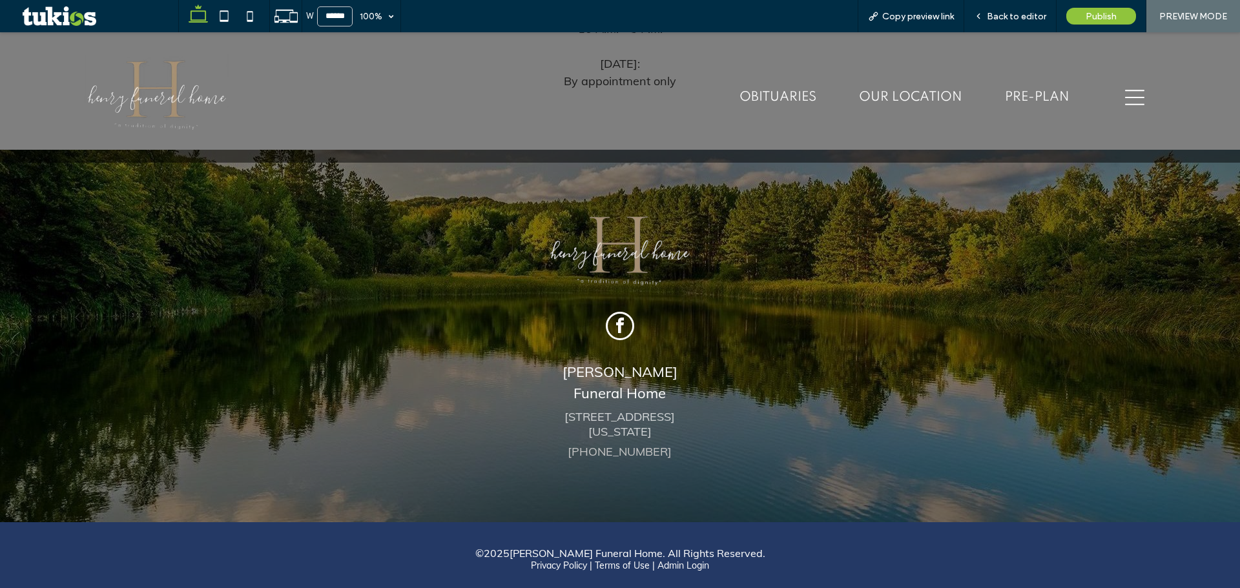
scroll to position [1193, 0]
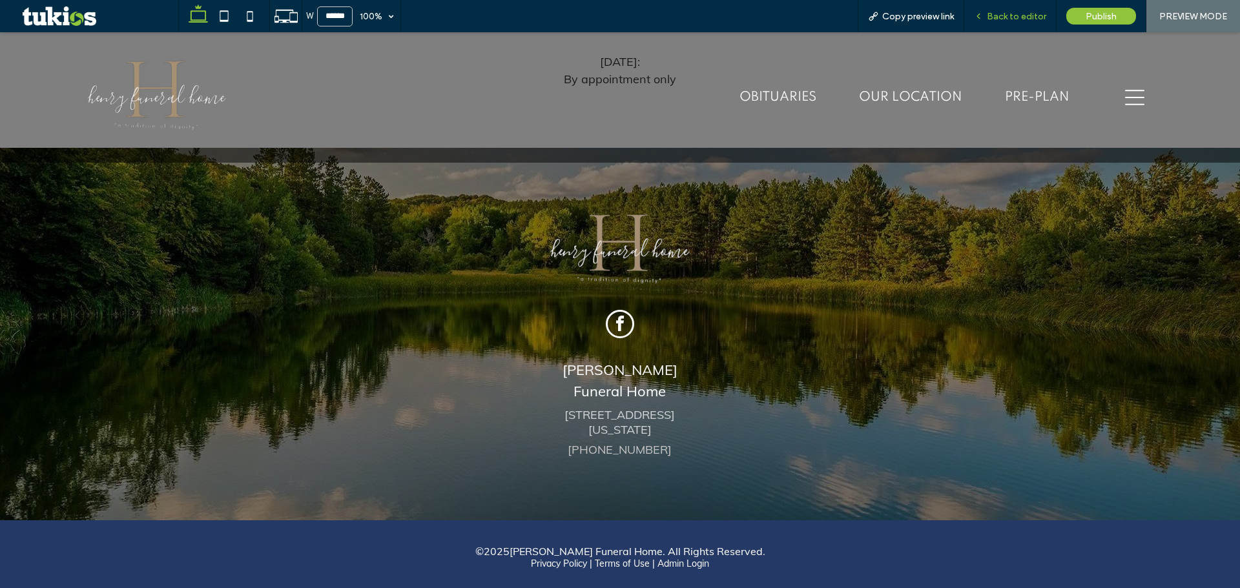
click at [1009, 15] on span "Back to editor" at bounding box center [1016, 16] width 59 height 11
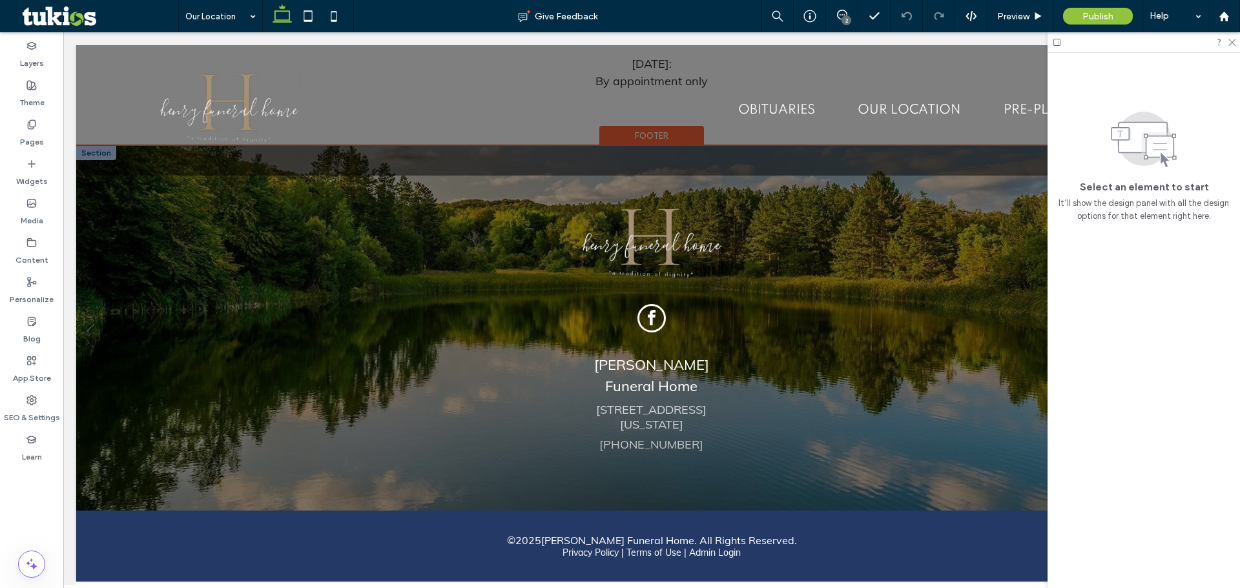
scroll to position [1166, 0]
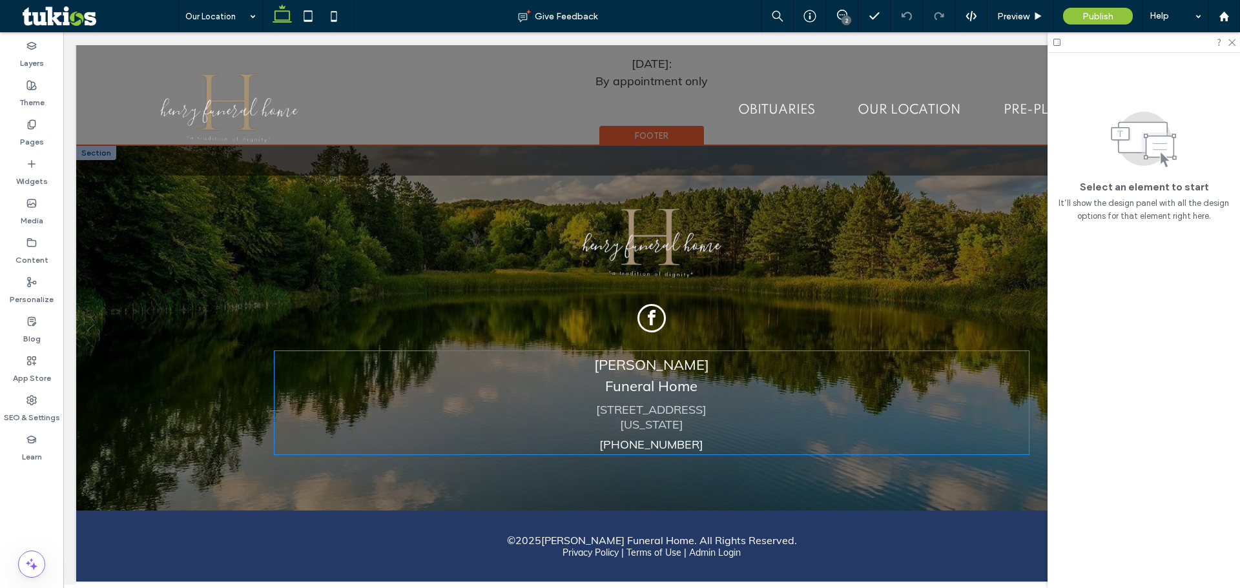
click at [679, 439] on link "(937)-460-7721" at bounding box center [651, 444] width 104 height 15
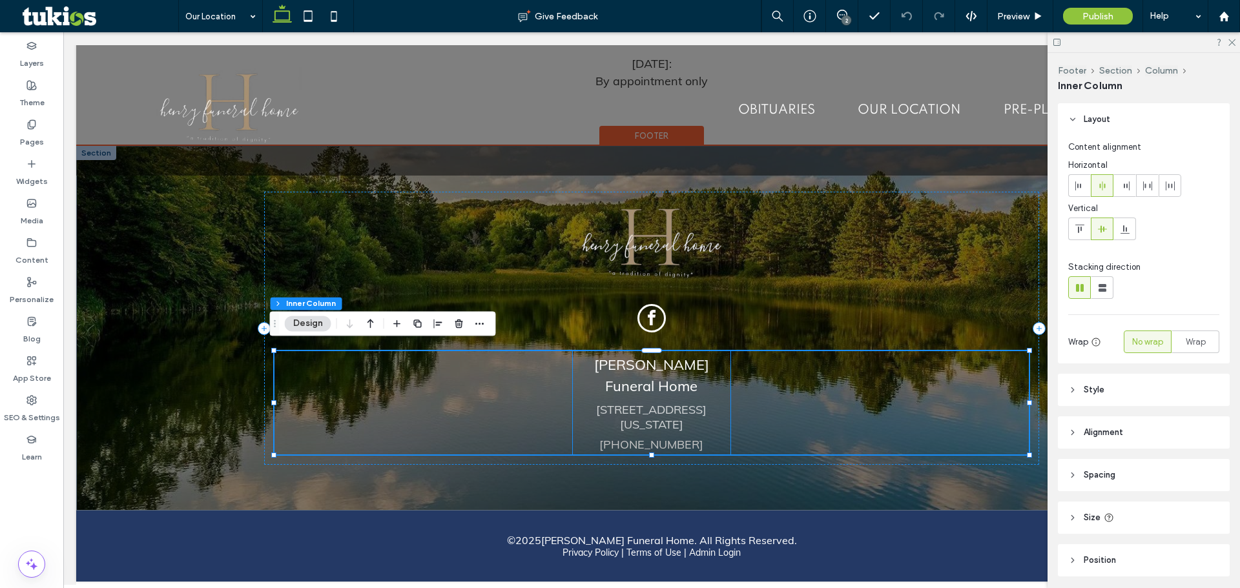
click at [698, 437] on div "(937)-460-7721" at bounding box center [652, 444] width 158 height 15
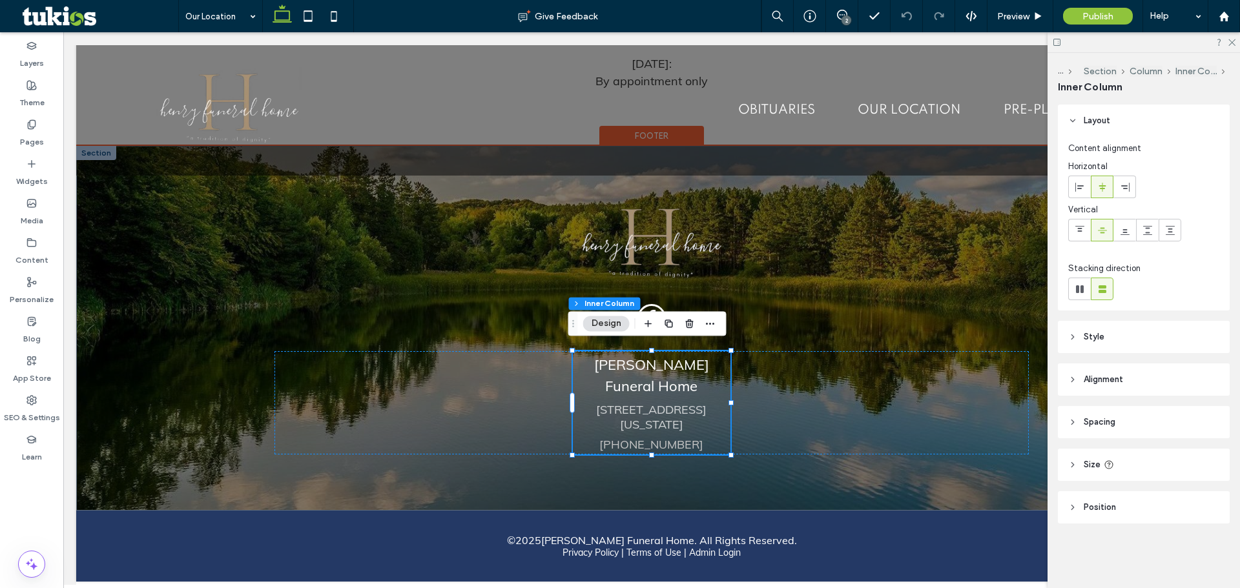
click at [691, 438] on div "(937)-460-7721" at bounding box center [652, 444] width 158 height 15
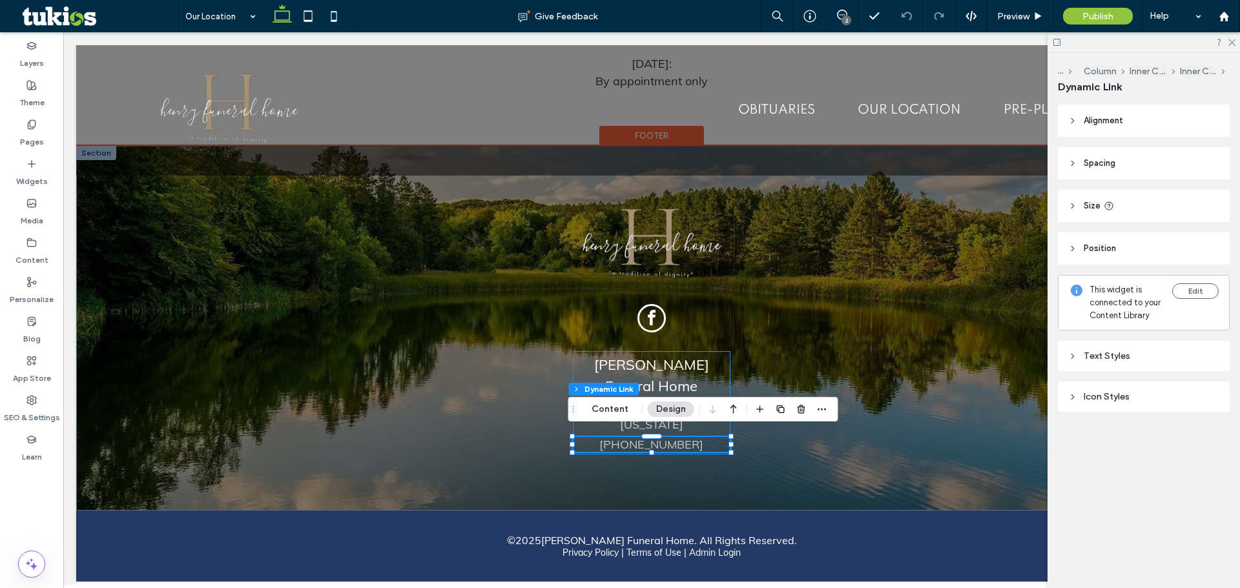
click at [694, 438] on div "(937)-460-7721" at bounding box center [652, 444] width 158 height 15
click at [33, 125] on icon at bounding box center [31, 124] width 10 height 10
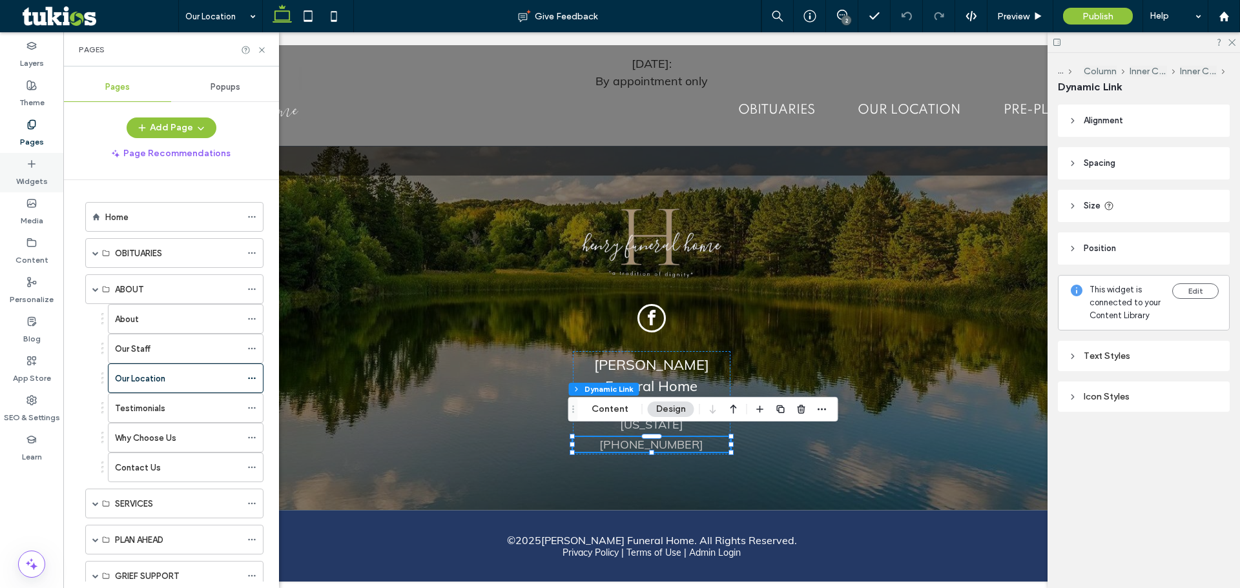
click at [54, 178] on div "Widgets" at bounding box center [31, 172] width 63 height 39
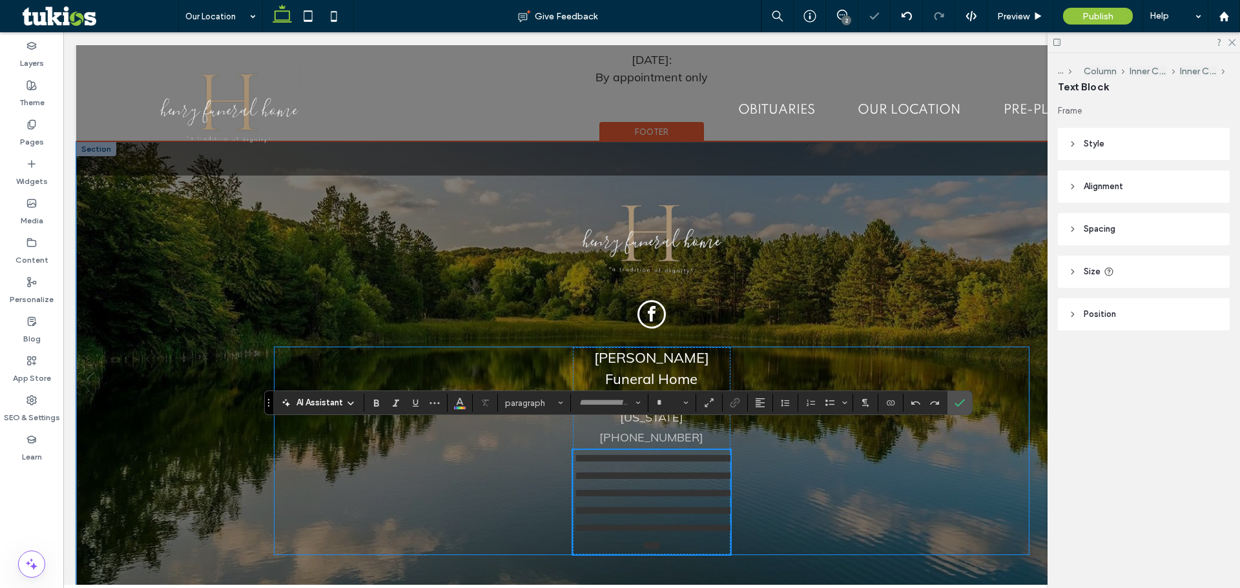
scroll to position [1189, 0]
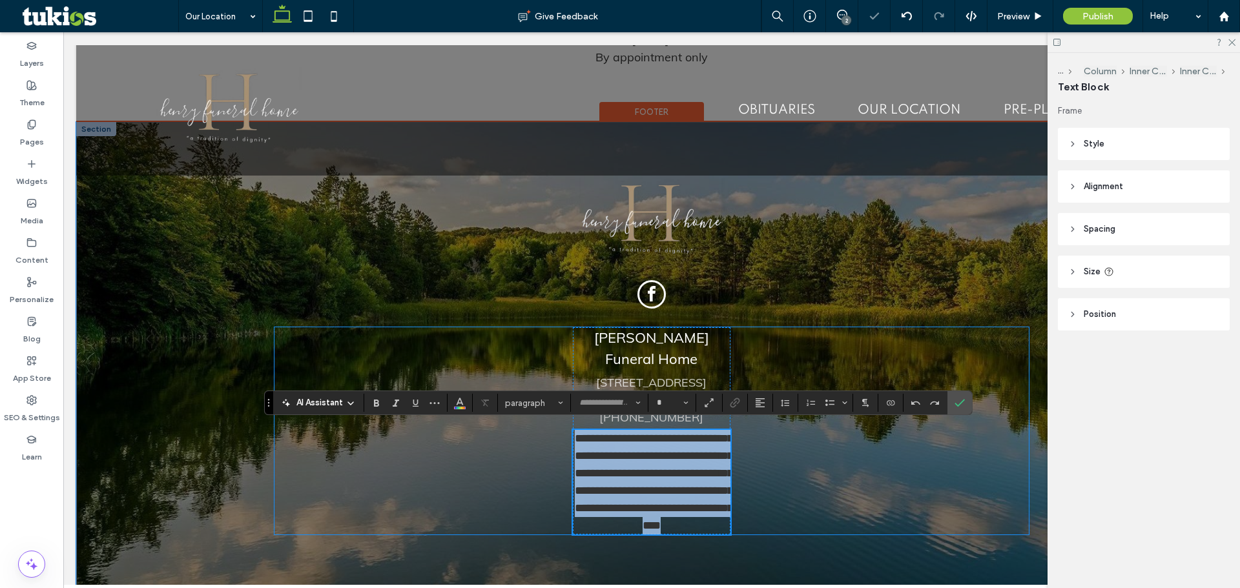
type input "****"
type input "**"
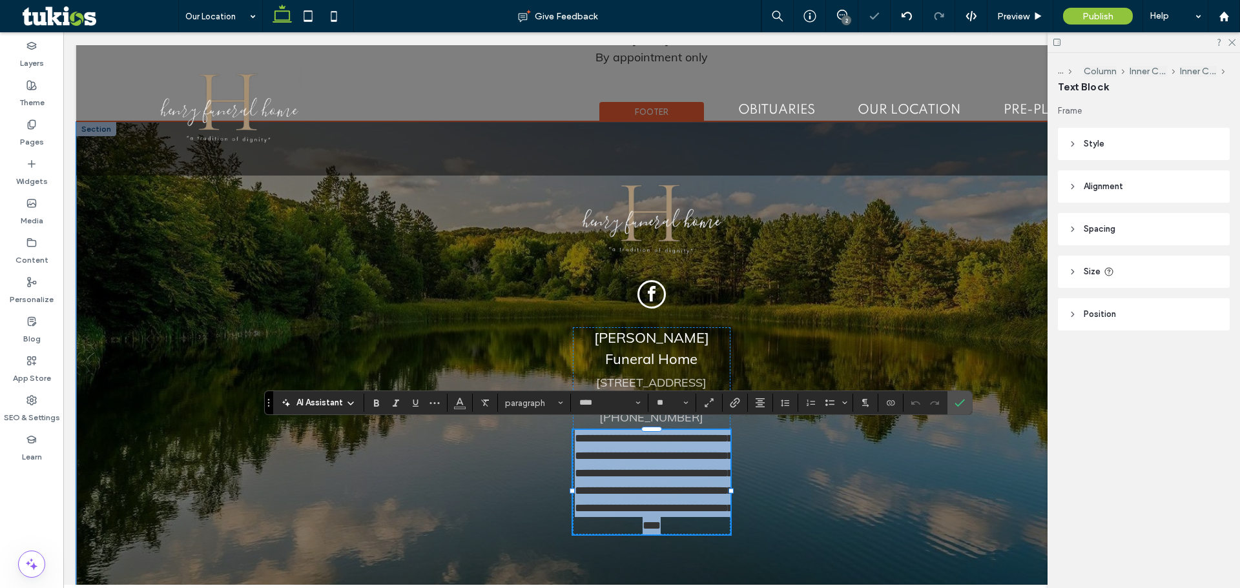
click at [668, 461] on span "**********" at bounding box center [654, 482] width 158 height 99
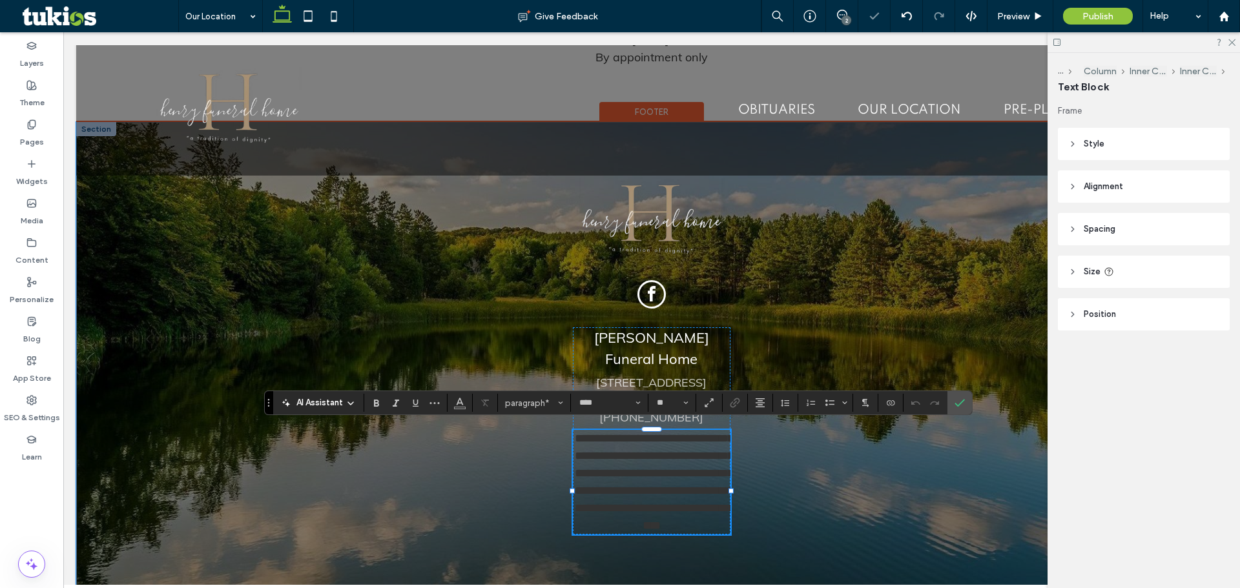
click at [661, 457] on span "**********" at bounding box center [654, 482] width 158 height 99
click at [656, 466] on span "**********" at bounding box center [654, 482] width 158 height 99
click at [682, 471] on span "**********" at bounding box center [654, 482] width 158 height 99
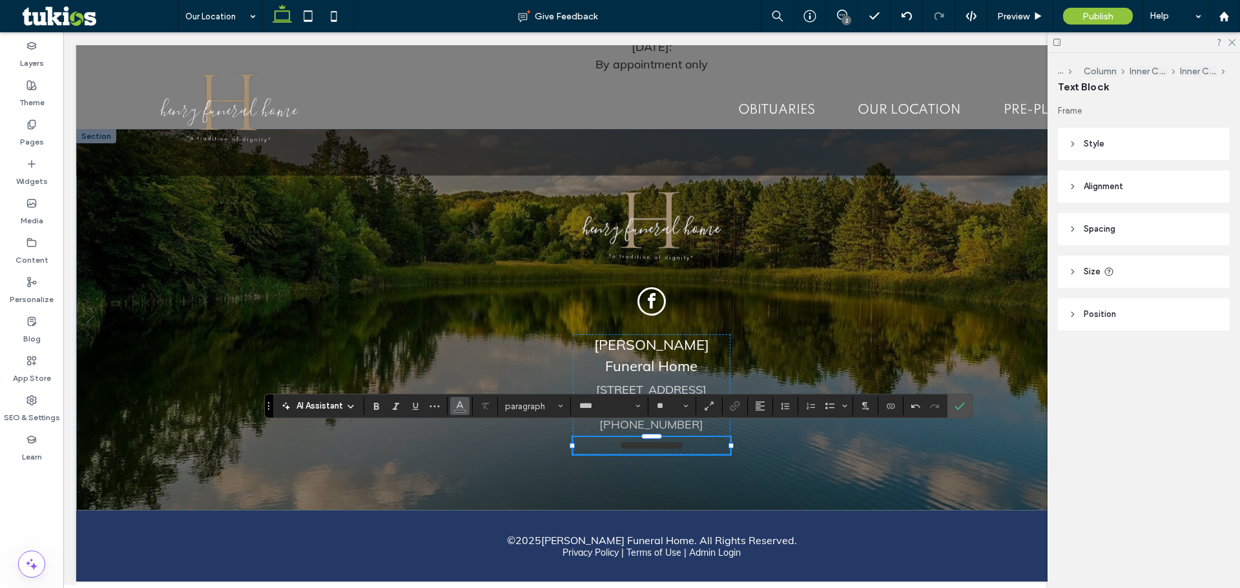
click at [462, 404] on icon "Color" at bounding box center [460, 405] width 10 height 10
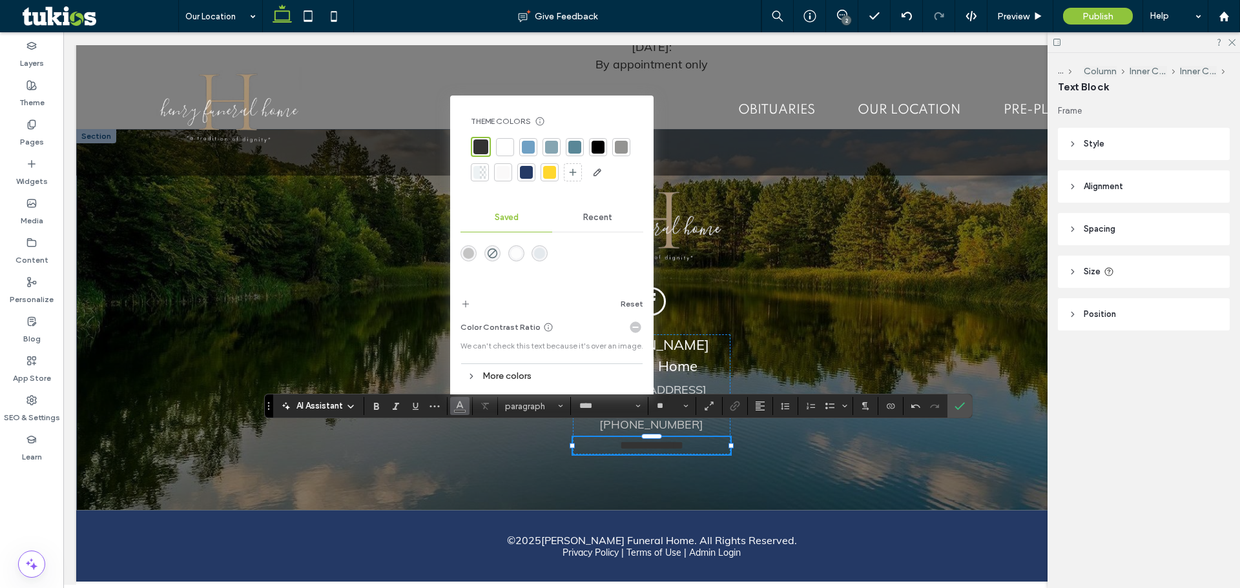
drag, startPoint x: 506, startPoint y: 166, endPoint x: 506, endPoint y: 174, distance: 8.4
click at [504, 171] on div at bounding box center [503, 172] width 13 height 13
click at [650, 445] on p "**********" at bounding box center [652, 445] width 158 height 17
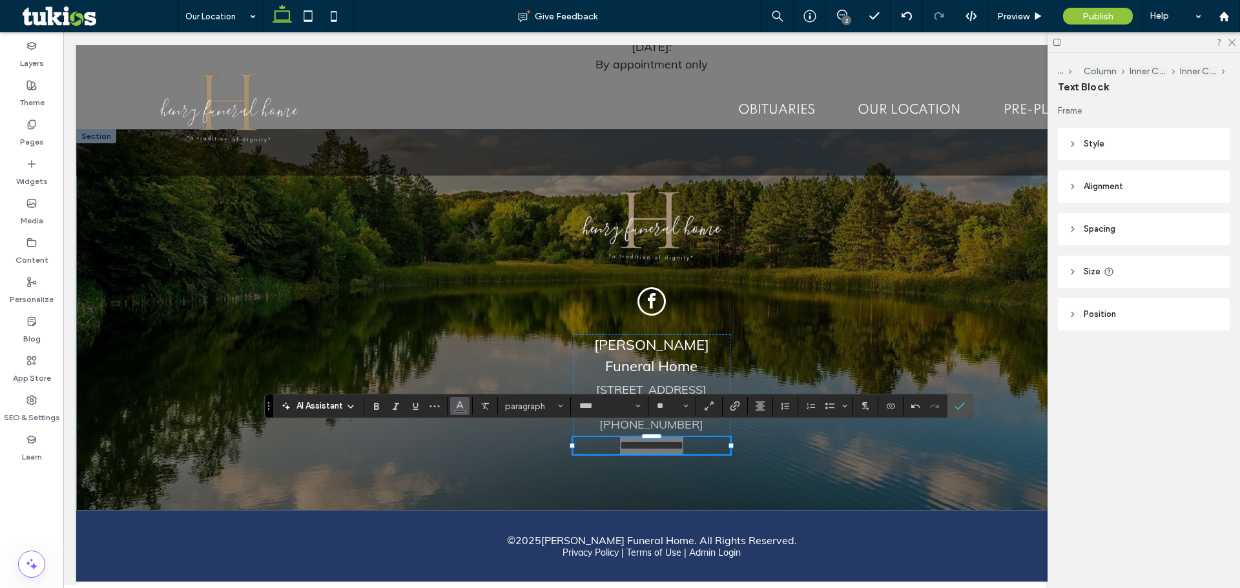
click at [462, 409] on icon "Color" at bounding box center [460, 405] width 10 height 10
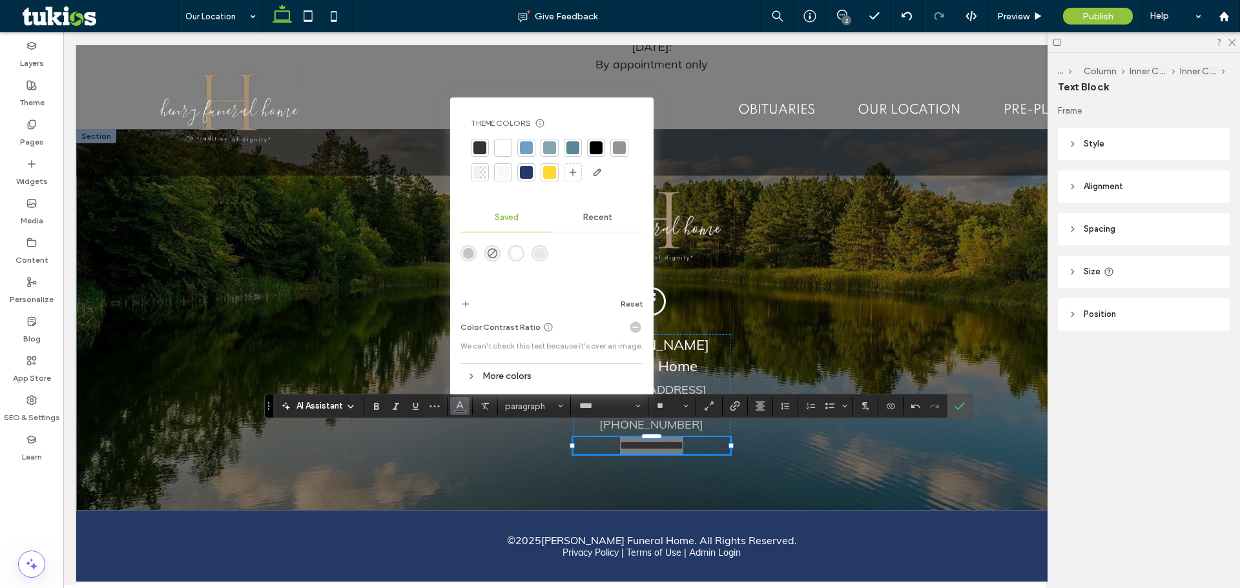
click at [499, 176] on div at bounding box center [503, 172] width 13 height 13
click at [668, 441] on span "**********" at bounding box center [651, 446] width 63 height 12
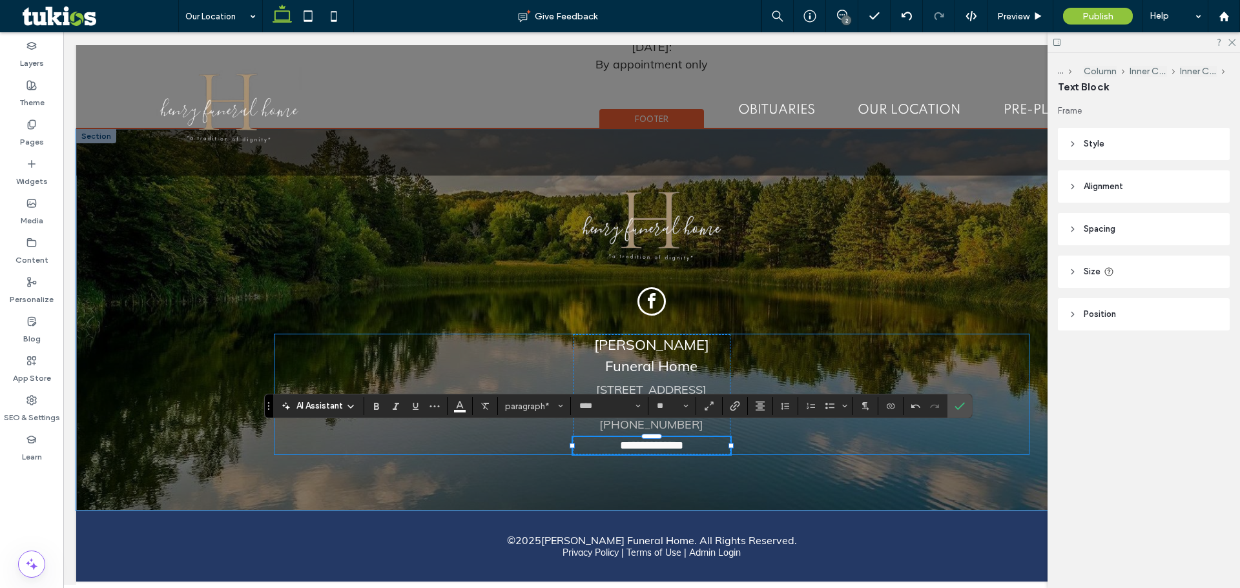
click at [860, 338] on div "**********" at bounding box center [651, 395] width 754 height 120
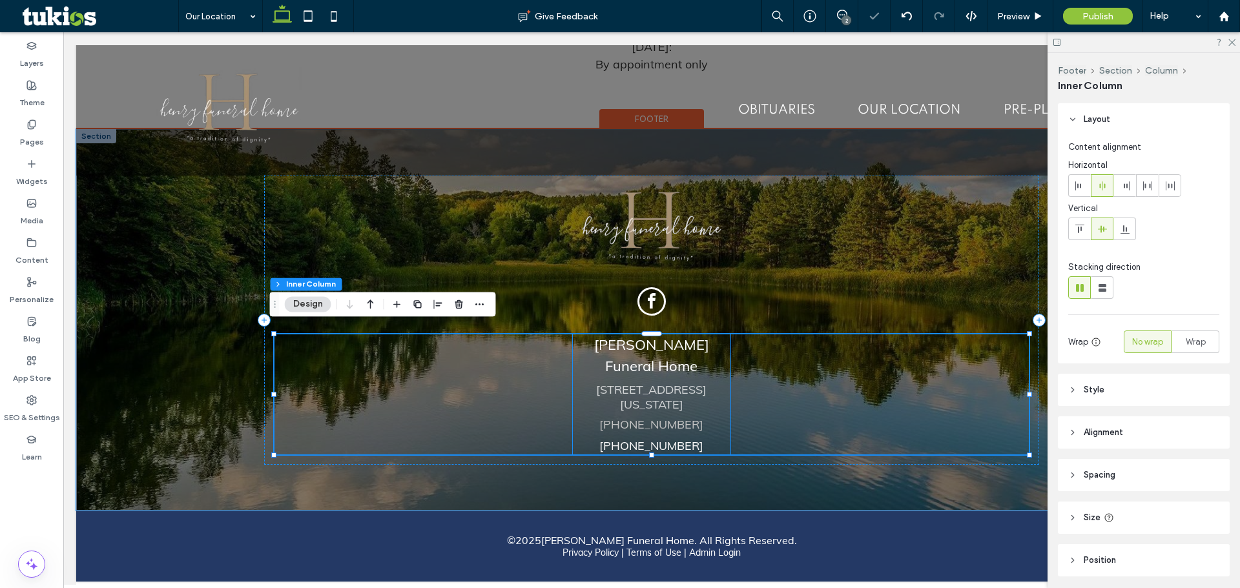
click at [652, 439] on span "(937)-322-8520" at bounding box center [651, 446] width 104 height 15
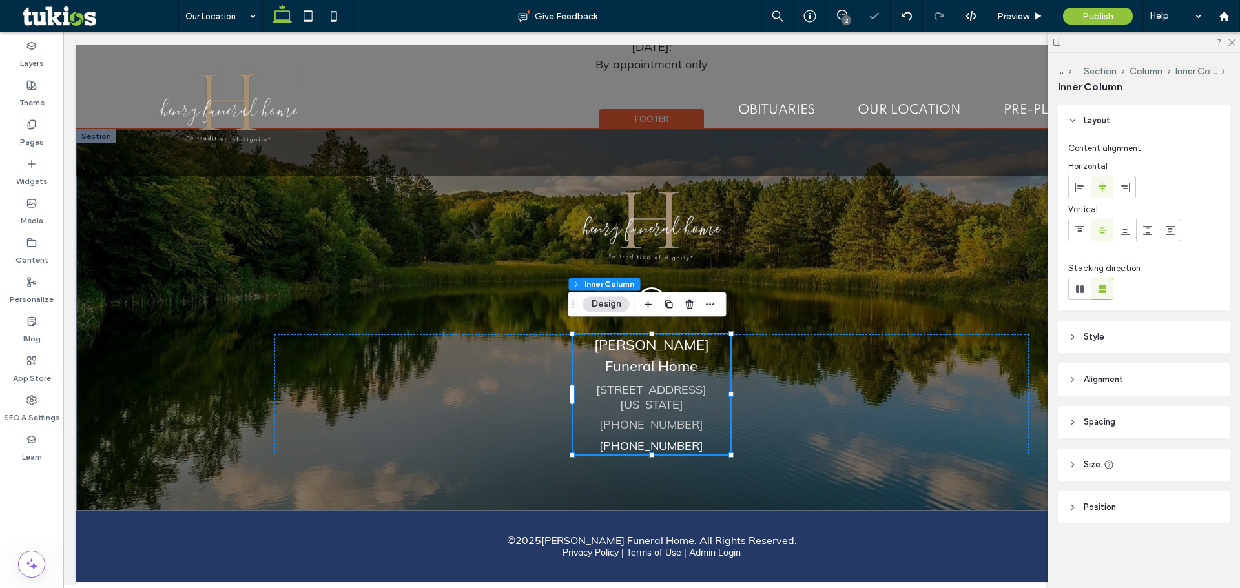
click at [652, 439] on span "(937)-322-8520" at bounding box center [651, 446] width 104 height 15
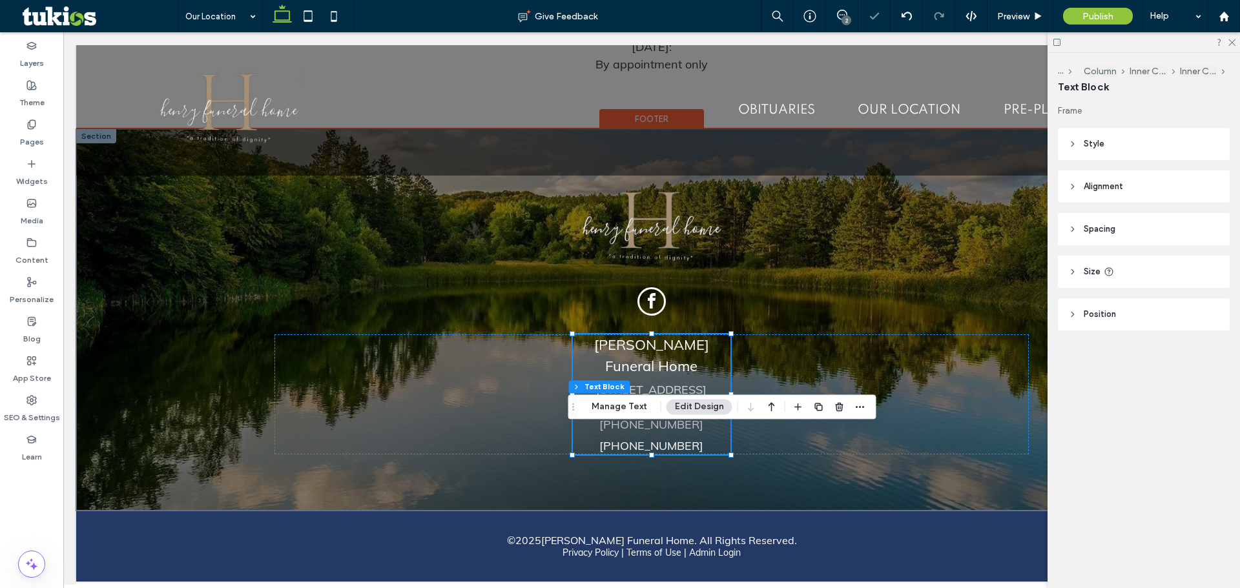
click at [652, 439] on span "(937)-322-8520" at bounding box center [651, 446] width 104 height 15
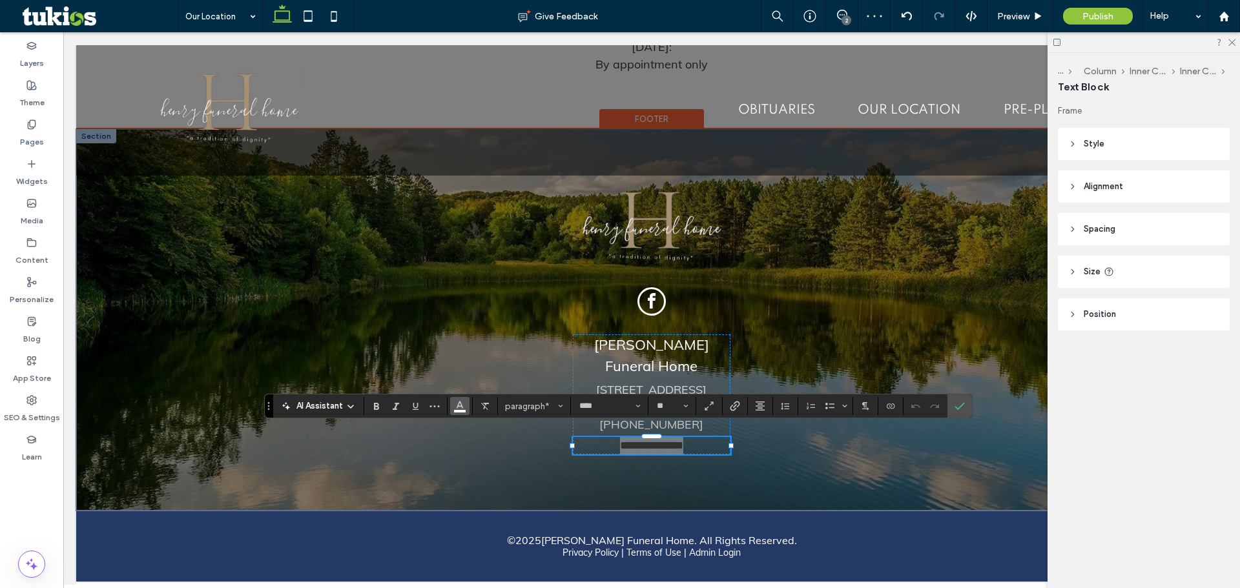
click at [460, 409] on icon "Color" at bounding box center [460, 405] width 10 height 10
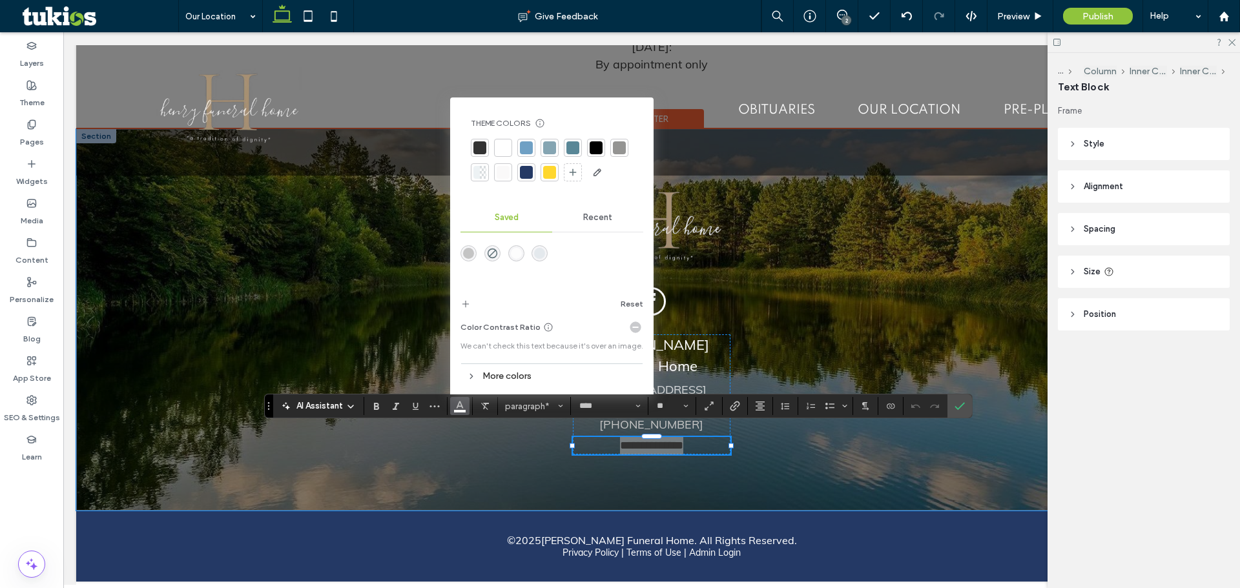
click at [618, 149] on div at bounding box center [619, 147] width 13 height 13
click at [685, 382] on link "527 South Center Street, Springfield, Ohio 45506" at bounding box center [651, 397] width 110 height 30
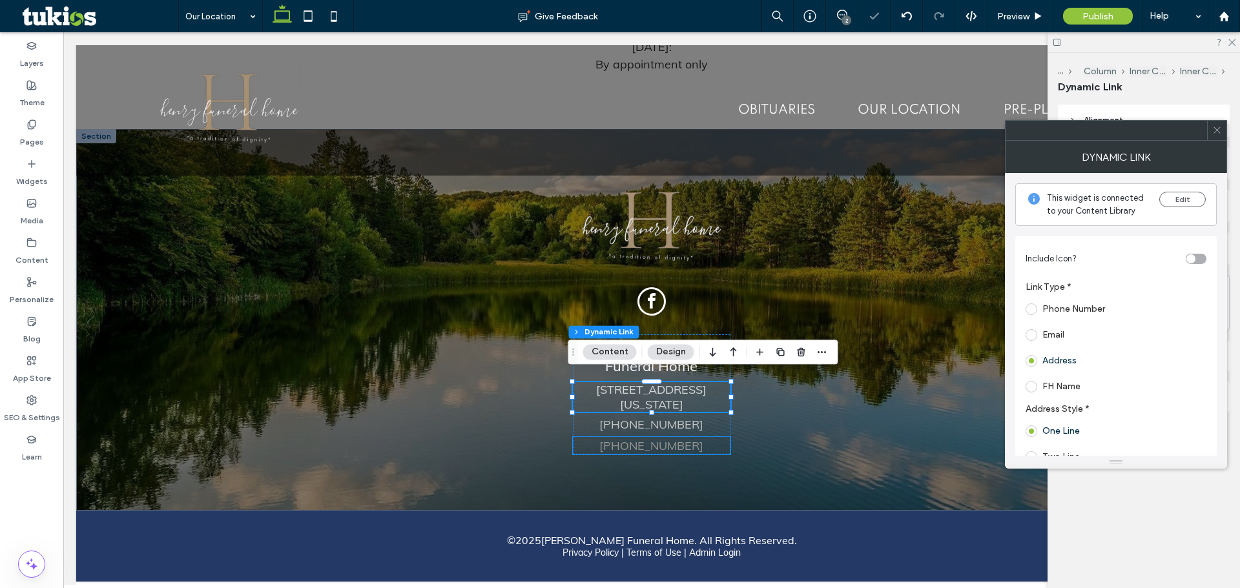
click at [664, 439] on span "(937)-322-8520" at bounding box center [651, 446] width 104 height 15
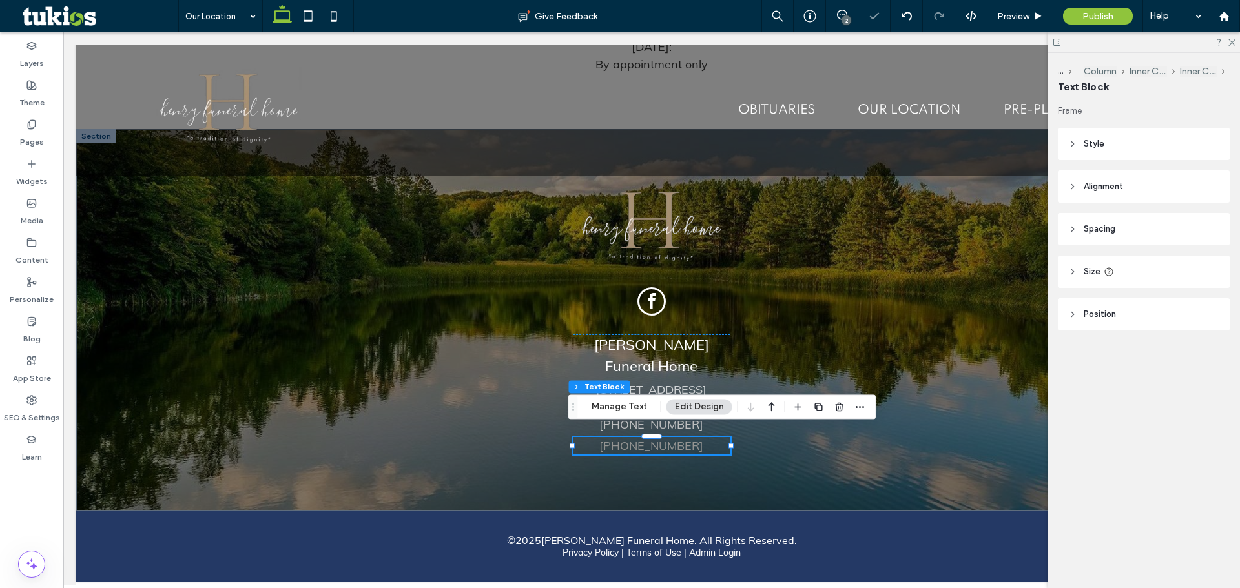
click at [673, 414] on button "Edit Design" at bounding box center [700, 407] width 66 height 16
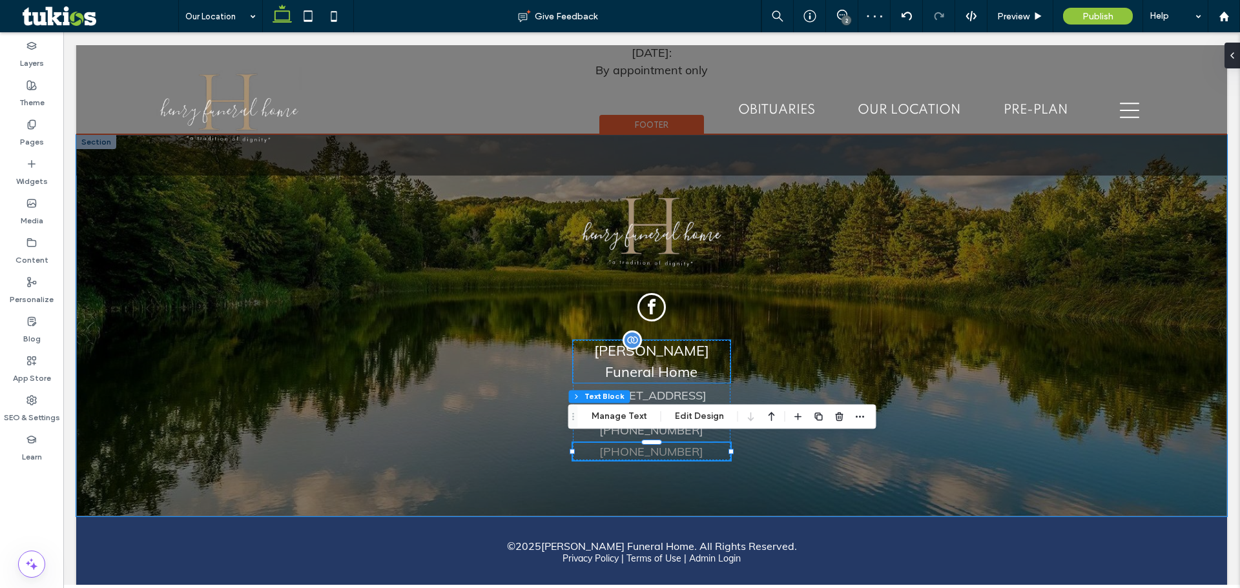
click at [694, 364] on p "Robert C. Henry Funeral Home" at bounding box center [652, 361] width 158 height 43
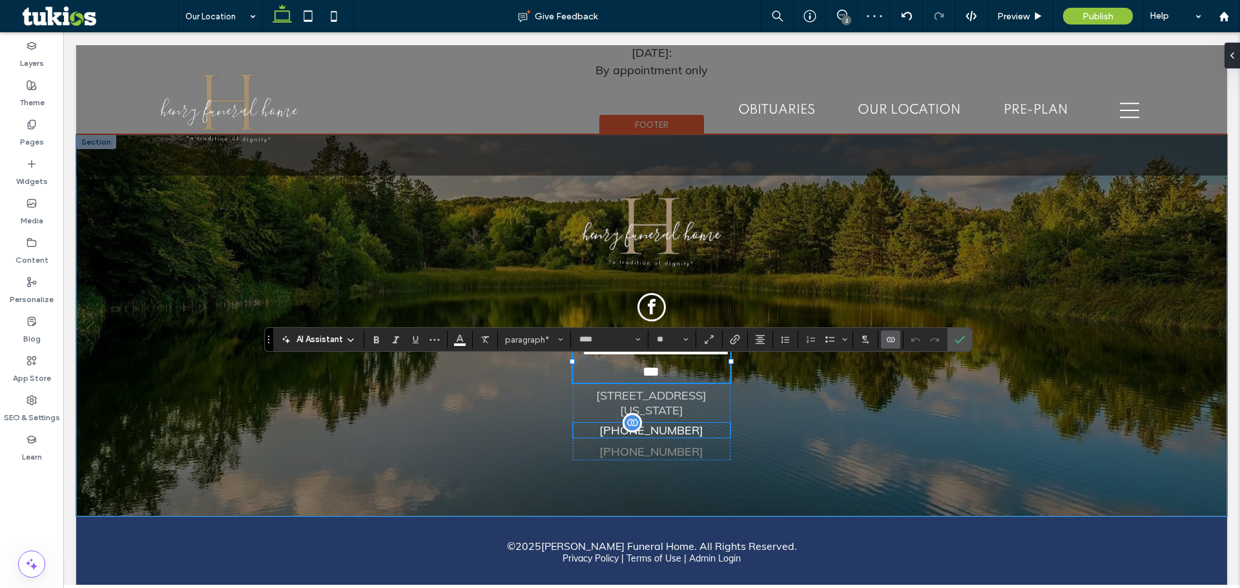
click at [673, 423] on link "(937)-460-7721" at bounding box center [651, 430] width 104 height 15
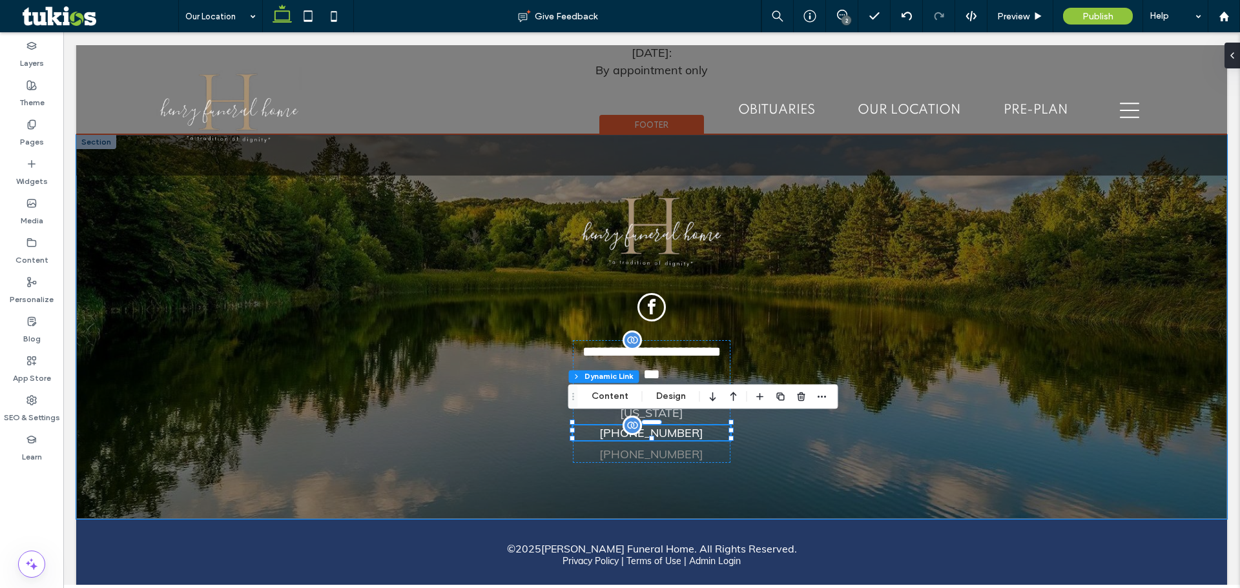
click at [672, 426] on link "(937)-460-7721" at bounding box center [651, 433] width 104 height 15
click at [677, 426] on link "(937)-460-7721" at bounding box center [651, 433] width 104 height 15
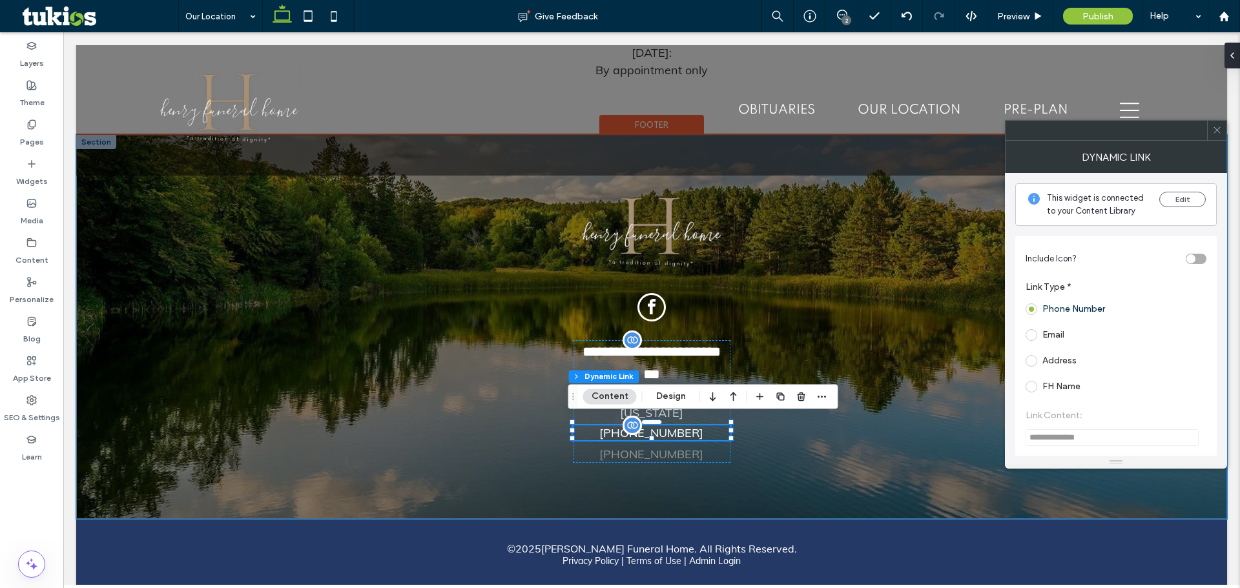
click at [689, 426] on link "(937)-460-7721" at bounding box center [651, 433] width 104 height 15
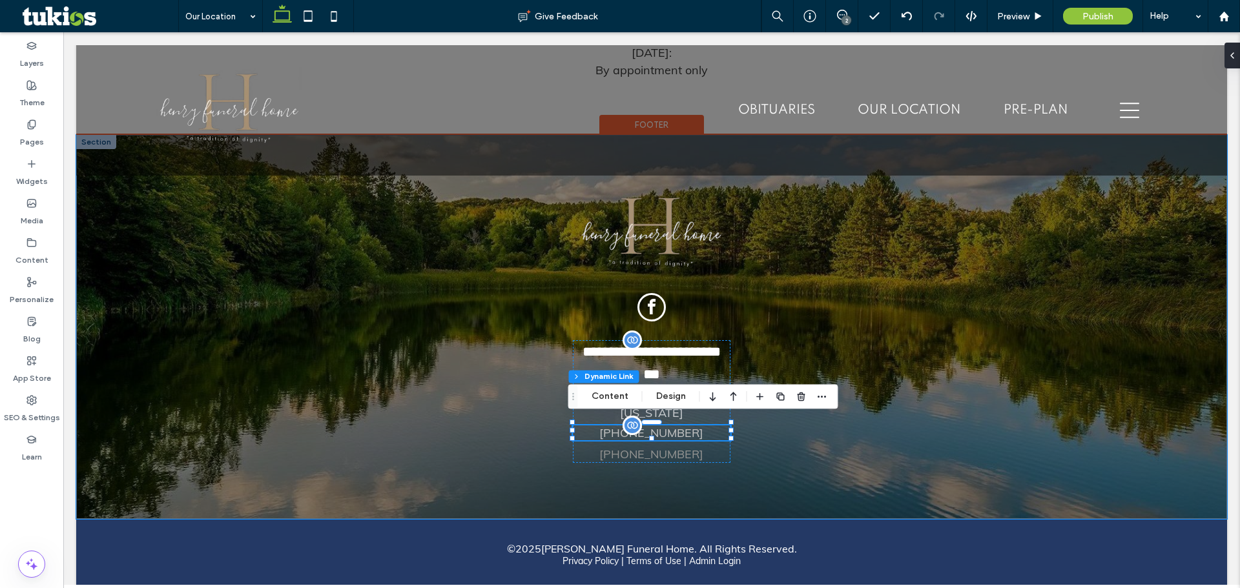
click at [695, 426] on div "(937)-460-7721" at bounding box center [652, 433] width 158 height 15
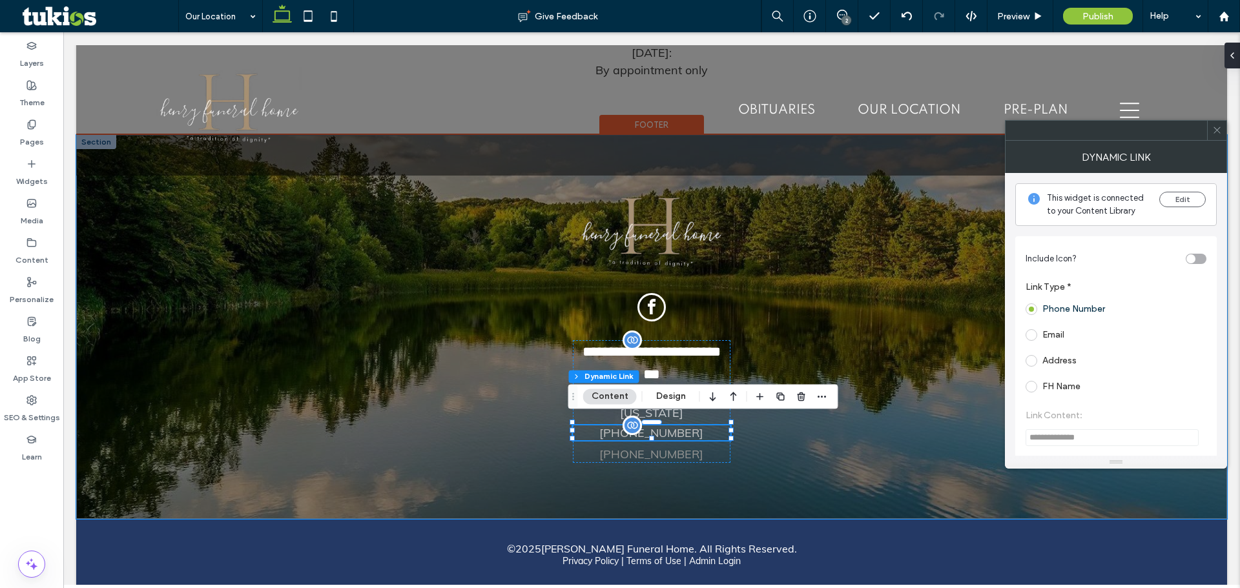
click at [692, 426] on div "(937)-460-7721" at bounding box center [652, 433] width 158 height 15
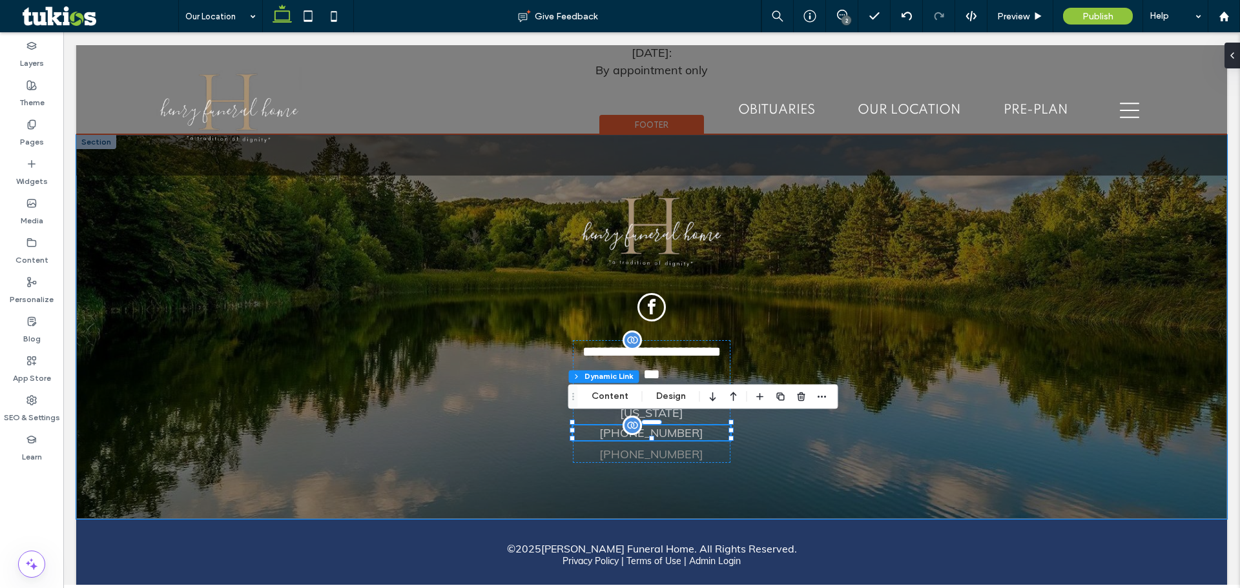
click at [692, 426] on div "(937)-460-7721" at bounding box center [652, 433] width 158 height 15
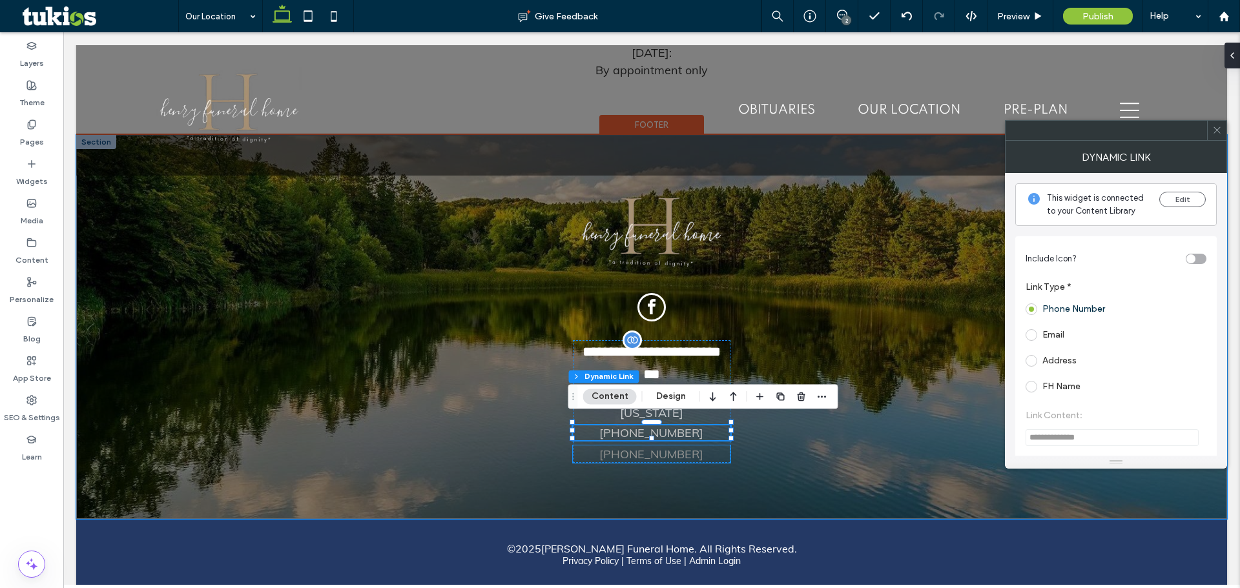
click at [691, 446] on p "(937)-322-8520" at bounding box center [652, 454] width 158 height 17
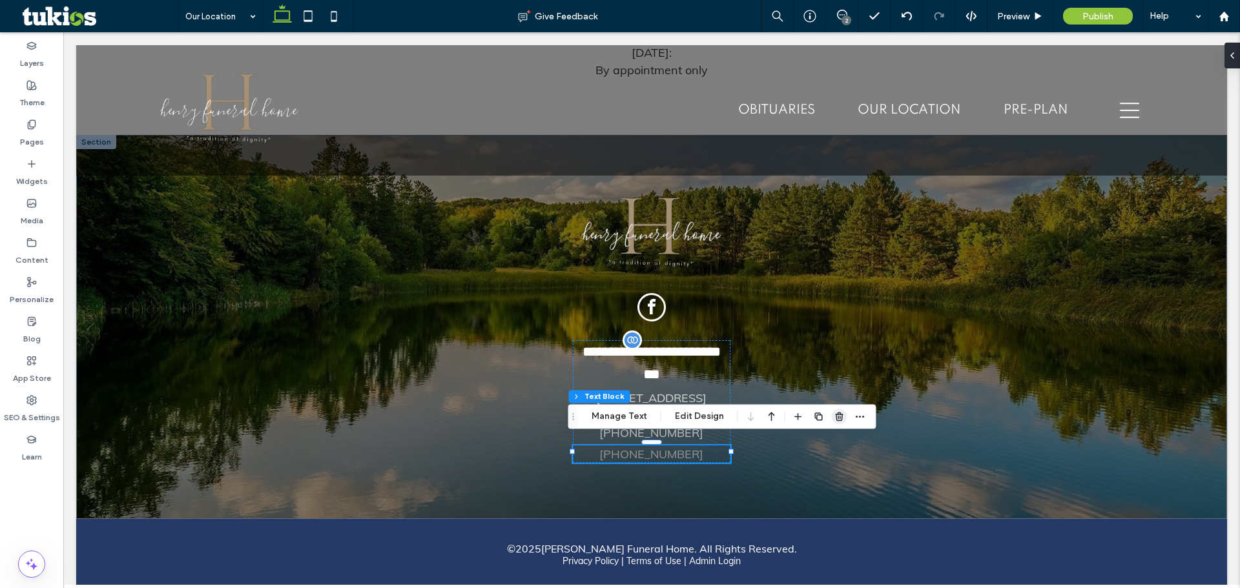
click at [838, 414] on use "button" at bounding box center [839, 417] width 8 height 8
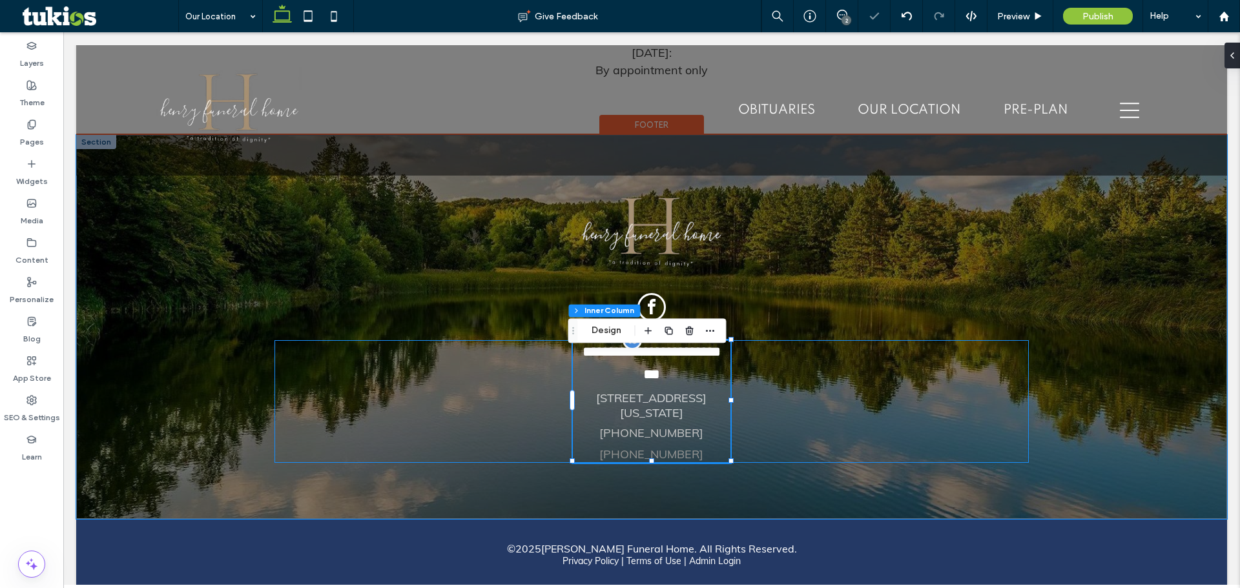
scroll to position [1159, 0]
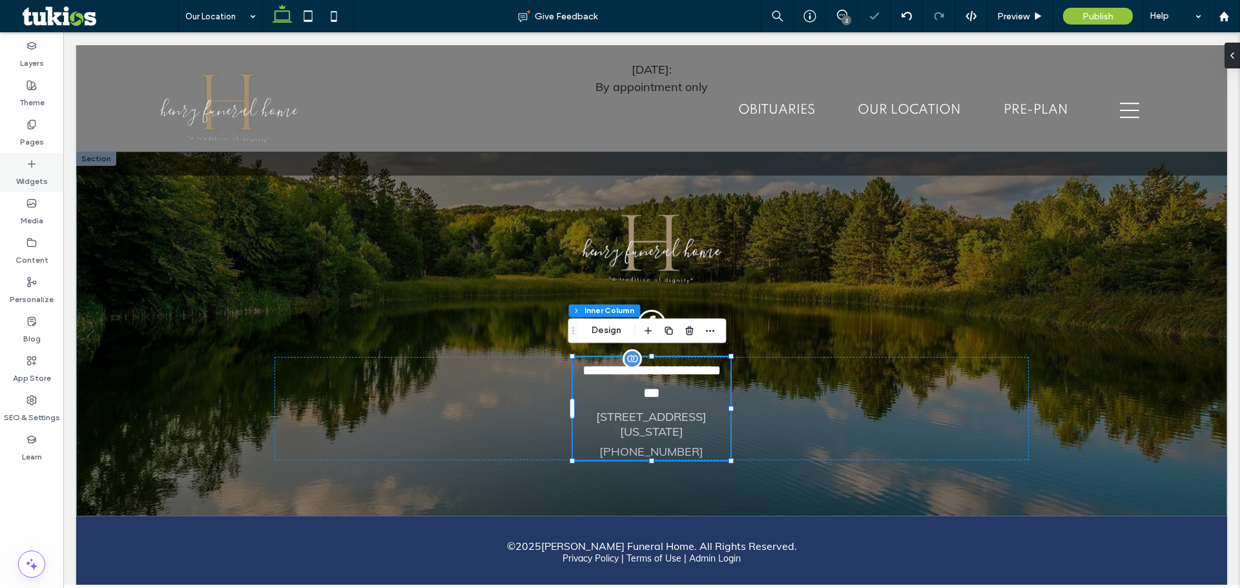
click at [40, 173] on label "Widgets" at bounding box center [32, 178] width 32 height 18
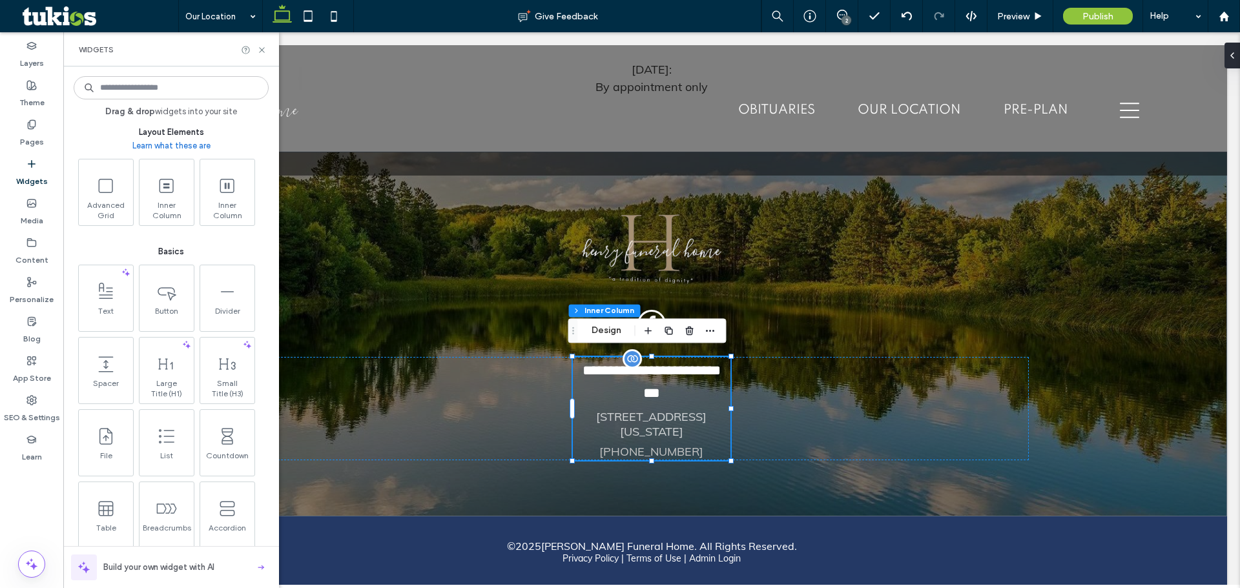
scroll to position [194, 0]
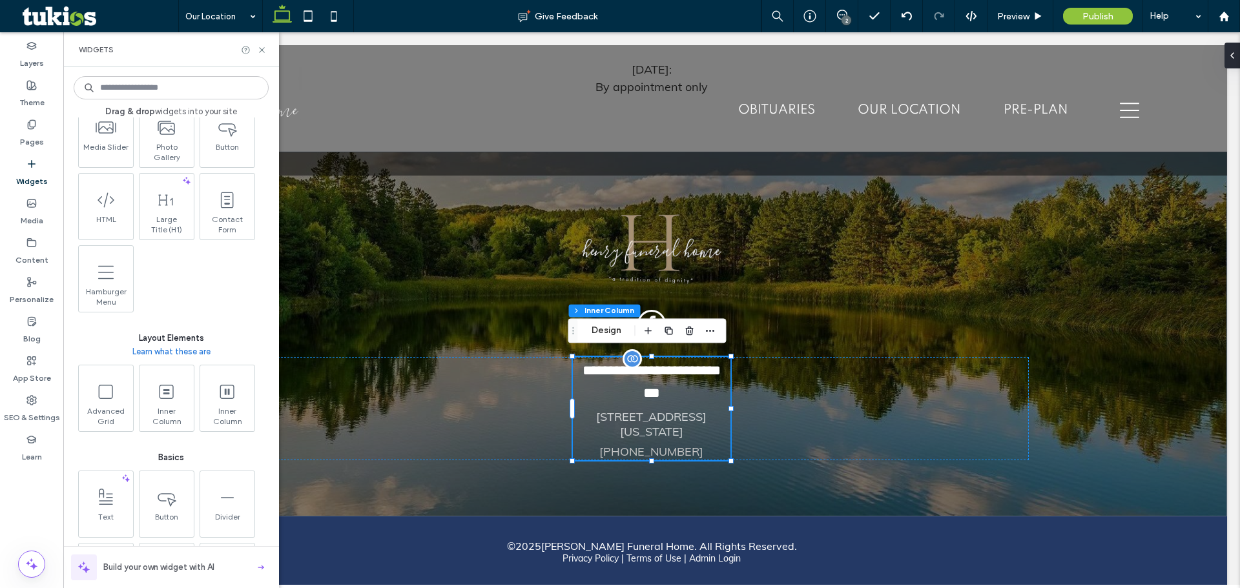
drag, startPoint x: 156, startPoint y: 73, endPoint x: 165, endPoint y: 68, distance: 10.7
click at [156, 72] on div "Drag & drop widgets into your site Popular Accordion Text Image Icon Click To C…" at bounding box center [171, 328] width 216 height 522
click at [173, 91] on input at bounding box center [171, 87] width 195 height 23
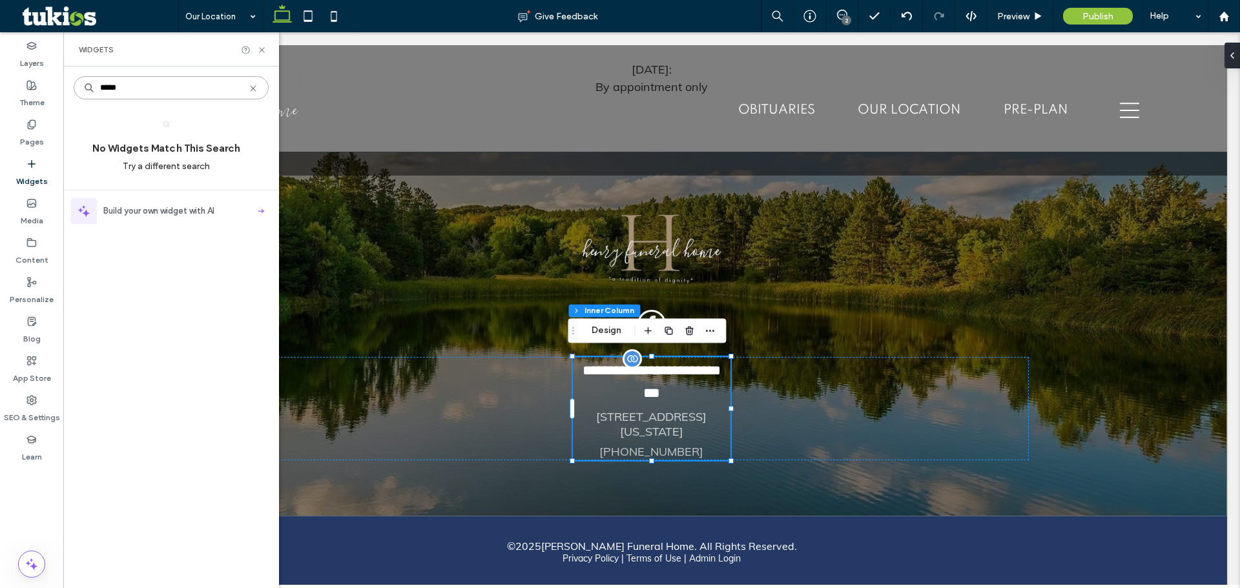
scroll to position [0, 0]
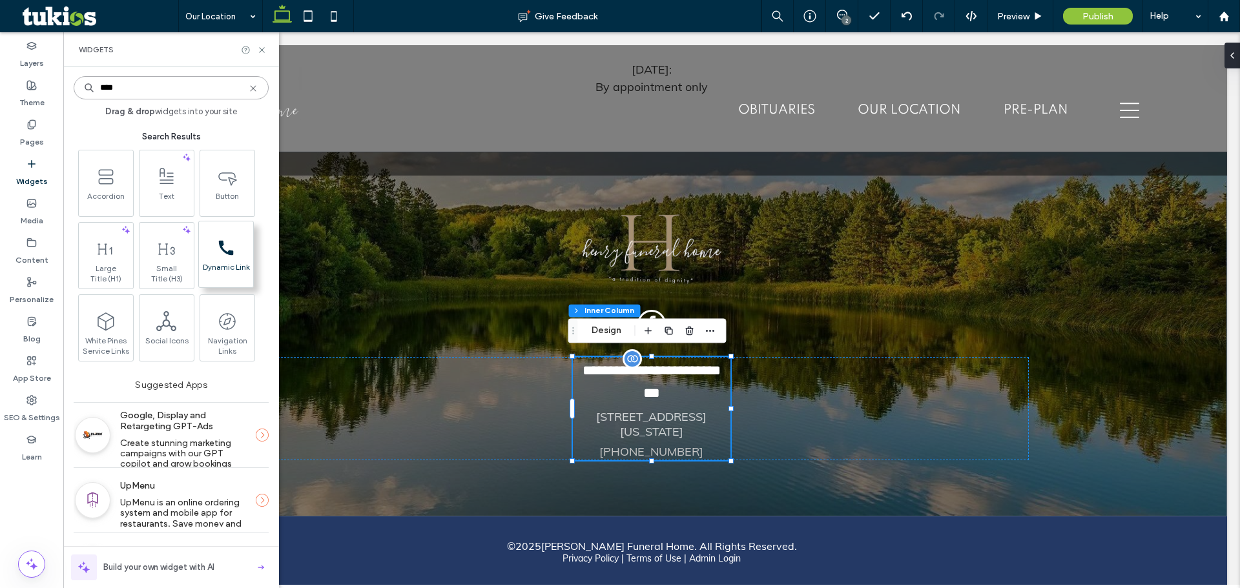
type input "****"
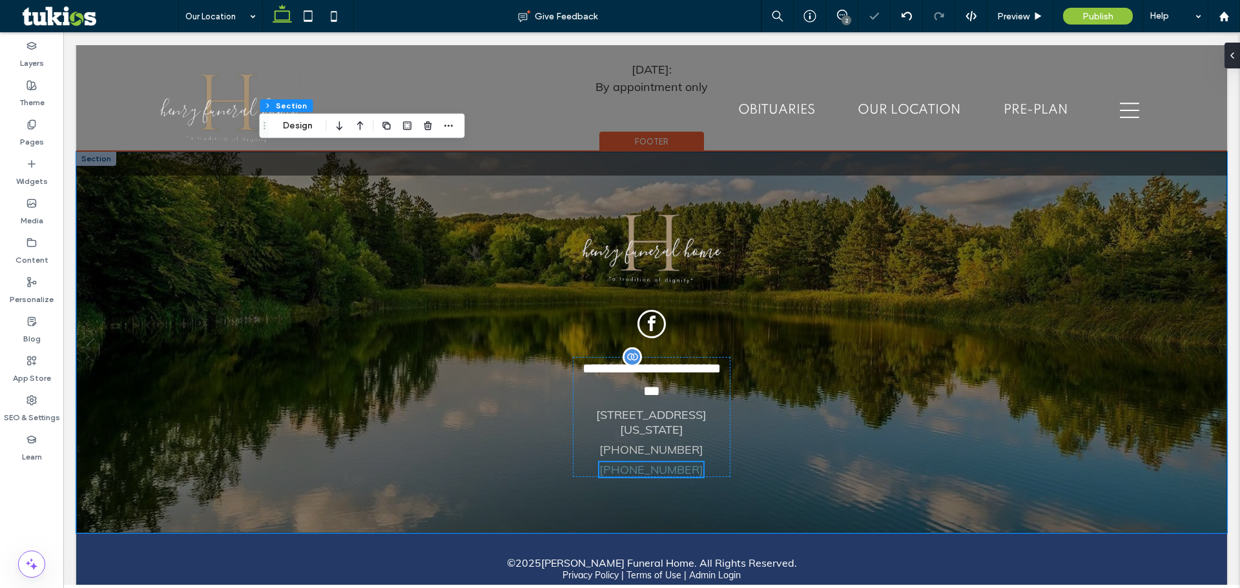
scroll to position [1179, 0]
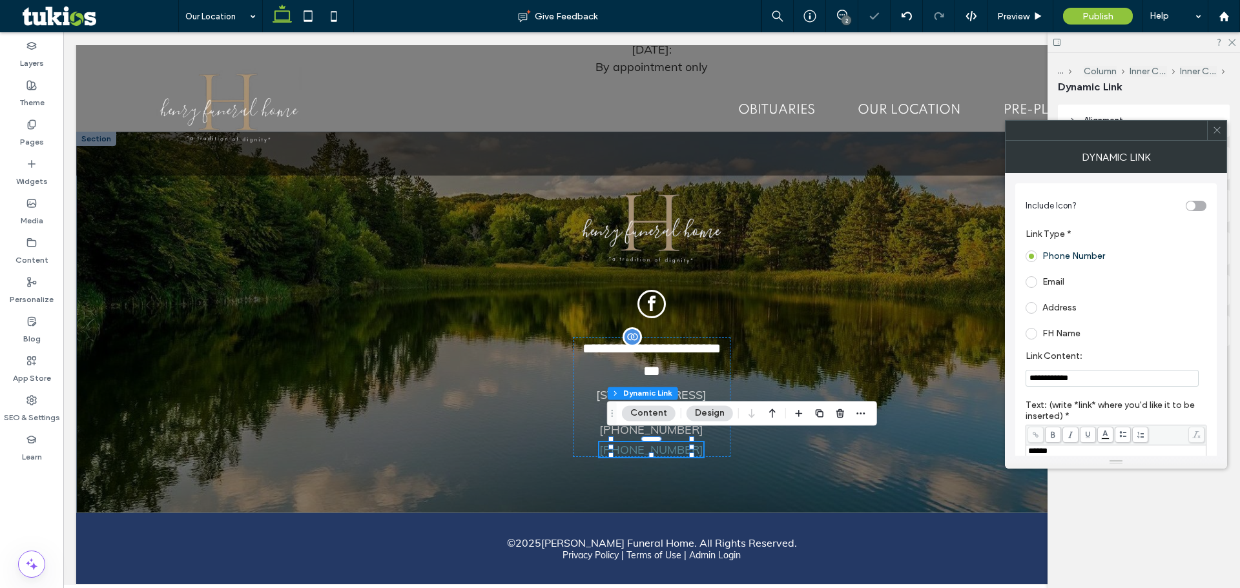
click at [1126, 380] on input "**********" at bounding box center [1112, 378] width 173 height 17
paste input "**"
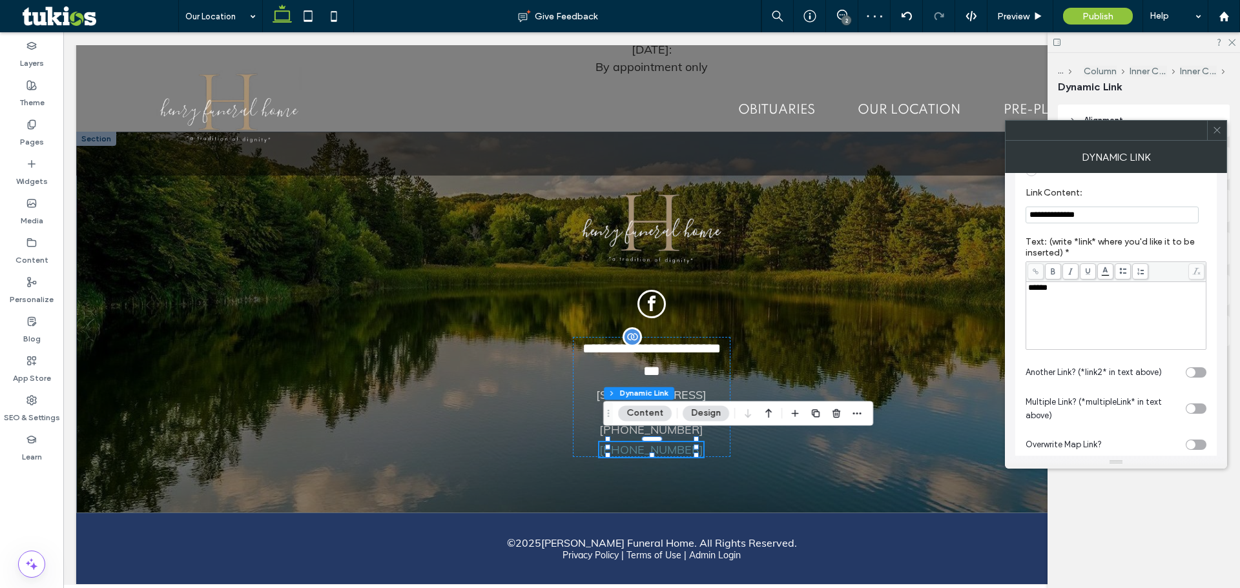
scroll to position [189, 0]
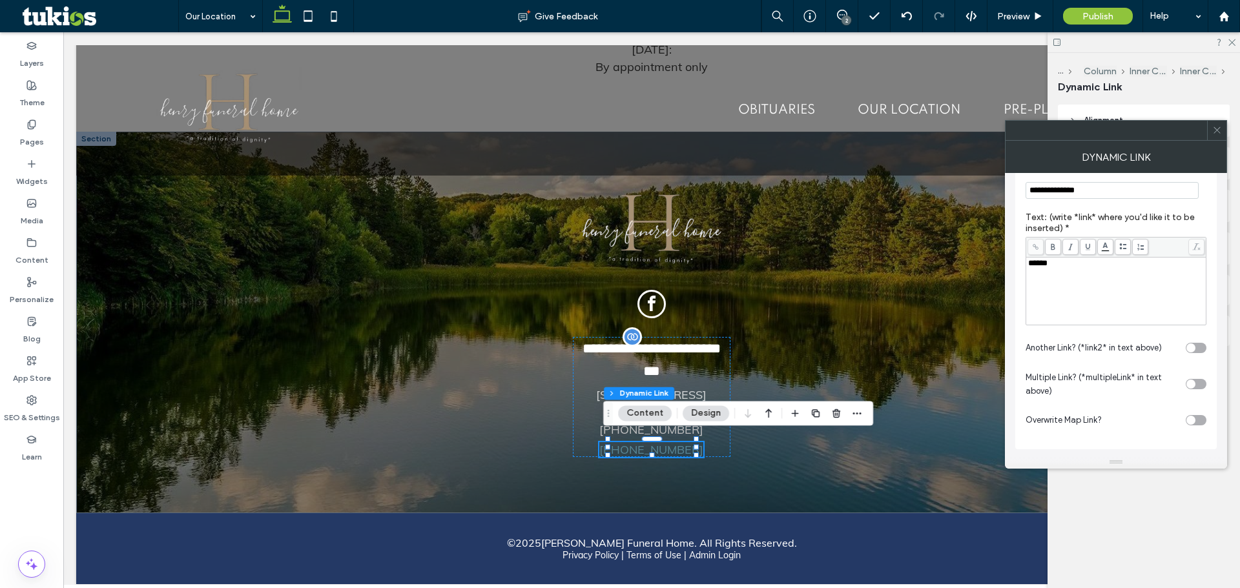
type input "**********"
click at [1222, 135] on div at bounding box center [1216, 130] width 19 height 19
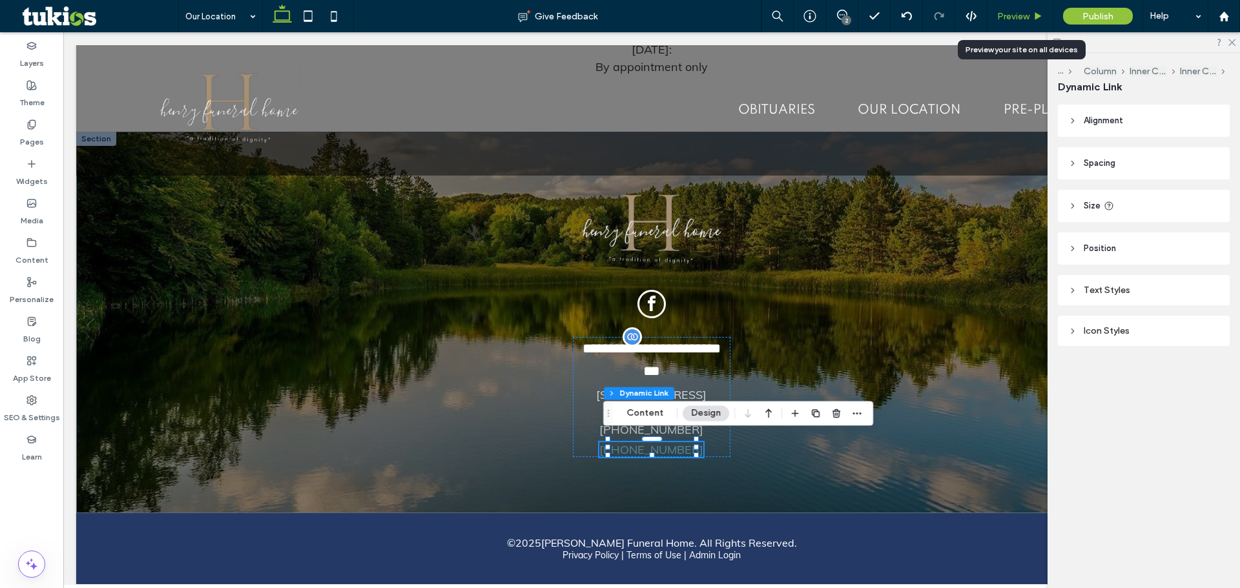
click at [1008, 14] on span "Preview" at bounding box center [1013, 16] width 32 height 11
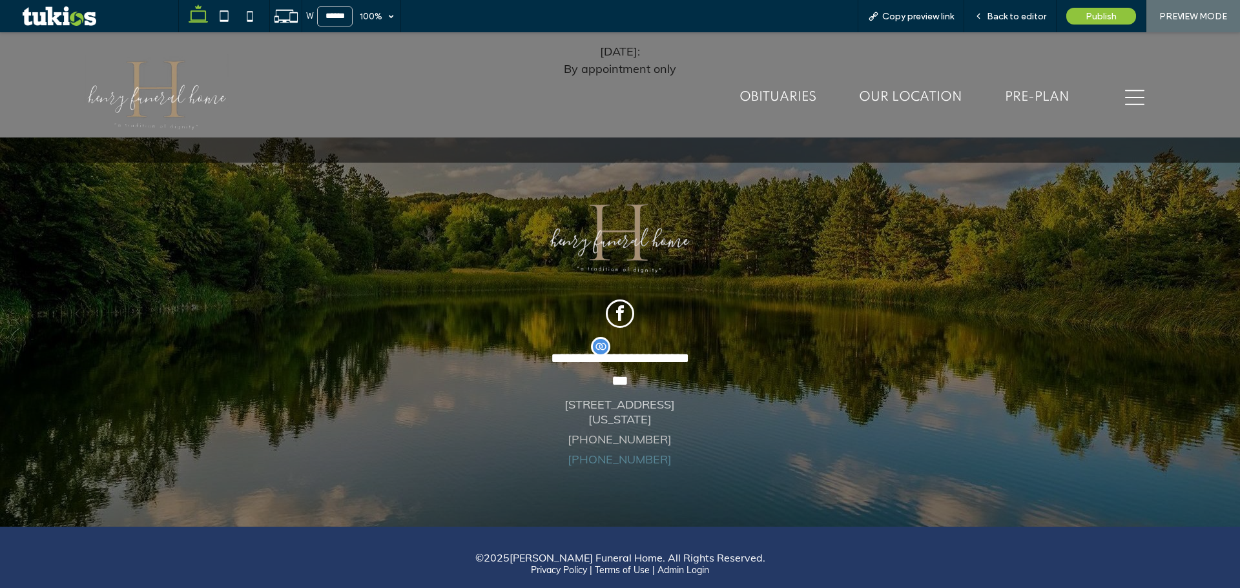
scroll to position [1206, 0]
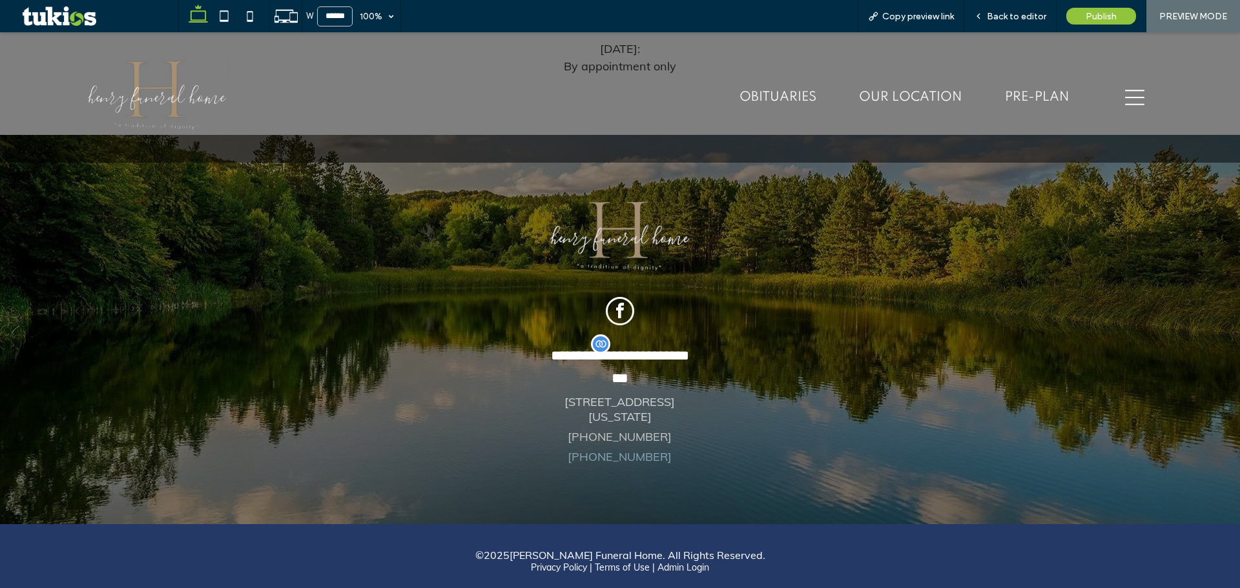
click at [646, 451] on link "(937)-322-8520" at bounding box center [620, 457] width 104 height 15
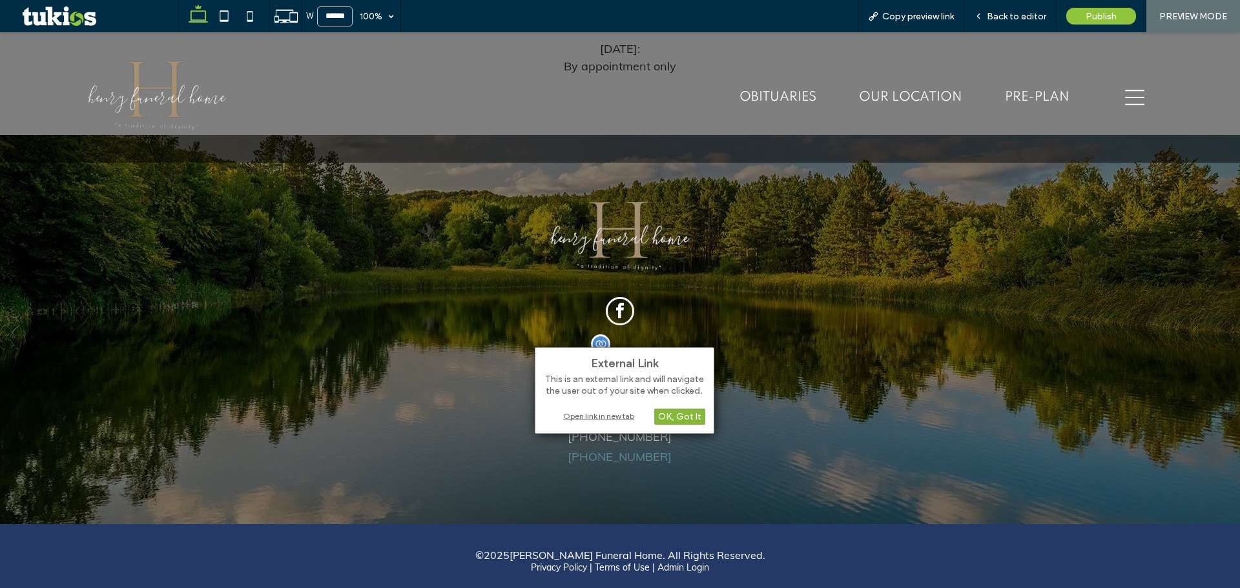
click at [695, 418] on div "OK, Got It" at bounding box center [679, 417] width 51 height 16
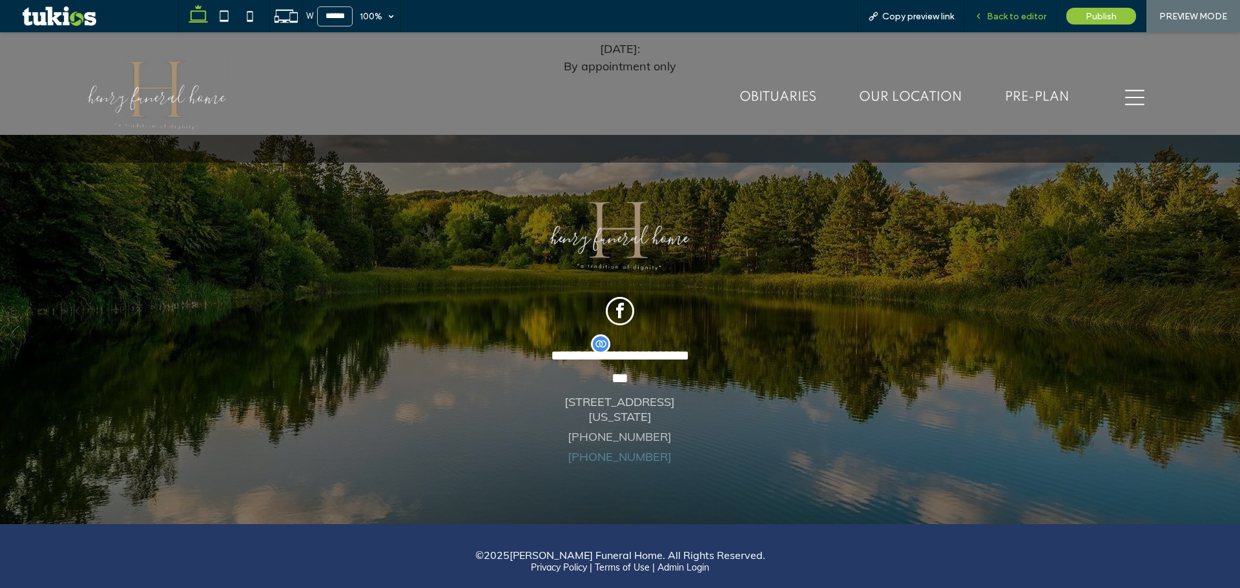
click at [1031, 15] on span "Back to editor" at bounding box center [1016, 16] width 59 height 11
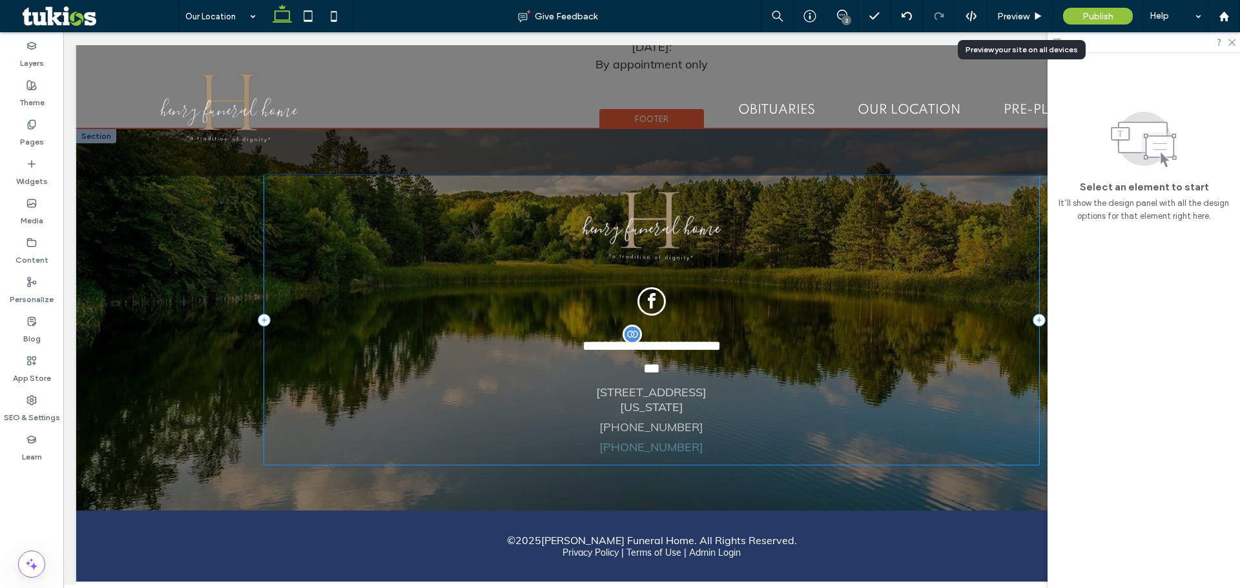
scroll to position [1179, 0]
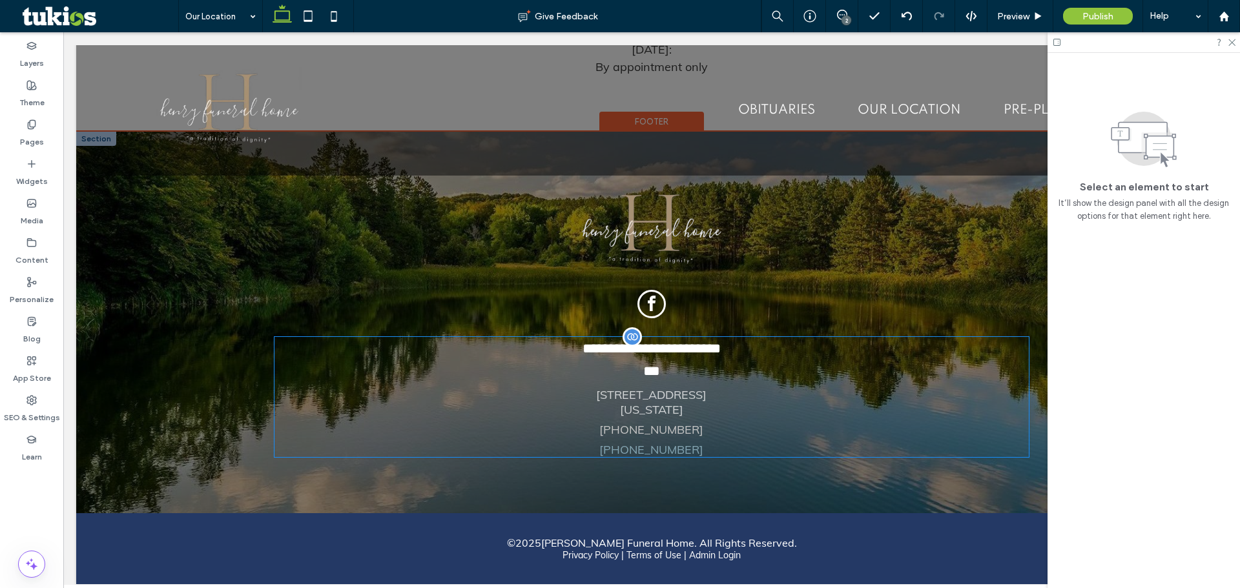
click at [685, 443] on link "(937)-322-8520" at bounding box center [651, 449] width 104 height 15
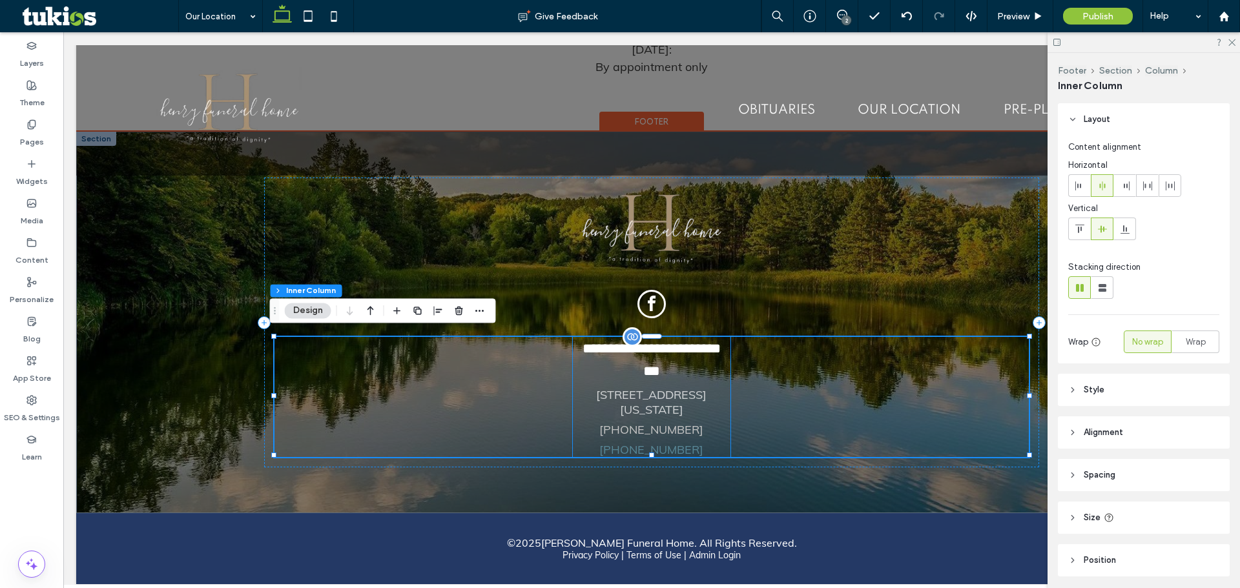
click at [690, 440] on div "**********" at bounding box center [652, 397] width 158 height 120
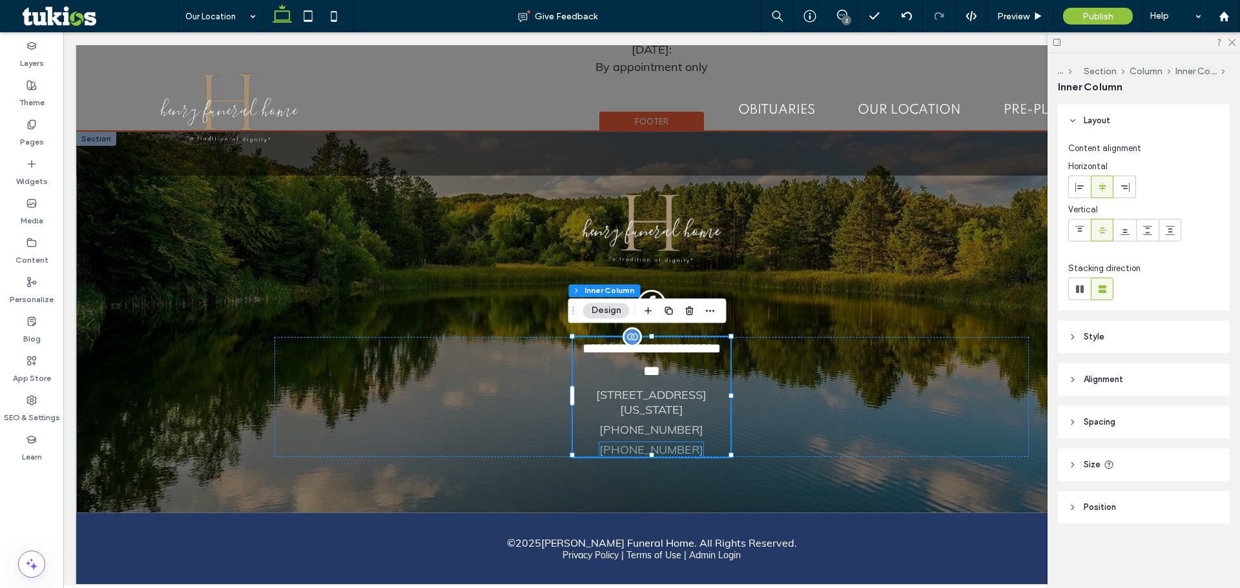
click at [687, 442] on link "(937)-322-8520" at bounding box center [651, 449] width 104 height 15
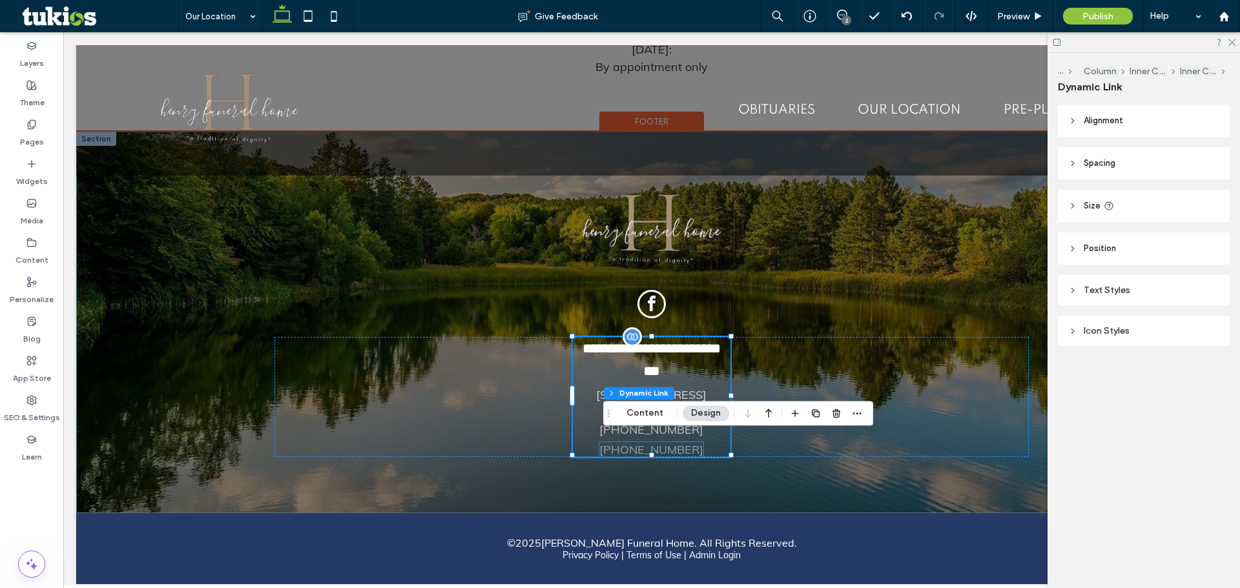
click at [687, 442] on link "(937)-322-8520" at bounding box center [651, 449] width 104 height 15
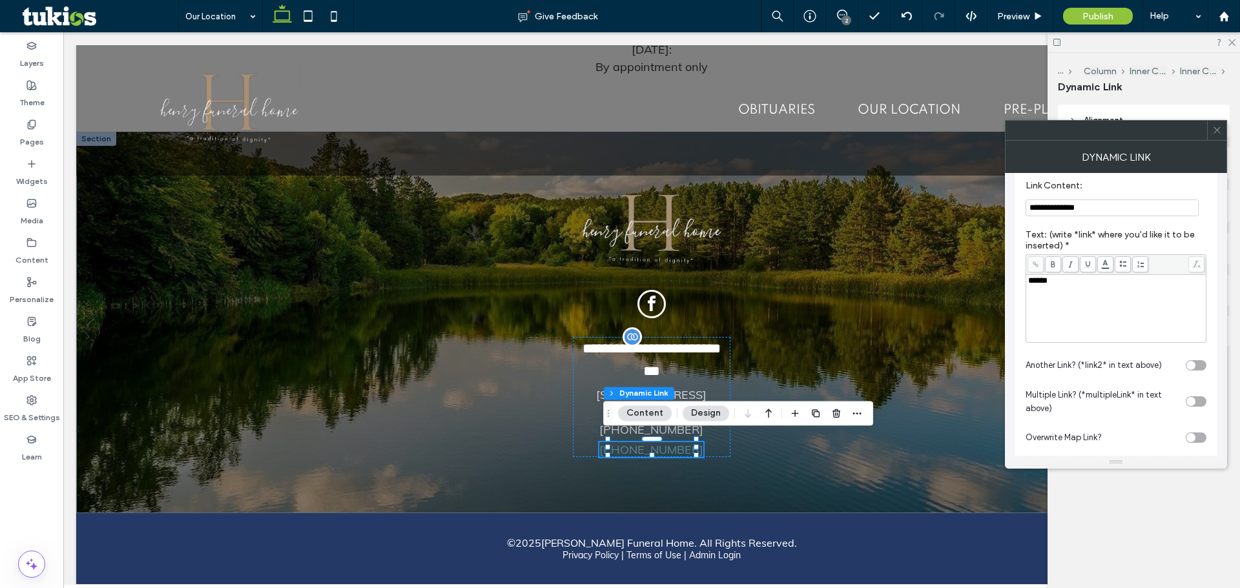
scroll to position [124, 0]
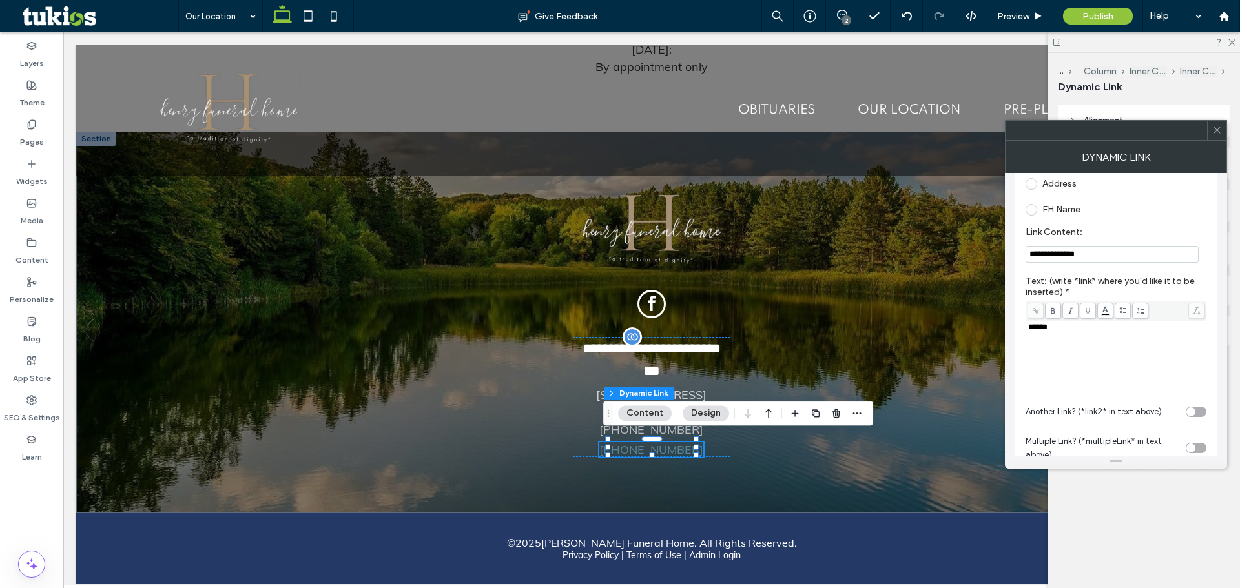
click at [1217, 133] on icon at bounding box center [1217, 130] width 10 height 10
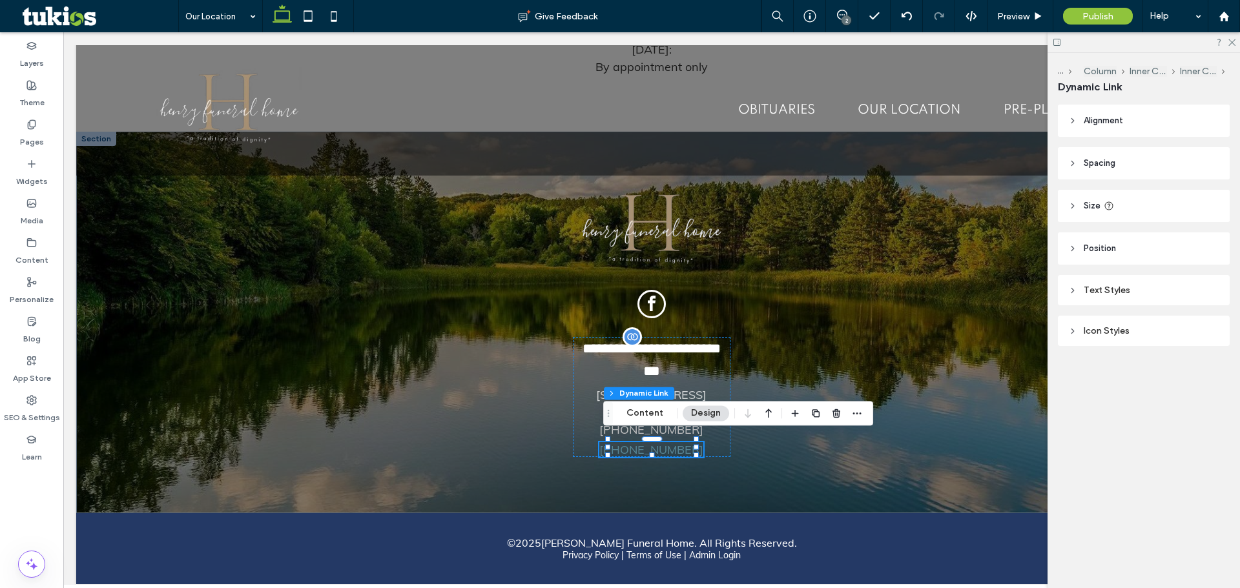
click at [1159, 293] on div "Text Styles" at bounding box center [1143, 290] width 151 height 11
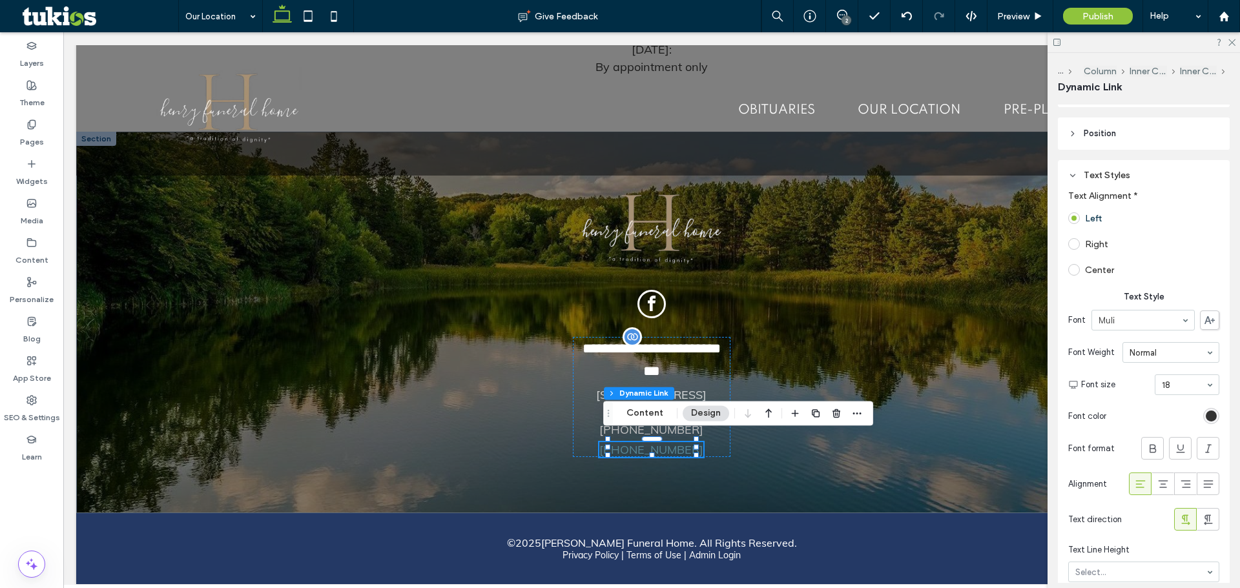
scroll to position [258, 0]
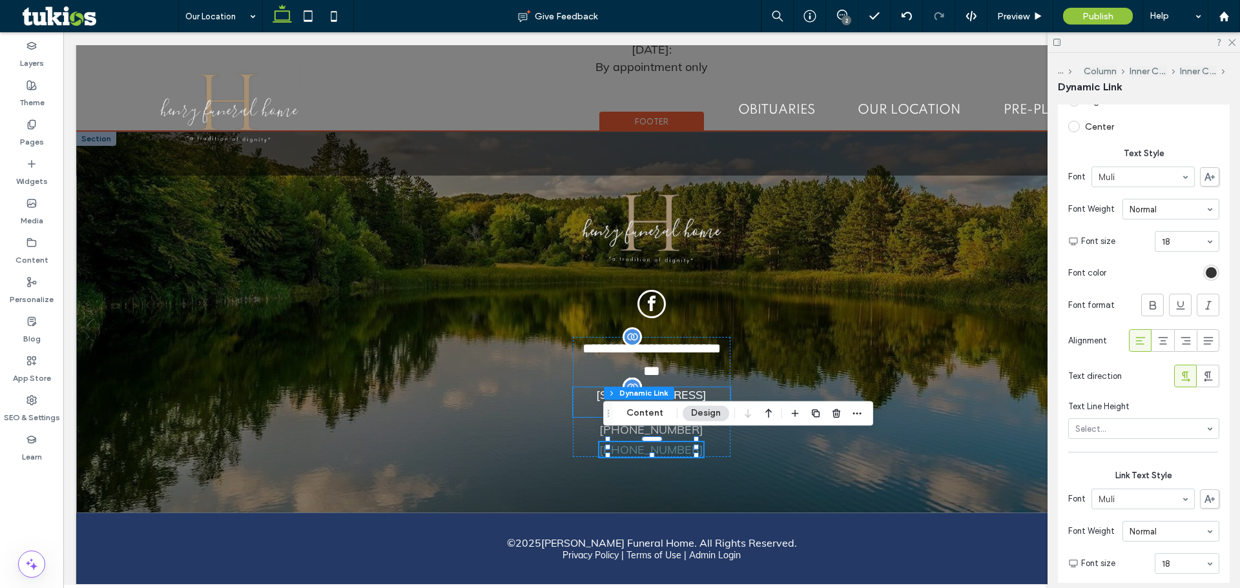
click at [596, 402] on link "527 South Center Street, Springfield, Ohio 45506" at bounding box center [651, 403] width 110 height 30
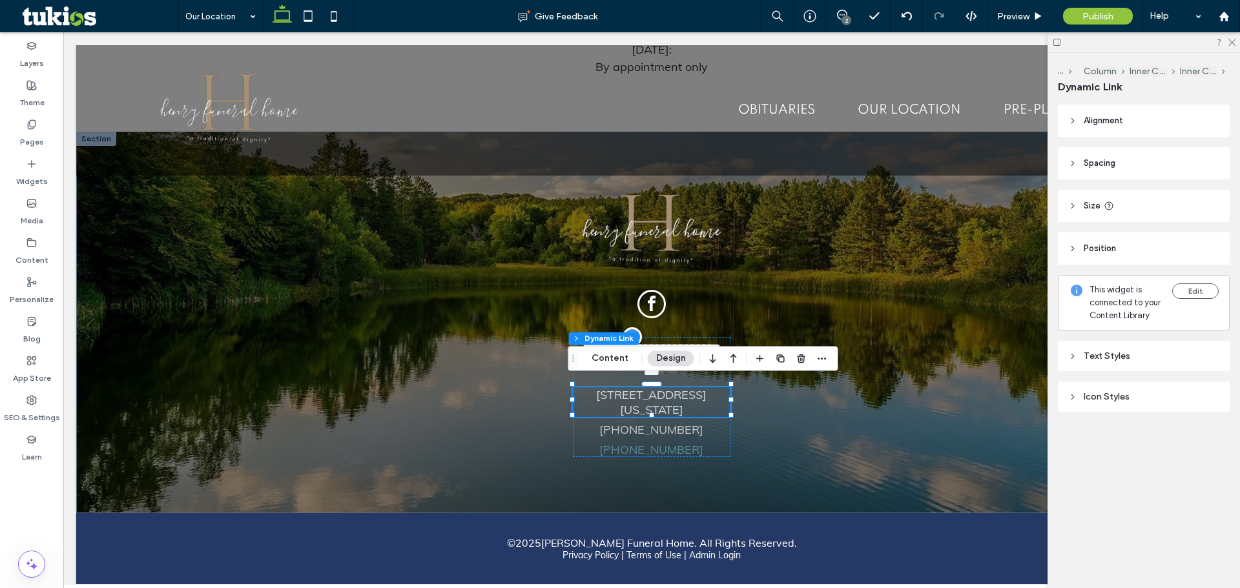
click at [1119, 362] on div "Text Styles" at bounding box center [1143, 355] width 151 height 17
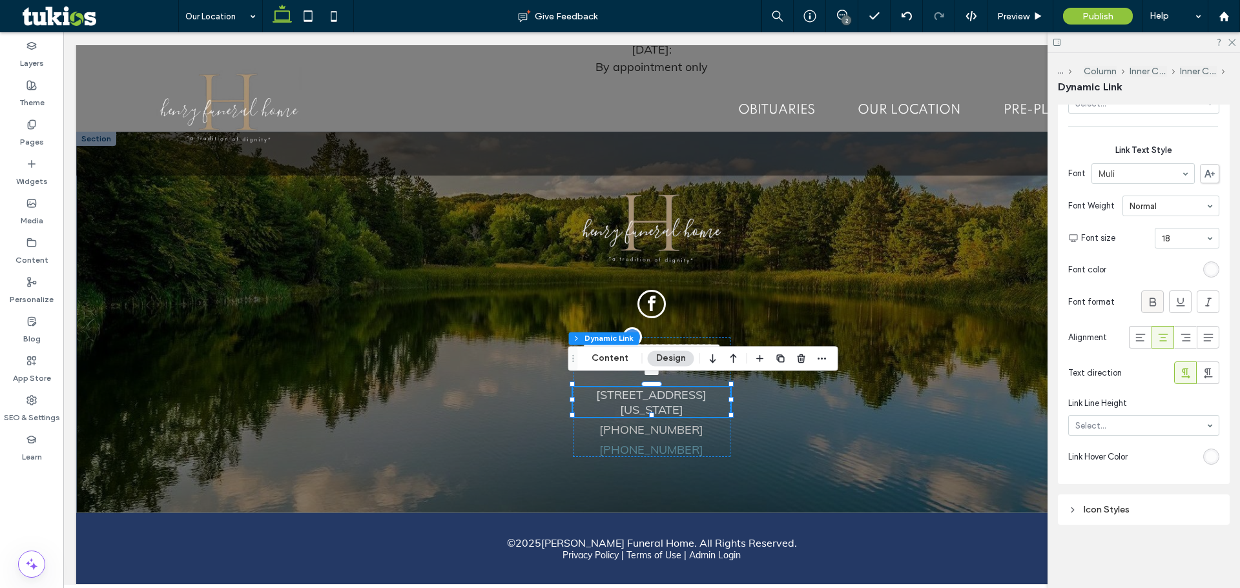
scroll to position [663, 0]
click at [1103, 523] on div "Icon Styles" at bounding box center [1144, 510] width 172 height 30
click at [658, 445] on link "(937)-322-8520" at bounding box center [651, 449] width 104 height 15
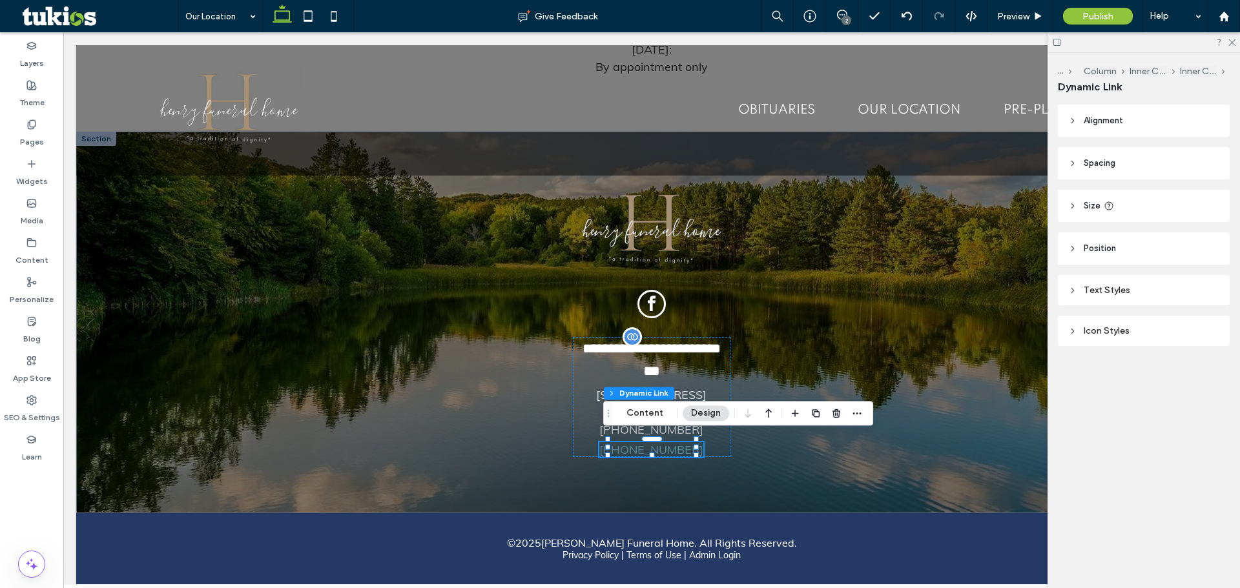
click at [1136, 294] on div "Text Styles" at bounding box center [1143, 290] width 151 height 11
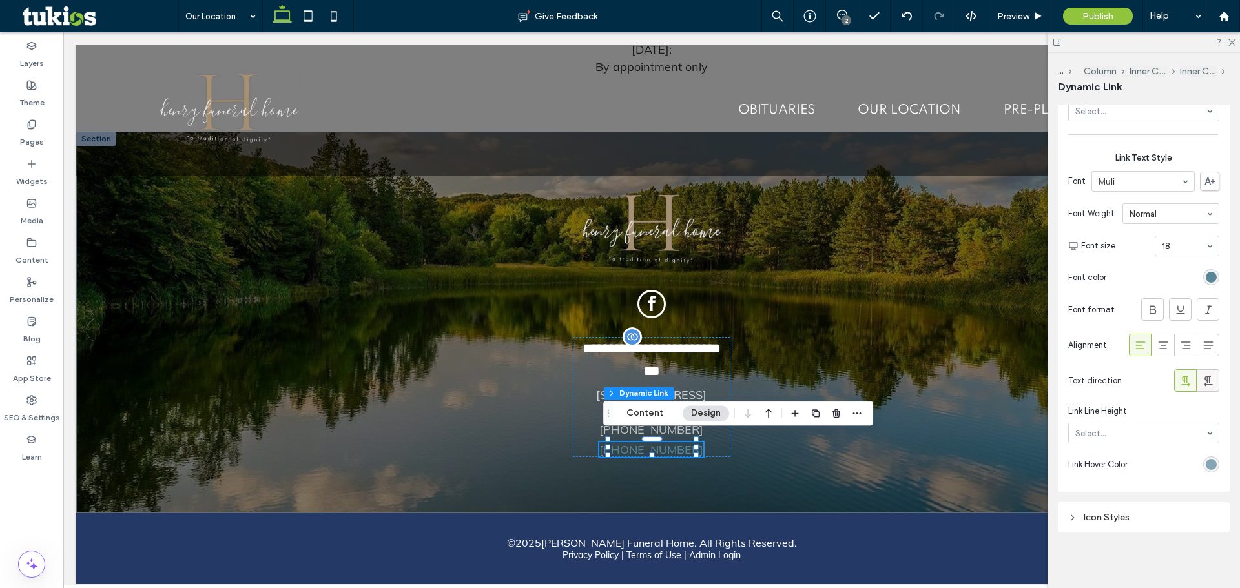
scroll to position [584, 0]
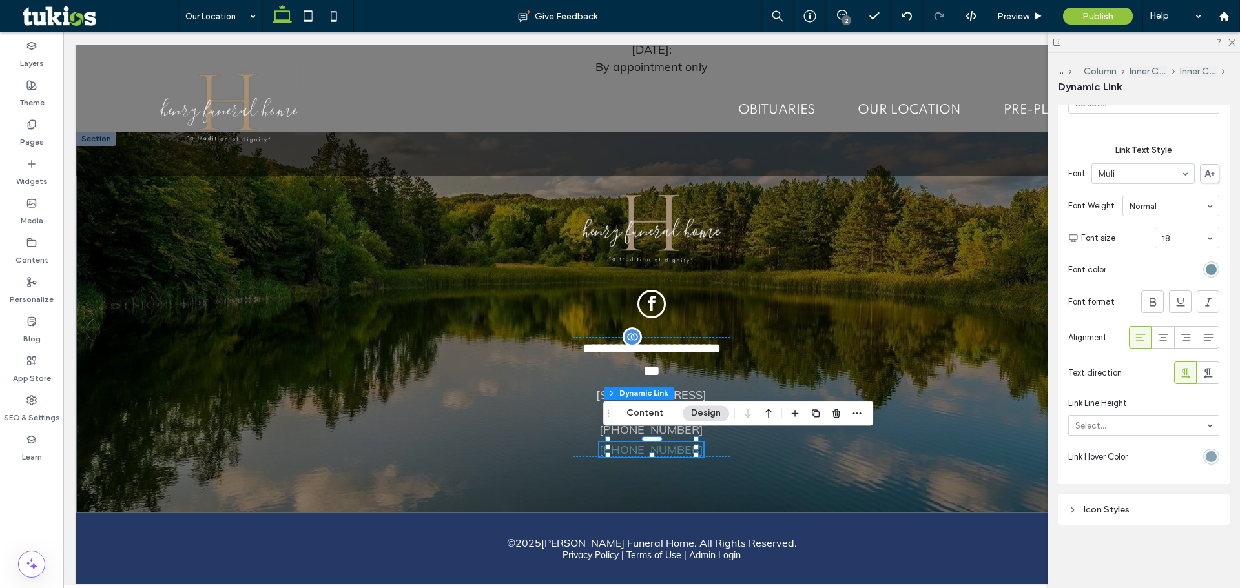
click at [1206, 271] on div "rgb(89, 135, 151)" at bounding box center [1211, 269] width 11 height 11
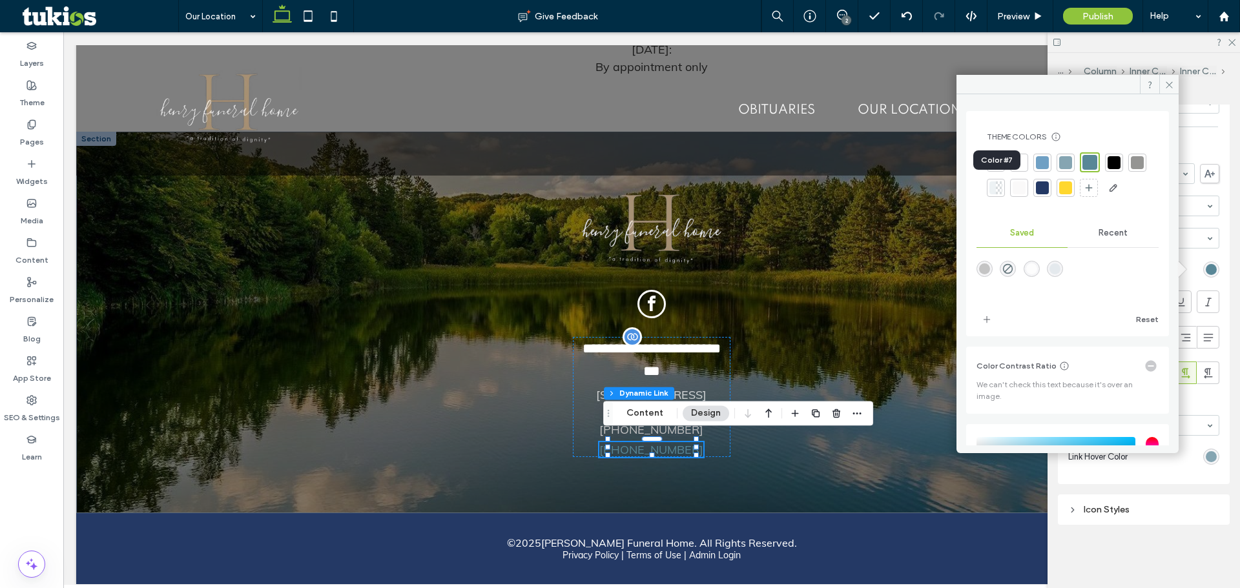
click at [1131, 169] on div at bounding box center [1137, 162] width 13 height 13
click at [1026, 183] on div at bounding box center [1019, 187] width 13 height 13
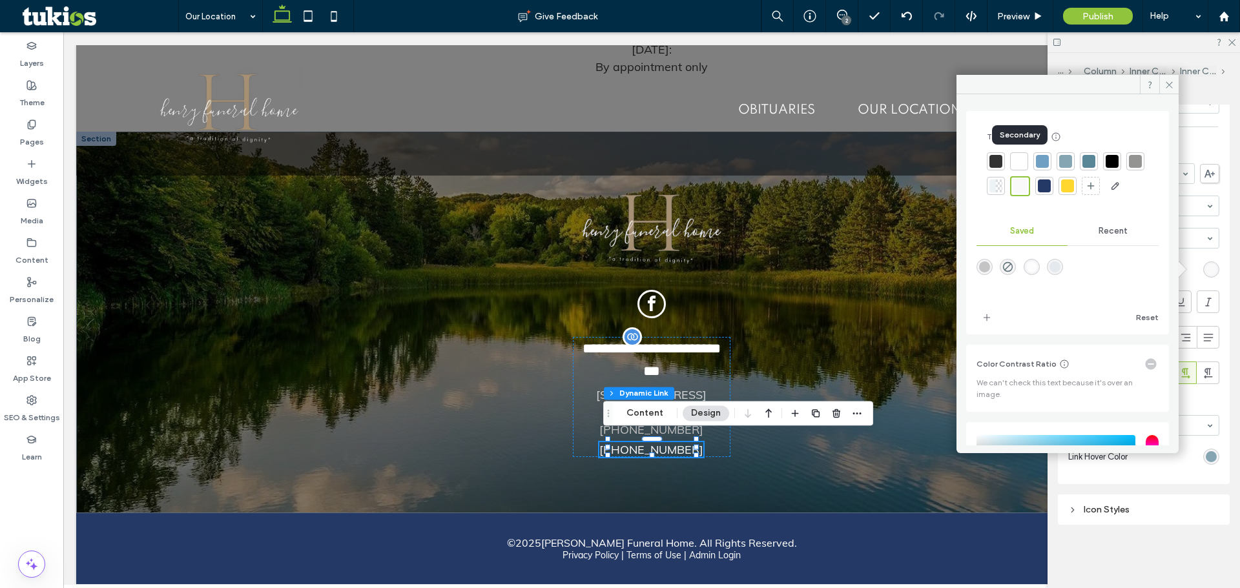
click at [1015, 164] on div at bounding box center [1019, 161] width 13 height 13
click at [1060, 274] on div "rgba(133,165,178,0.15)" at bounding box center [1055, 269] width 11 height 11
type input "*******"
type input "**"
type input "***"
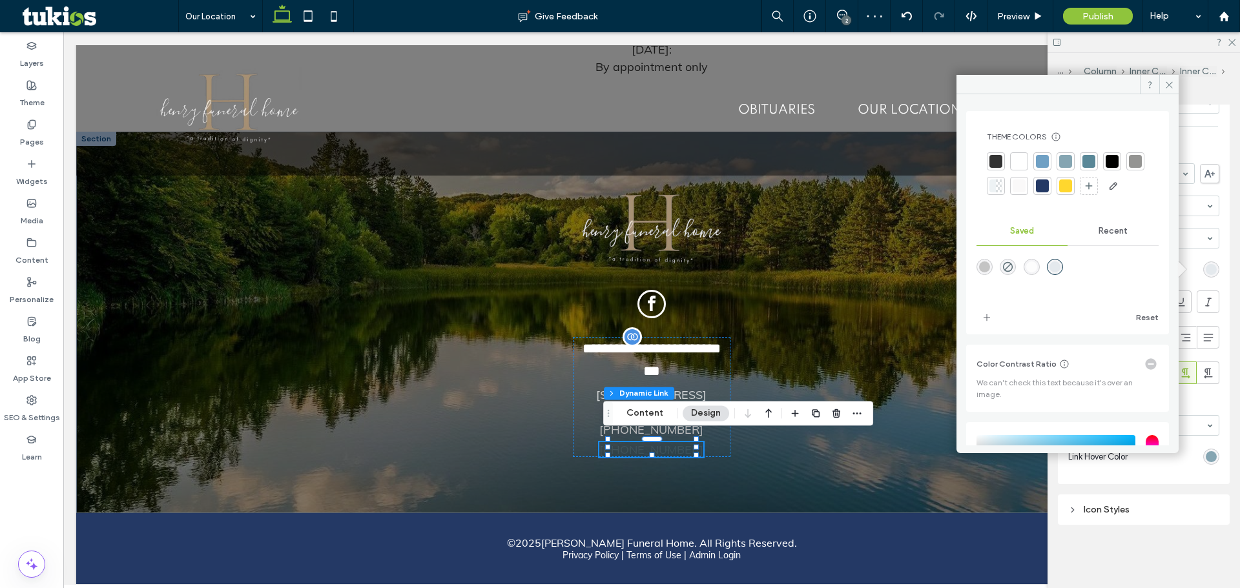
click at [990, 275] on div "rgba(196,196,196,1)" at bounding box center [985, 267] width 16 height 16
type input "*******"
type input "***"
type input "****"
click at [596, 399] on link "527 South Center Street, Springfield, Ohio 45506" at bounding box center [651, 403] width 110 height 30
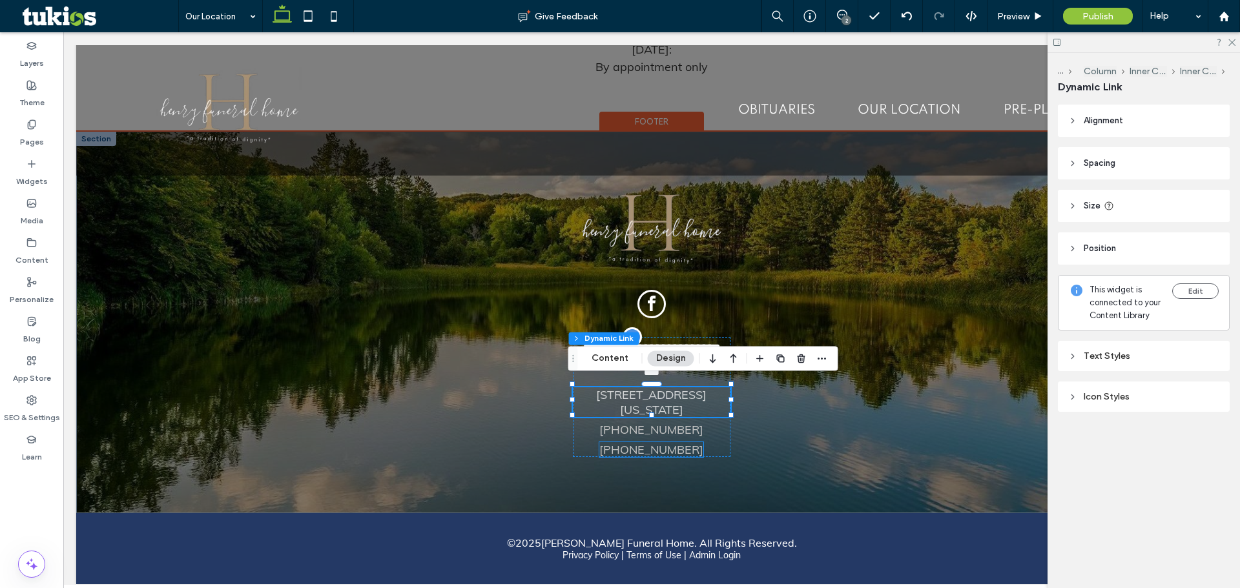
click at [661, 443] on link "(937)-322-8520" at bounding box center [651, 449] width 104 height 15
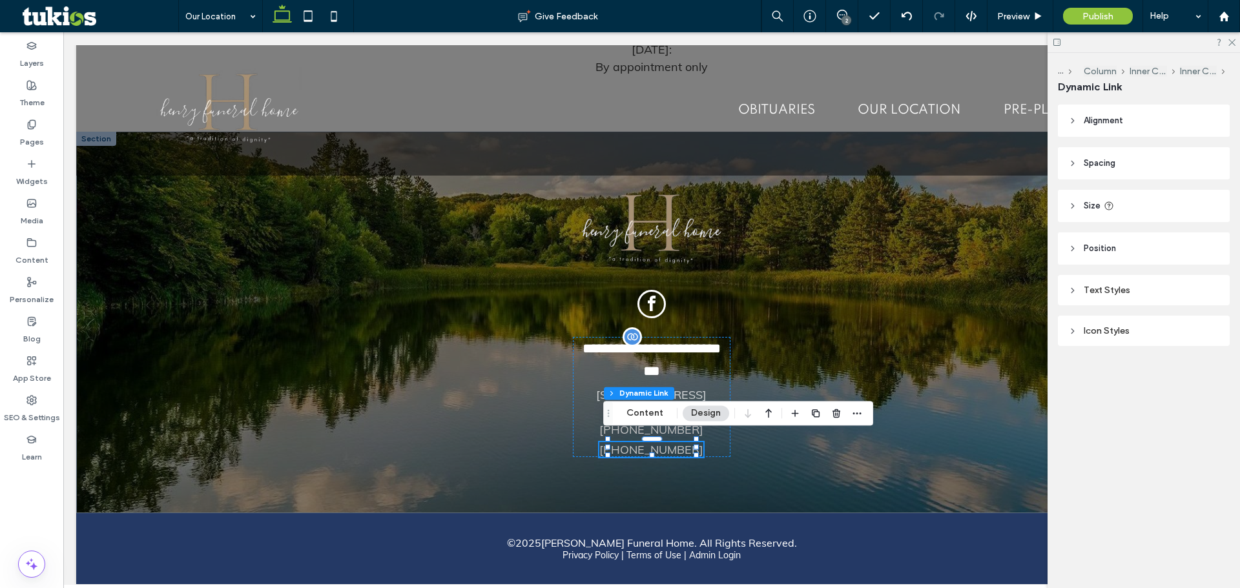
click at [1108, 300] on div "Text Styles" at bounding box center [1144, 290] width 172 height 30
click at [1119, 295] on div "Text Styles" at bounding box center [1143, 290] width 151 height 11
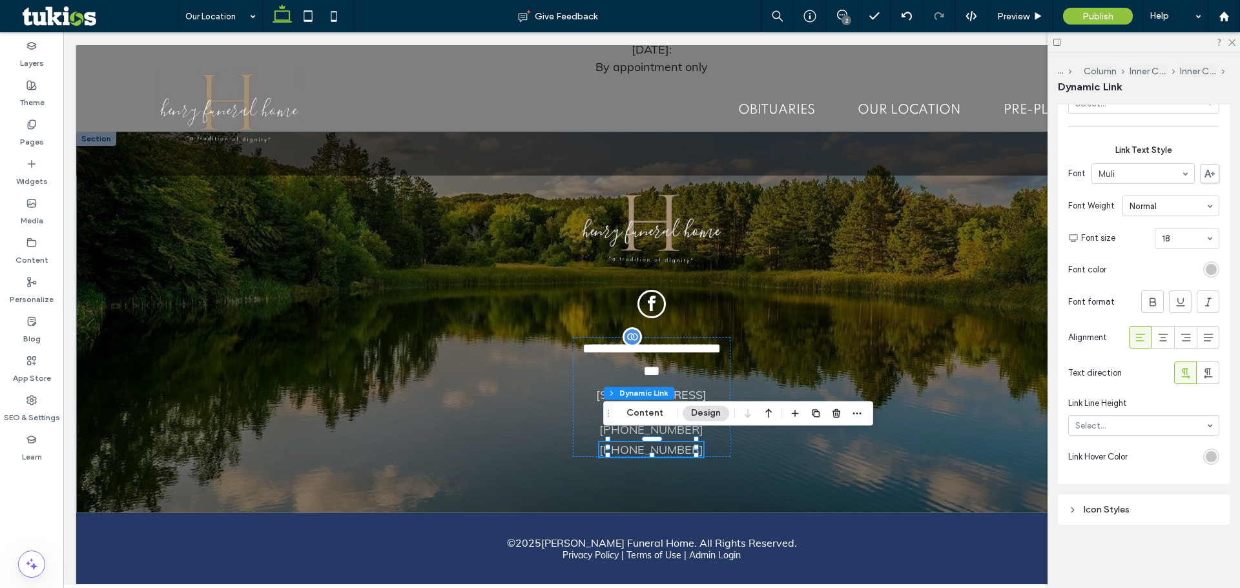
click at [1203, 455] on div "rgb(196, 196, 196)" at bounding box center [1211, 457] width 16 height 16
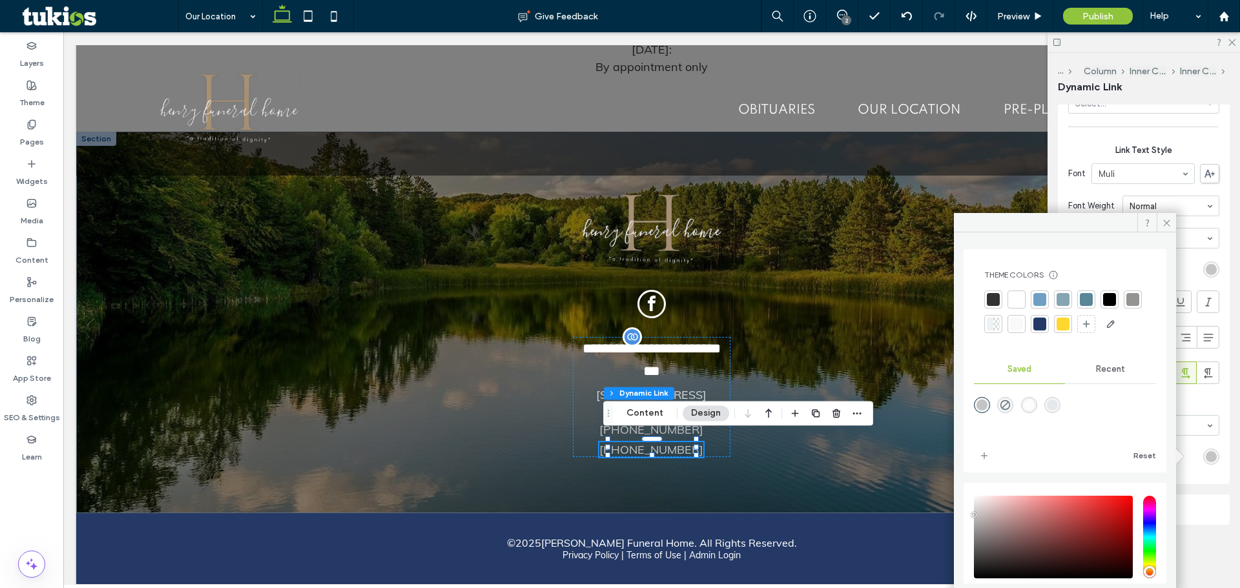
click at [1014, 305] on div at bounding box center [1016, 299] width 13 height 13
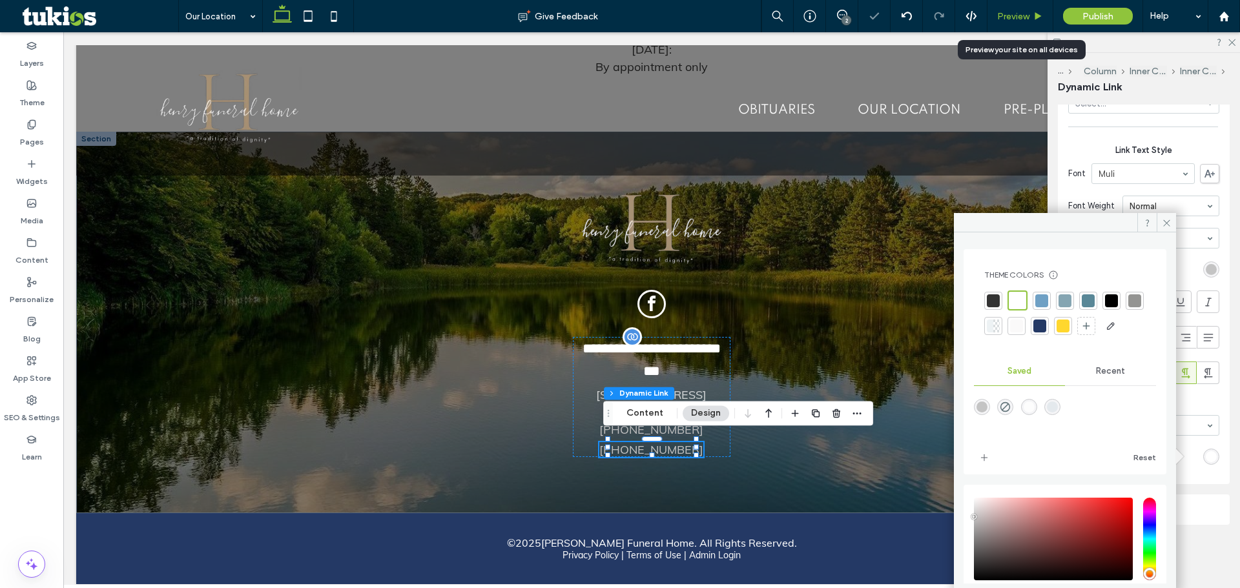
click at [1013, 14] on span "Preview" at bounding box center [1013, 16] width 32 height 11
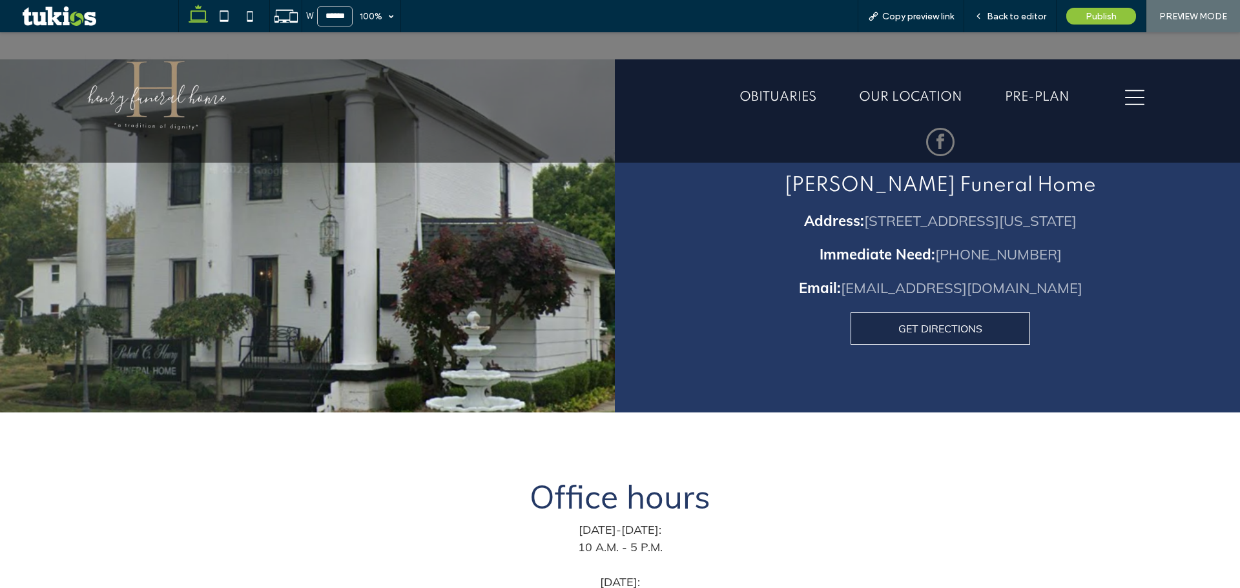
scroll to position [497, 0]
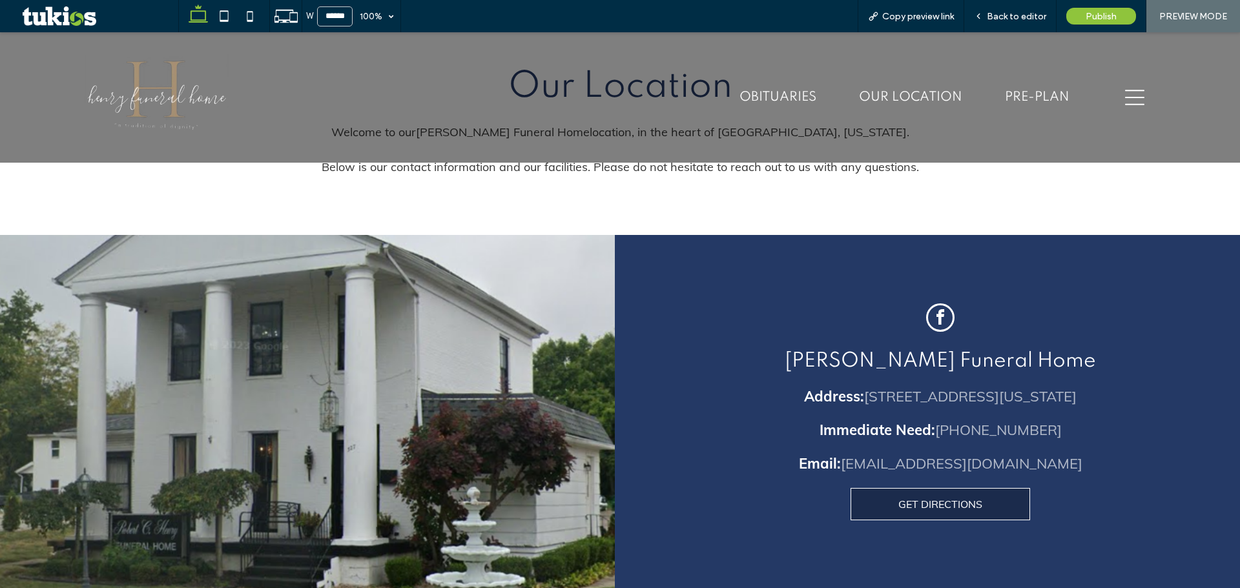
click at [1125, 96] on icon "hamburger menu icon" at bounding box center [1134, 97] width 19 height 19
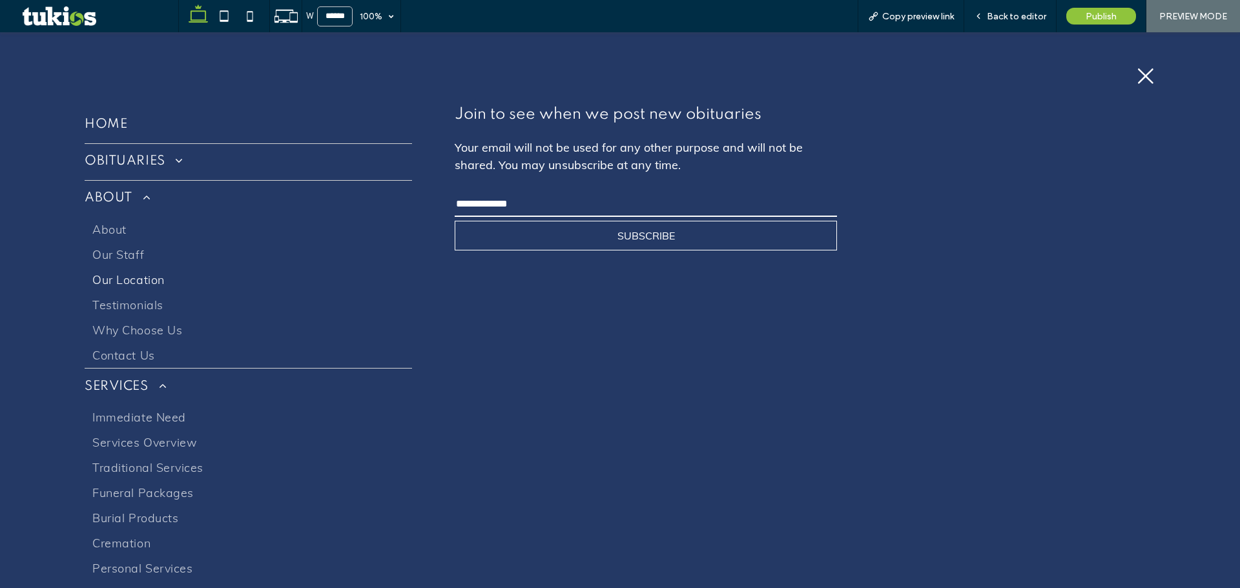
scroll to position [0, 0]
click at [1140, 75] on icon "X ICON" at bounding box center [1145, 76] width 19 height 19
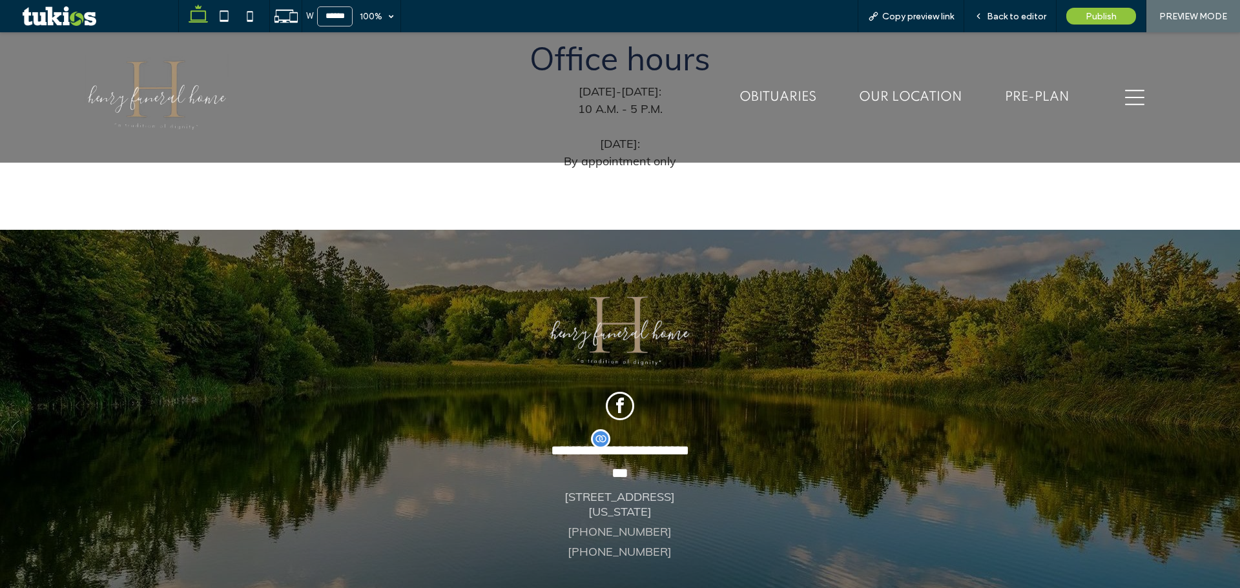
scroll to position [1143, 0]
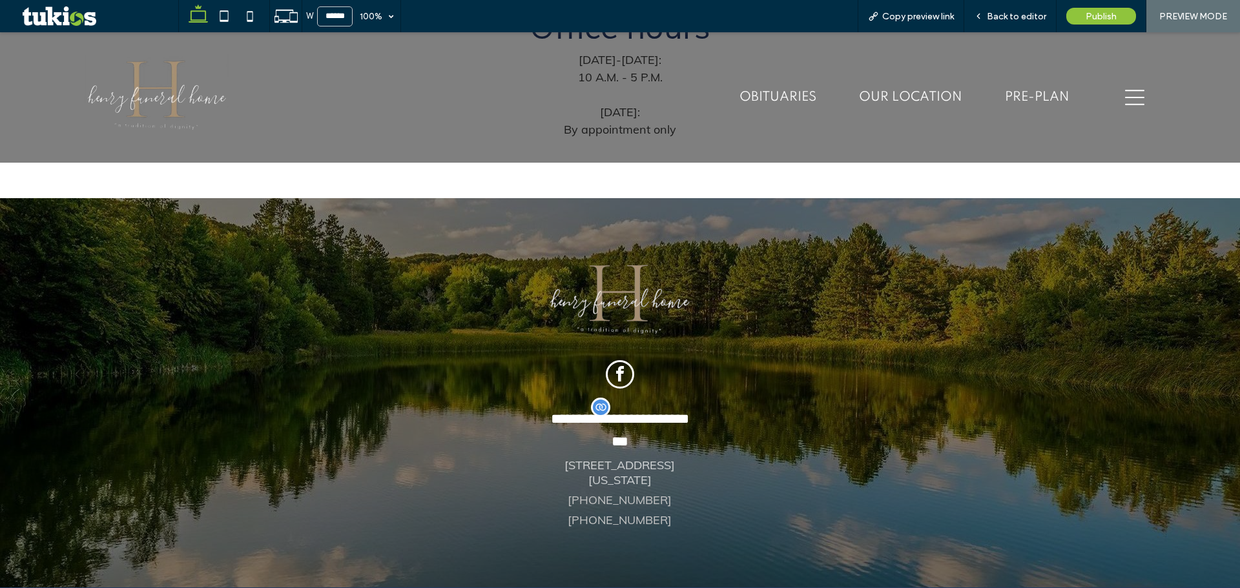
click at [1125, 98] on icon at bounding box center [1134, 98] width 19 height 16
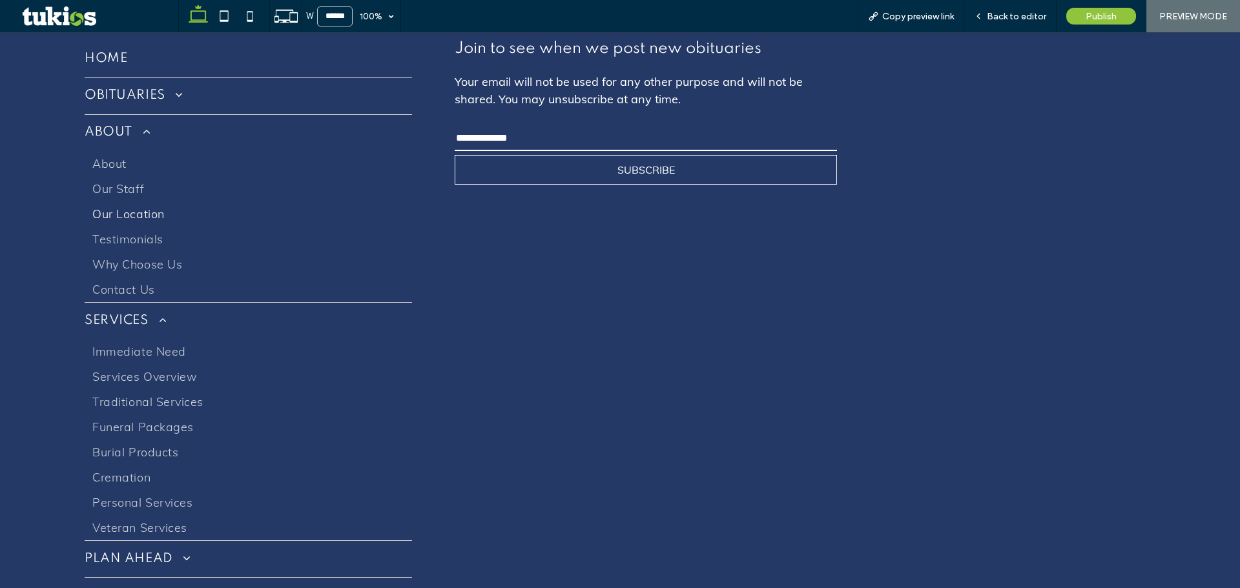
scroll to position [0, 0]
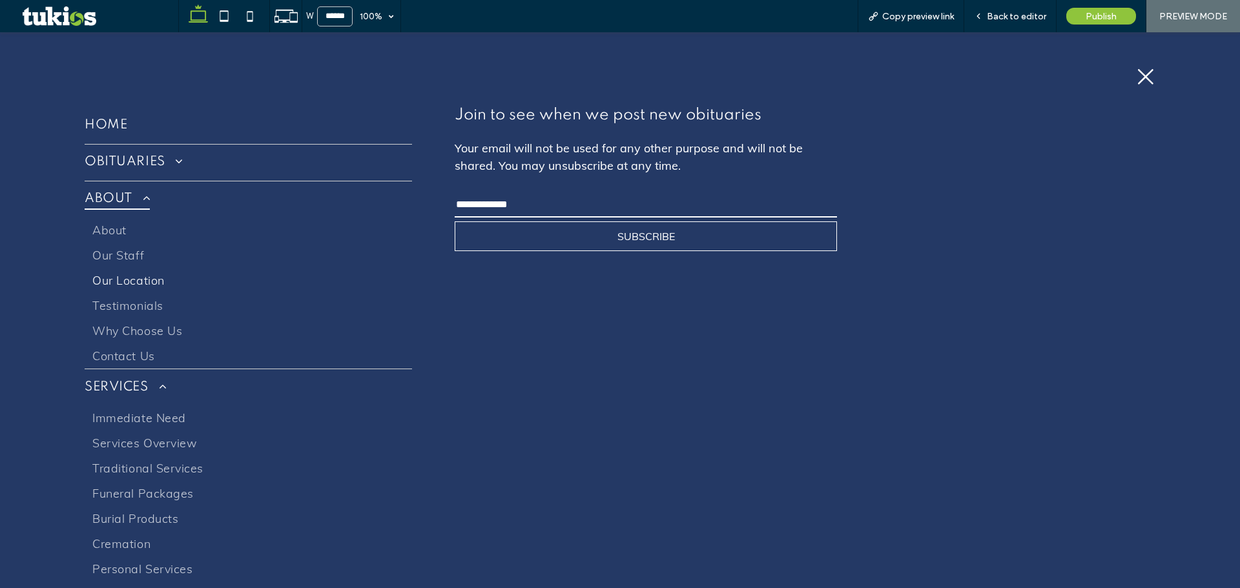
drag, startPoint x: 203, startPoint y: 194, endPoint x: 260, endPoint y: 187, distance: 56.6
click at [203, 194] on link "ABOUT" at bounding box center [248, 199] width 327 height 36
click at [1140, 73] on icon at bounding box center [1146, 77] width 16 height 16
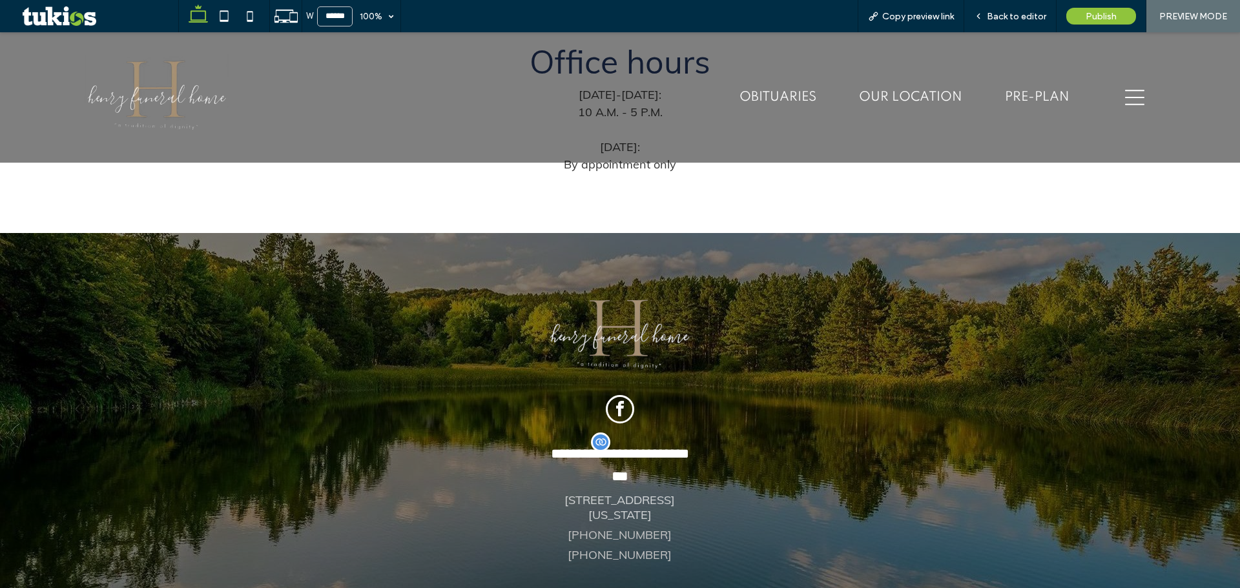
scroll to position [1013, 0]
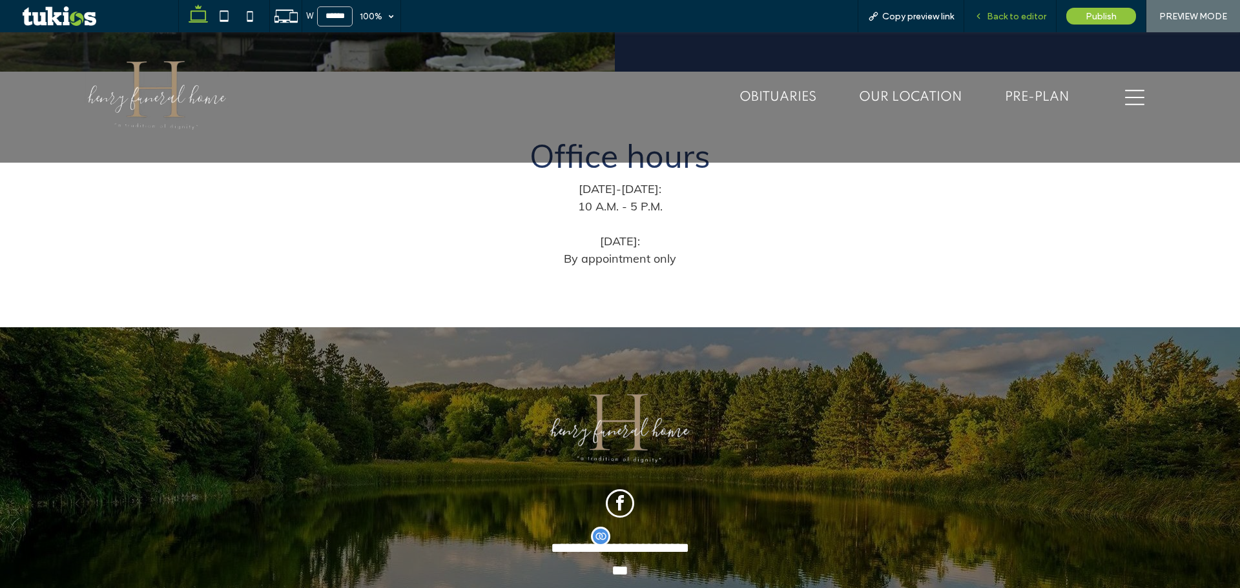
click at [998, 18] on span "Back to editor" at bounding box center [1016, 16] width 59 height 11
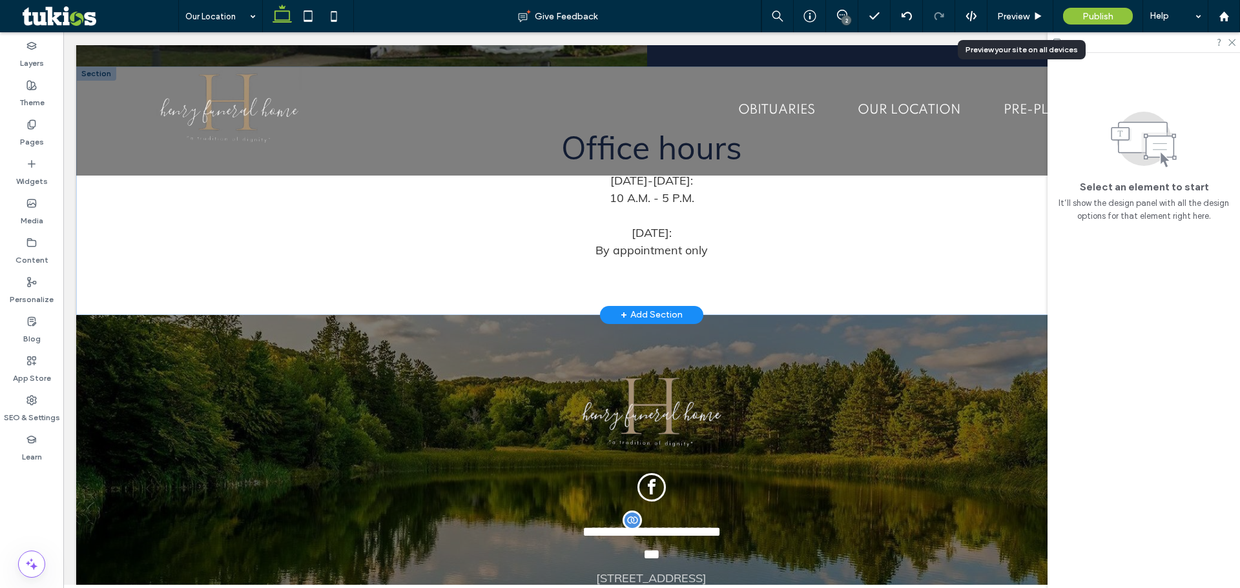
scroll to position [991, 0]
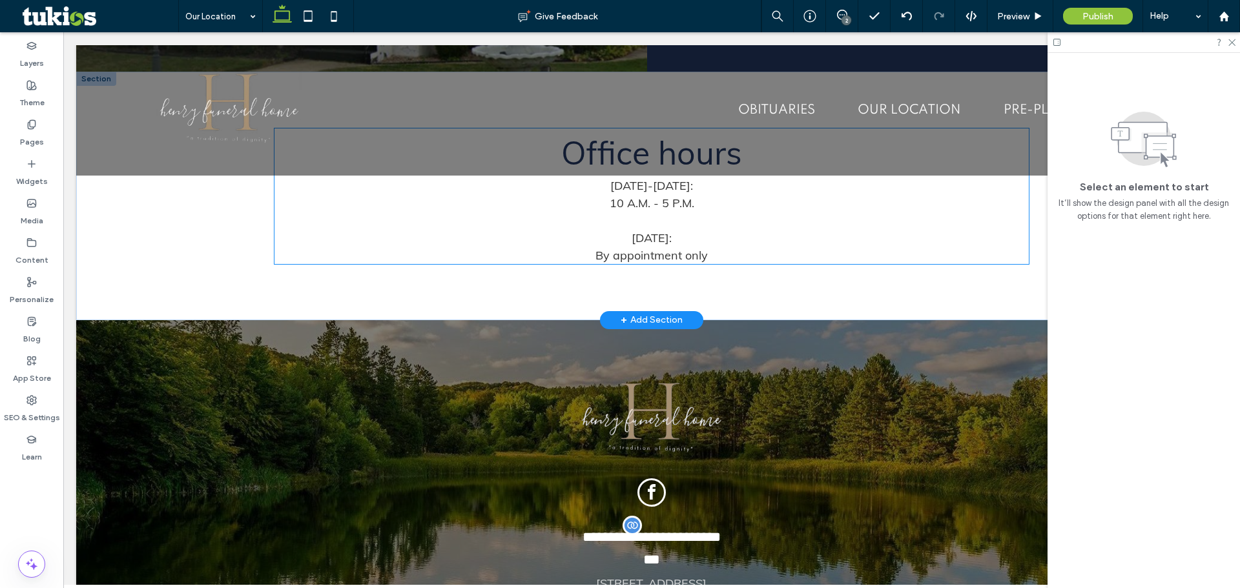
click at [707, 251] on p "Saturday: By appointment only" at bounding box center [651, 246] width 754 height 35
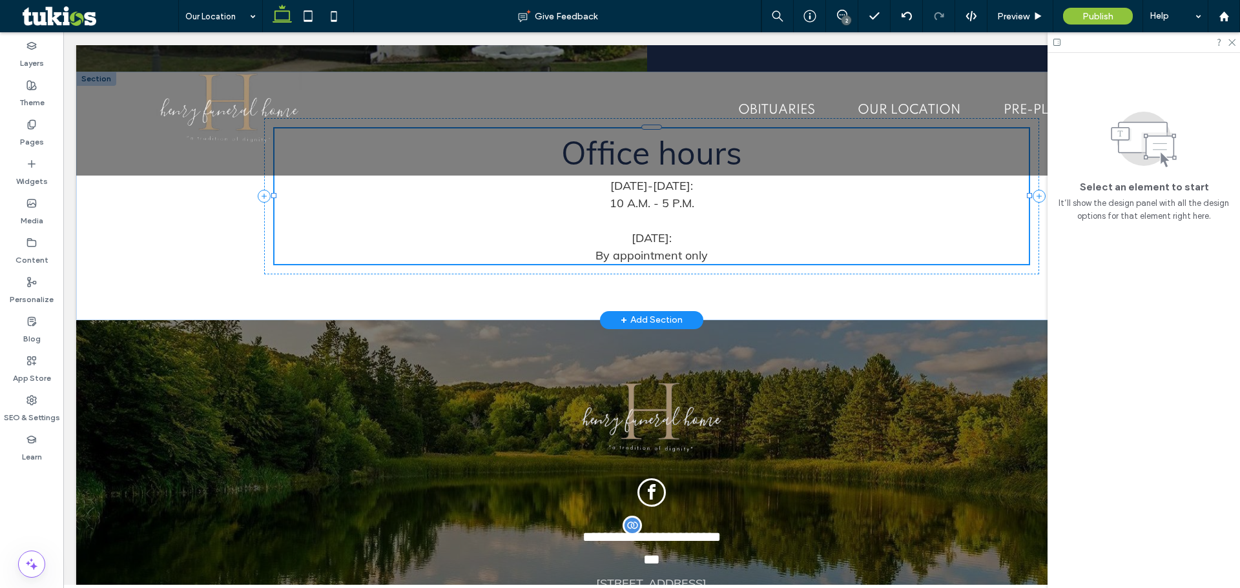
click at [707, 251] on p "Saturday: By appointment only" at bounding box center [651, 246] width 754 height 35
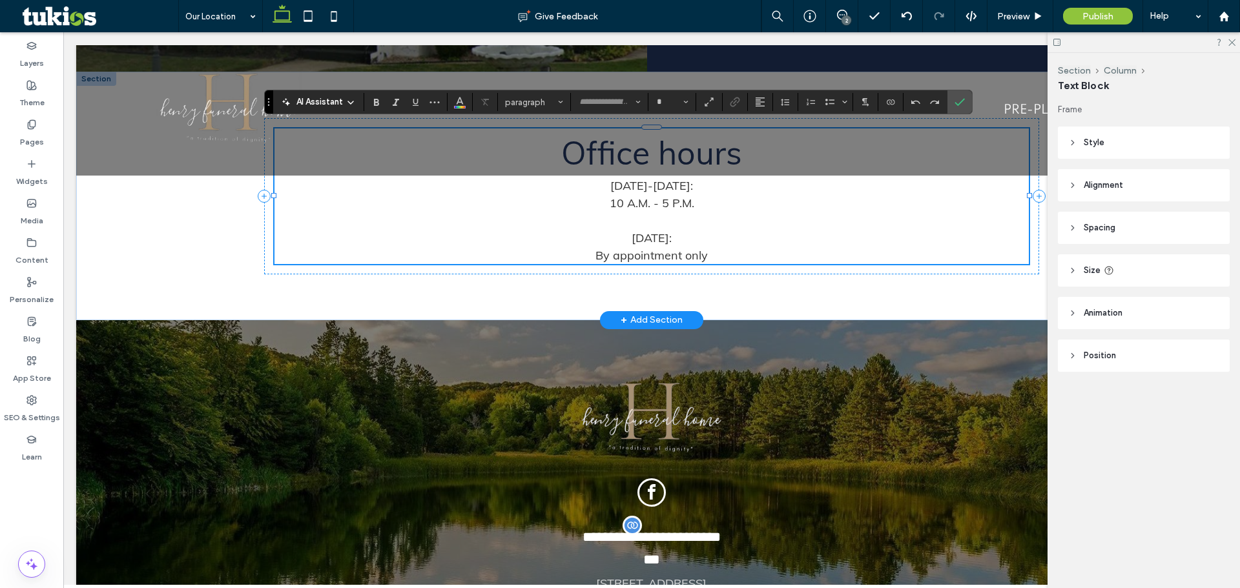
type input "****"
type input "**"
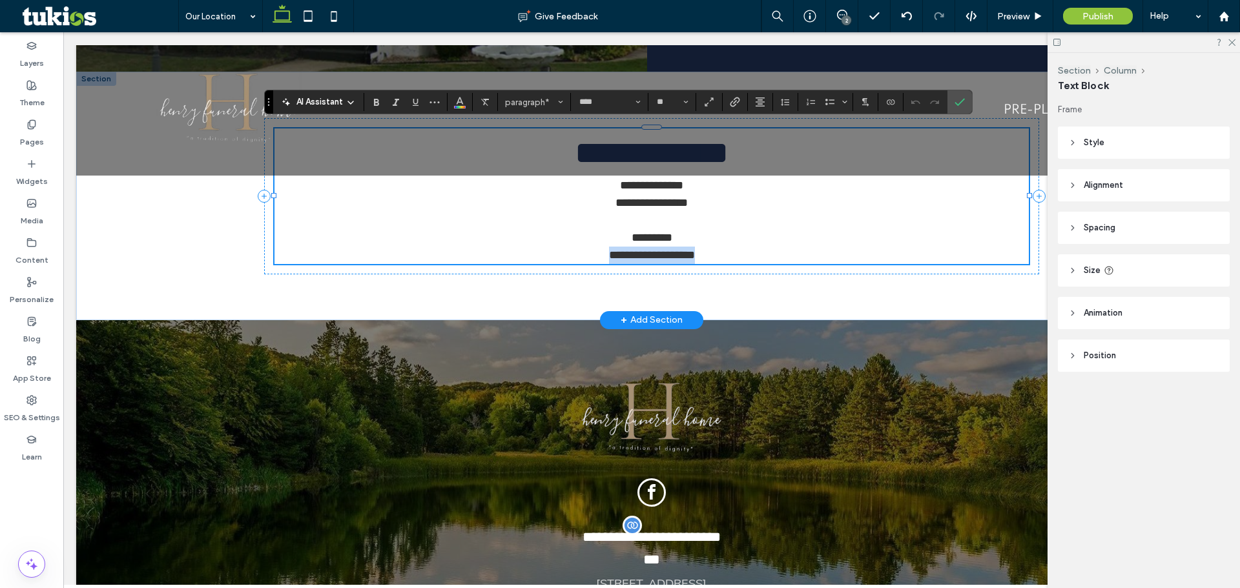
click at [708, 251] on p "**********" at bounding box center [651, 246] width 754 height 35
click at [712, 249] on p "**********" at bounding box center [651, 246] width 754 height 35
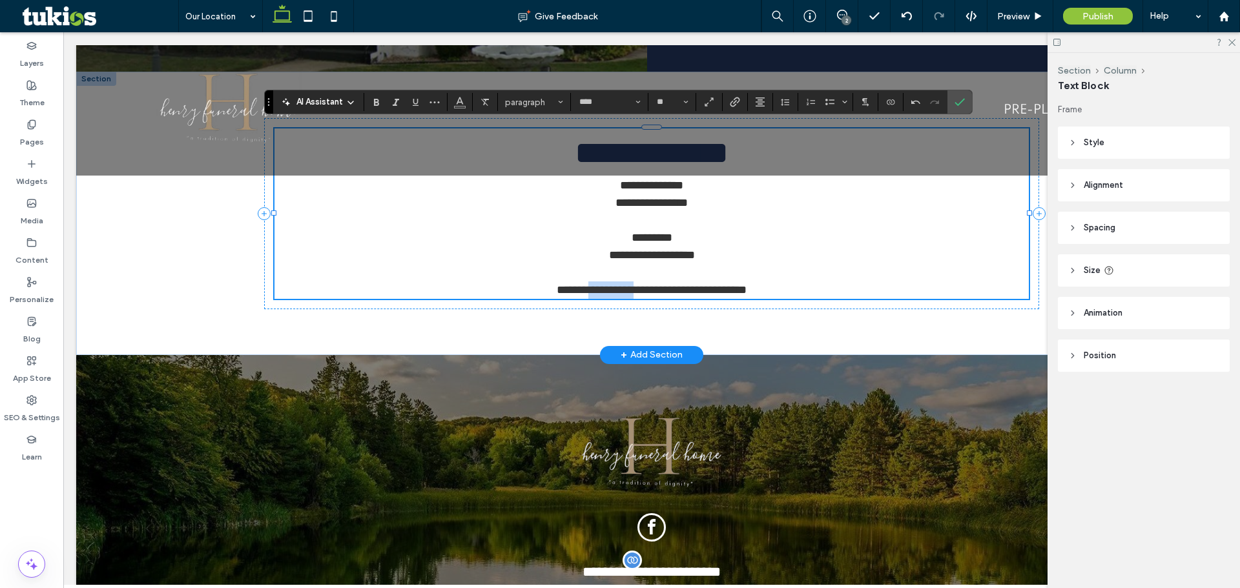
drag, startPoint x: 570, startPoint y: 287, endPoint x: 628, endPoint y: 276, distance: 59.0
click at [625, 285] on span "**********" at bounding box center [652, 290] width 190 height 12
click at [729, 102] on label "Link" at bounding box center [734, 102] width 19 height 18
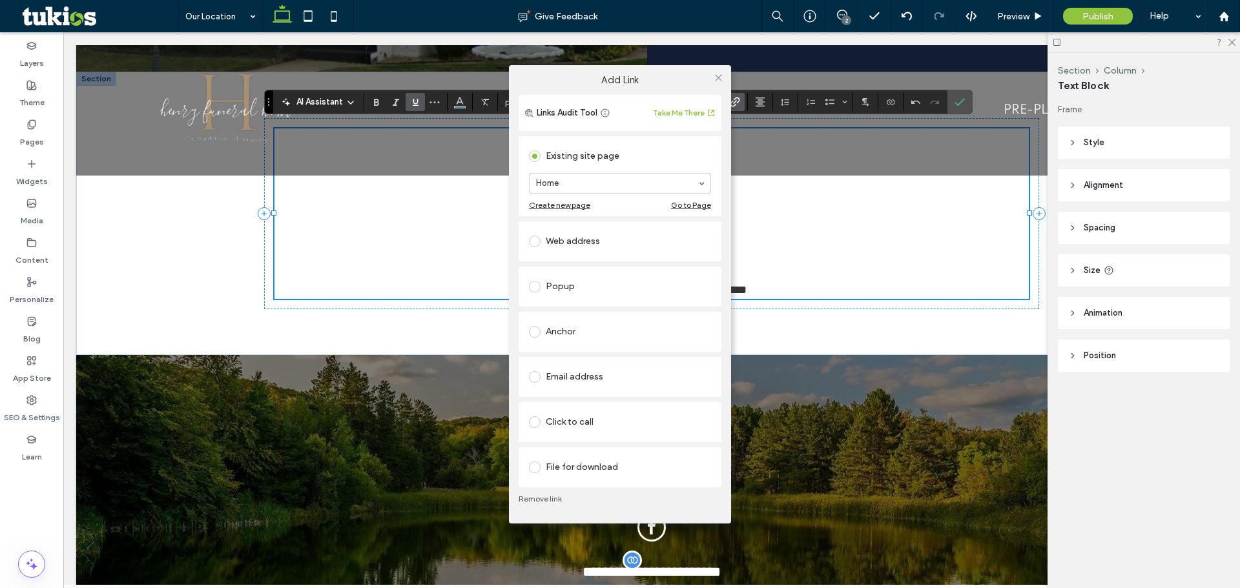
click at [634, 196] on section "Home" at bounding box center [620, 184] width 182 height 34
click at [1016, 17] on div "Add Link Links Audit Tool Take Me There Existing site page Contact Us Create ne…" at bounding box center [620, 294] width 1240 height 588
click at [718, 80] on icon at bounding box center [719, 78] width 10 height 10
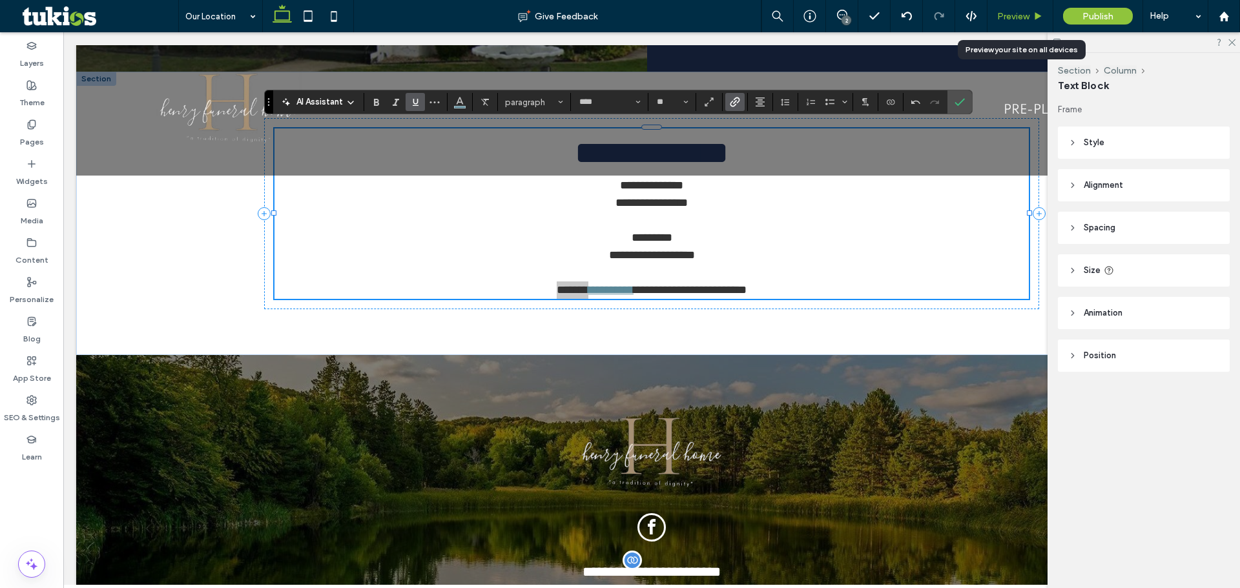
click at [1021, 20] on span "Preview" at bounding box center [1013, 16] width 32 height 11
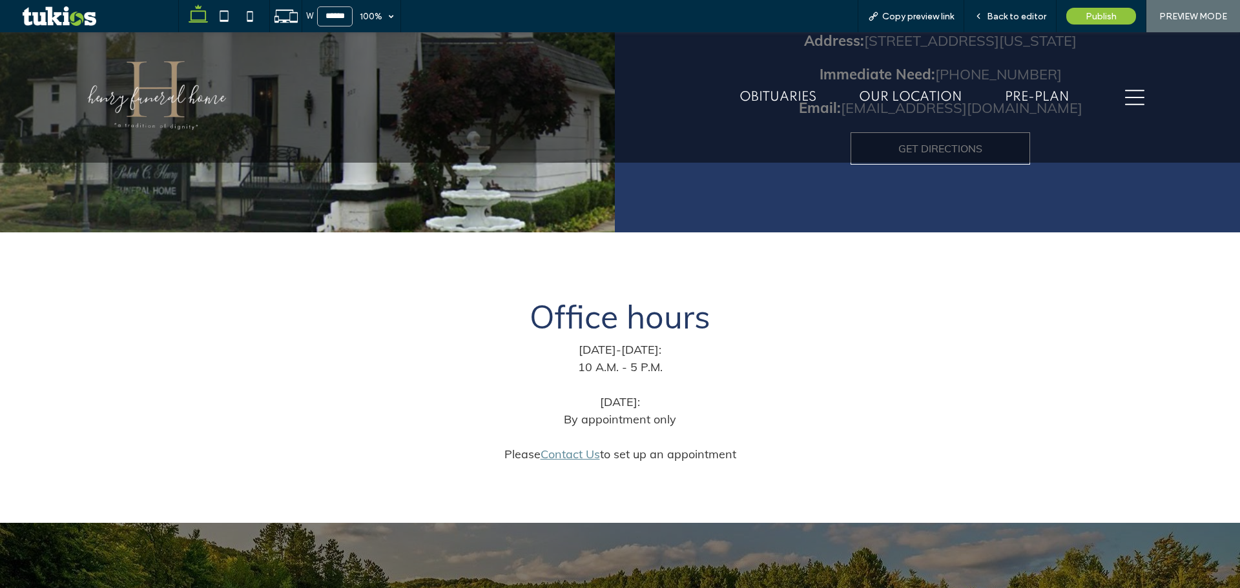
scroll to position [884, 0]
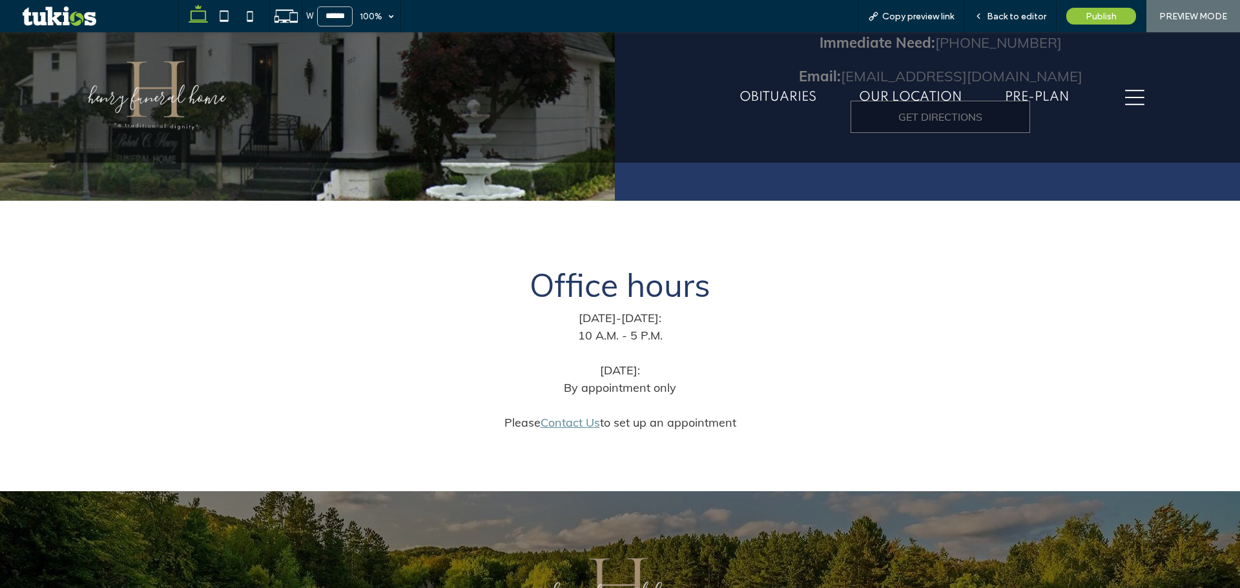
drag, startPoint x: 558, startPoint y: 421, endPoint x: 556, endPoint y: 429, distance: 8.6
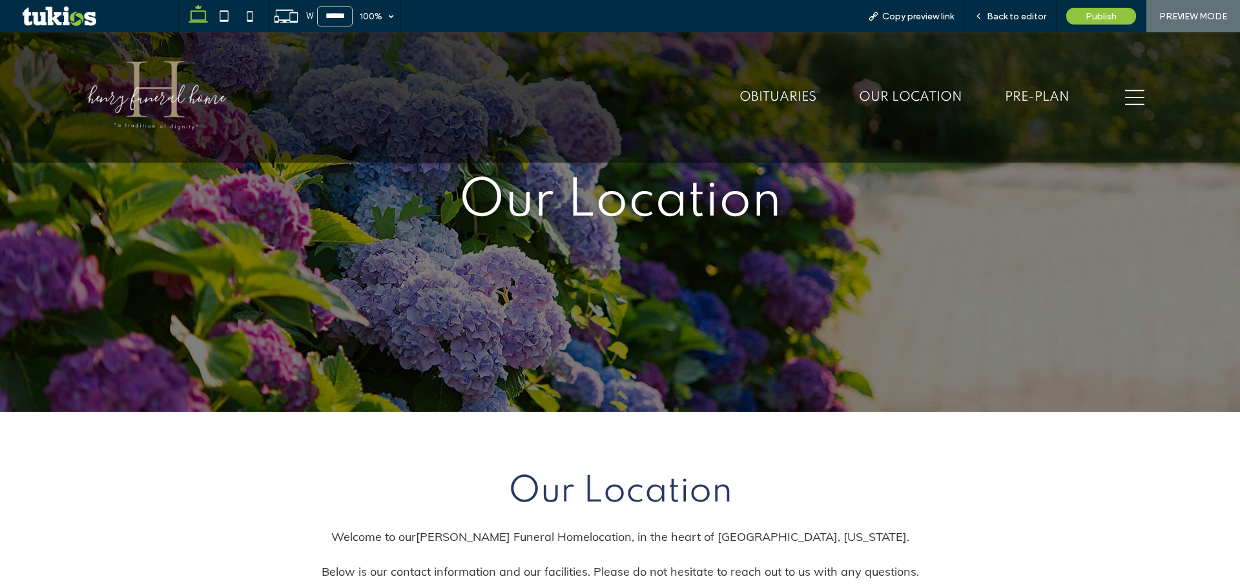
scroll to position [0, 0]
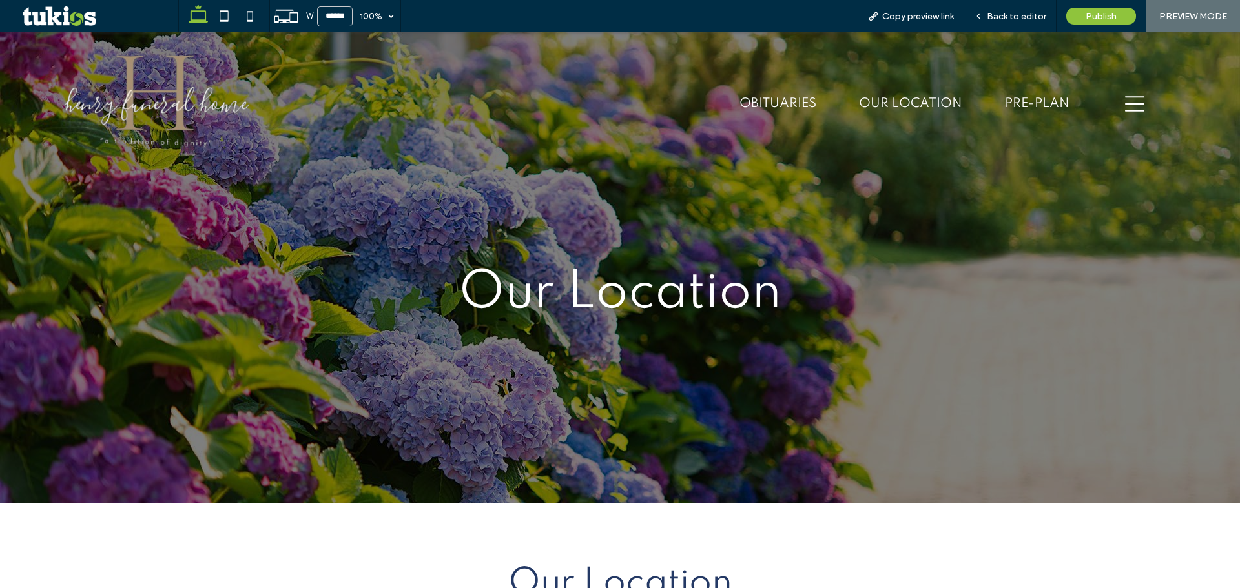
click at [1106, 102] on div "hamburger menu icon" at bounding box center [1135, 104] width 110 height 123
click at [1125, 99] on icon "hamburger menu icon" at bounding box center [1134, 103] width 19 height 19
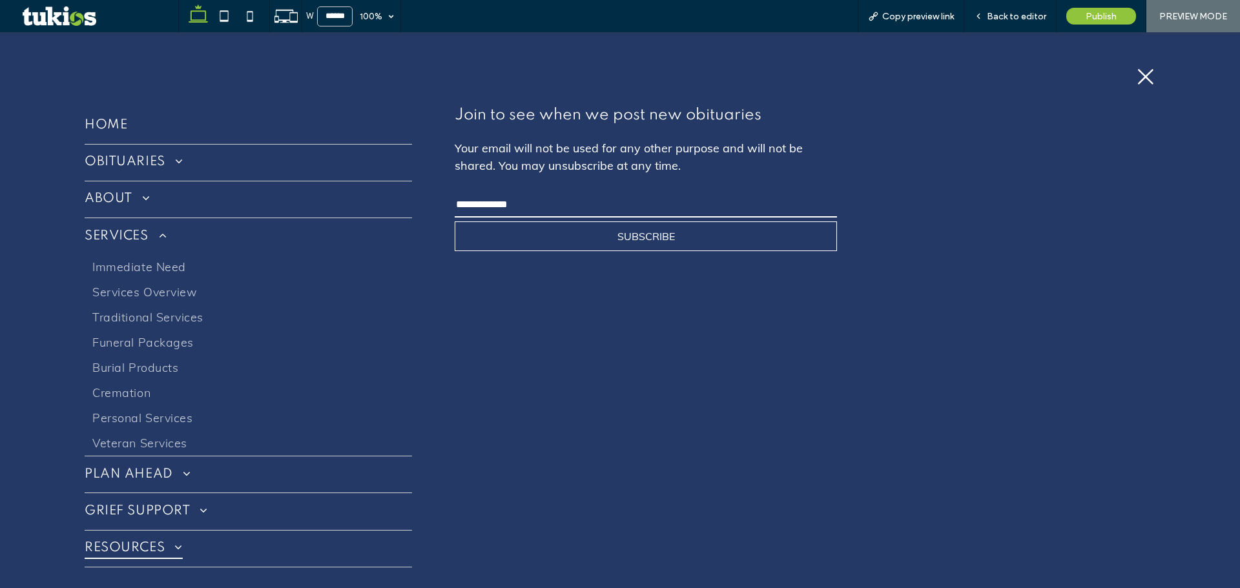
click at [150, 548] on span "RESOURCES" at bounding box center [134, 549] width 98 height 21
click at [152, 518] on span "GRIEF SUPPORT" at bounding box center [146, 511] width 123 height 21
click at [147, 534] on link "The Grieving Process" at bounding box center [248, 542] width 327 height 25
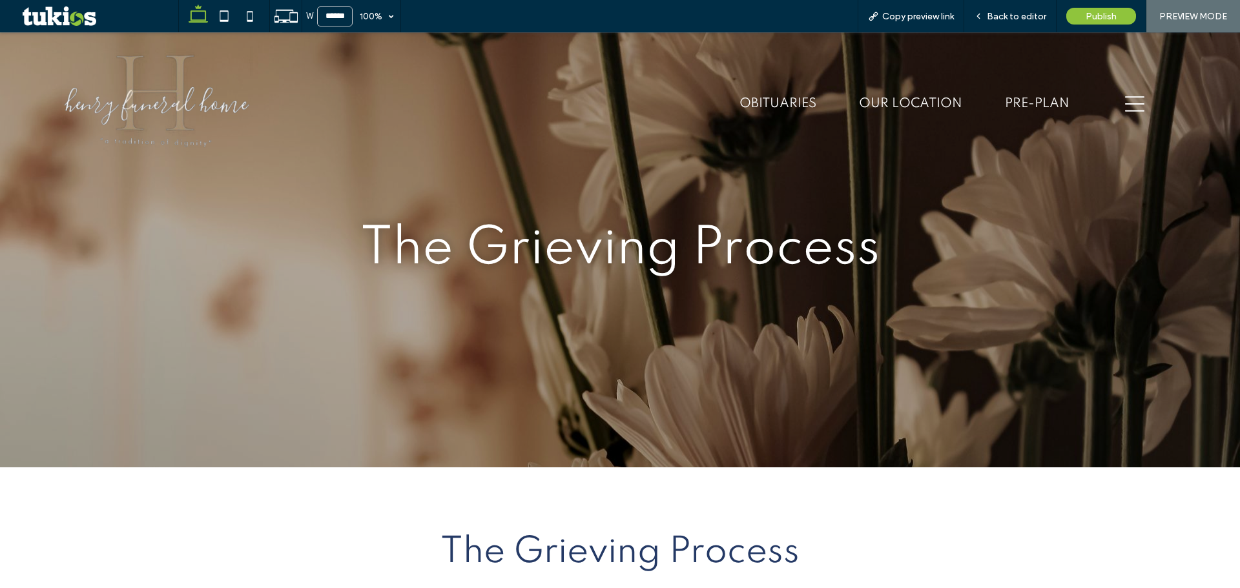
click at [1129, 110] on icon at bounding box center [1134, 104] width 19 height 16
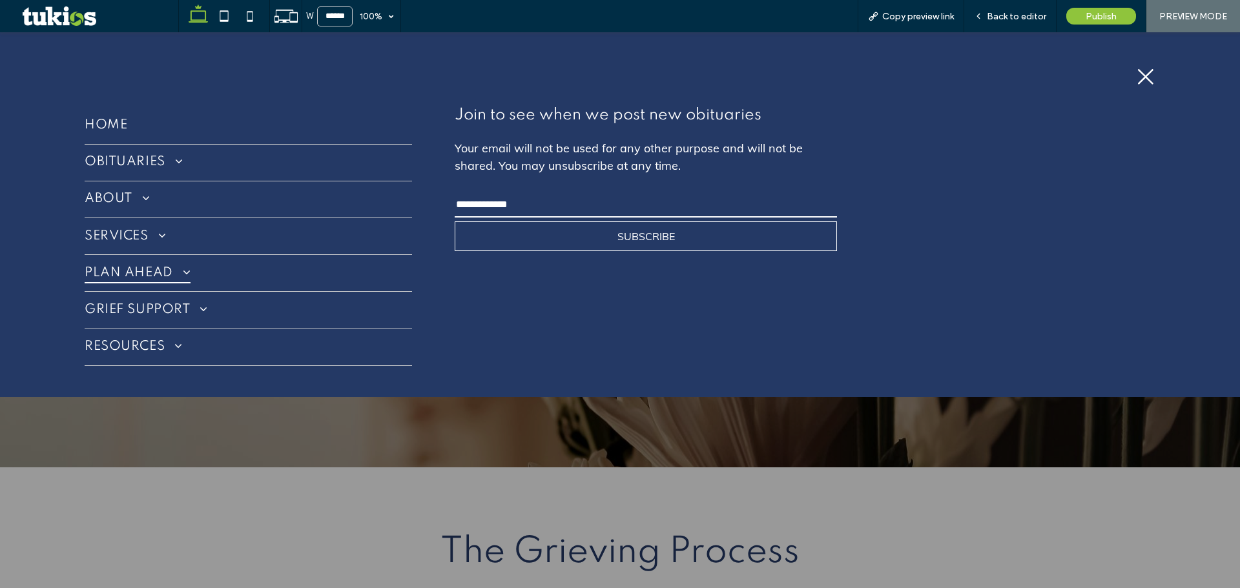
click at [160, 274] on span "PLAN AHEAD" at bounding box center [138, 273] width 106 height 21
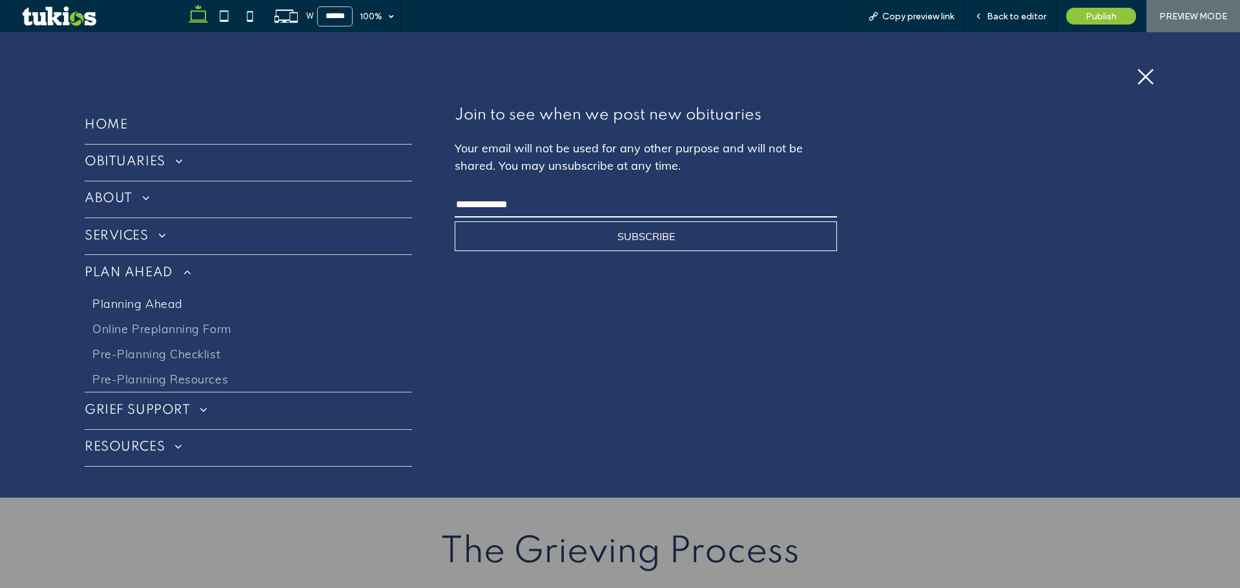
click at [149, 300] on span "Planning Ahead" at bounding box center [137, 303] width 90 height 15
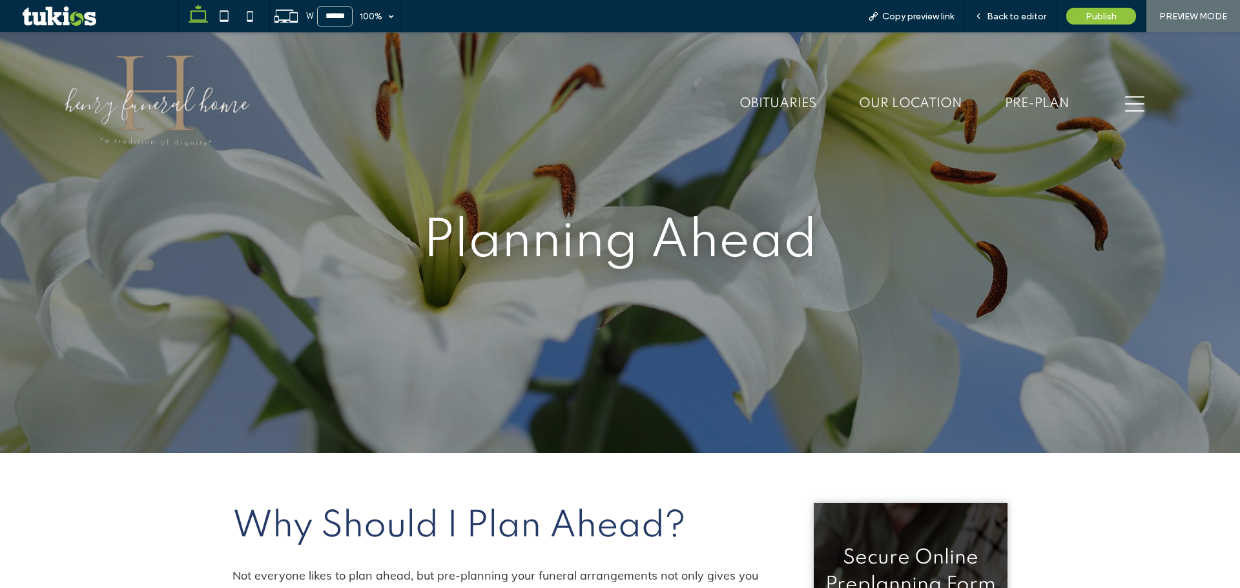
click at [1130, 102] on icon "hamburger menu icon" at bounding box center [1134, 103] width 19 height 19
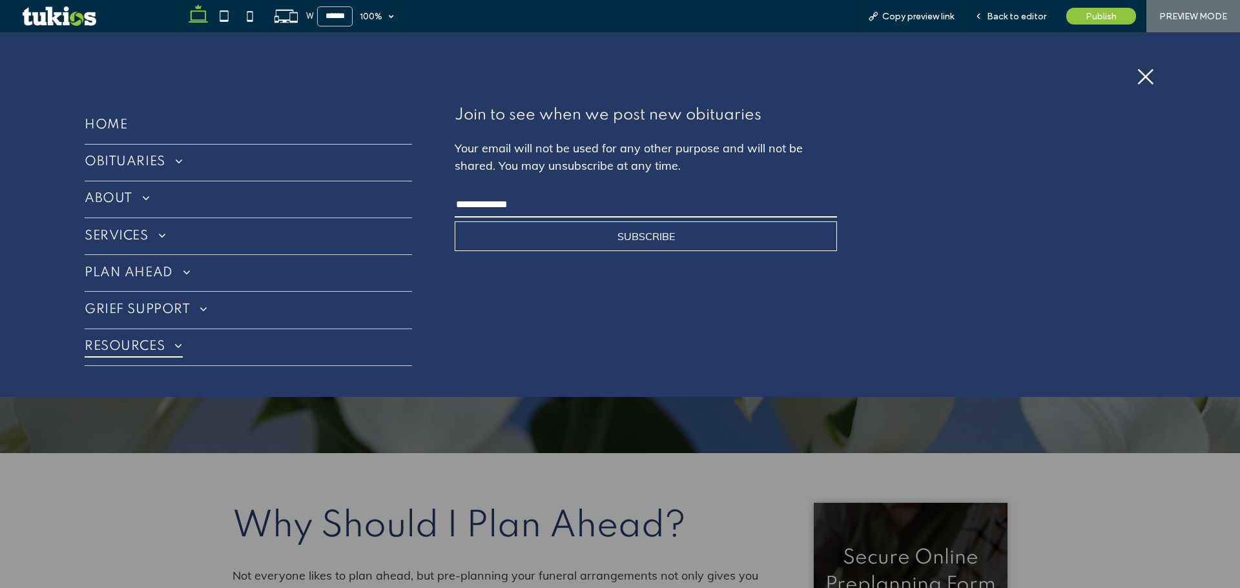
click at [174, 343] on span at bounding box center [174, 346] width 18 height 12
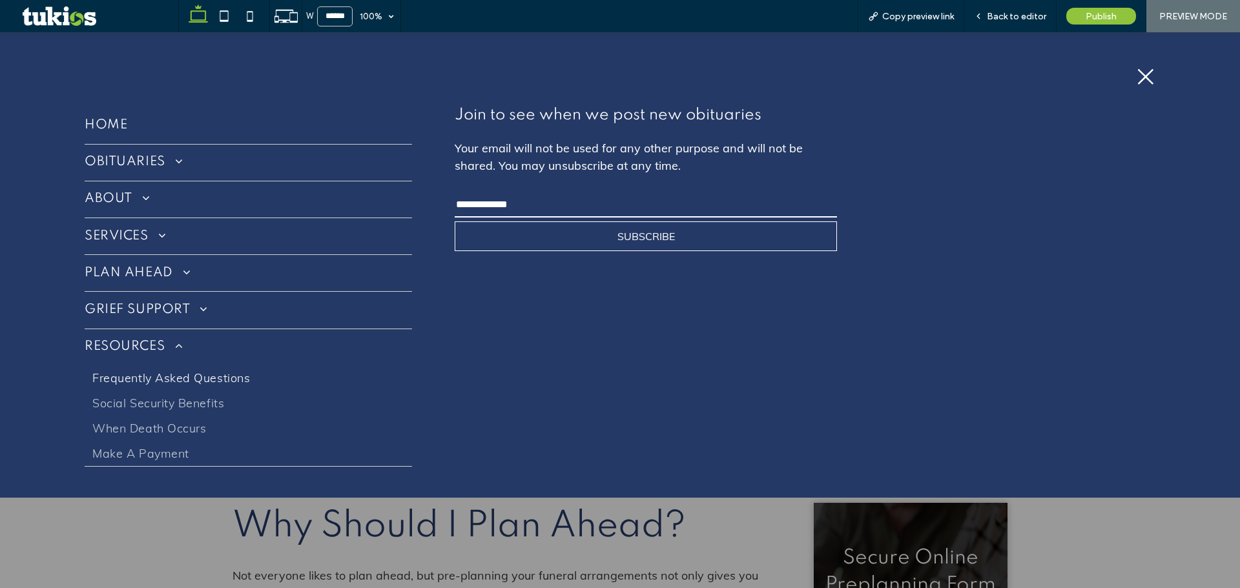
click at [152, 383] on span "Frequently Asked Questions" at bounding box center [171, 378] width 158 height 15
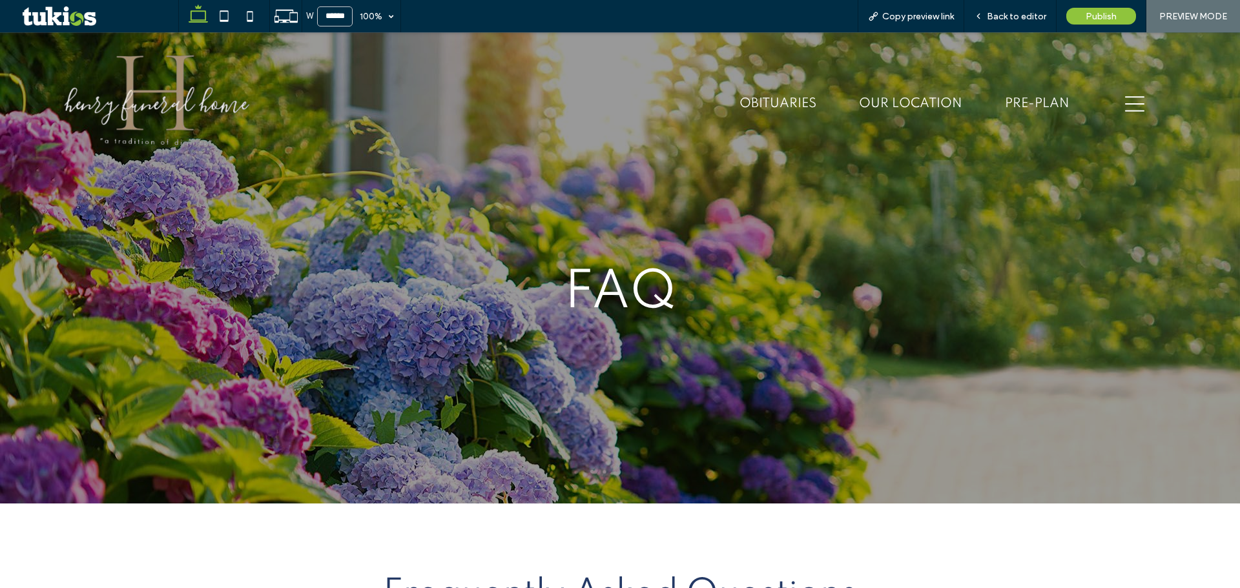
scroll to position [388, 0]
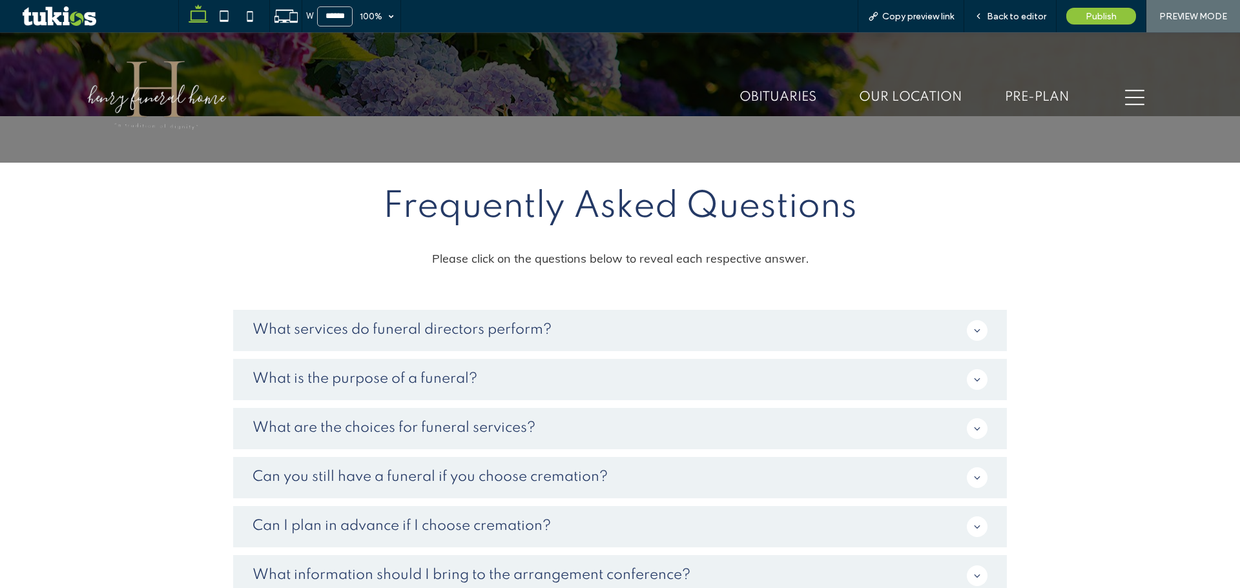
click at [1132, 94] on icon "hamburger menu icon" at bounding box center [1134, 97] width 19 height 19
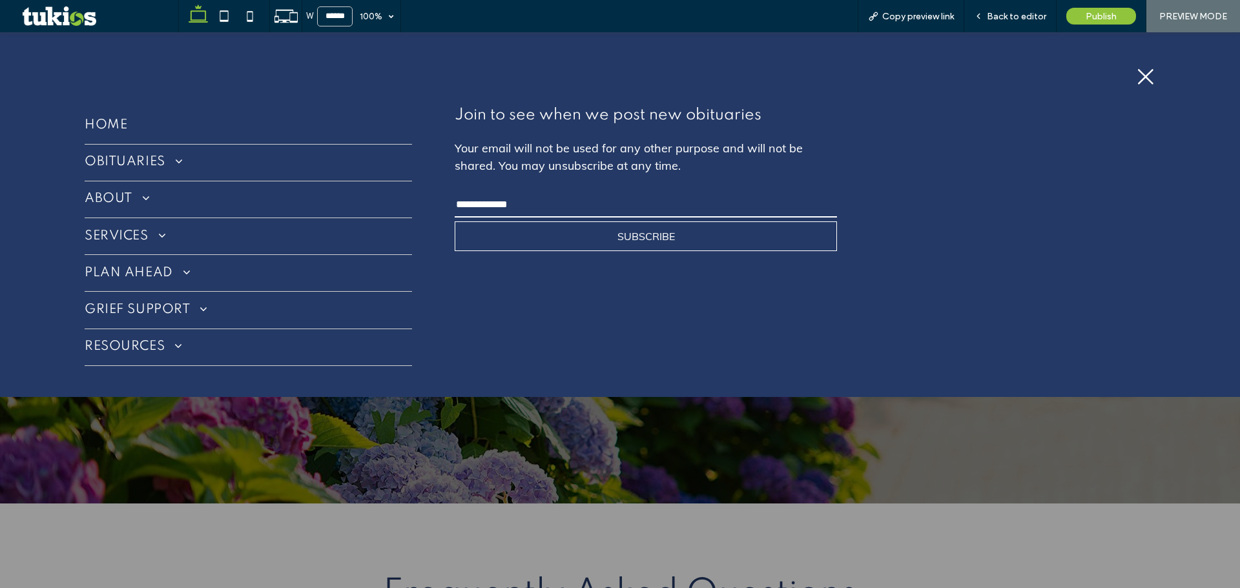
scroll to position [0, 0]
click at [151, 234] on span at bounding box center [158, 236] width 18 height 12
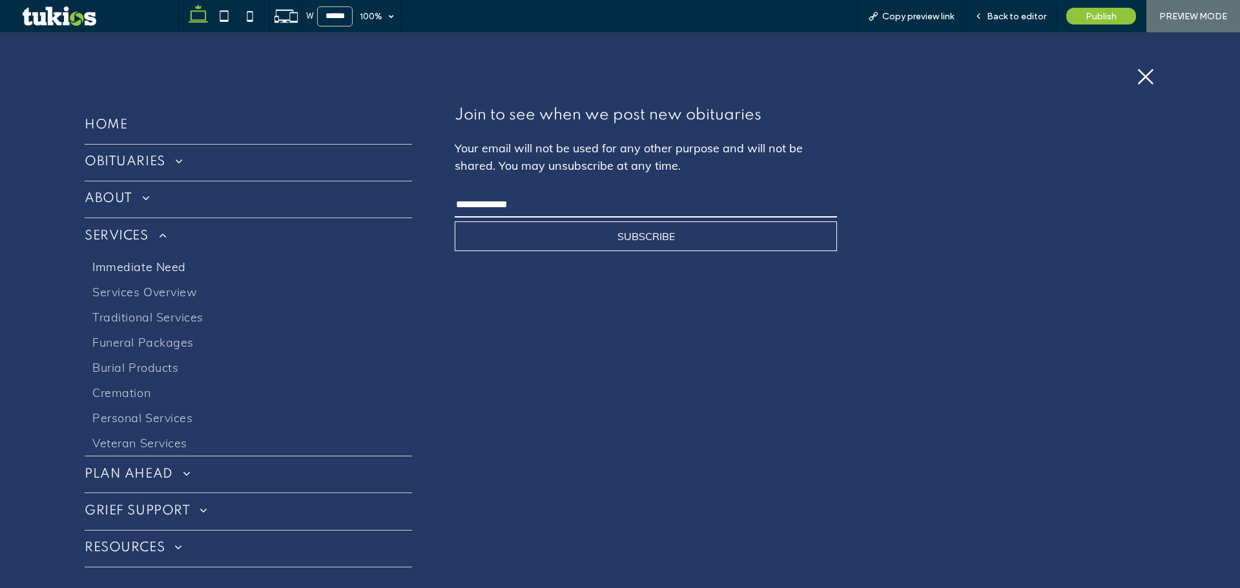
drag, startPoint x: 151, startPoint y: 262, endPoint x: 180, endPoint y: 297, distance: 45.4
click at [151, 262] on span "Immediate Need" at bounding box center [139, 267] width 94 height 15
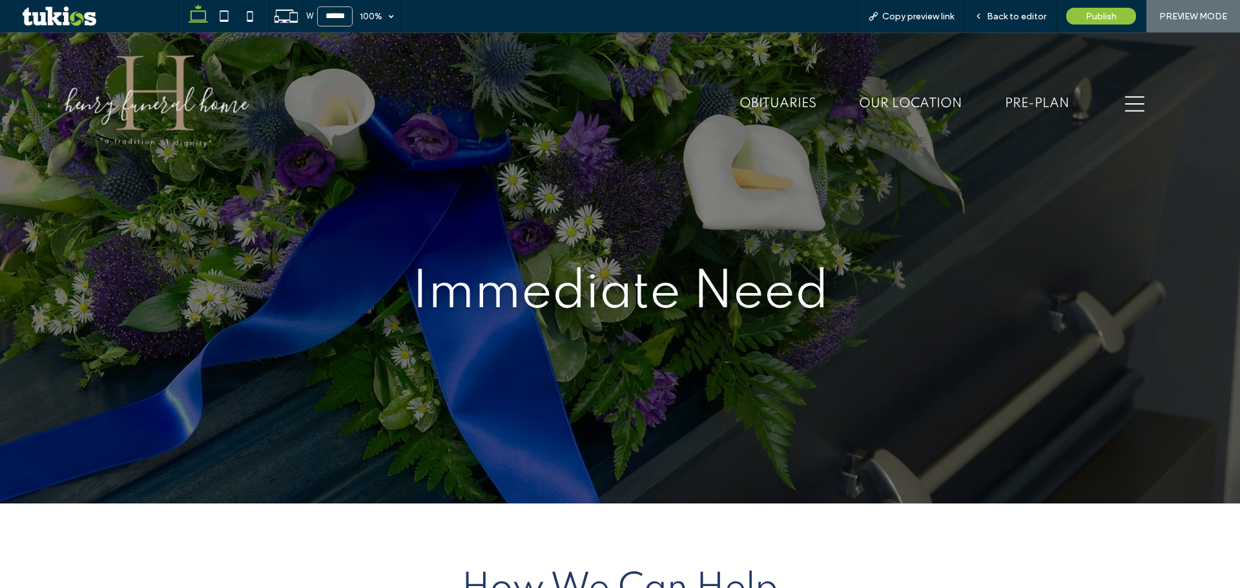
click at [1132, 105] on icon "hamburger menu icon" at bounding box center [1134, 103] width 19 height 19
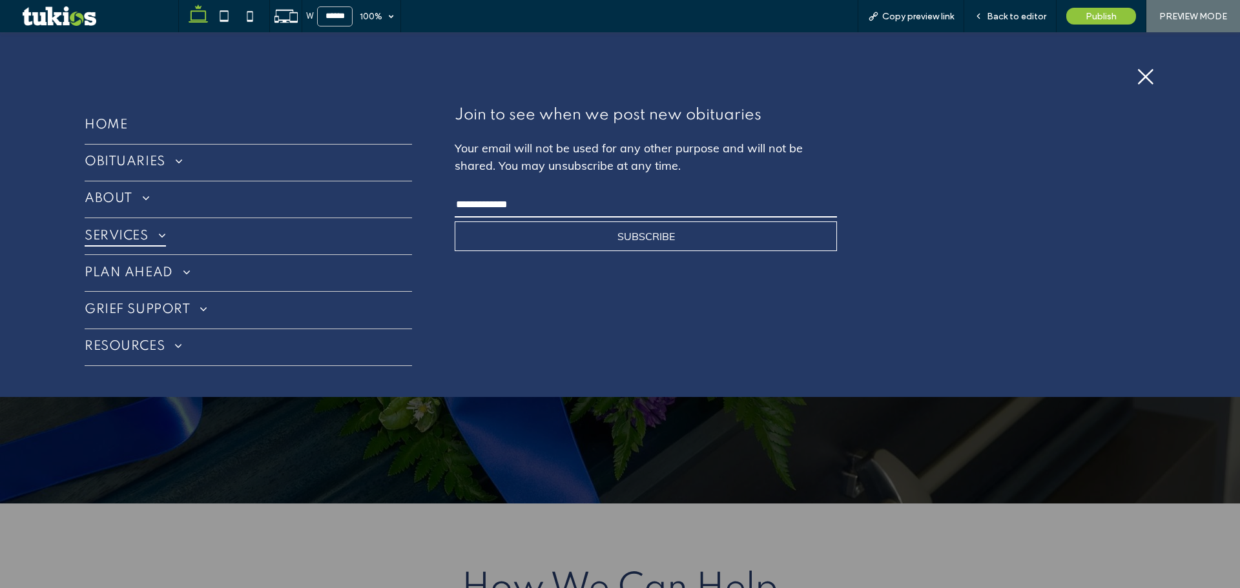
click at [167, 224] on link "SERVICES" at bounding box center [248, 236] width 327 height 36
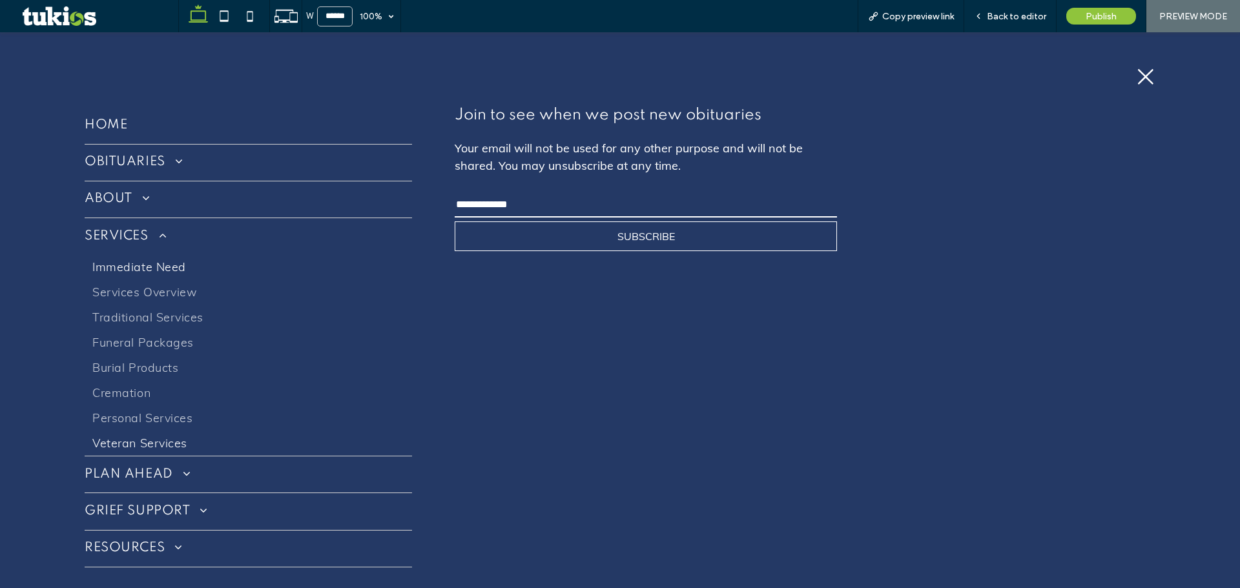
click at [147, 444] on span "Veteran Services" at bounding box center [139, 443] width 95 height 15
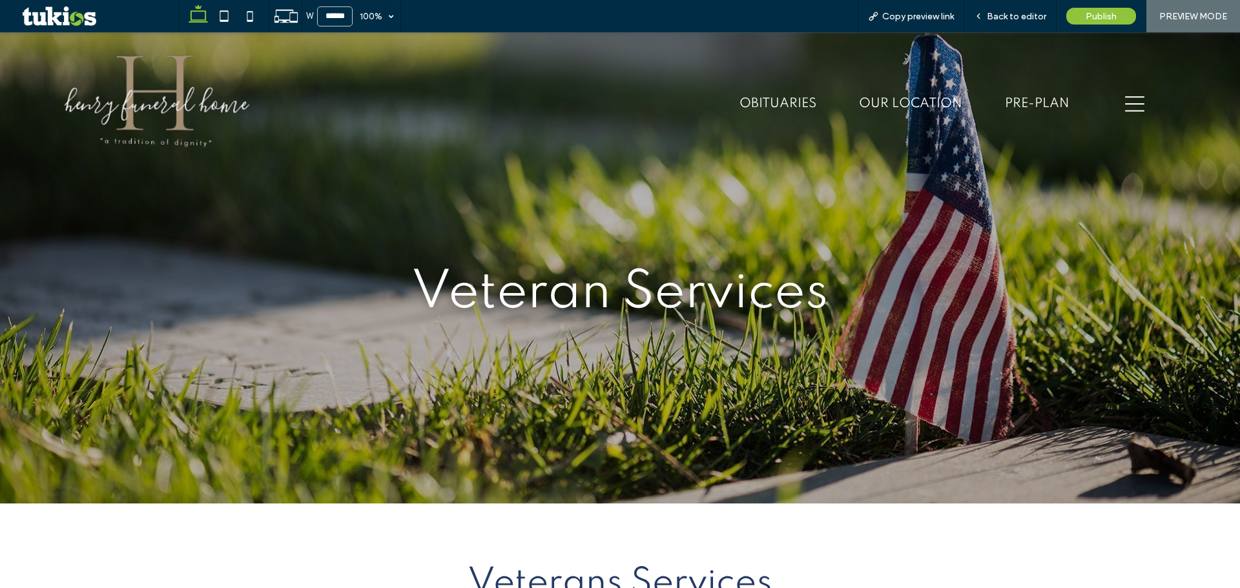
drag, startPoint x: 175, startPoint y: 100, endPoint x: 174, endPoint y: 132, distance: 32.3
click at [175, 100] on img at bounding box center [157, 104] width 194 height 115
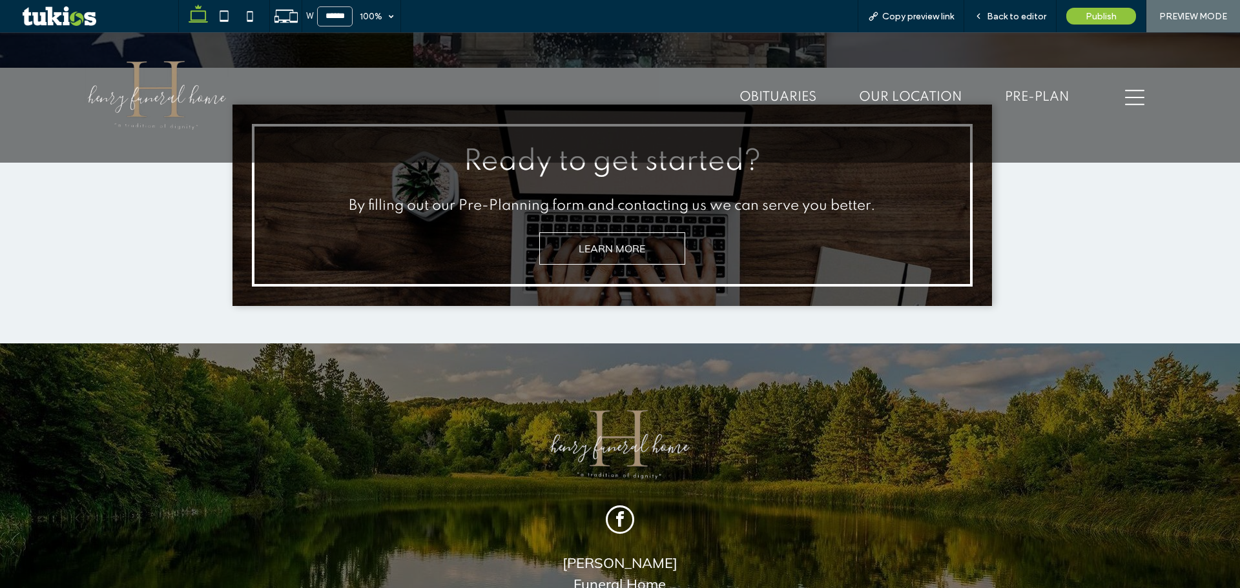
scroll to position [3165, 0]
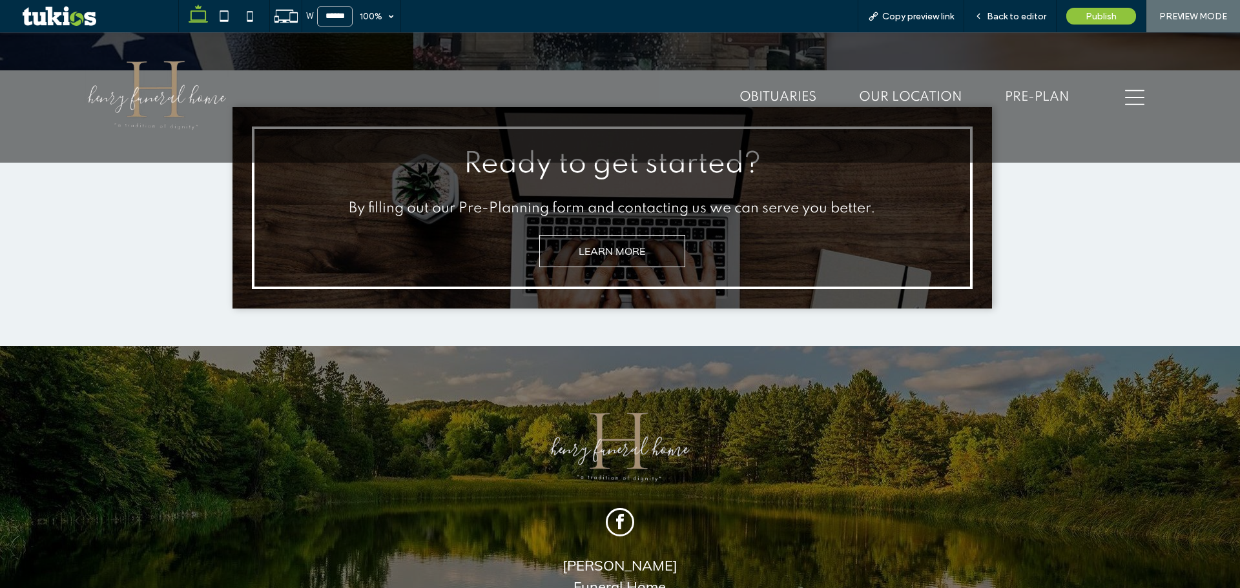
click at [1125, 96] on icon "hamburger menu icon" at bounding box center [1134, 97] width 19 height 19
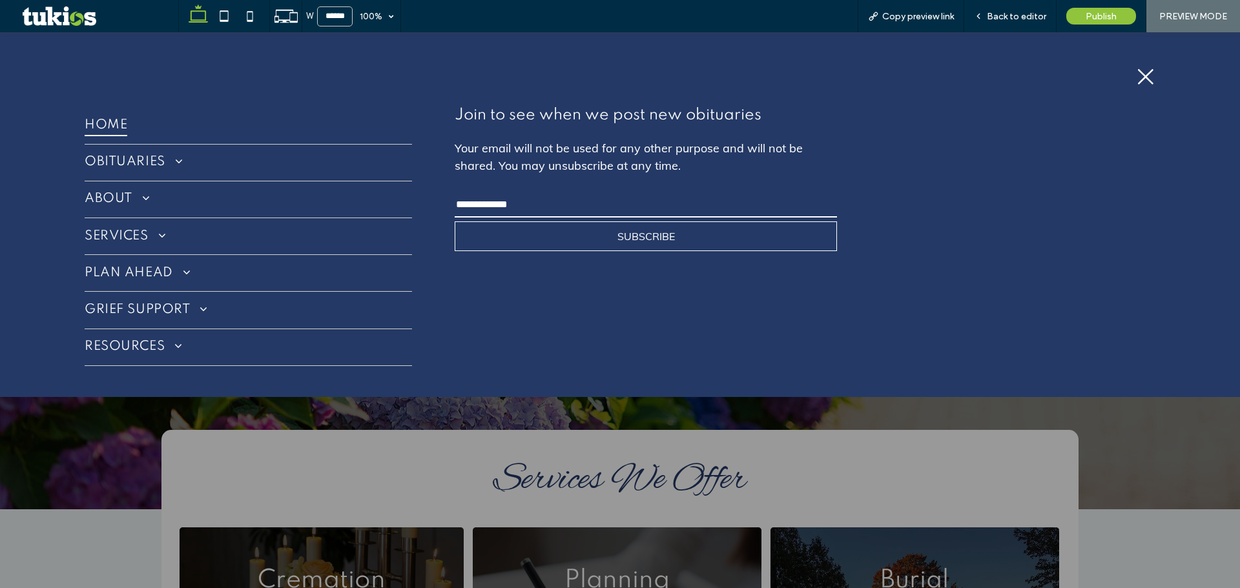
drag, startPoint x: 1147, startPoint y: 79, endPoint x: 997, endPoint y: 118, distance: 155.2
click at [1147, 80] on icon "X ICON" at bounding box center [1145, 76] width 19 height 19
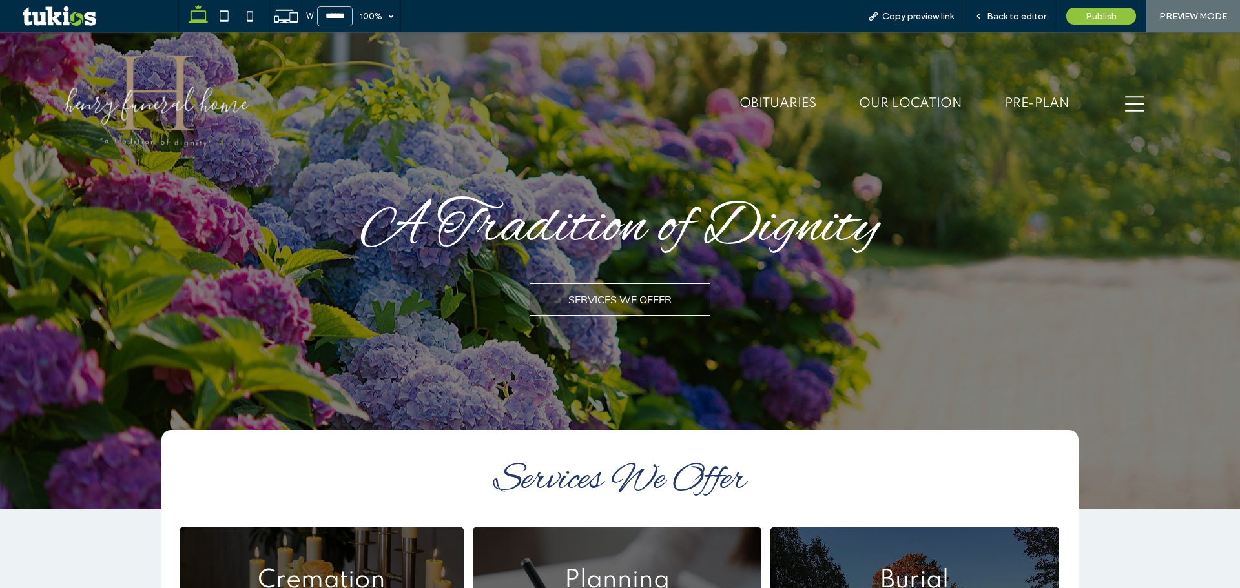
click at [153, 110] on img at bounding box center [157, 104] width 194 height 115
click at [1004, 15] on span "Back to editor" at bounding box center [1016, 16] width 59 height 11
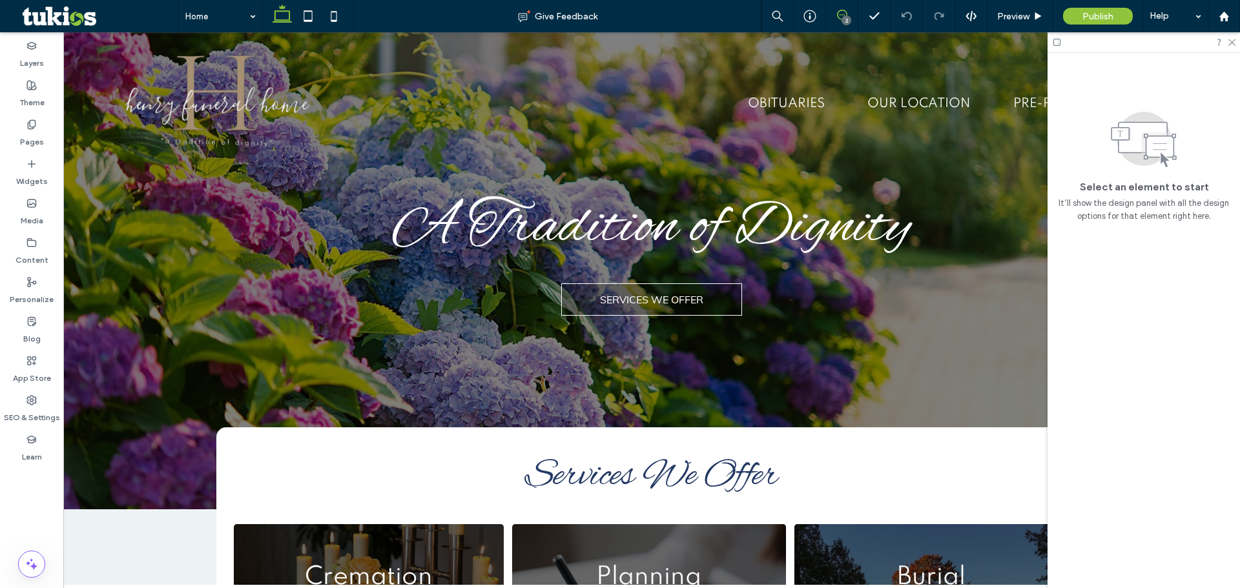
click at [842, 13] on icon at bounding box center [842, 15] width 10 height 10
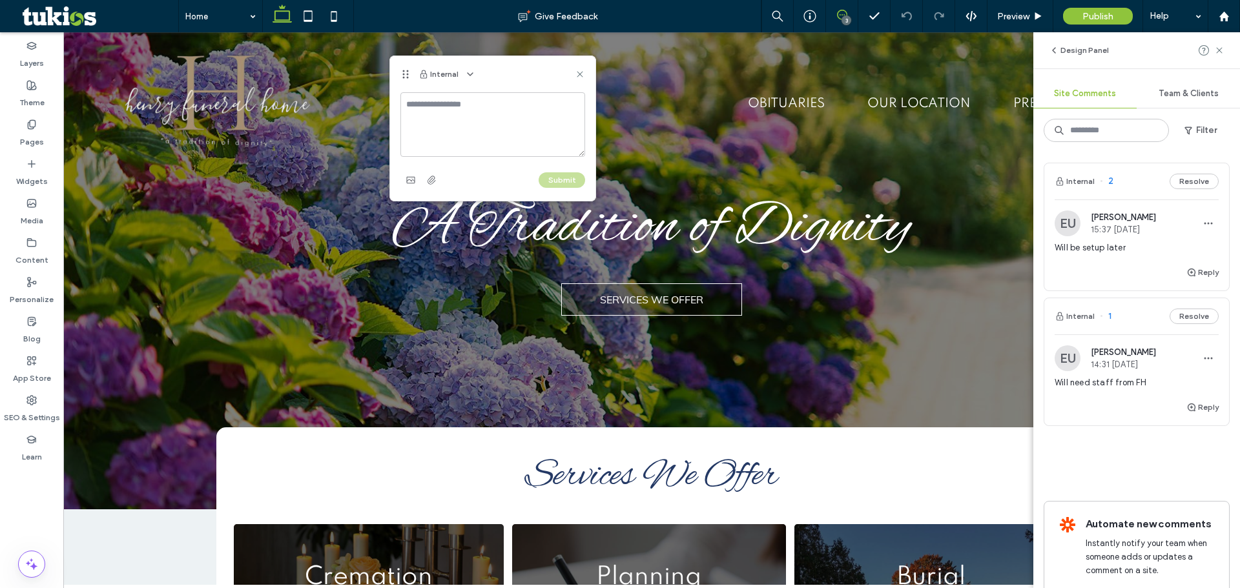
drag, startPoint x: 469, startPoint y: 138, endPoint x: 468, endPoint y: 131, distance: 6.6
click at [470, 130] on textarea at bounding box center [492, 124] width 185 height 65
type textarea "*****"
type textarea "*"
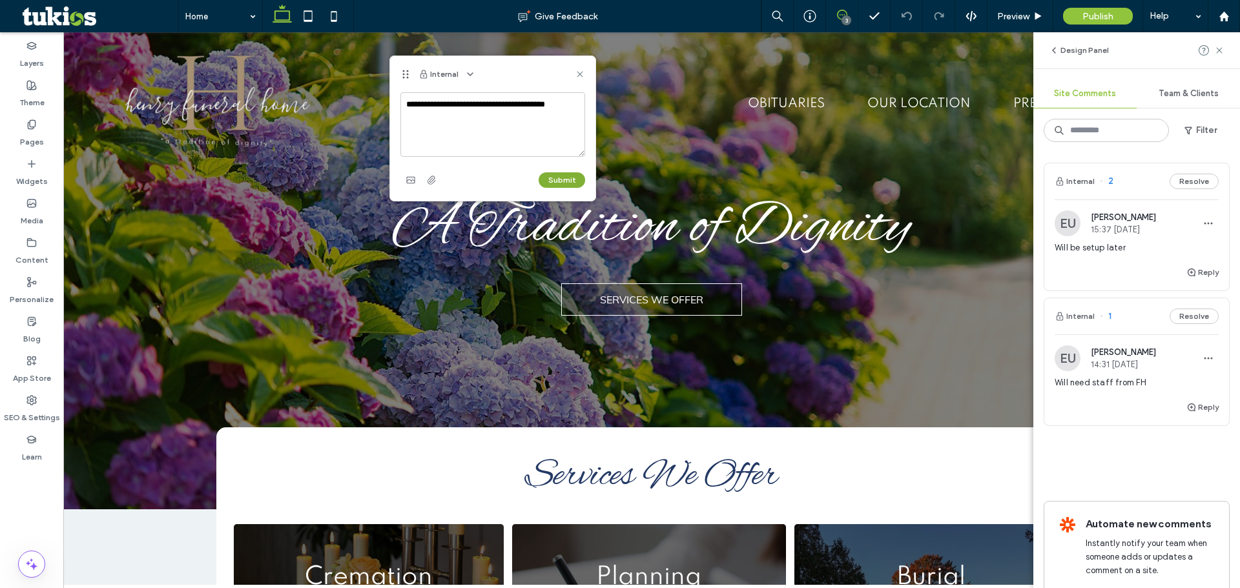
type textarea "**********"
click at [557, 180] on button "Submit" at bounding box center [562, 180] width 47 height 16
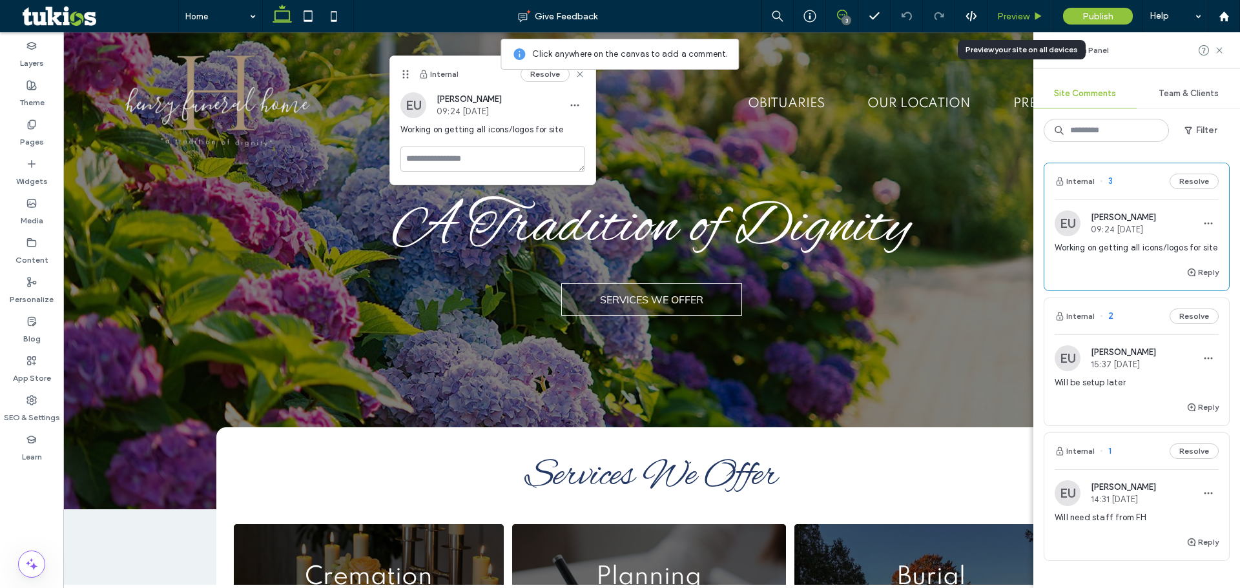
click at [1026, 14] on span "Preview" at bounding box center [1013, 16] width 32 height 11
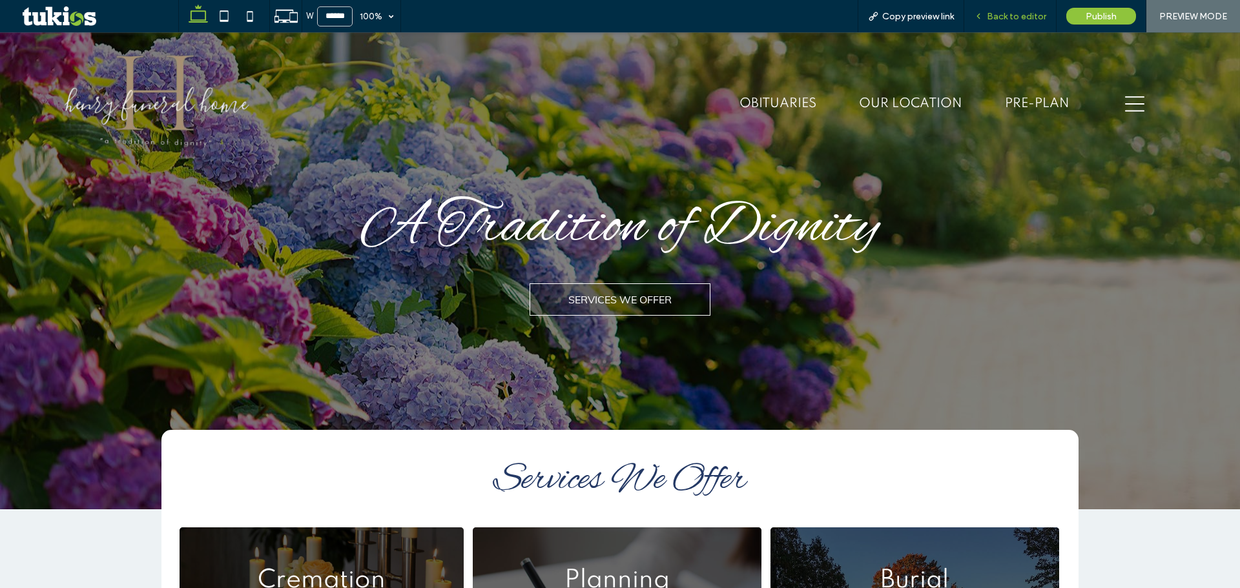
click at [1028, 15] on span "Back to editor" at bounding box center [1016, 16] width 59 height 11
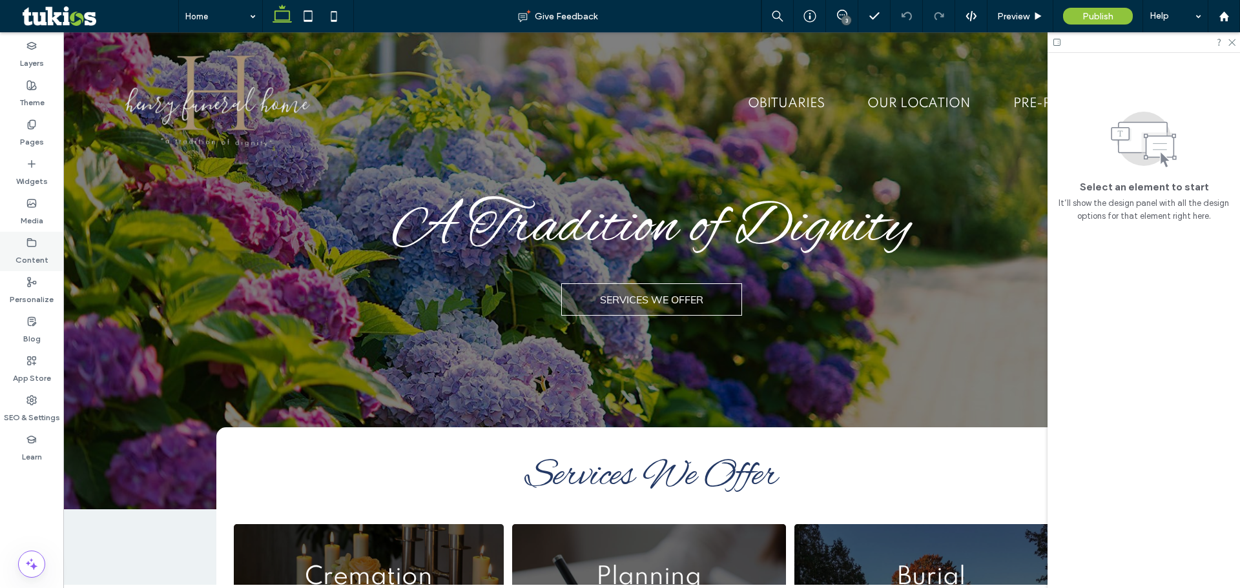
click at [34, 260] on label "Content" at bounding box center [32, 257] width 33 height 18
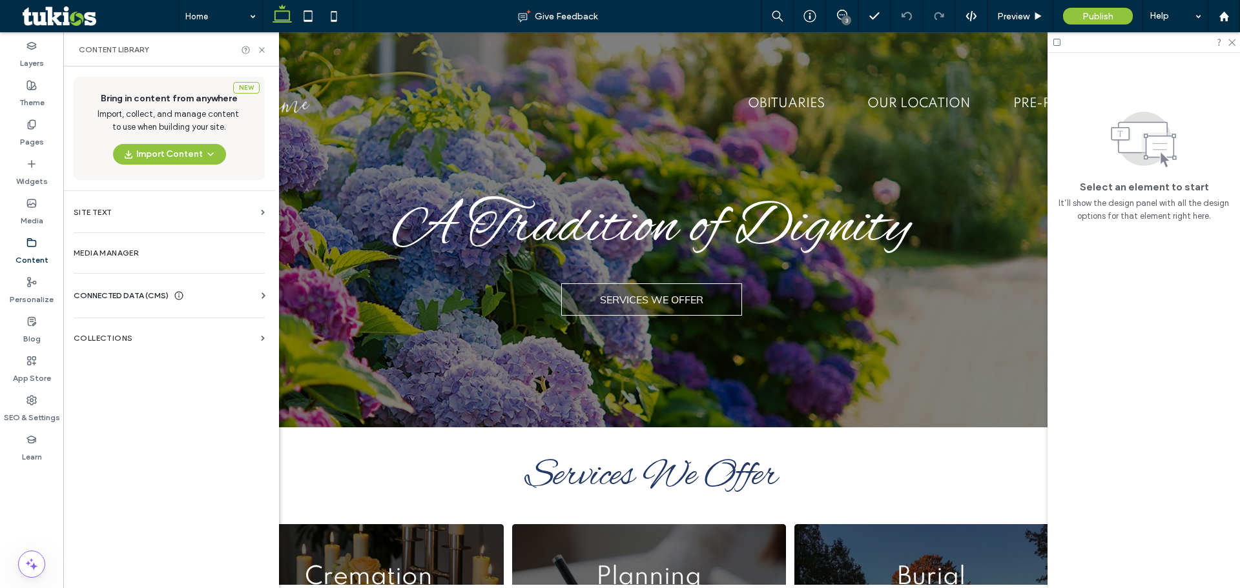
click at [210, 290] on div "CONNECTED DATA (CMS)" at bounding box center [172, 295] width 196 height 13
click at [183, 327] on label "Business Info" at bounding box center [172, 327] width 176 height 9
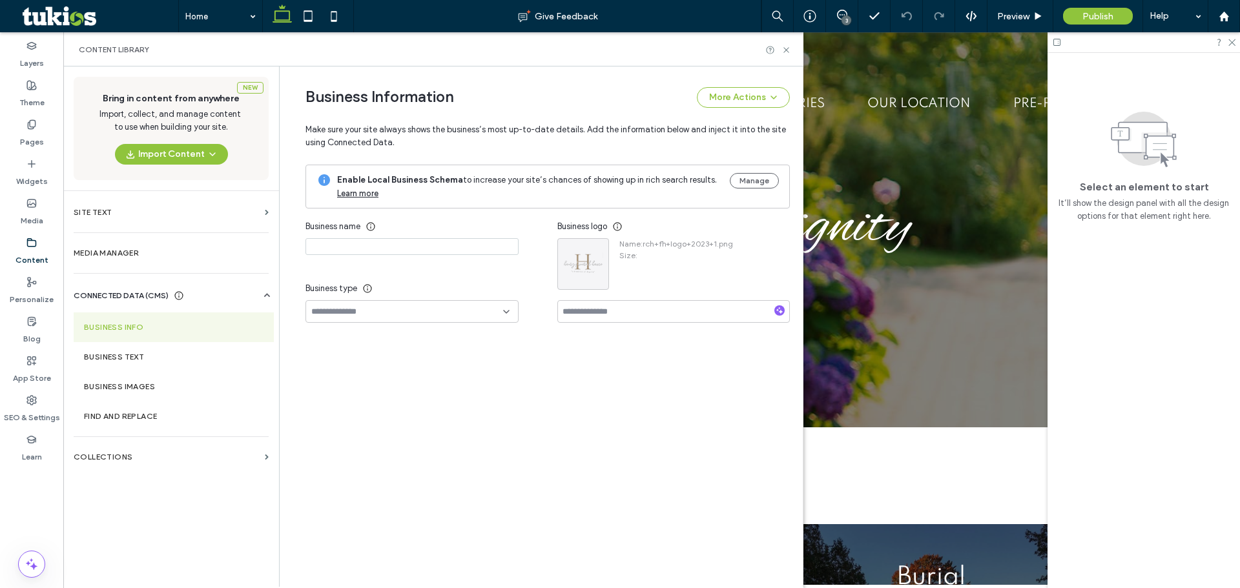
type input "**********"
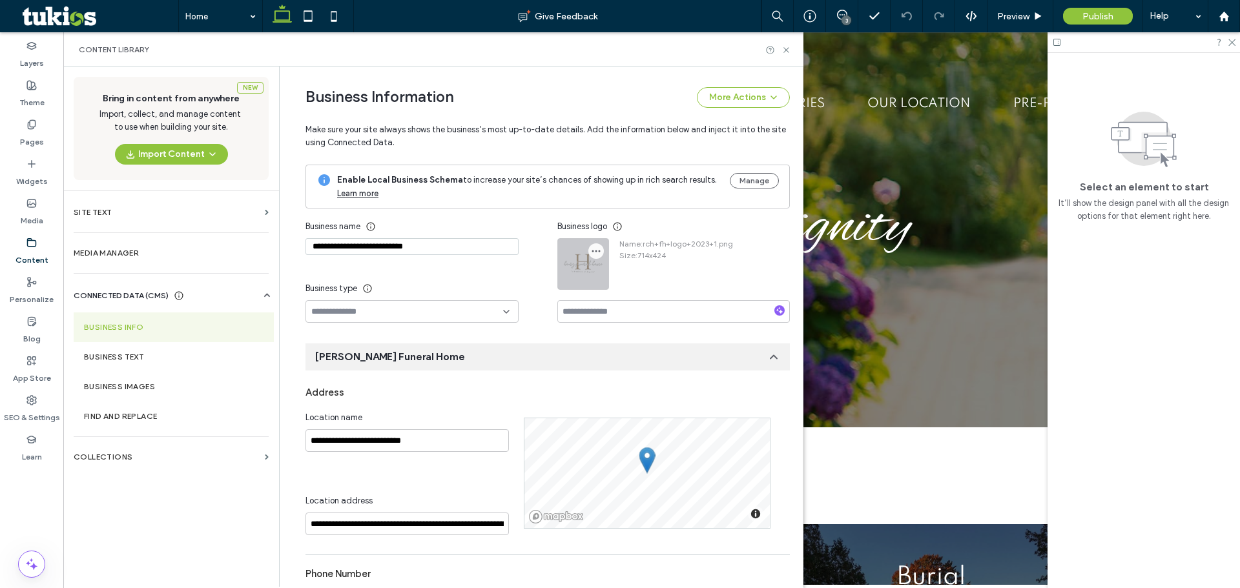
click at [591, 254] on icon "button" at bounding box center [596, 251] width 10 height 10
click at [541, 273] on div "**********" at bounding box center [431, 269] width 252 height 108
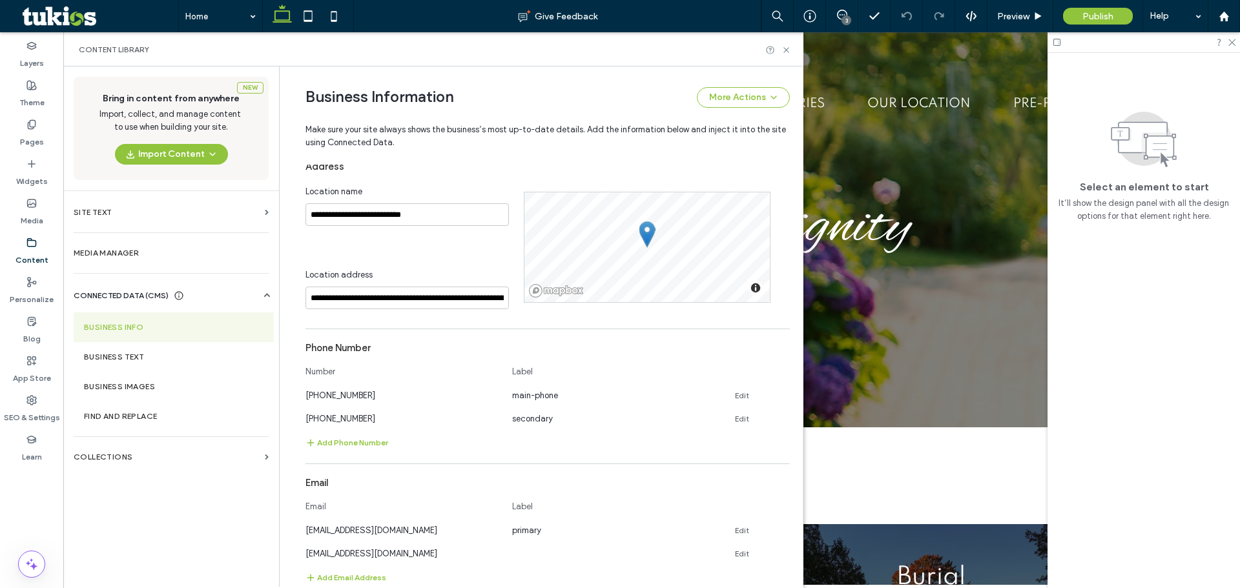
scroll to position [258, 0]
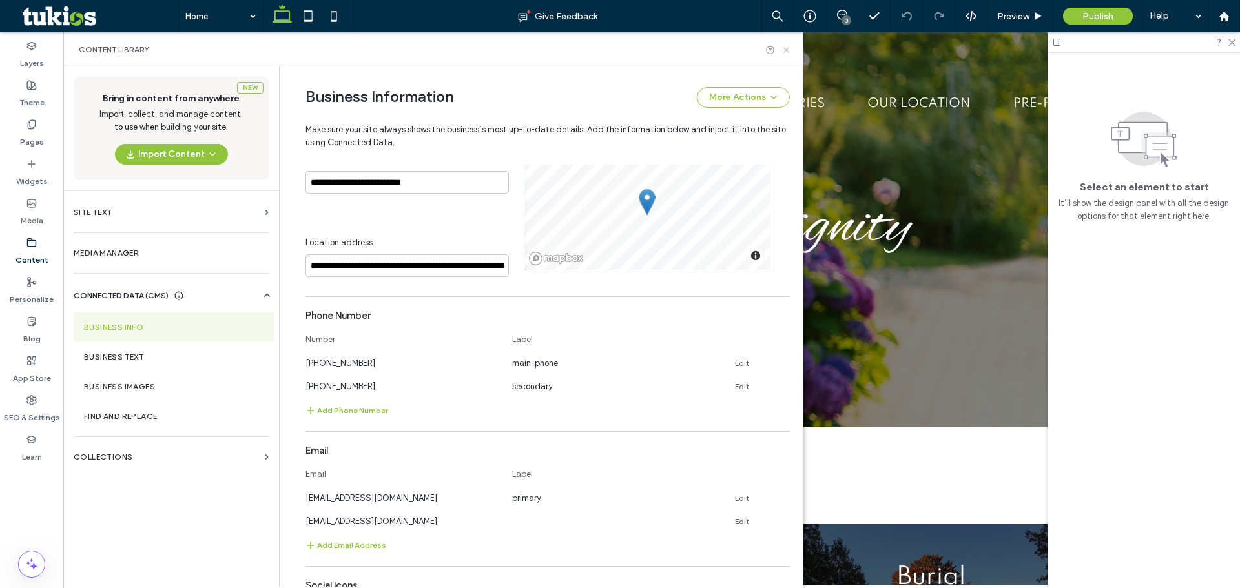
click at [787, 52] on icon at bounding box center [786, 50] width 10 height 10
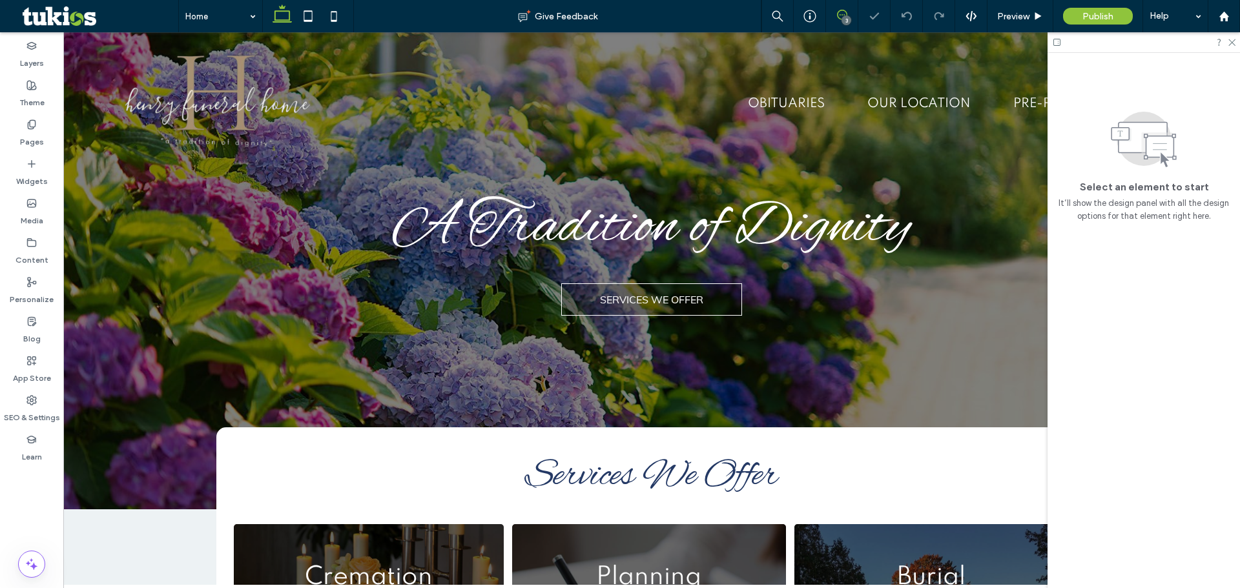
click at [841, 17] on icon at bounding box center [842, 15] width 10 height 10
click at [1022, 21] on span "Preview" at bounding box center [1013, 16] width 32 height 11
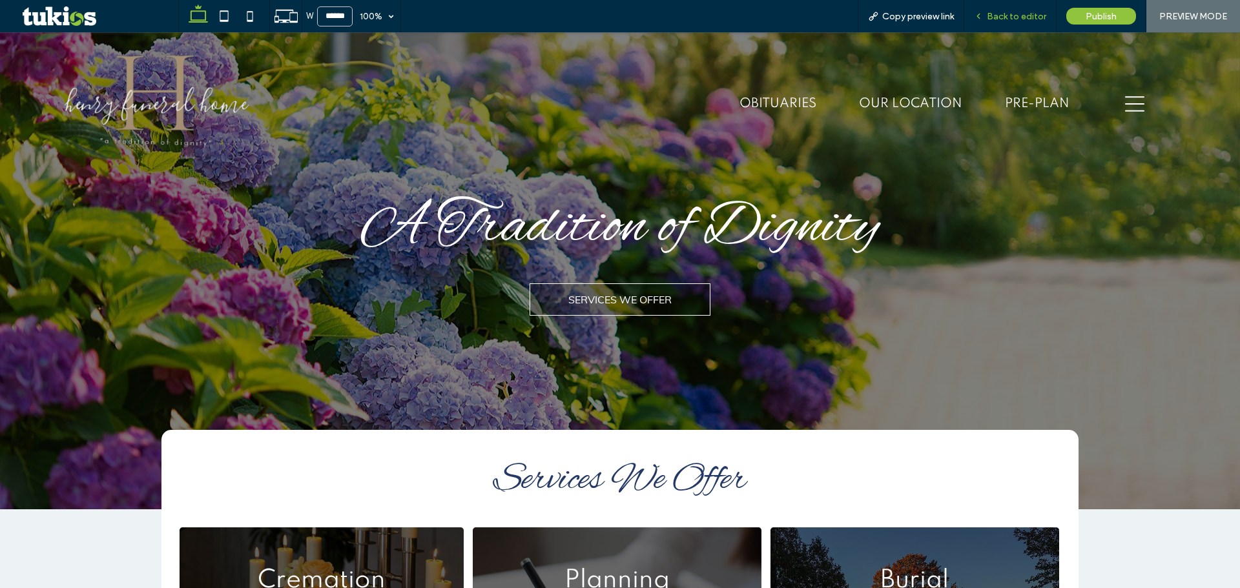
click at [1027, 16] on span "Back to editor" at bounding box center [1016, 16] width 59 height 11
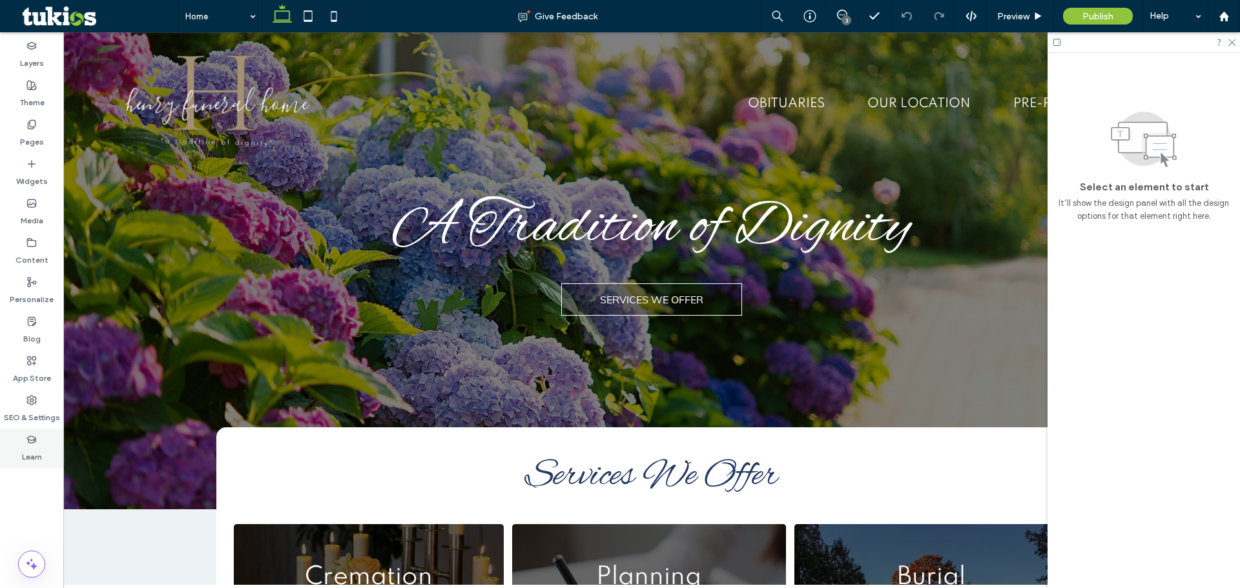
click at [23, 433] on div "Learn" at bounding box center [31, 448] width 63 height 39
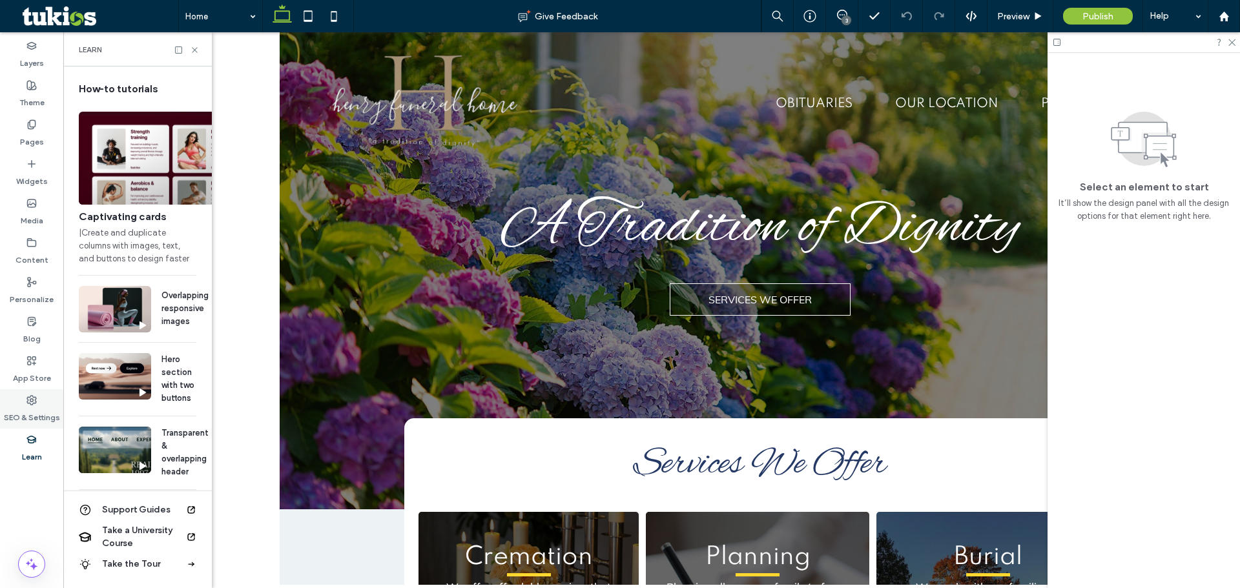
click at [29, 416] on label "SEO & Settings" at bounding box center [32, 415] width 56 height 18
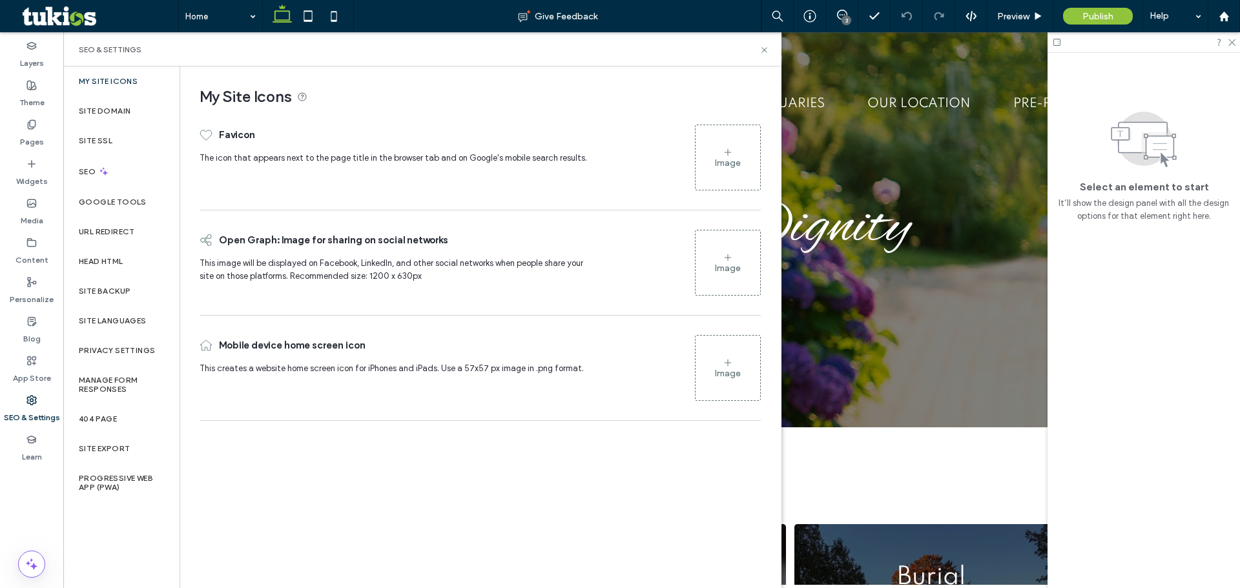
click at [127, 79] on label "My Site Icons" at bounding box center [108, 81] width 59 height 9
click at [127, 75] on div "My Site Icons" at bounding box center [121, 82] width 116 height 30
click at [725, 267] on div "Image" at bounding box center [728, 268] width 26 height 11
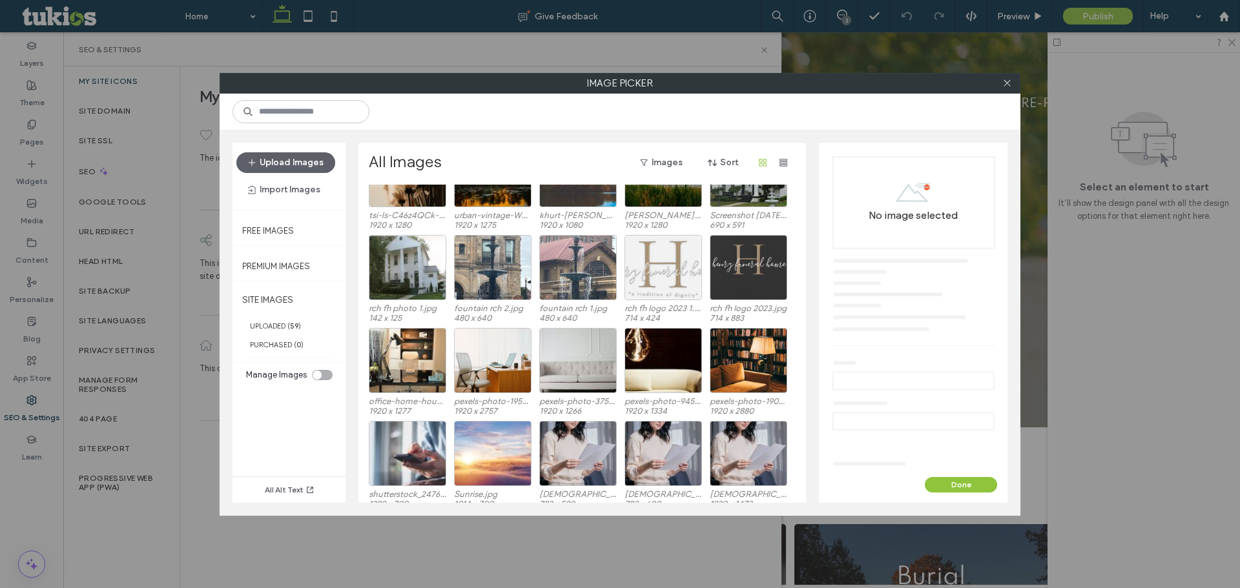
scroll to position [79, 0]
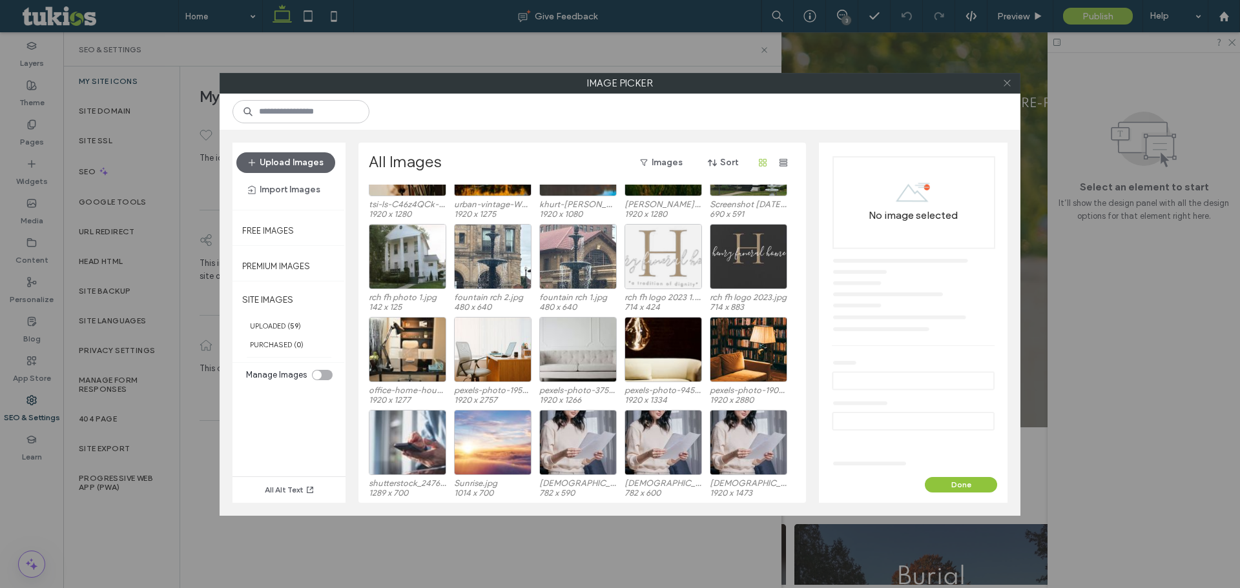
click at [1008, 81] on icon at bounding box center [1007, 83] width 10 height 10
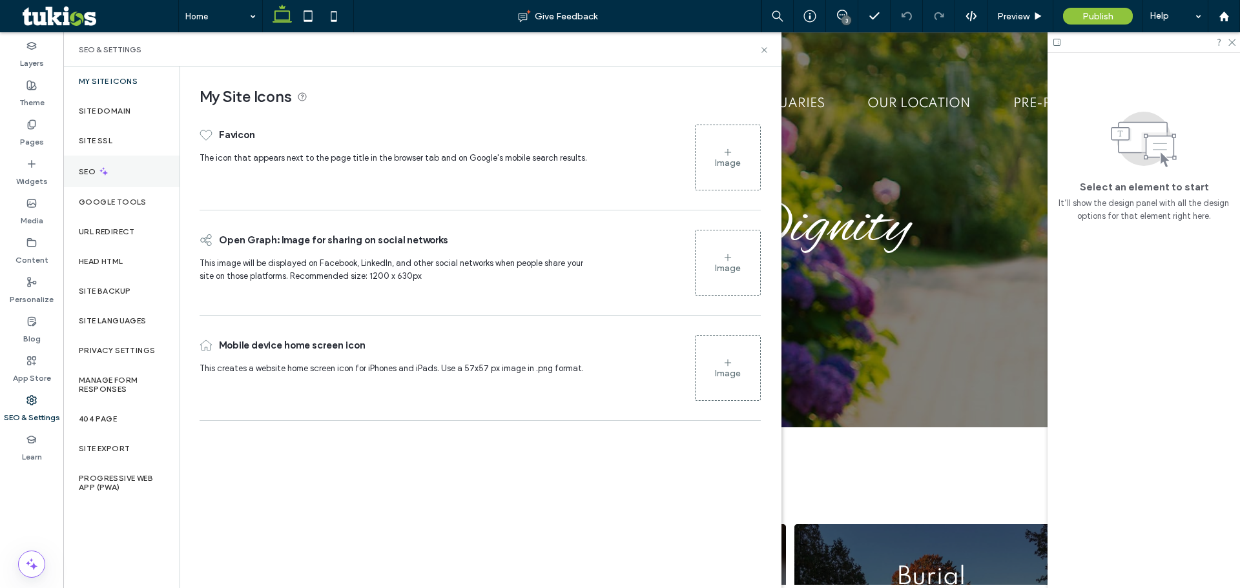
click at [140, 180] on div "SEO" at bounding box center [121, 172] width 116 height 32
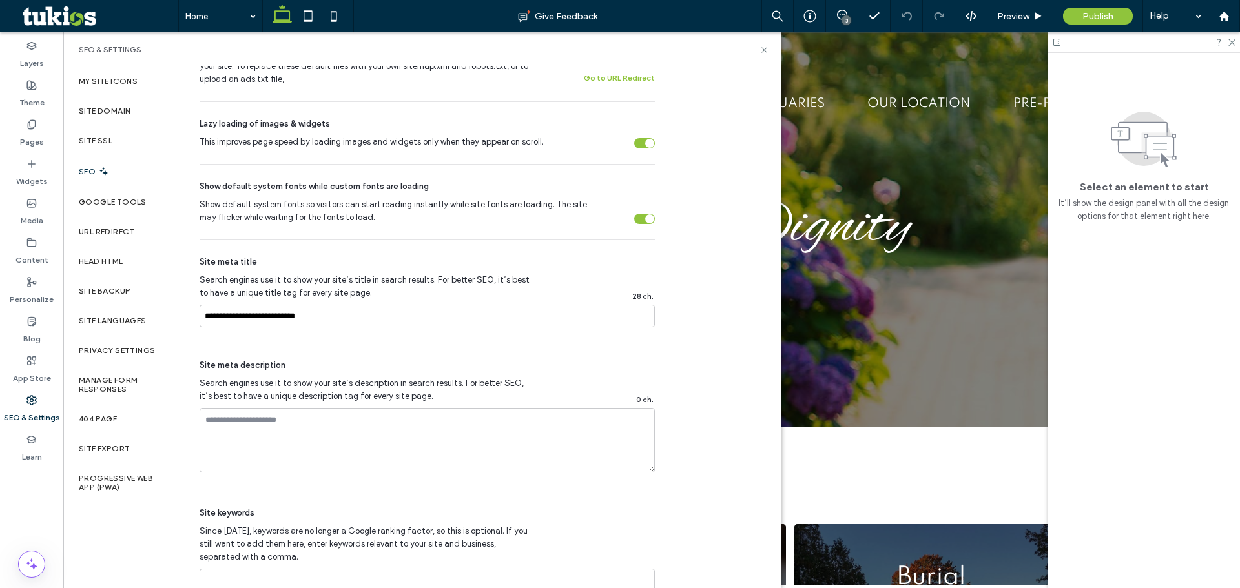
scroll to position [614, 0]
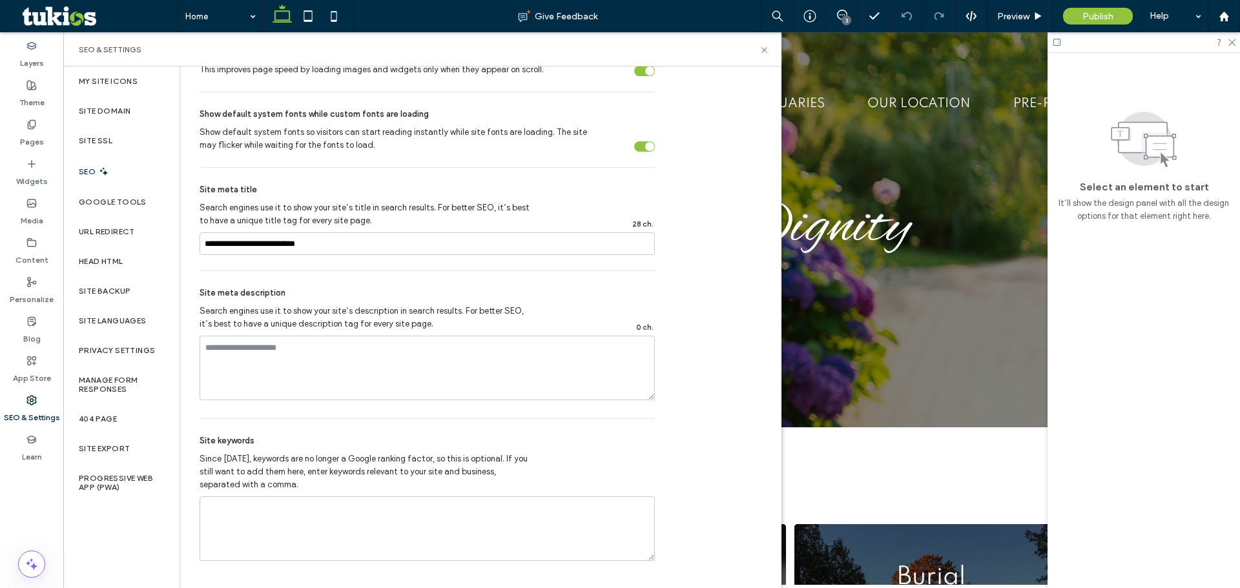
click at [131, 174] on div "SEO" at bounding box center [121, 172] width 116 height 32
click at [125, 191] on div "Google Tools" at bounding box center [121, 202] width 116 height 30
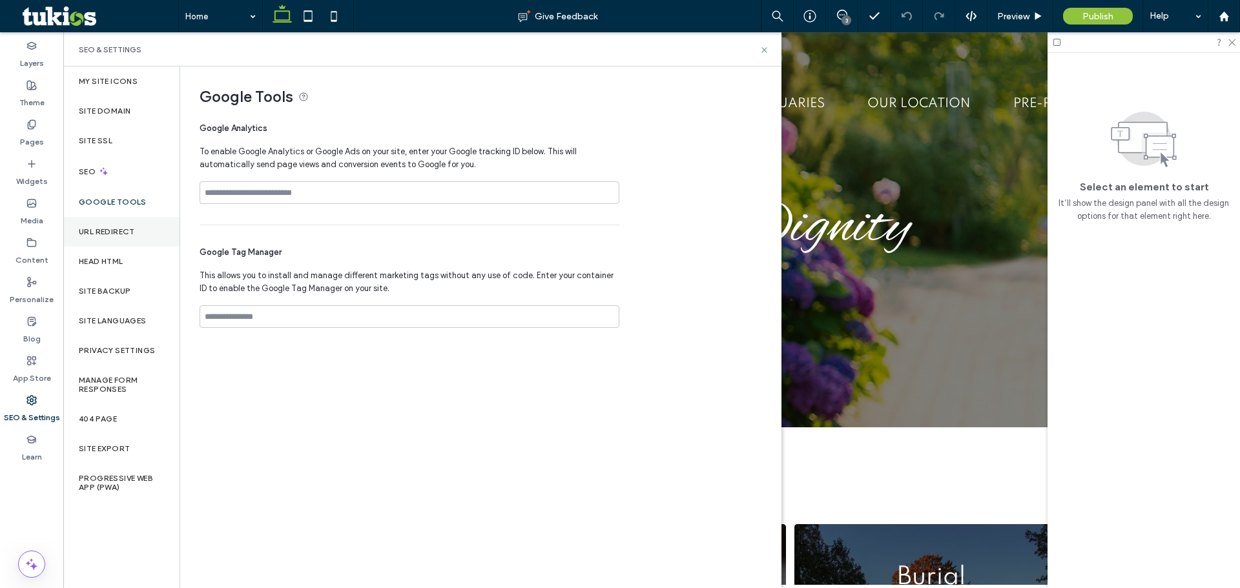
click at [127, 229] on label "URL Redirect" at bounding box center [107, 231] width 56 height 9
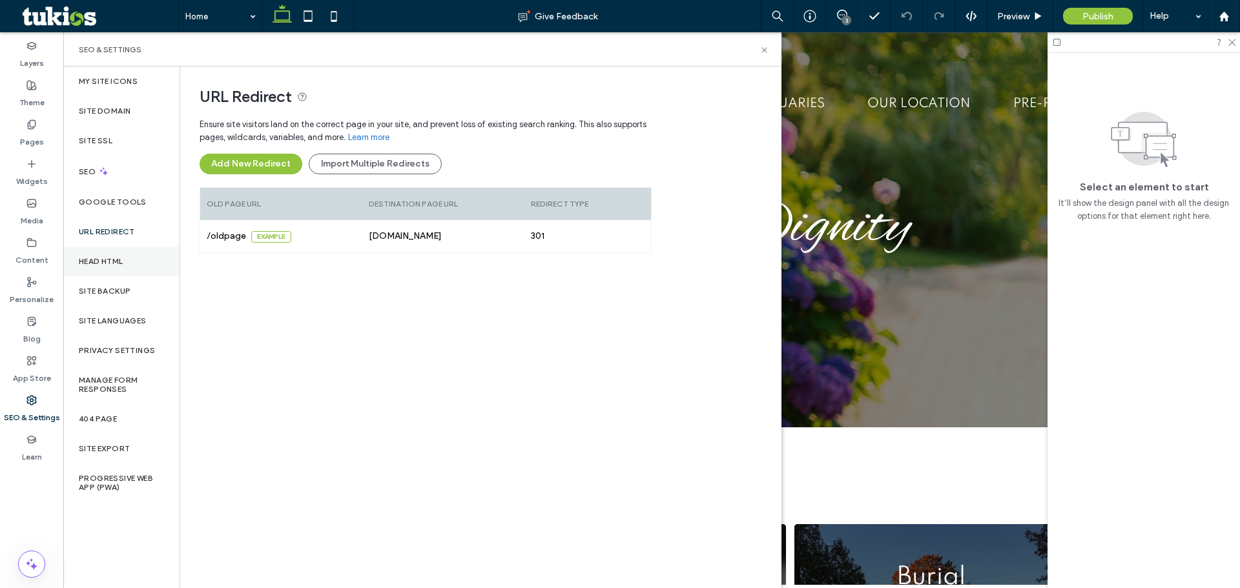
click at [130, 260] on div "Head HTML" at bounding box center [121, 262] width 116 height 30
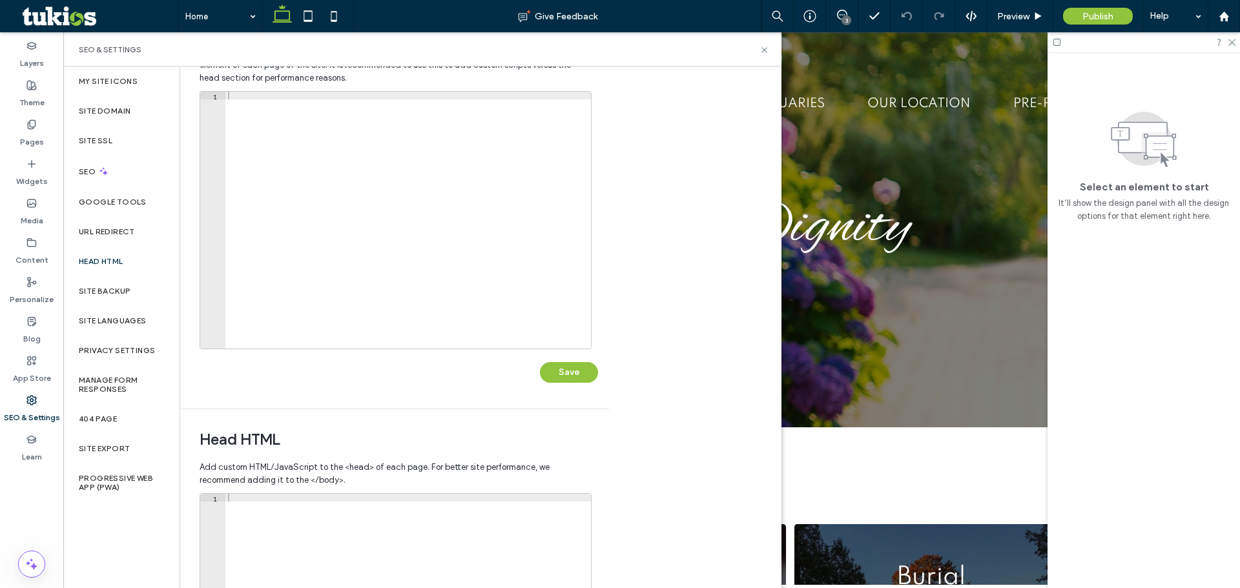
scroll to position [258, 0]
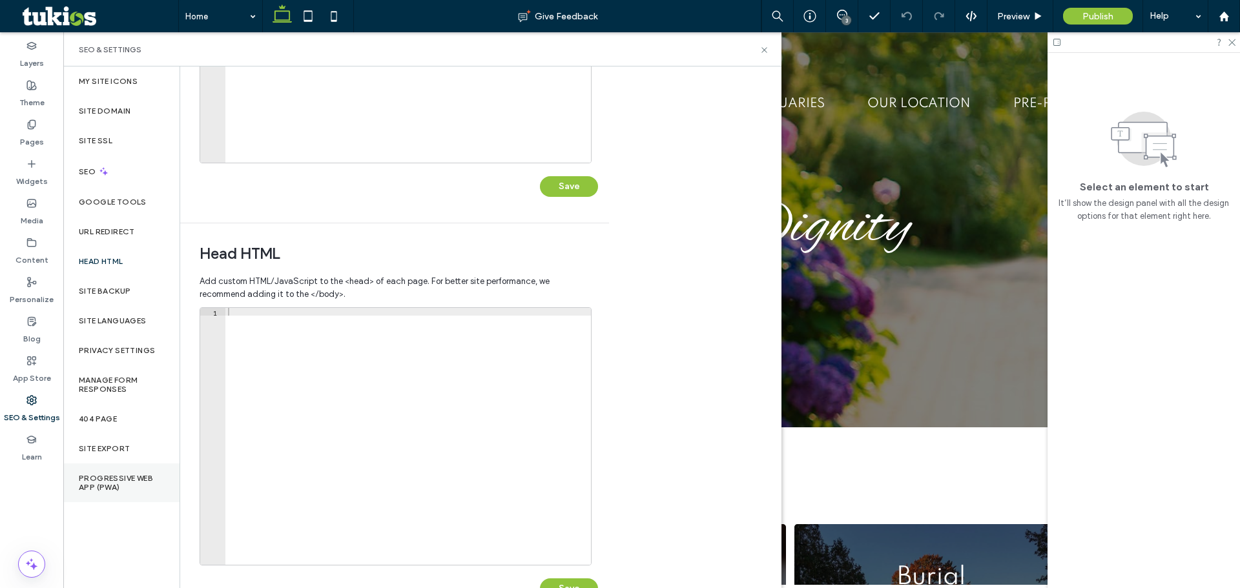
click at [138, 478] on label "Progressive Web App (PWA)" at bounding box center [121, 483] width 85 height 18
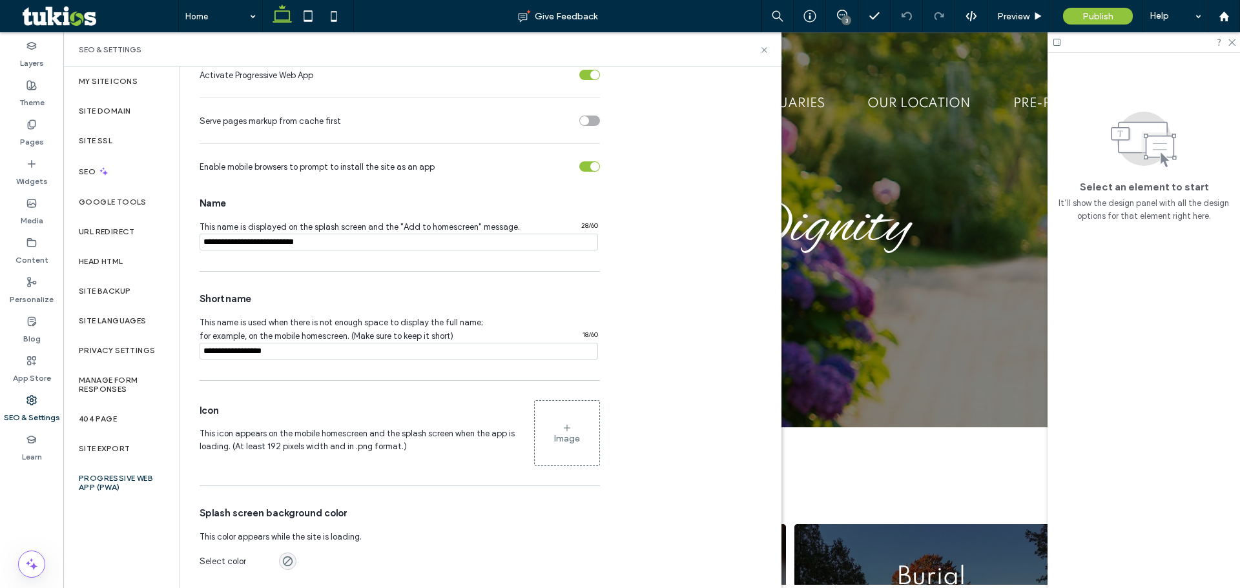
scroll to position [112, 0]
